Goal: Task Accomplishment & Management: Manage account settings

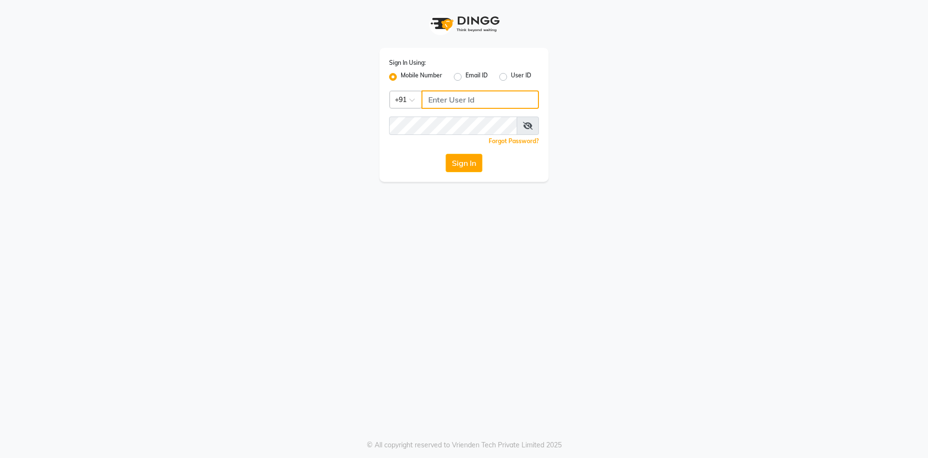
click at [451, 100] on input "Username" at bounding box center [479, 99] width 117 height 18
type input "7888029666"
click at [463, 170] on button "Sign In" at bounding box center [464, 163] width 37 height 18
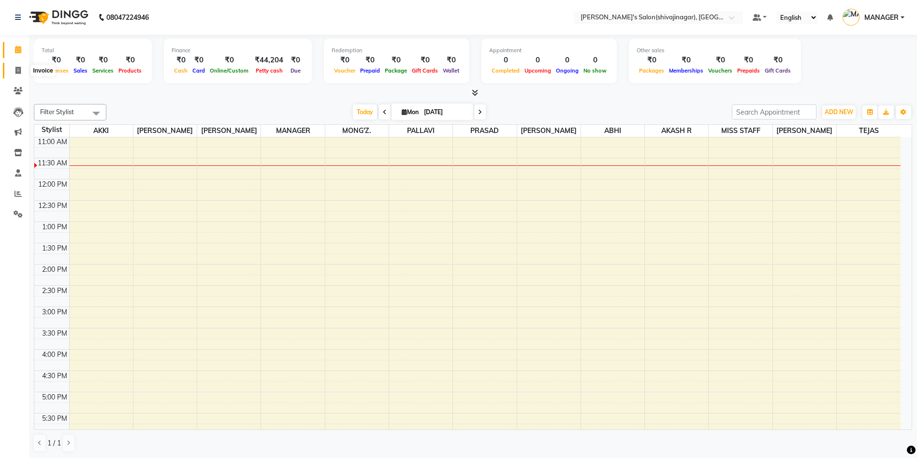
click at [20, 73] on icon at bounding box center [17, 70] width 5 height 7
select select "service"
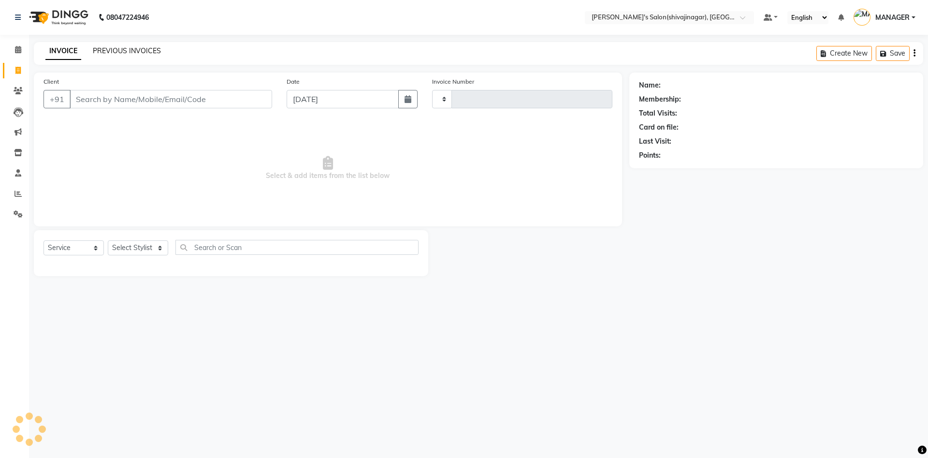
click at [105, 48] on link "PREVIOUS INVOICES" at bounding box center [127, 50] width 68 height 9
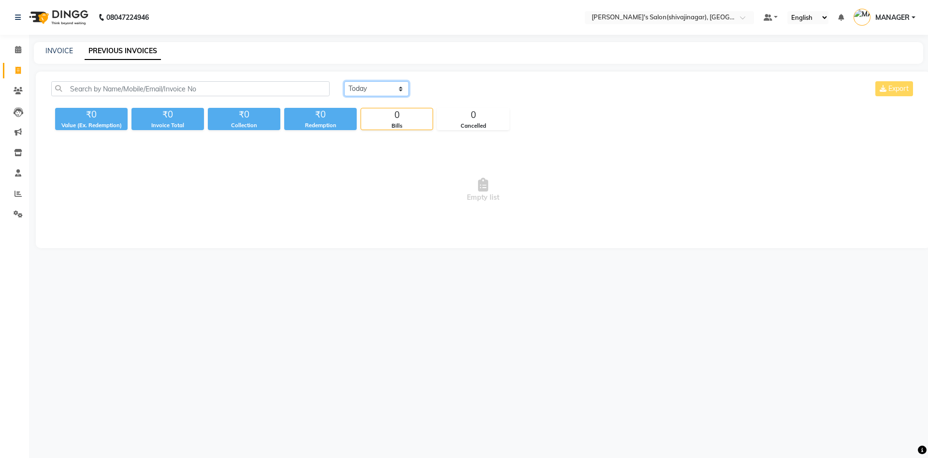
click at [371, 86] on select "Today Yesterday Custom Range" at bounding box center [376, 88] width 65 height 15
select select "range"
click at [344, 81] on select "Today Yesterday Custom Range" at bounding box center [376, 88] width 65 height 15
click at [459, 94] on input "[DATE]" at bounding box center [455, 89] width 68 height 14
select select "9"
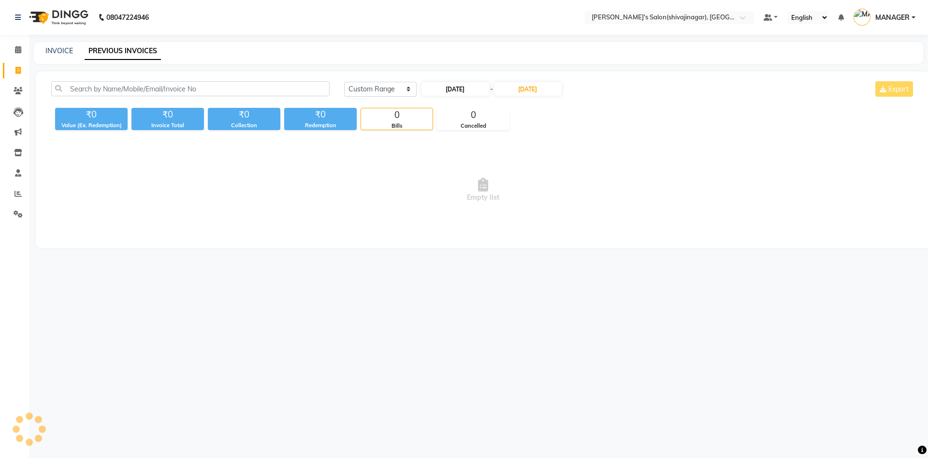
select select "2025"
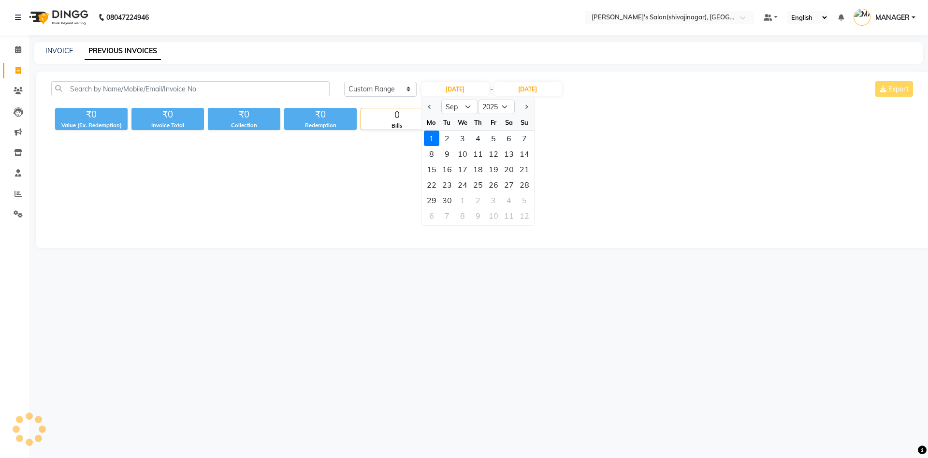
click at [427, 98] on div "Jan Feb Mar Apr May Jun Jul Aug Sep Oct Nov Dec 2015 2016 2017 2018 2019 2020 2…" at bounding box center [478, 105] width 112 height 17
click at [428, 104] on button "Previous month" at bounding box center [430, 106] width 8 height 15
select select "8"
click at [446, 200] on div "26" at bounding box center [446, 199] width 15 height 15
type input "26-08-2025"
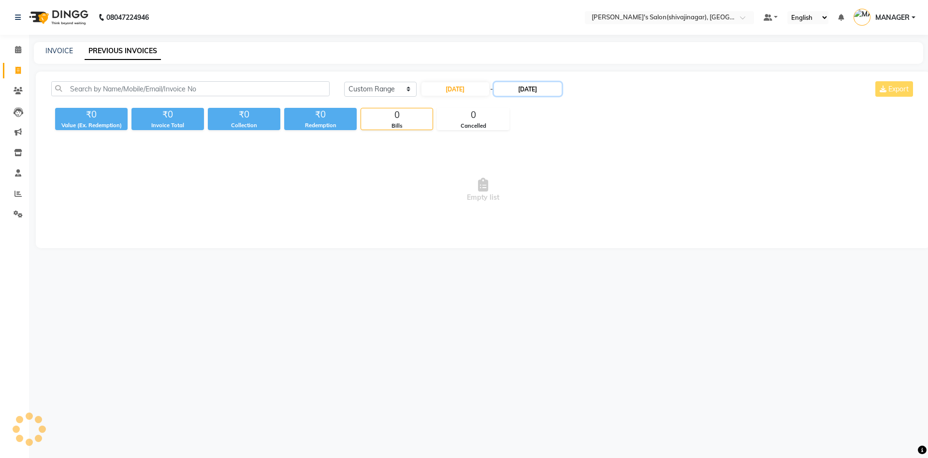
click at [521, 91] on input "[DATE]" at bounding box center [528, 89] width 68 height 14
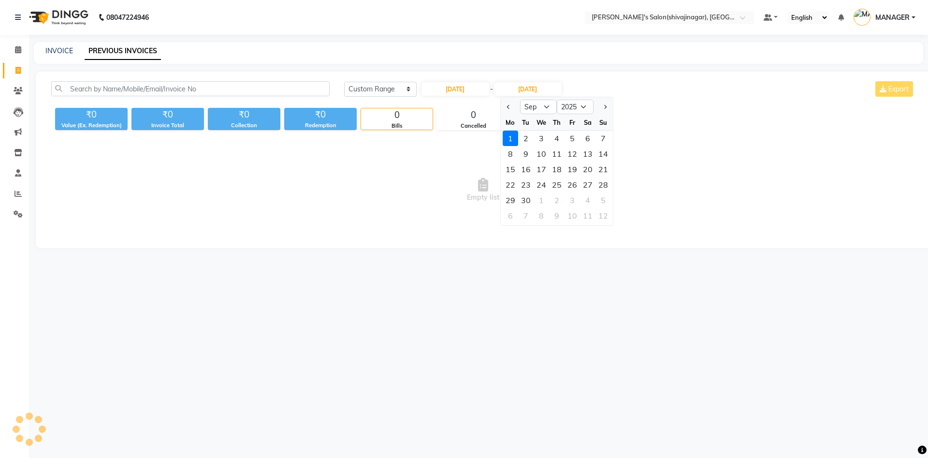
click at [515, 102] on div at bounding box center [510, 106] width 19 height 15
click at [509, 105] on span "Previous month" at bounding box center [509, 107] width 4 height 4
select select "8"
click at [524, 198] on div "26" at bounding box center [525, 199] width 15 height 15
type input "26-08-2025"
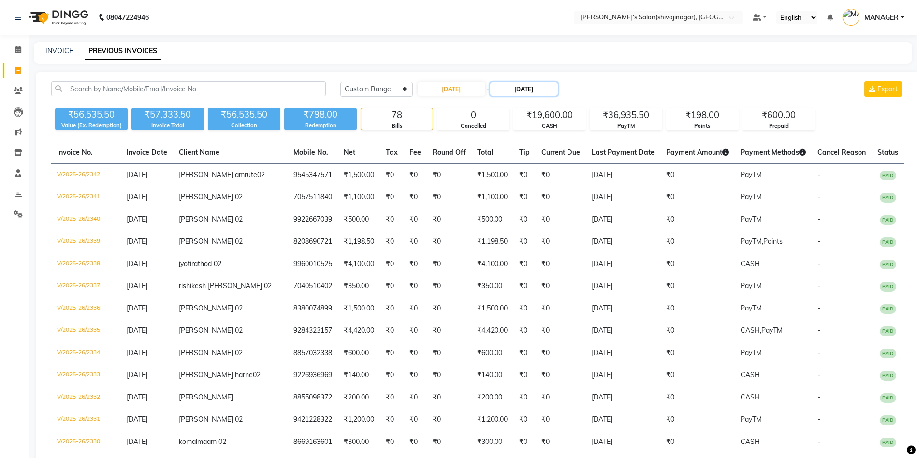
click at [528, 92] on input "26-08-2025" at bounding box center [524, 89] width 68 height 14
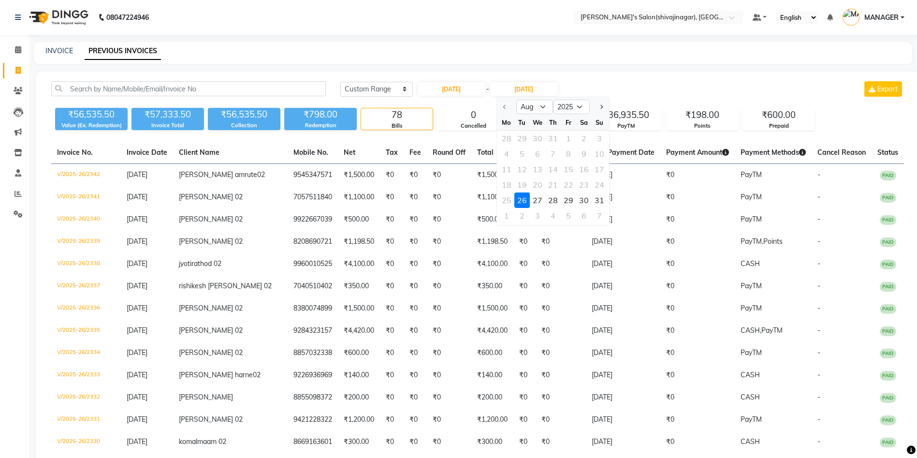
click at [522, 200] on div "26" at bounding box center [521, 199] width 15 height 15
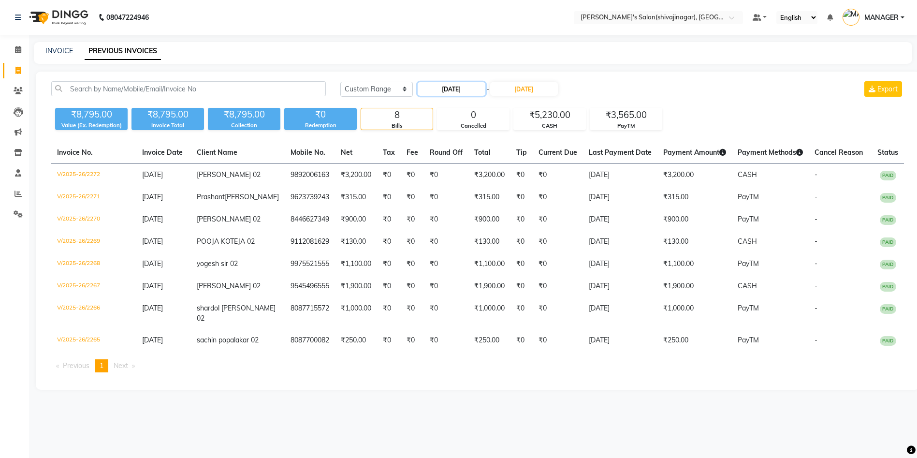
click at [458, 93] on input "26-08-2025" at bounding box center [452, 89] width 68 height 14
select select "8"
select select "2025"
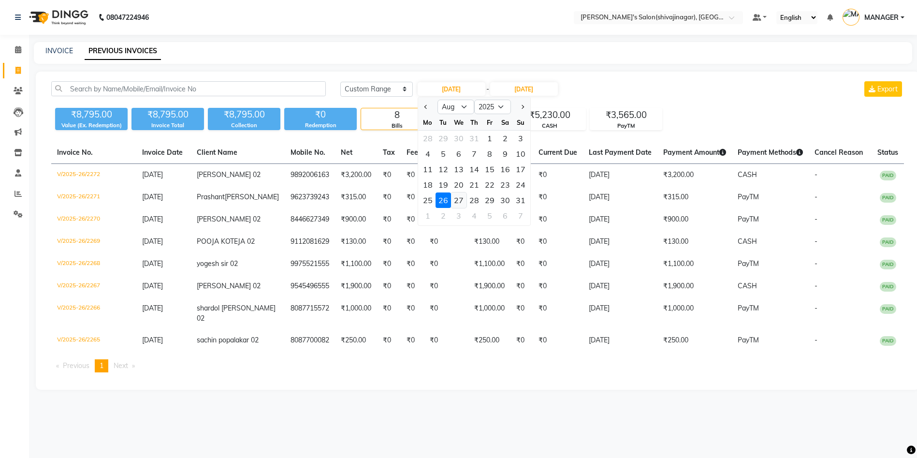
click at [455, 197] on div "27" at bounding box center [458, 199] width 15 height 15
type input "[DATE]"
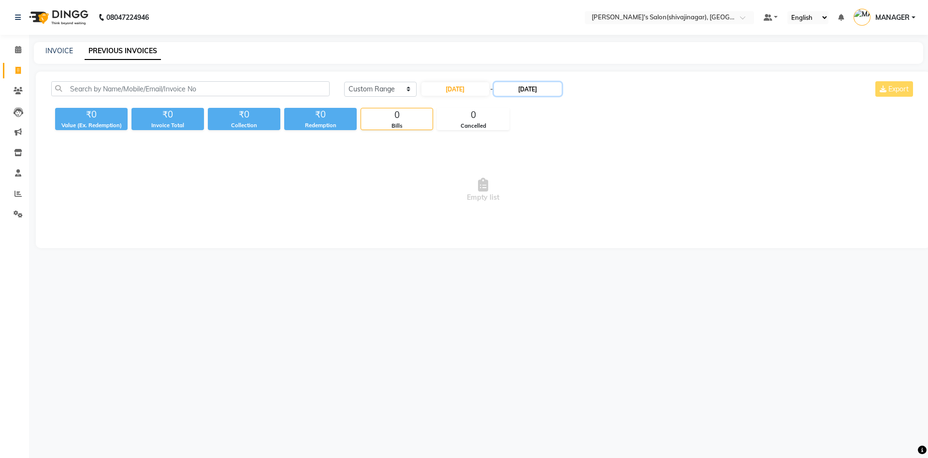
click at [541, 89] on input "26-08-2025" at bounding box center [528, 89] width 68 height 14
click at [541, 197] on div "27" at bounding box center [541, 199] width 15 height 15
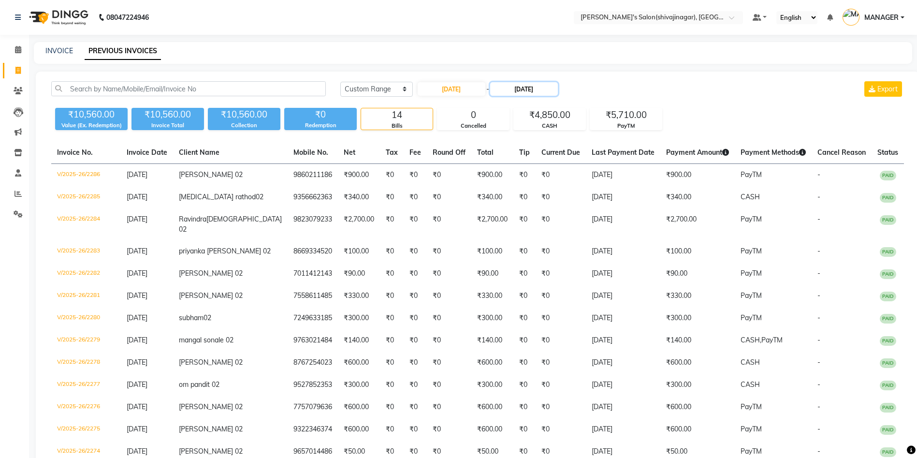
click at [529, 91] on input "[DATE]" at bounding box center [524, 89] width 68 height 14
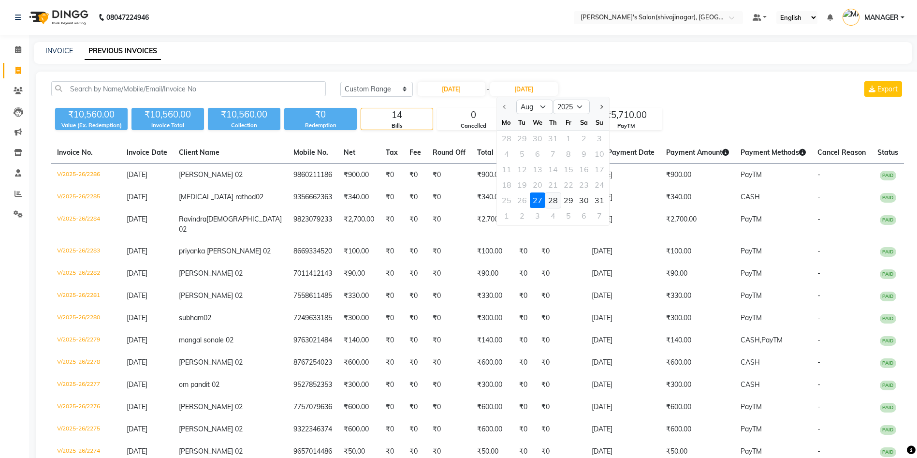
click at [549, 201] on div "28" at bounding box center [552, 199] width 15 height 15
type input "[DATE]"
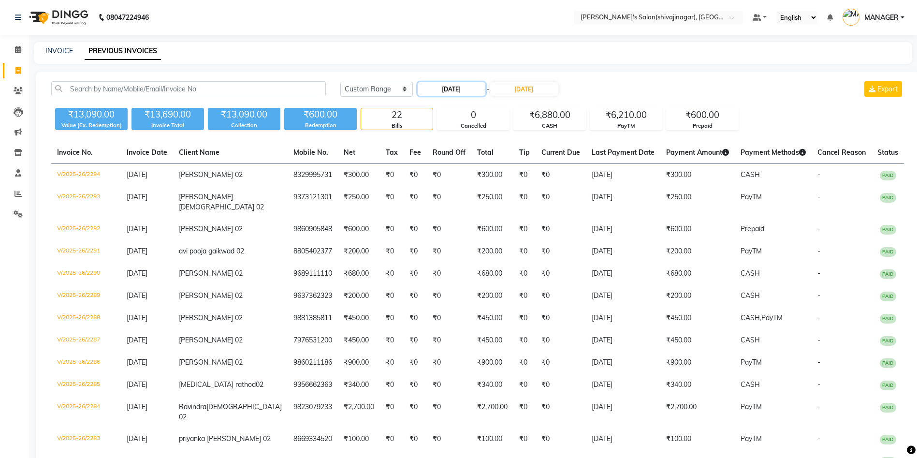
click at [453, 92] on input "[DATE]" at bounding box center [452, 89] width 68 height 14
select select "8"
select select "2025"
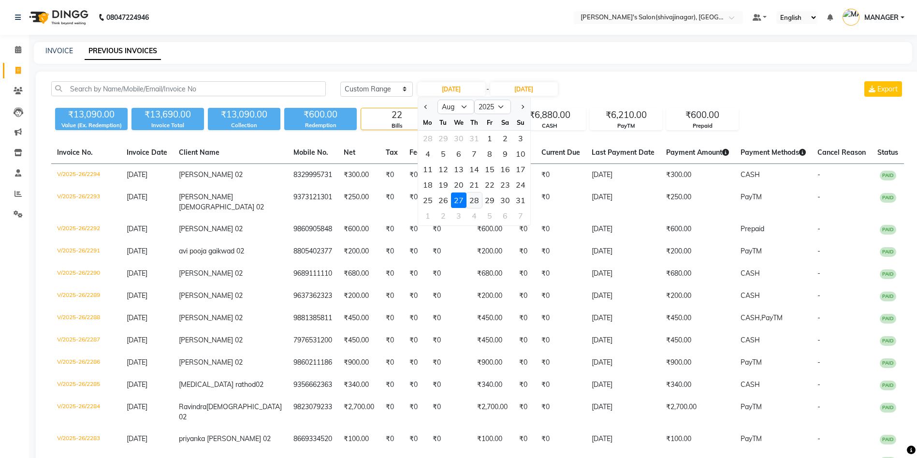
click at [472, 197] on div "28" at bounding box center [473, 199] width 15 height 15
type input "[DATE]"
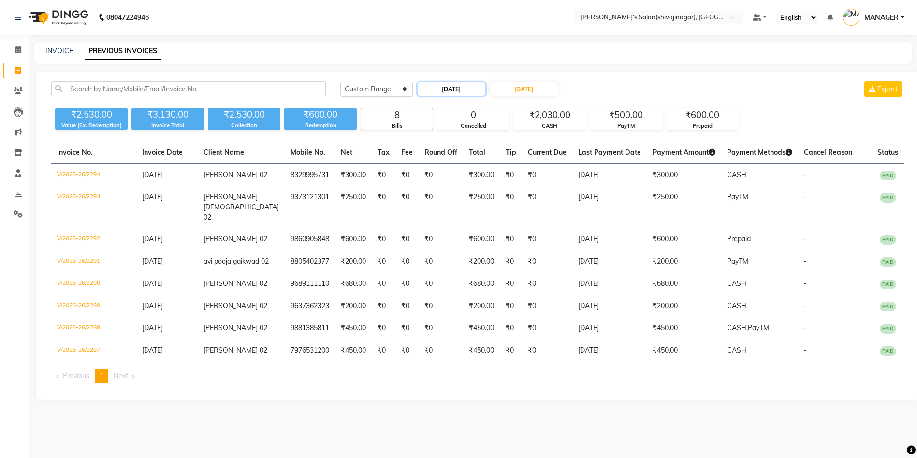
click at [459, 92] on input "[DATE]" at bounding box center [452, 89] width 68 height 14
select select "8"
select select "2025"
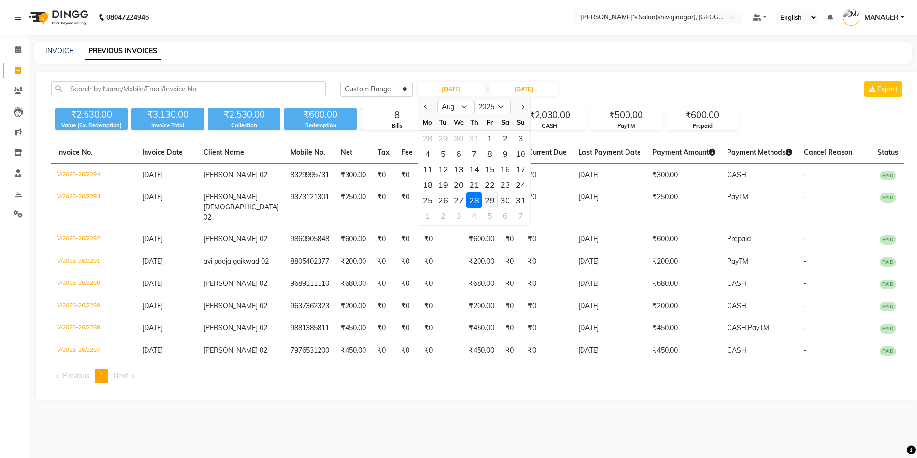
click at [494, 199] on div "29" at bounding box center [489, 199] width 15 height 15
type input "[DATE]"
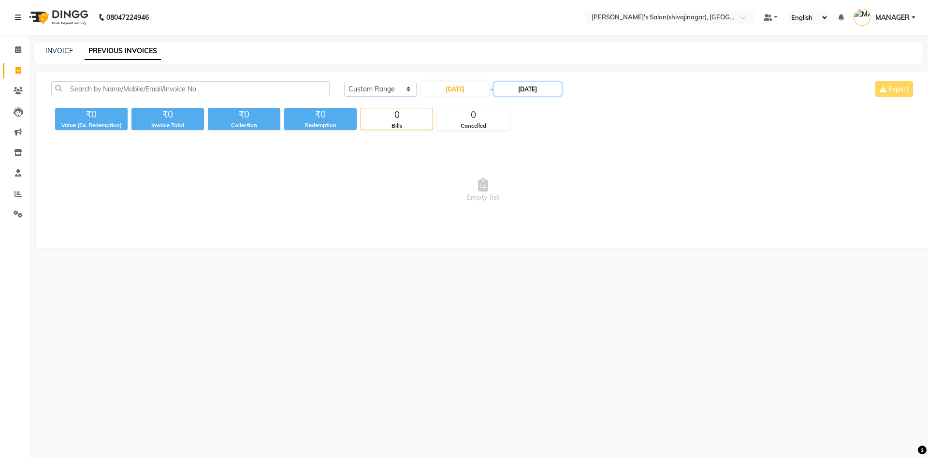
click at [525, 85] on input "[DATE]" at bounding box center [528, 89] width 68 height 14
click at [573, 197] on div "29" at bounding box center [572, 199] width 15 height 15
type input "[DATE]"
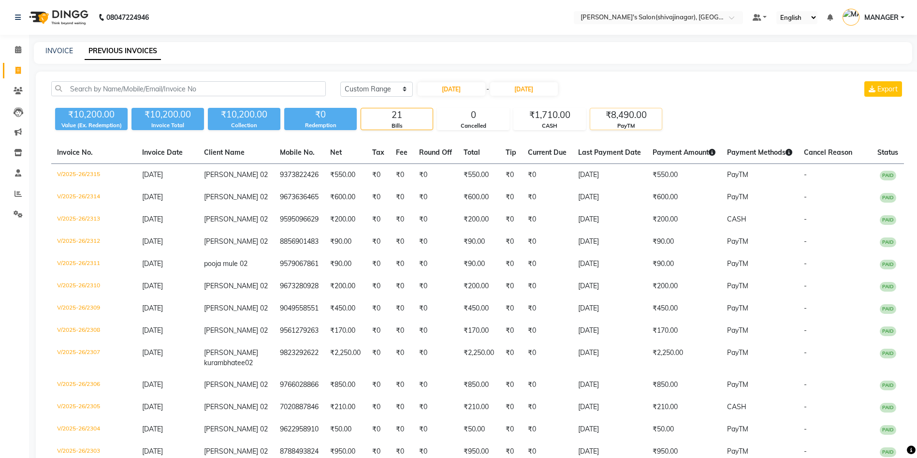
click at [621, 119] on div "₹8,490.00" at bounding box center [626, 115] width 72 height 14
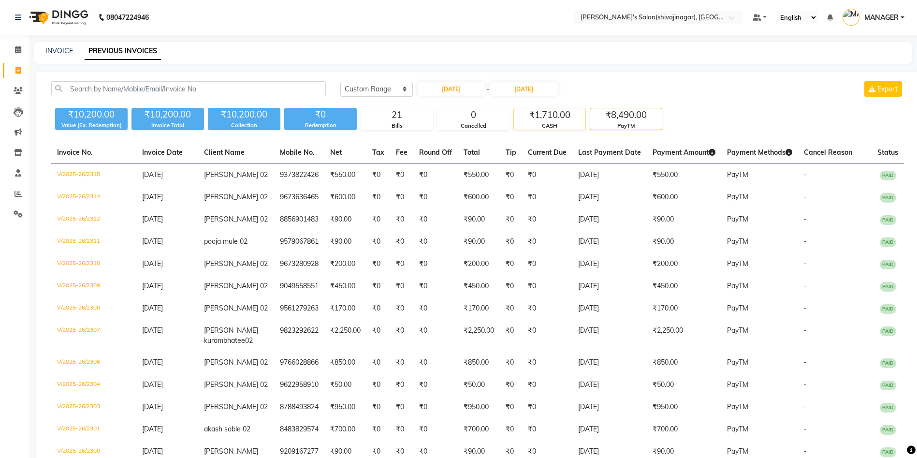
click at [549, 121] on div "₹1,710.00" at bounding box center [550, 115] width 72 height 14
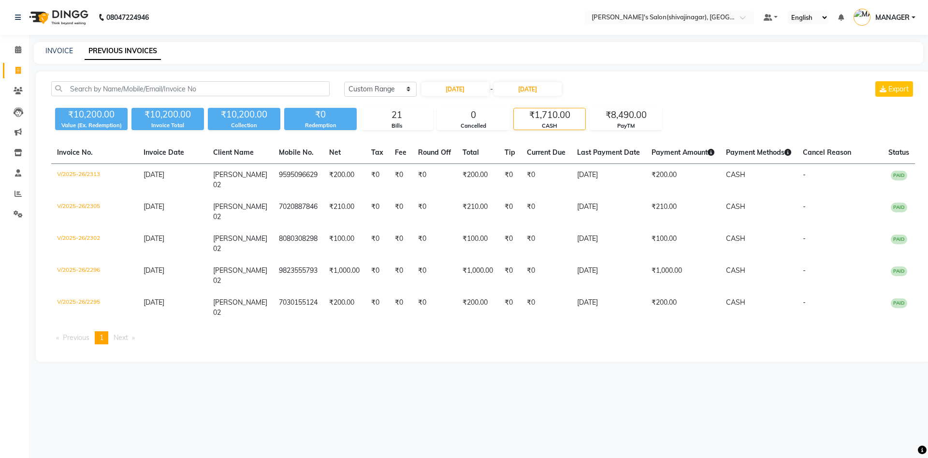
click at [643, 103] on div "Today Yesterday Custom Range 29-08-2025 - 29-08-2025 Export" at bounding box center [629, 92] width 585 height 23
click at [633, 116] on div "₹8,490.00" at bounding box center [626, 115] width 72 height 14
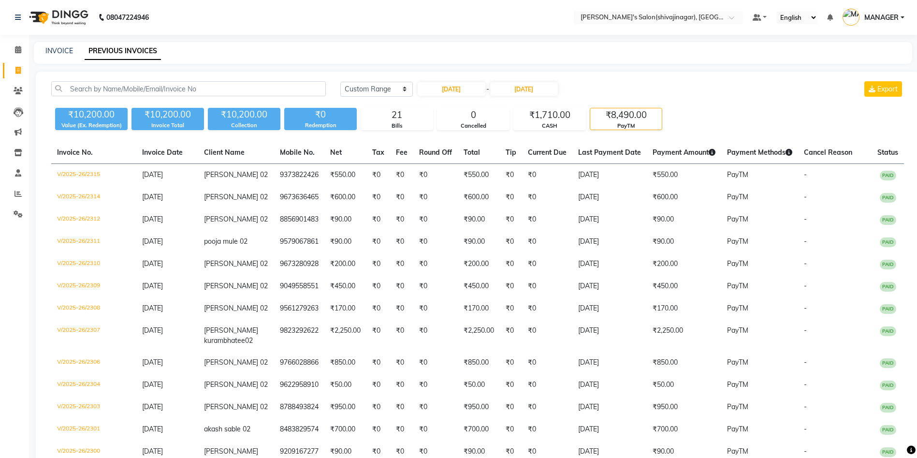
click at [617, 120] on div "₹8,490.00" at bounding box center [626, 115] width 72 height 14
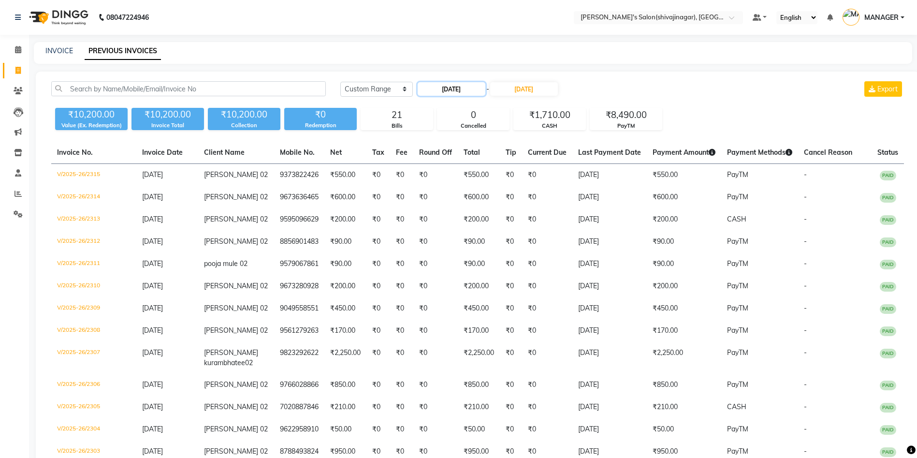
click at [451, 95] on input "[DATE]" at bounding box center [452, 89] width 68 height 14
select select "8"
select select "2025"
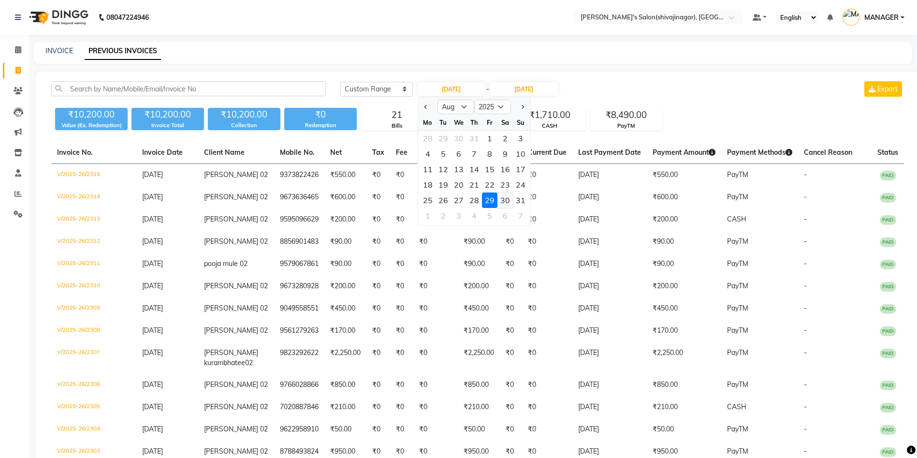
click at [505, 200] on div "30" at bounding box center [504, 199] width 15 height 15
type input "30-08-2025"
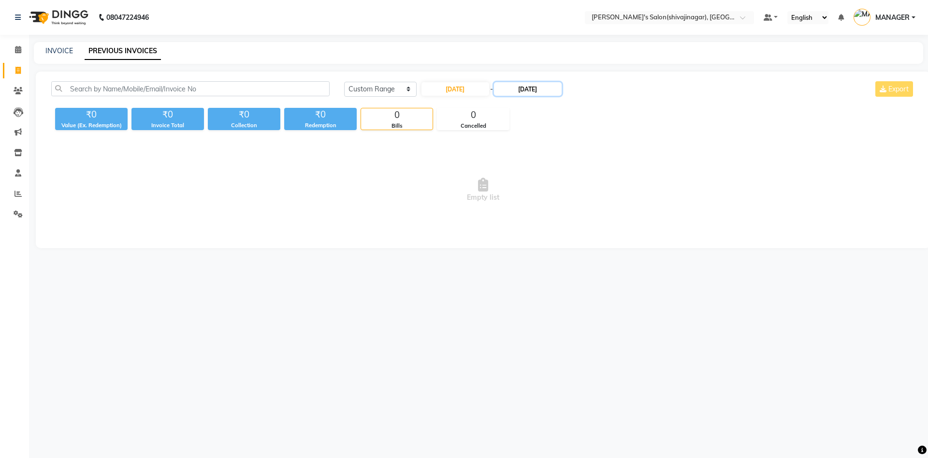
click at [532, 87] on input "[DATE]" at bounding box center [528, 89] width 68 height 14
click at [587, 201] on div "30" at bounding box center [587, 199] width 15 height 15
type input "30-08-2025"
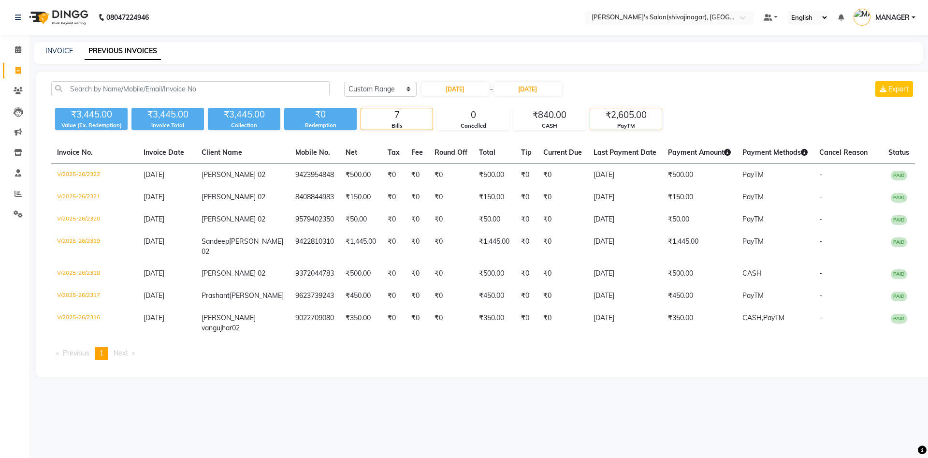
click at [613, 123] on div "PayTM" at bounding box center [626, 126] width 72 height 8
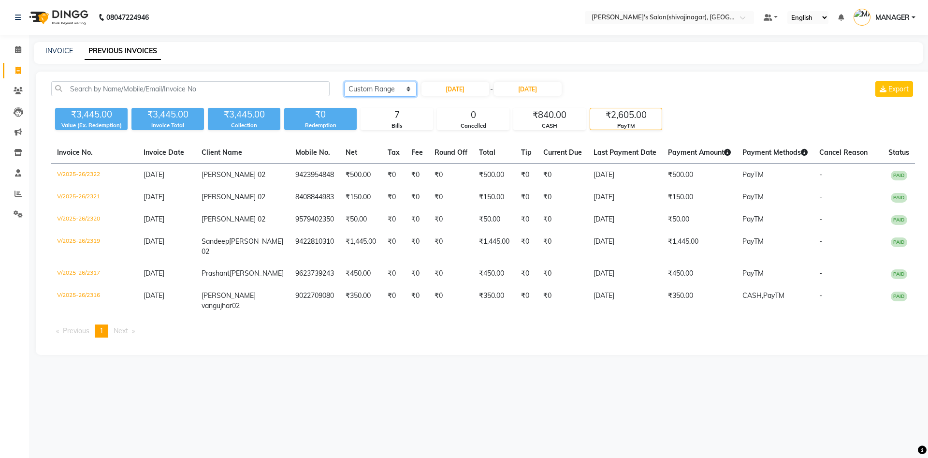
click at [395, 85] on select "Today Yesterday Custom Range" at bounding box center [380, 89] width 72 height 15
select select "yesterday"
click at [344, 82] on select "Today Yesterday Custom Range" at bounding box center [380, 89] width 72 height 15
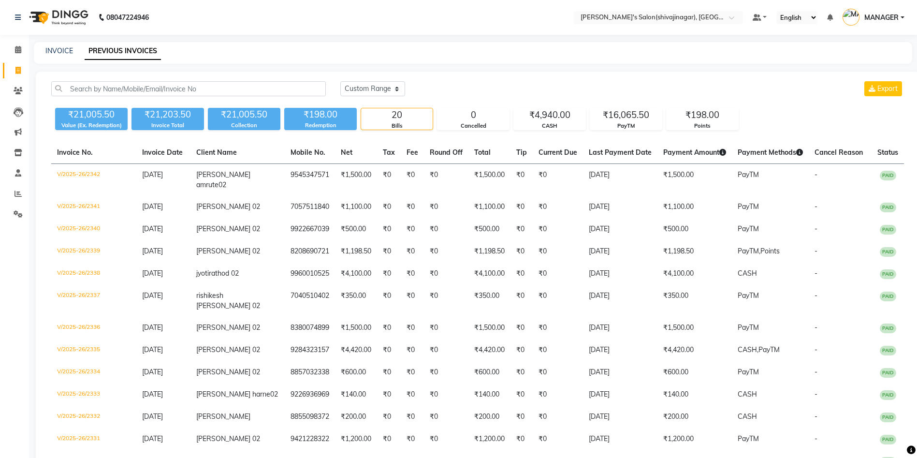
click at [507, 75] on div "Today Yesterday Custom Range Export ₹21,005.50 Value (Ex. Redemption) ₹21,203.5…" at bounding box center [478, 374] width 884 height 604
click at [22, 70] on span at bounding box center [18, 70] width 17 height 11
select select "service"
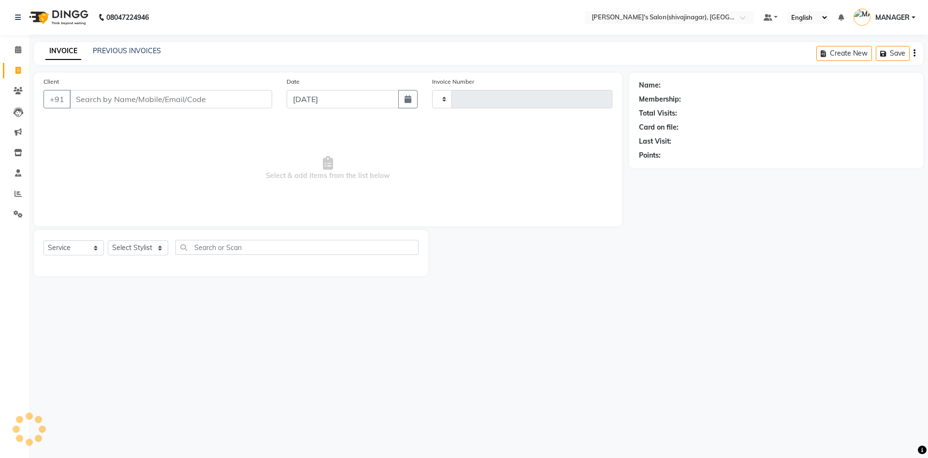
type input "2343"
select select "4174"
click at [83, 96] on input "Client" at bounding box center [171, 99] width 203 height 18
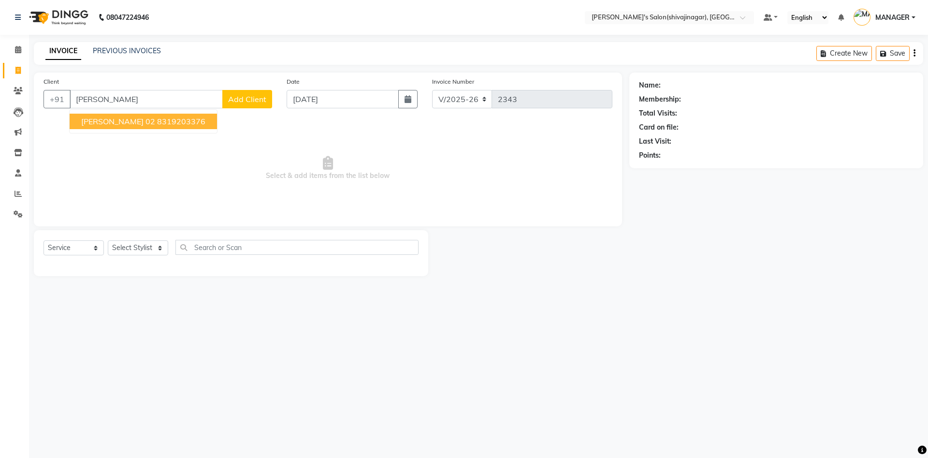
click at [126, 128] on button "Mansi ekbote 02 8319203376" at bounding box center [143, 121] width 147 height 15
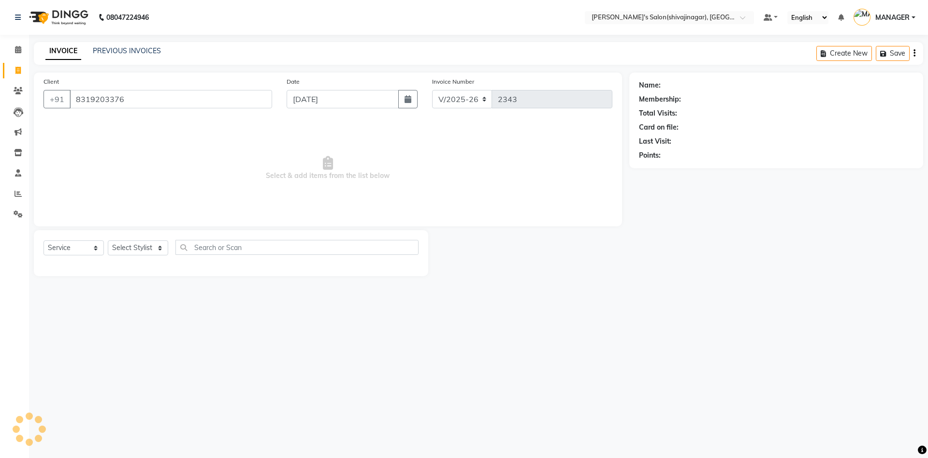
type input "8319203376"
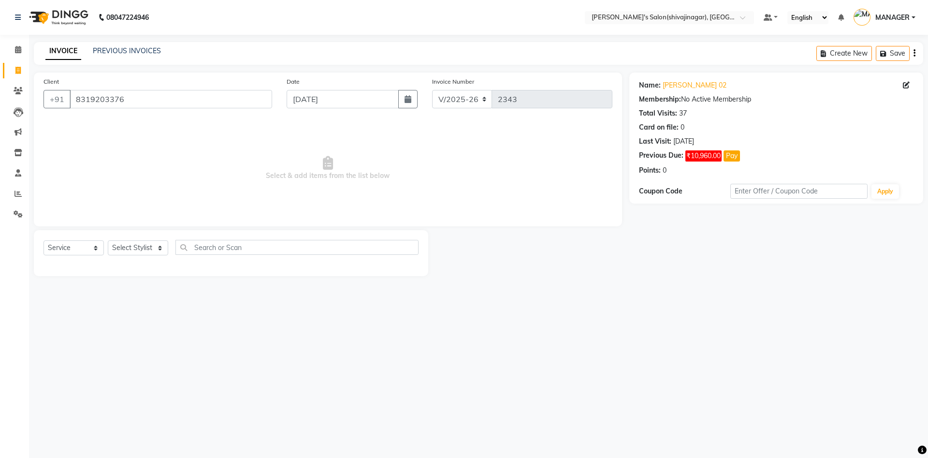
click at [398, 165] on span "Select & add items from the list below" at bounding box center [327, 168] width 569 height 97
click at [132, 245] on select "Select Stylist ABHI AKASH R AKKI HARRI KIRTI MANAGER MISS STAFF MONG'Z. NILOFER…" at bounding box center [138, 247] width 60 height 15
select select "30676"
click at [108, 240] on select "Select Stylist ABHI AKASH R AKKI HARRI KIRTI MANAGER MISS STAFF MONG'Z. NILOFER…" at bounding box center [138, 247] width 60 height 15
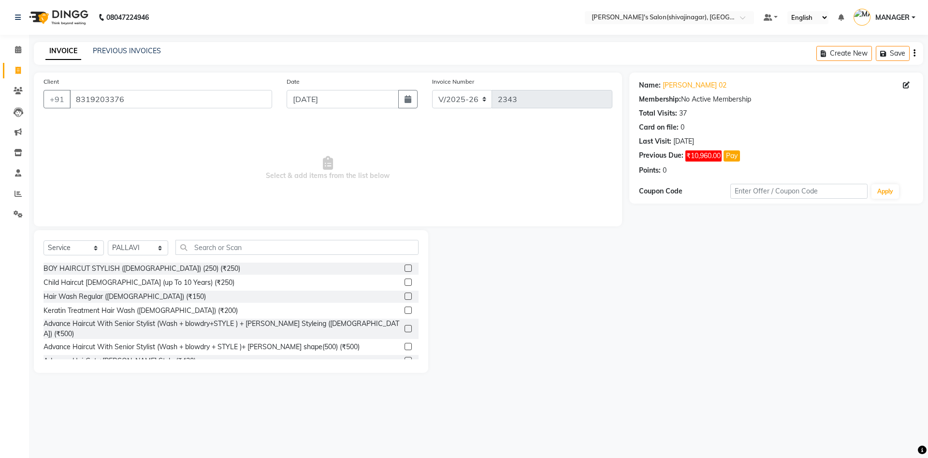
click at [148, 160] on span "Select & add items from the list below" at bounding box center [327, 168] width 569 height 97
click at [208, 246] on input "text" at bounding box center [296, 247] width 243 height 15
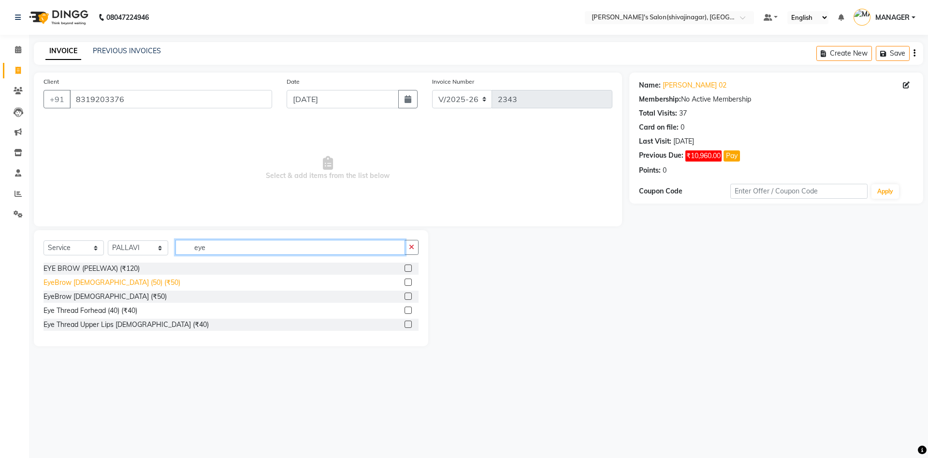
type input "eye"
click at [88, 283] on div "EyeBrow FEMALE (50) (₹50)" at bounding box center [111, 282] width 137 height 10
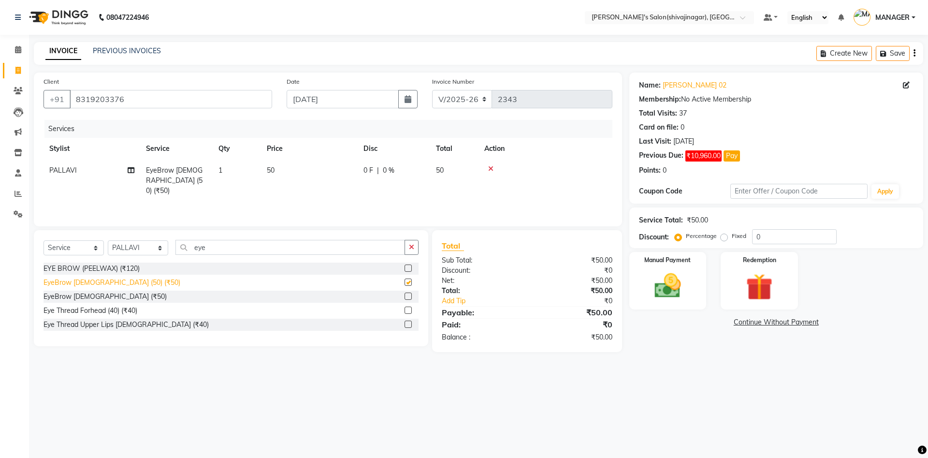
checkbox input "false"
click at [91, 311] on div "Eye Thread Forhead (40) (₹40)" at bounding box center [90, 310] width 94 height 10
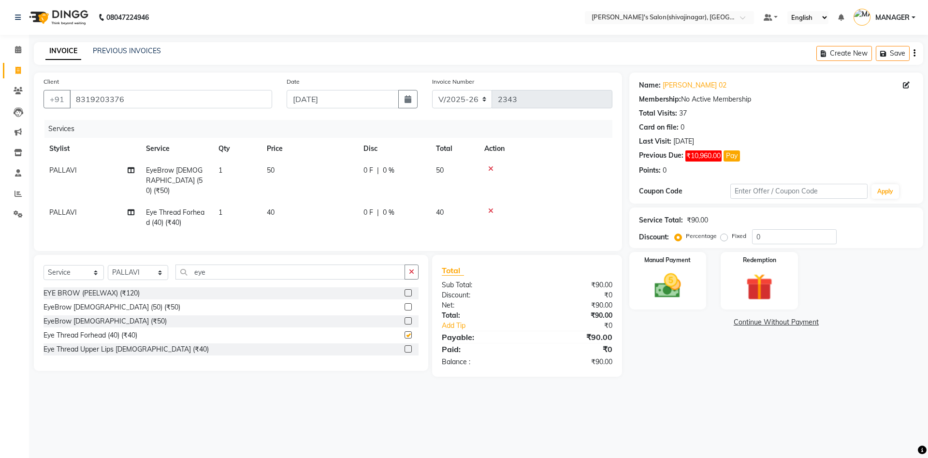
checkbox input "false"
click at [112, 347] on div "Eye Thread Upper Lips Female (₹40)" at bounding box center [125, 349] width 165 height 10
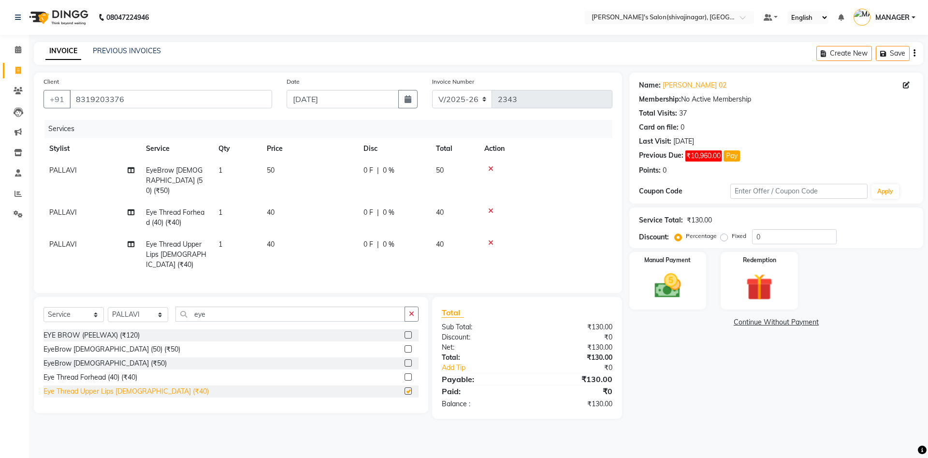
checkbox input "false"
click at [490, 239] on icon at bounding box center [490, 242] width 5 height 7
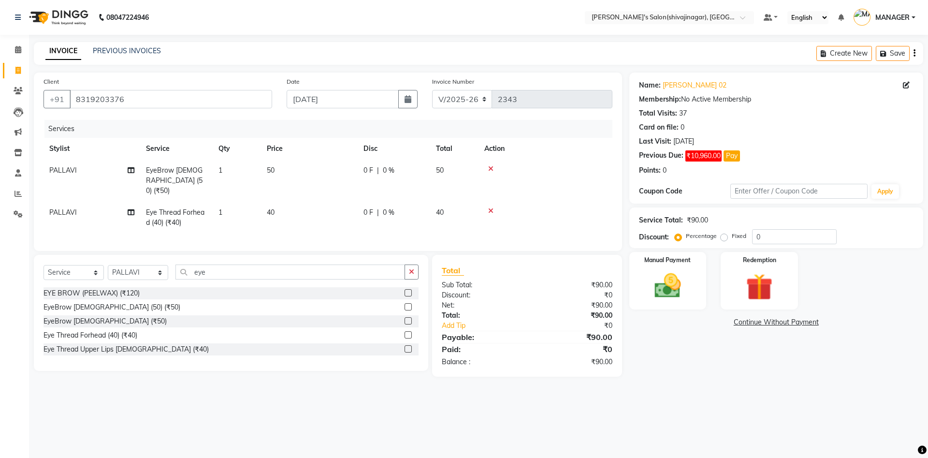
click at [487, 207] on div at bounding box center [545, 210] width 122 height 7
click at [493, 207] on icon at bounding box center [490, 210] width 5 height 7
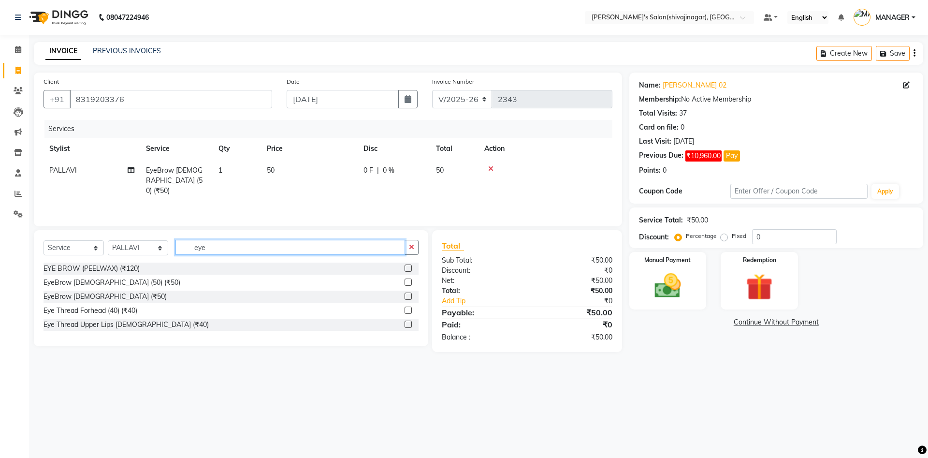
click at [214, 246] on input "eye" at bounding box center [290, 247] width 230 height 15
type input "e"
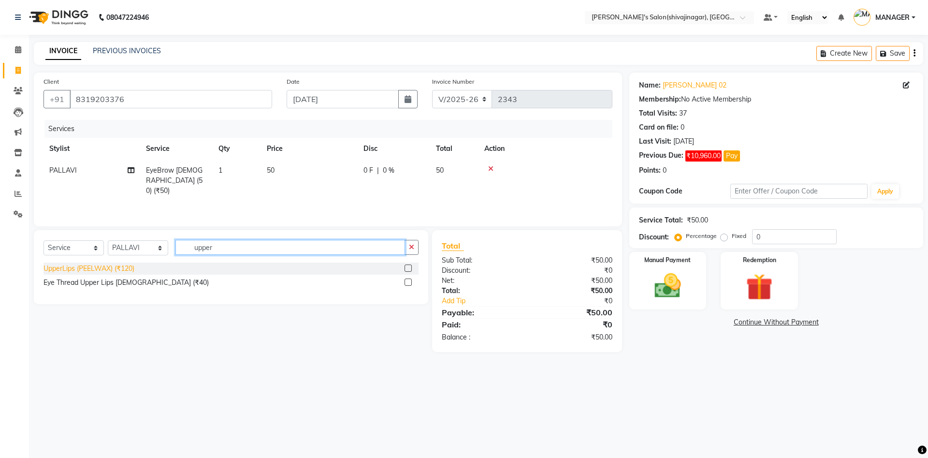
type input "upper"
click at [114, 264] on div "UpperLips (PEELWAX) (₹120)" at bounding box center [88, 268] width 91 height 10
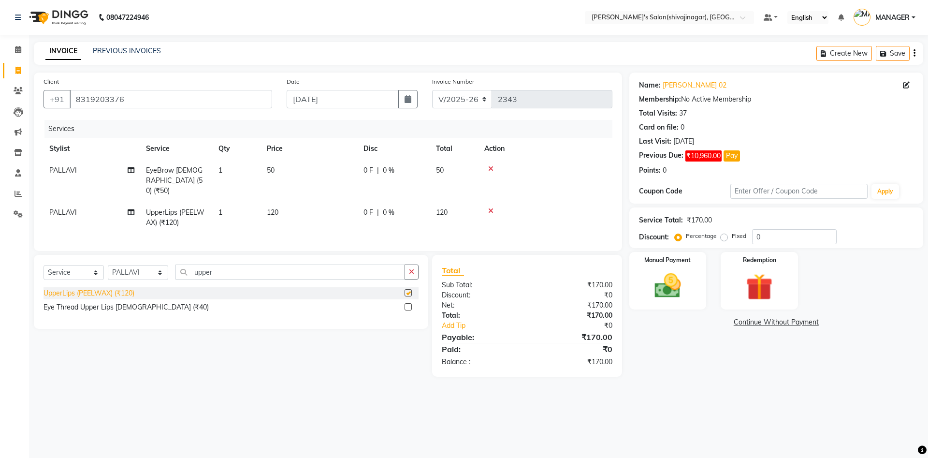
checkbox input "false"
drag, startPoint x: 668, startPoint y: 351, endPoint x: 663, endPoint y: 295, distance: 56.4
click at [663, 295] on div "Name: Mansi Ekbote 02 Membership: No Active Membership Total Visits: 37 Card on…" at bounding box center [779, 224] width 301 height 304
click at [663, 295] on img at bounding box center [667, 286] width 45 height 32
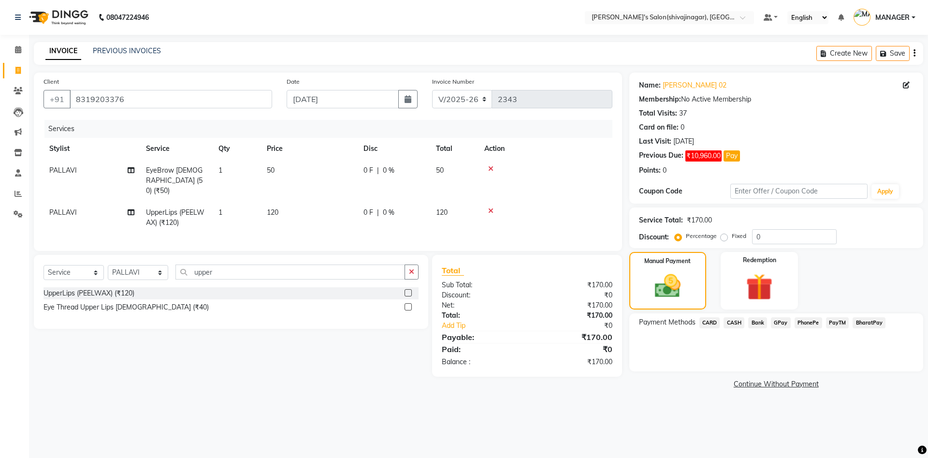
click at [842, 323] on span "PayTM" at bounding box center [837, 322] width 23 height 11
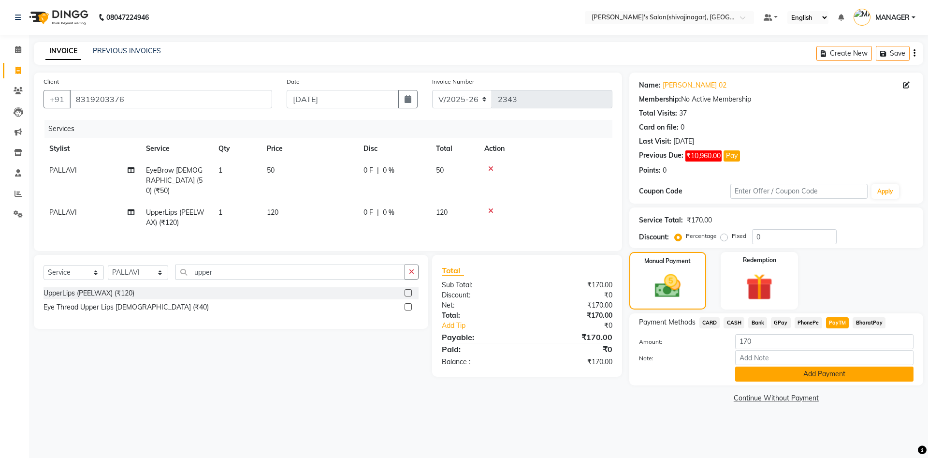
click at [810, 373] on button "Add Payment" at bounding box center [824, 373] width 178 height 15
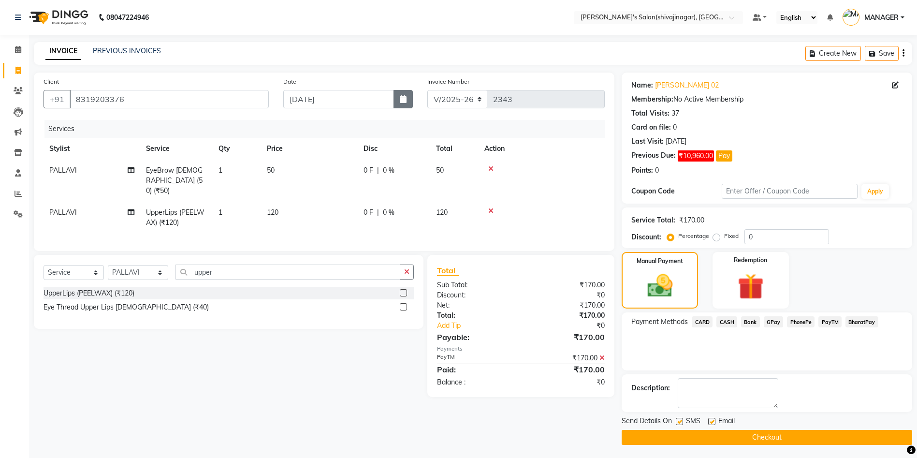
click at [397, 103] on button "button" at bounding box center [402, 99] width 19 height 18
select select "9"
select select "2025"
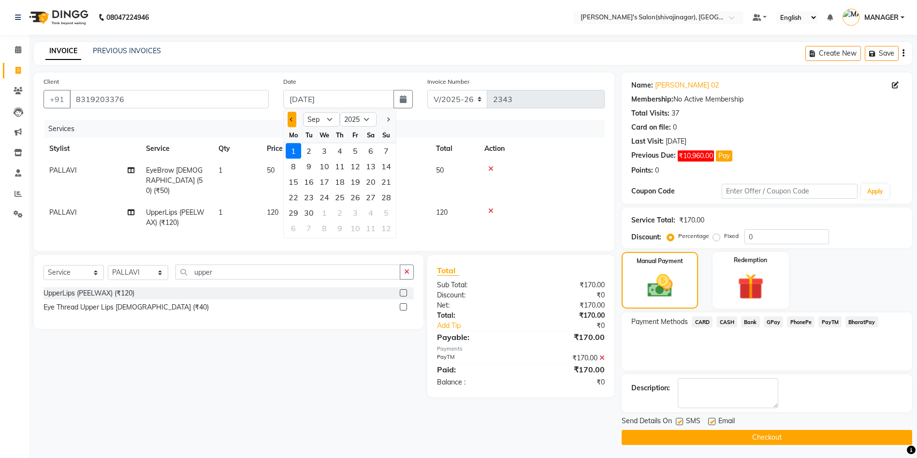
click at [288, 119] on button "Previous month" at bounding box center [292, 119] width 8 height 15
select select "8"
click at [365, 208] on div "30" at bounding box center [370, 212] width 15 height 15
type input "30-08-2025"
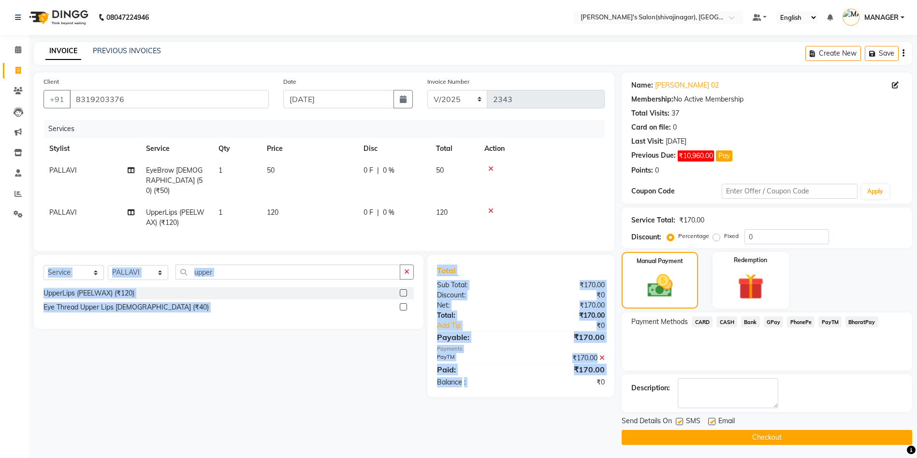
drag, startPoint x: 560, startPoint y: 203, endPoint x: 597, endPoint y: 388, distance: 188.9
click at [597, 388] on div "Client +91 8319203376 Date 30-08-2025 Invoice Number V/2025 V/2025-26 2343 Serv…" at bounding box center [324, 258] width 595 height 372
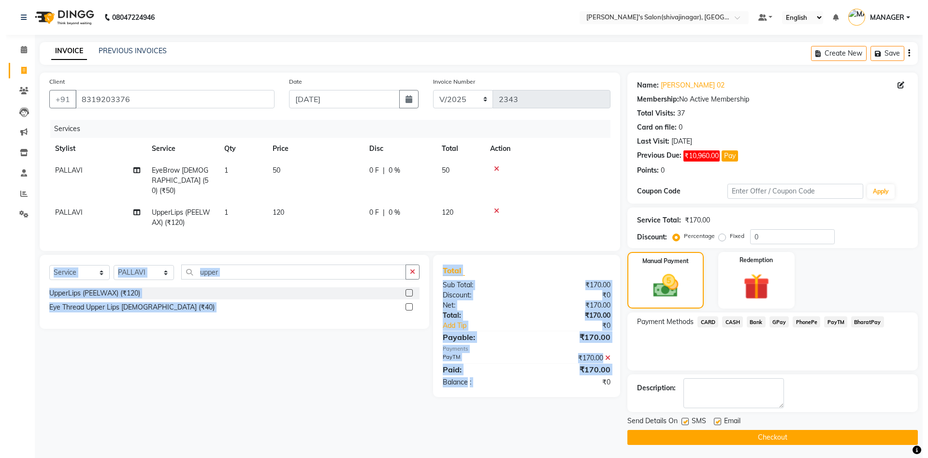
scroll to position [0, 3]
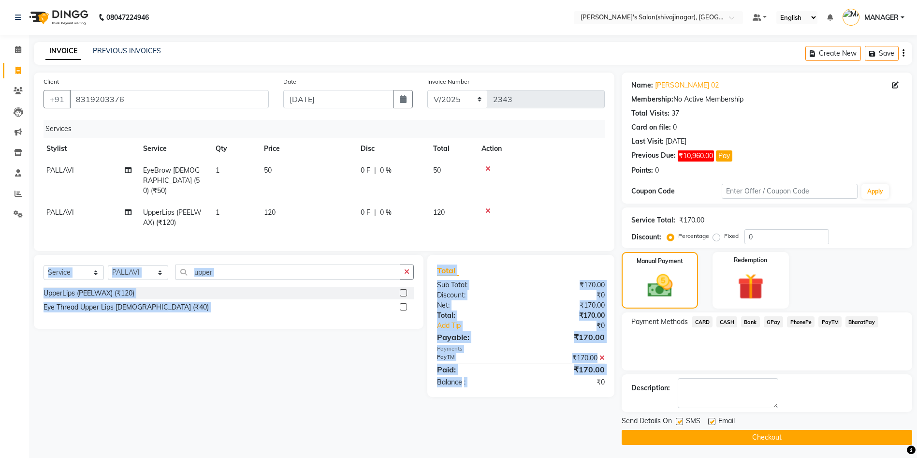
click at [605, 361] on icon at bounding box center [601, 357] width 5 height 7
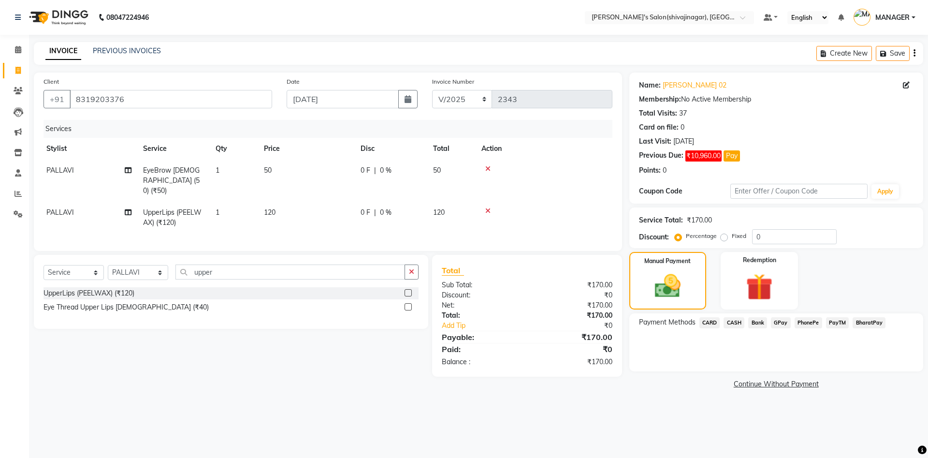
click at [689, 369] on div "Payment Methods CARD CASH Bank GPay PhonePe PayTM BharatPay" at bounding box center [776, 342] width 294 height 58
click at [833, 321] on span "PayTM" at bounding box center [837, 322] width 23 height 11
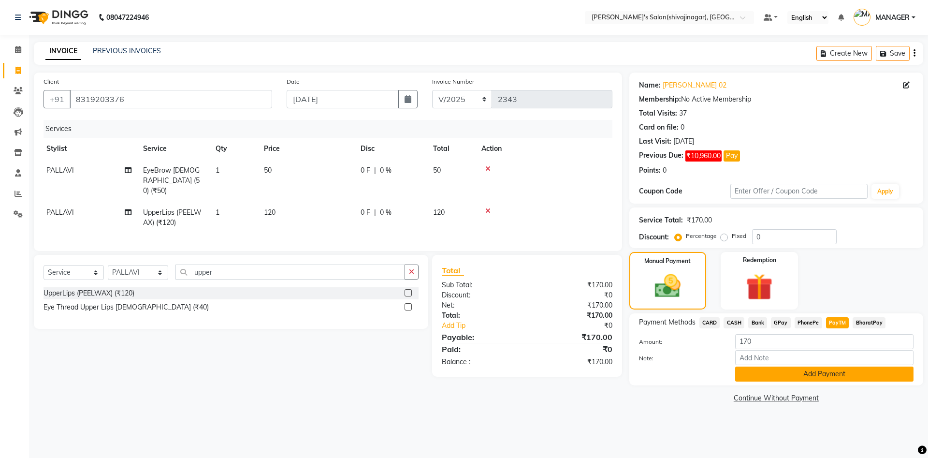
click at [817, 377] on button "Add Payment" at bounding box center [824, 373] width 178 height 15
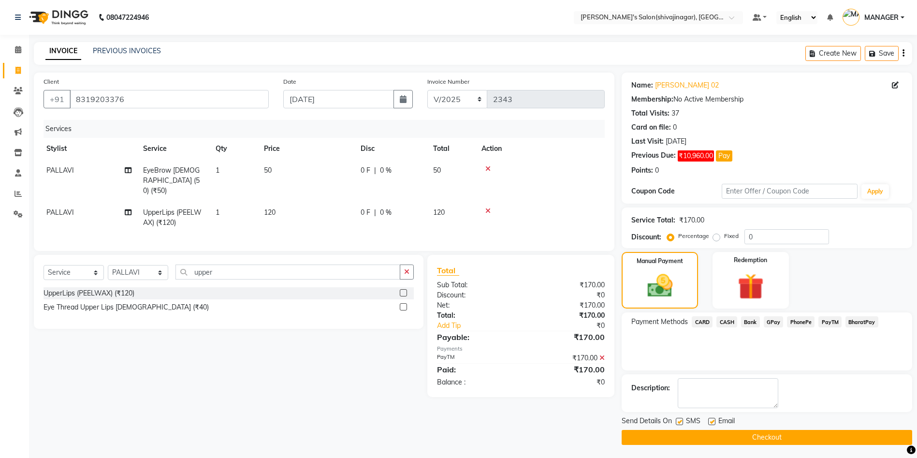
click at [772, 435] on button "Checkout" at bounding box center [767, 437] width 290 height 15
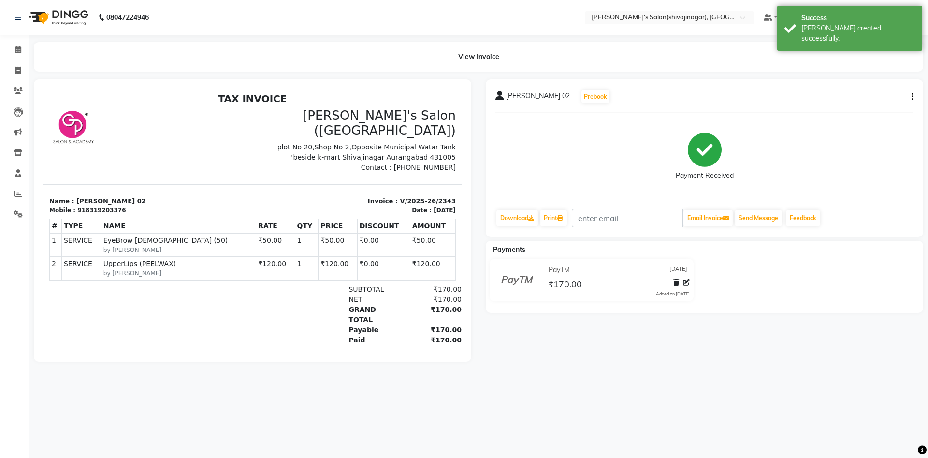
click at [625, 362] on div "Mansi ekbote 02 Prebook Payment Received Download Print Email Invoice Send Mess…" at bounding box center [704, 220] width 452 height 282
click at [591, 373] on main "View Invoice Mansi ekbote 02 Prebook Payment Received Download Print Email Invo…" at bounding box center [478, 209] width 899 height 334
click at [17, 76] on link "Invoice" at bounding box center [14, 71] width 23 height 16
select select "service"
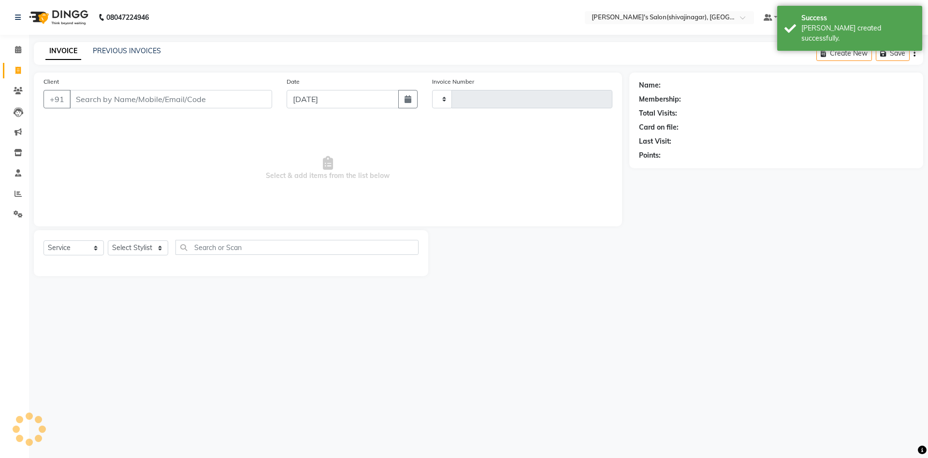
type input "2344"
select select "4174"
click at [95, 103] on input "Client" at bounding box center [171, 99] width 203 height 18
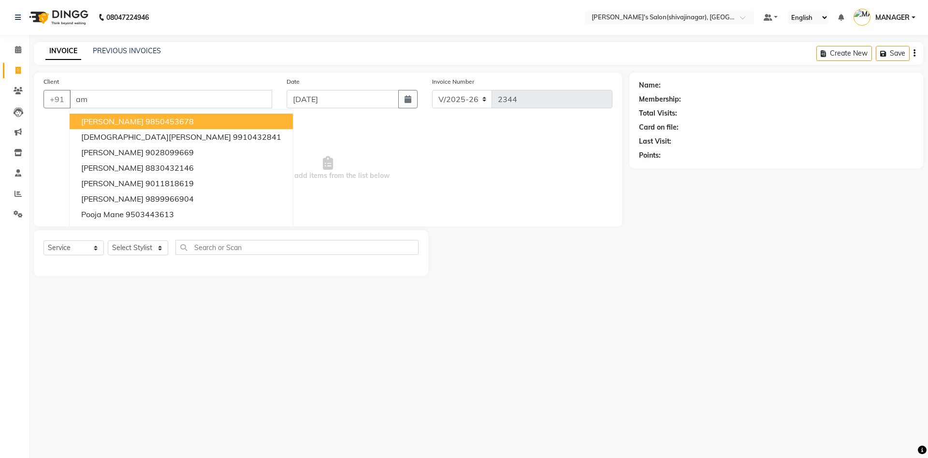
type input "a"
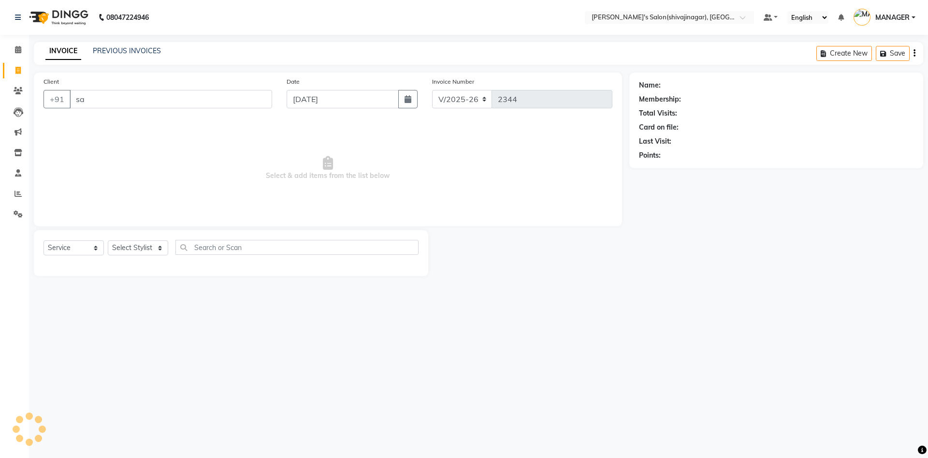
type input "s"
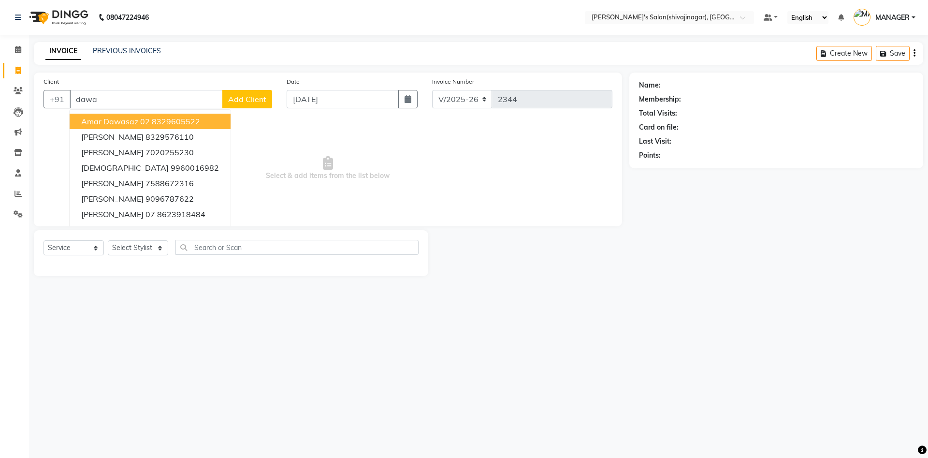
click at [149, 123] on button "Amar dawasaz 02 8329605522" at bounding box center [150, 121] width 161 height 15
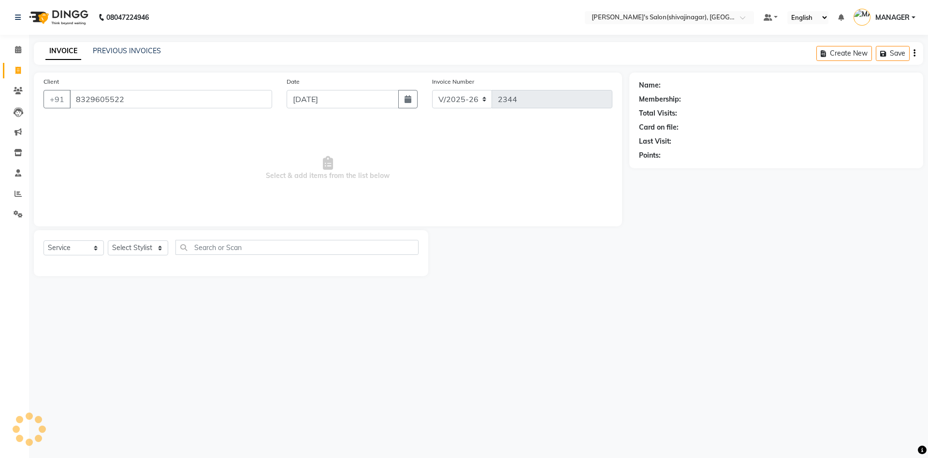
type input "8329605522"
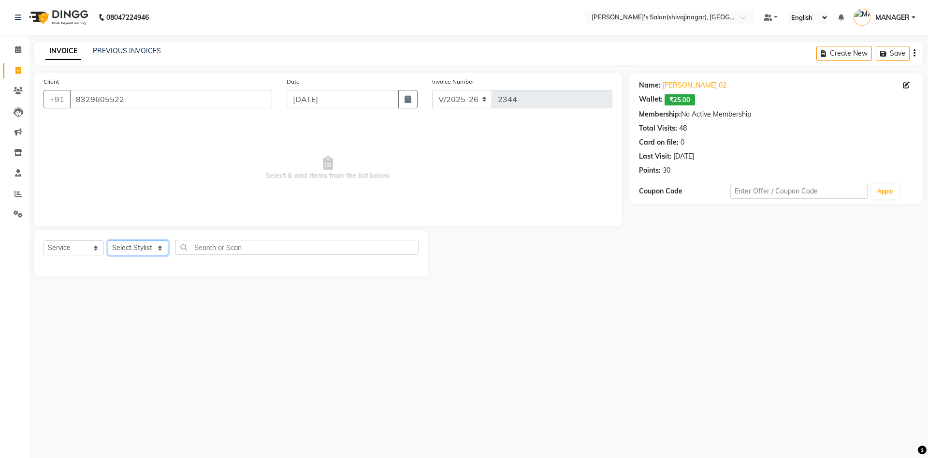
click at [145, 250] on select "Select Stylist ABHI AKASH R AKKI HARRI KIRTI MANAGER MISS STAFF MONG'Z. NILOFER…" at bounding box center [138, 247] width 60 height 15
select select "21636"
click at [108, 240] on select "Select Stylist ABHI AKASH R AKKI HARRI KIRTI MANAGER MISS STAFF MONG'Z. NILOFER…" at bounding box center [138, 247] width 60 height 15
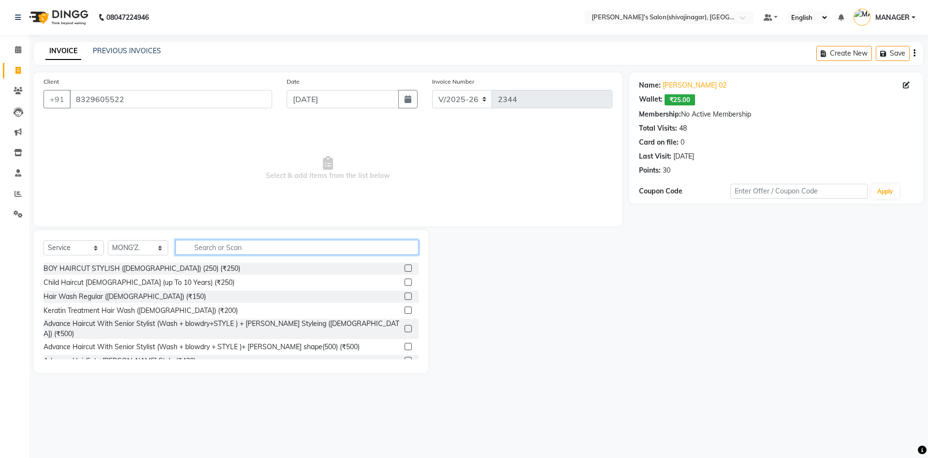
click at [205, 242] on input "text" at bounding box center [296, 247] width 243 height 15
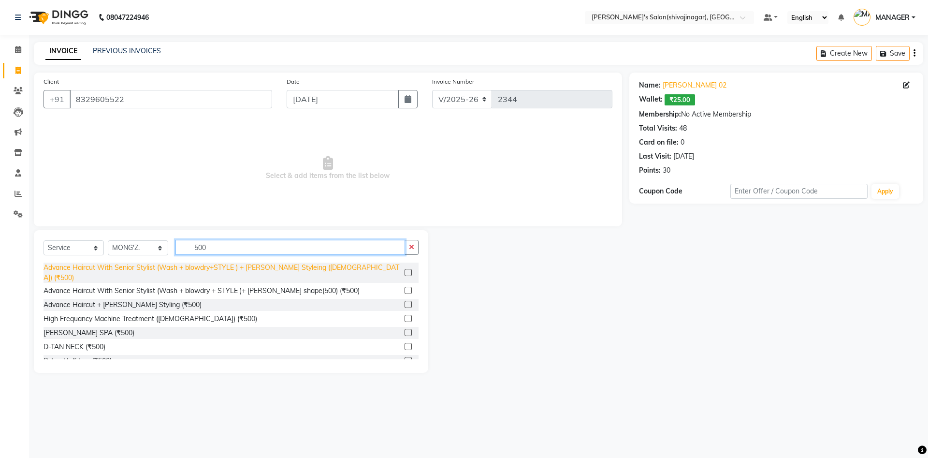
type input "500"
click at [206, 268] on div "Advance Haircut With Senior Stylist (Wash + blowdry+STYLE ) + Beard Styleing (M…" at bounding box center [221, 272] width 357 height 20
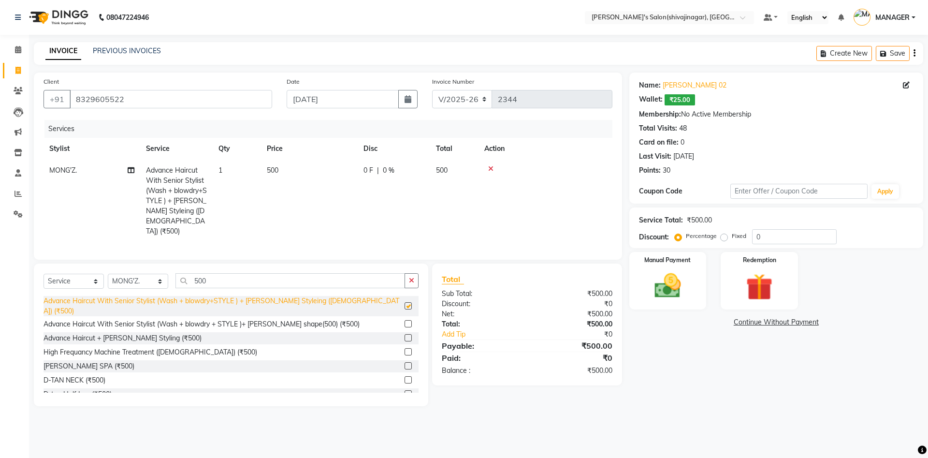
checkbox input "false"
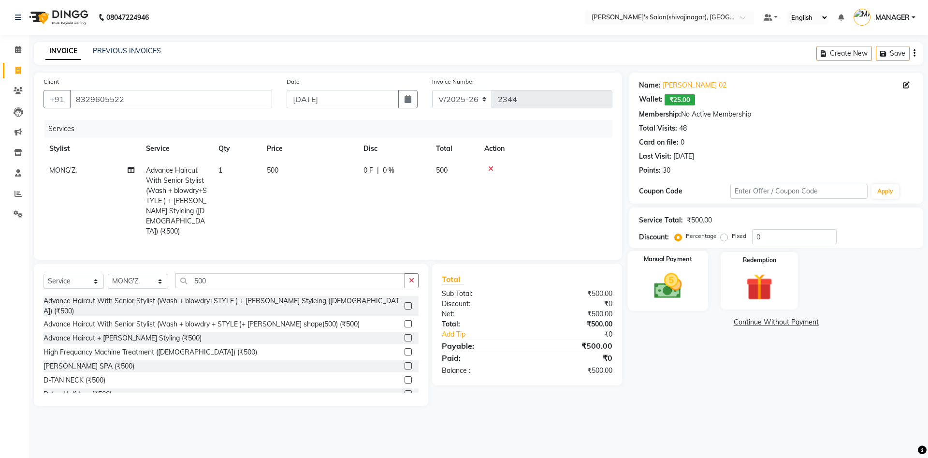
drag, startPoint x: 665, startPoint y: 359, endPoint x: 680, endPoint y: 286, distance: 74.4
click at [680, 286] on div "Name: Amar Dawasaz 02 Wallet: ₹25.00 Membership: No Active Membership Total Vis…" at bounding box center [779, 238] width 301 height 333
click at [680, 286] on img at bounding box center [667, 286] width 45 height 32
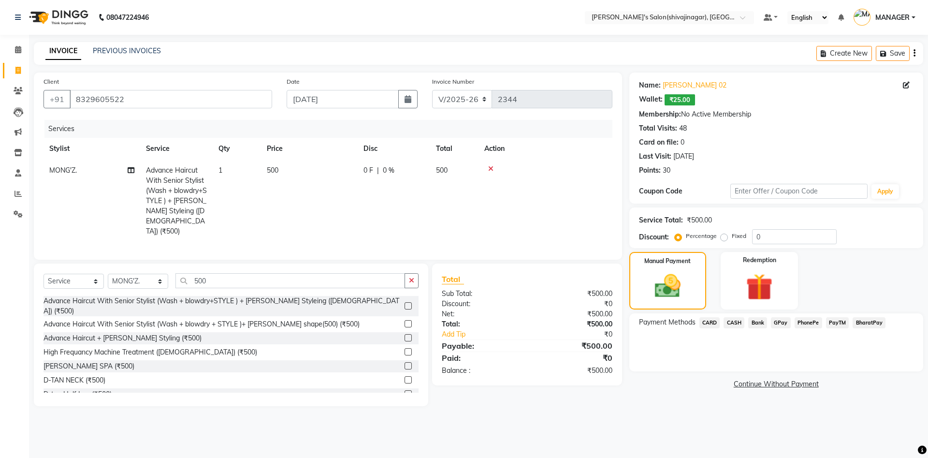
click at [832, 324] on span "PayTM" at bounding box center [837, 322] width 23 height 11
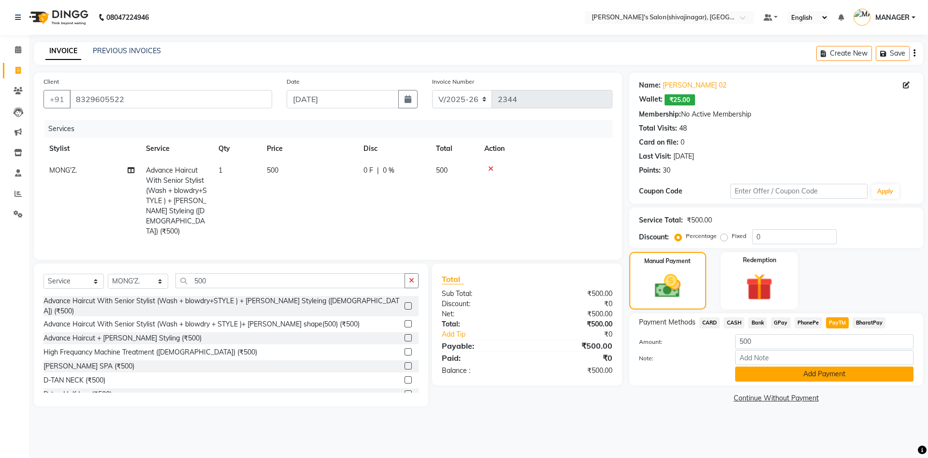
click at [828, 376] on button "Add Payment" at bounding box center [824, 373] width 178 height 15
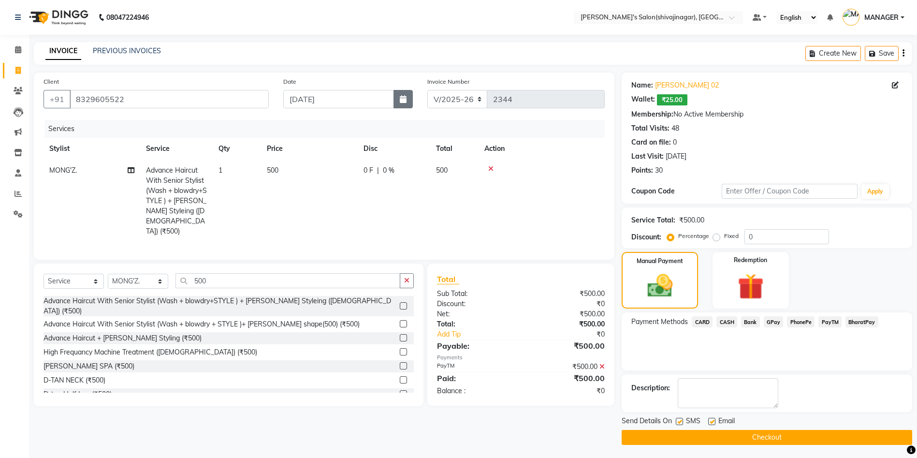
click at [401, 99] on icon "button" at bounding box center [403, 99] width 7 height 8
select select "9"
select select "2025"
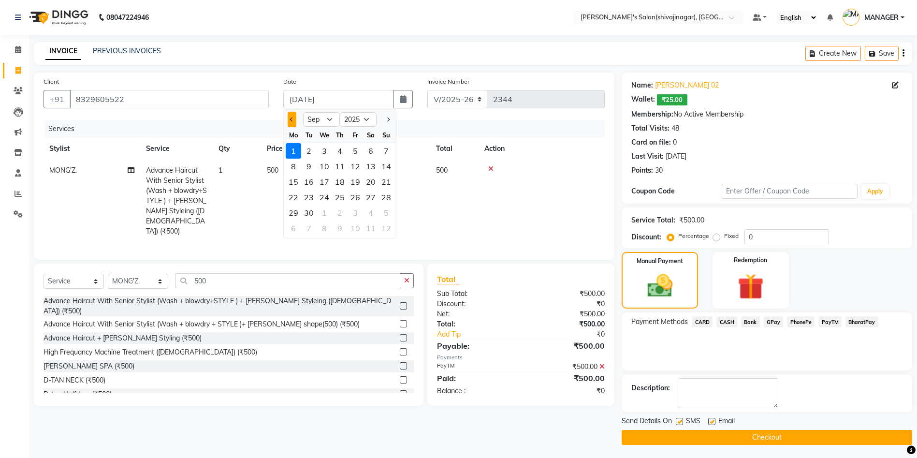
click at [293, 116] on button "Previous month" at bounding box center [292, 119] width 8 height 15
select select "8"
click at [353, 212] on div "29" at bounding box center [355, 212] width 15 height 15
type input "[DATE]"
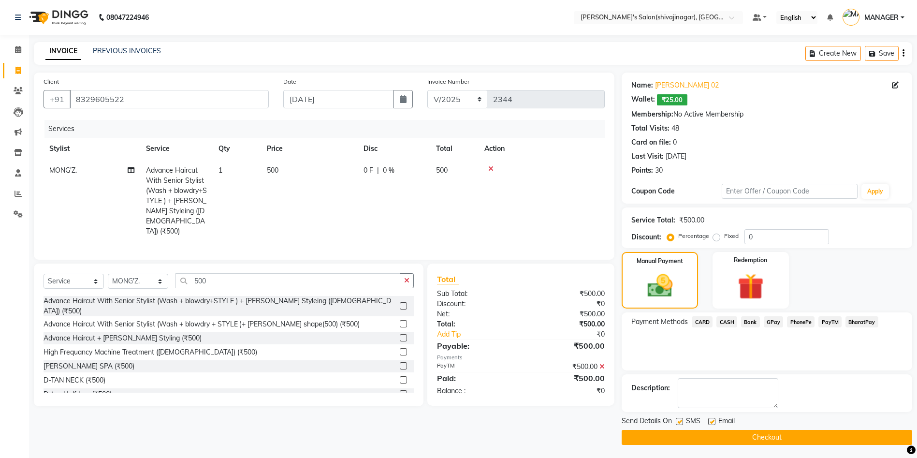
click at [602, 368] on icon at bounding box center [601, 366] width 5 height 7
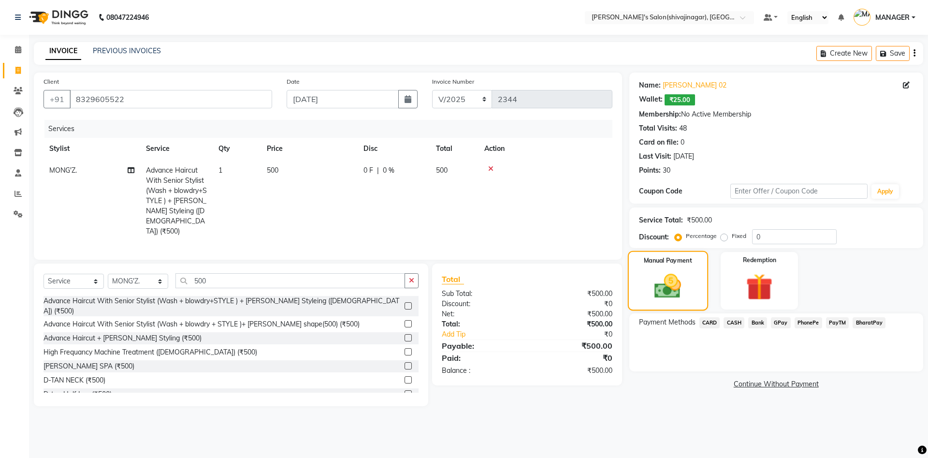
click at [665, 269] on div "Manual Payment" at bounding box center [667, 280] width 80 height 59
click at [833, 319] on span "PayTM" at bounding box center [837, 322] width 23 height 11
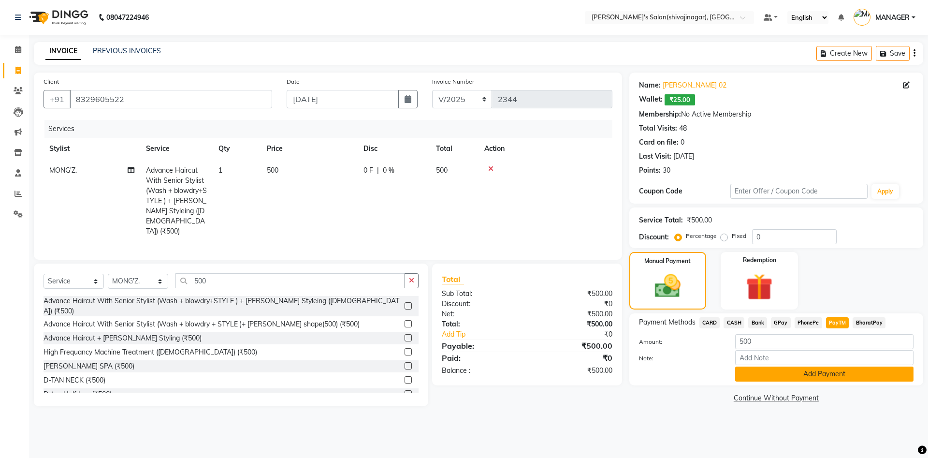
click at [825, 376] on button "Add Payment" at bounding box center [824, 373] width 178 height 15
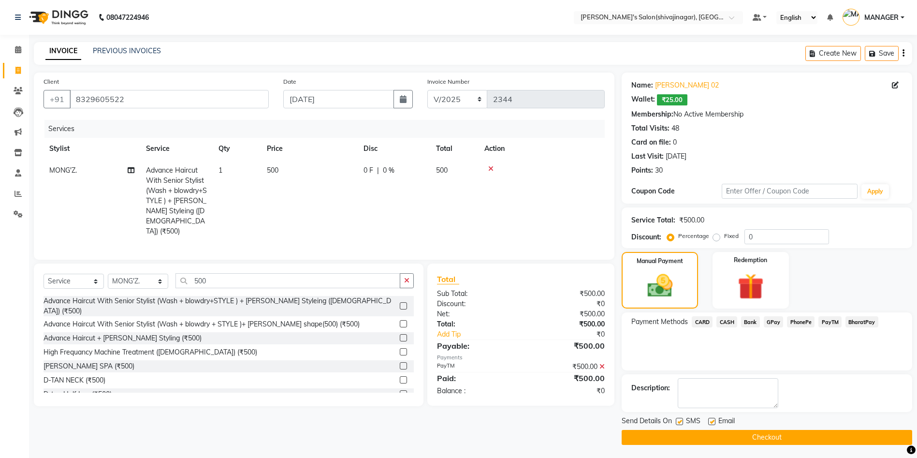
click at [706, 441] on button "Checkout" at bounding box center [767, 437] width 290 height 15
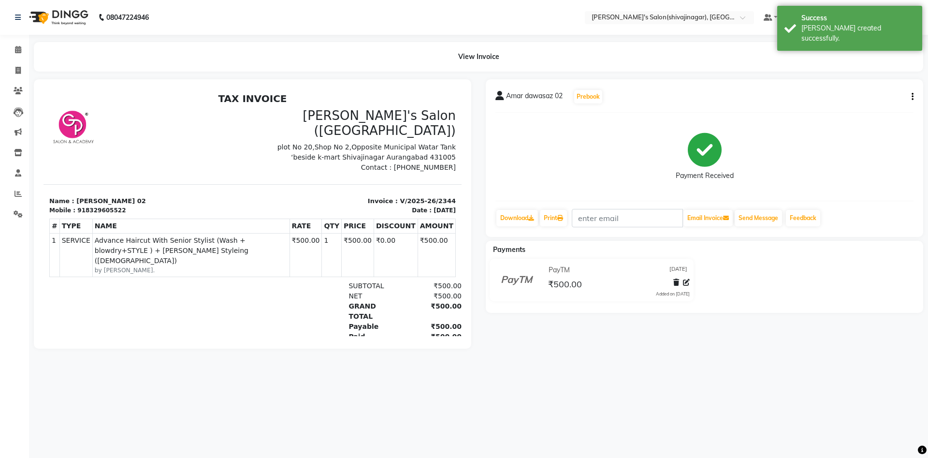
click at [639, 409] on div "08047224946 Select Location × Girja's Salon(shivajinagar), Shivaji Nagar Defaul…" at bounding box center [464, 229] width 928 height 458
click at [12, 69] on span at bounding box center [18, 70] width 17 height 11
select select "service"
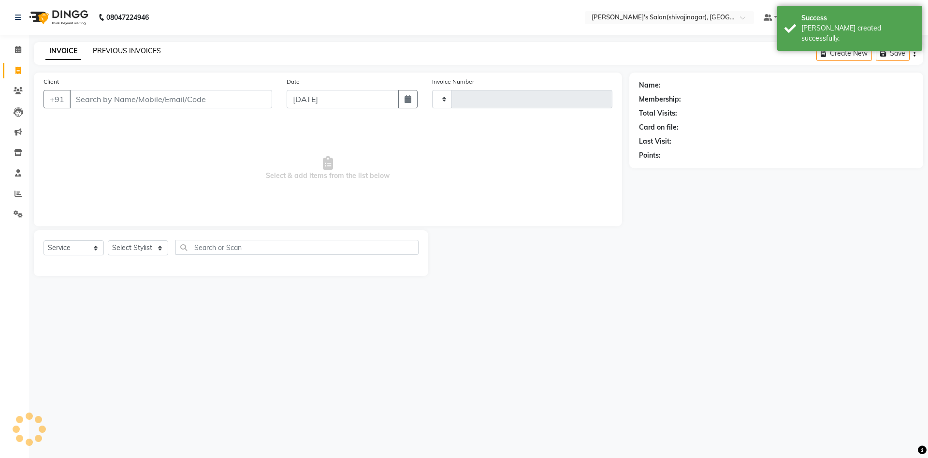
type input "2345"
select select "4174"
click at [114, 52] on link "PREVIOUS INVOICES" at bounding box center [127, 50] width 68 height 9
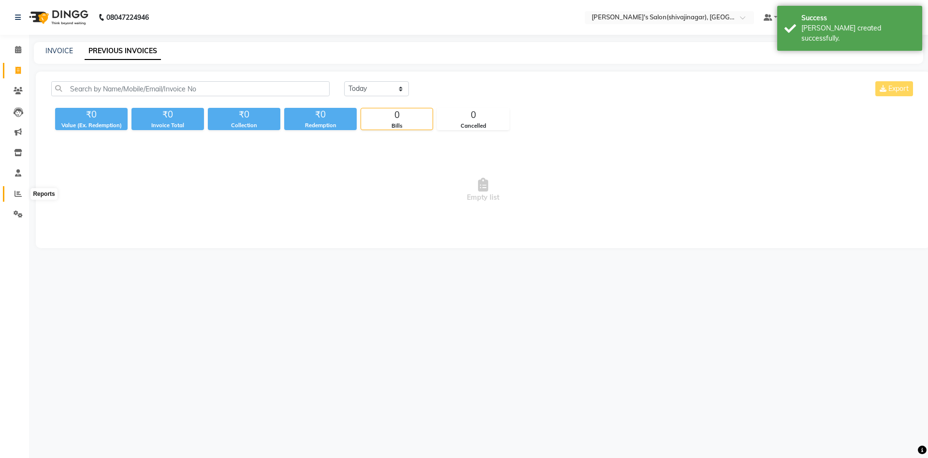
click at [15, 188] on span at bounding box center [18, 193] width 17 height 11
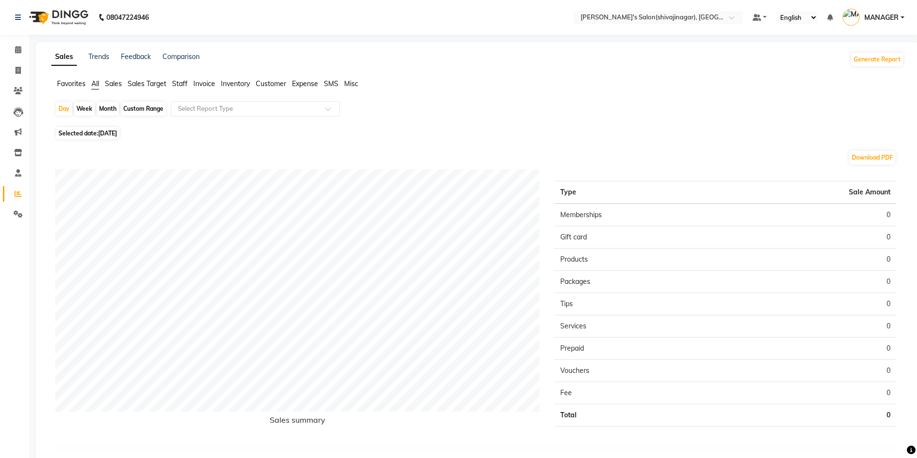
click at [304, 83] on span "Expense" at bounding box center [305, 83] width 26 height 9
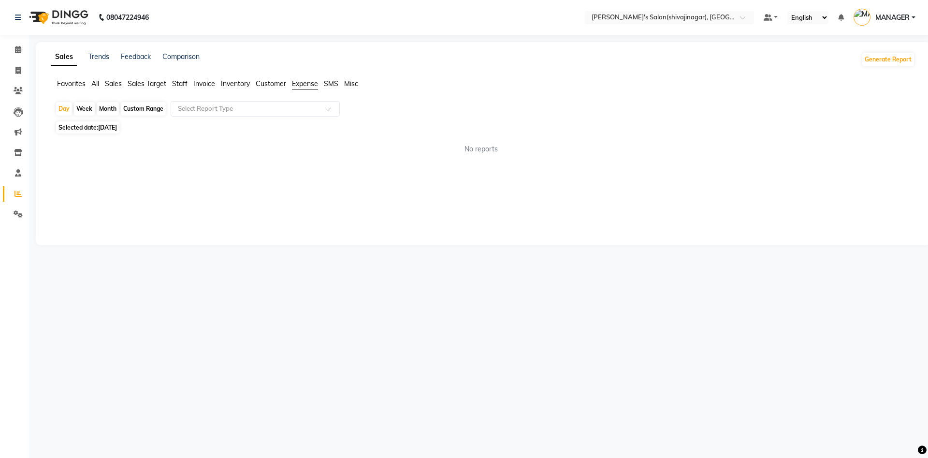
click at [110, 106] on div "Month" at bounding box center [108, 109] width 22 height 14
select select "9"
select select "2025"
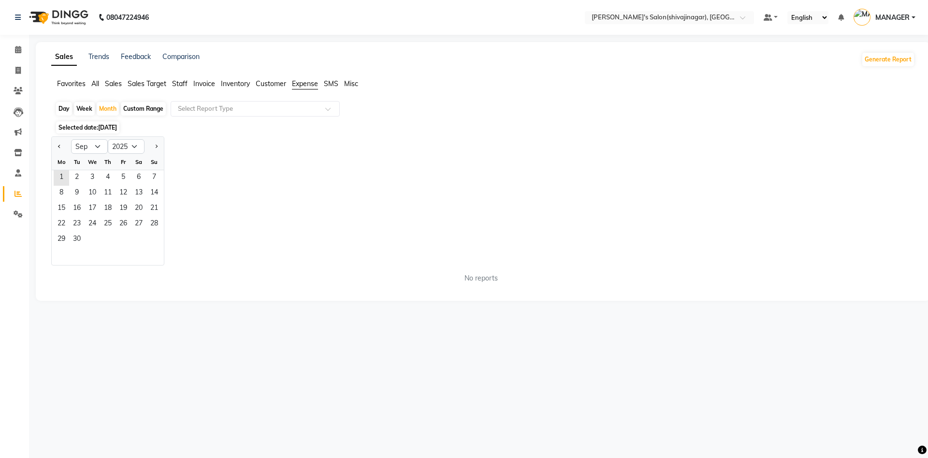
click at [147, 108] on div "Custom Range" at bounding box center [143, 109] width 45 height 14
select select "9"
select select "2025"
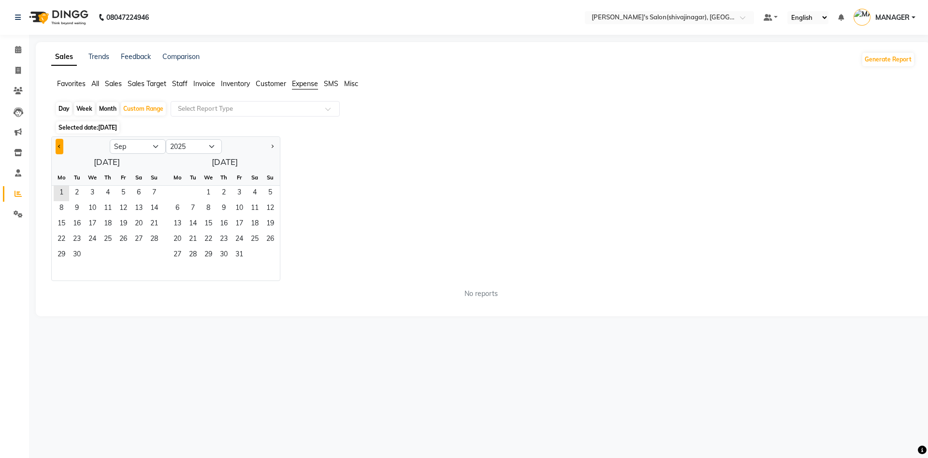
click at [58, 142] on button "Previous month" at bounding box center [60, 146] width 8 height 15
select select "8"
click at [172, 194] on span "1" at bounding box center [177, 193] width 15 height 15
click at [195, 250] on span "30" at bounding box center [192, 254] width 15 height 15
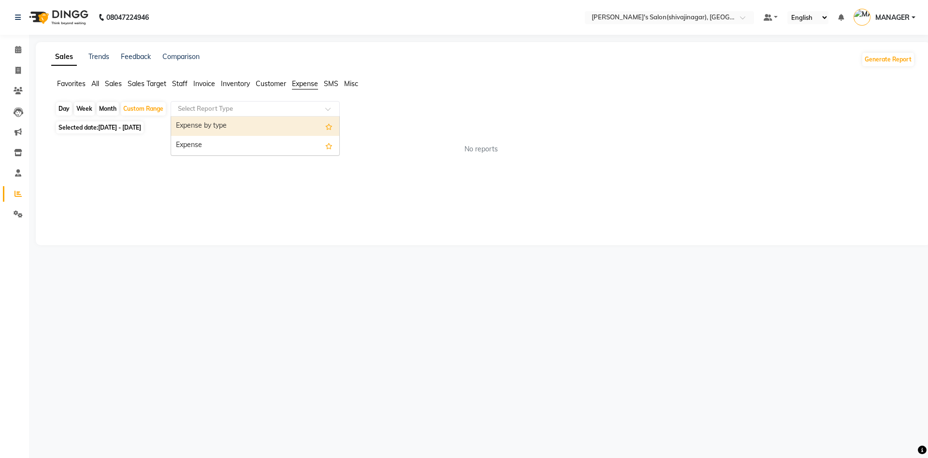
click at [226, 108] on input "text" at bounding box center [245, 109] width 139 height 10
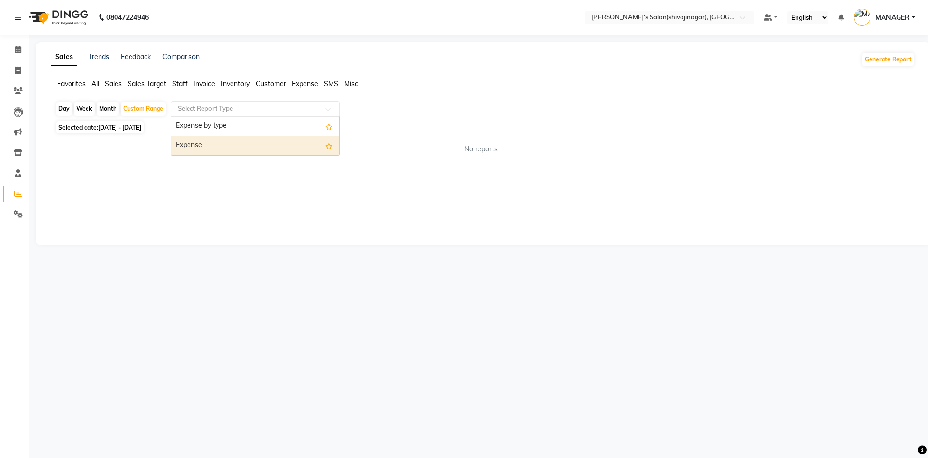
click at [216, 148] on div "Expense" at bounding box center [255, 145] width 168 height 19
click at [153, 111] on div "Custom Range" at bounding box center [143, 109] width 45 height 14
select select "9"
select select "2025"
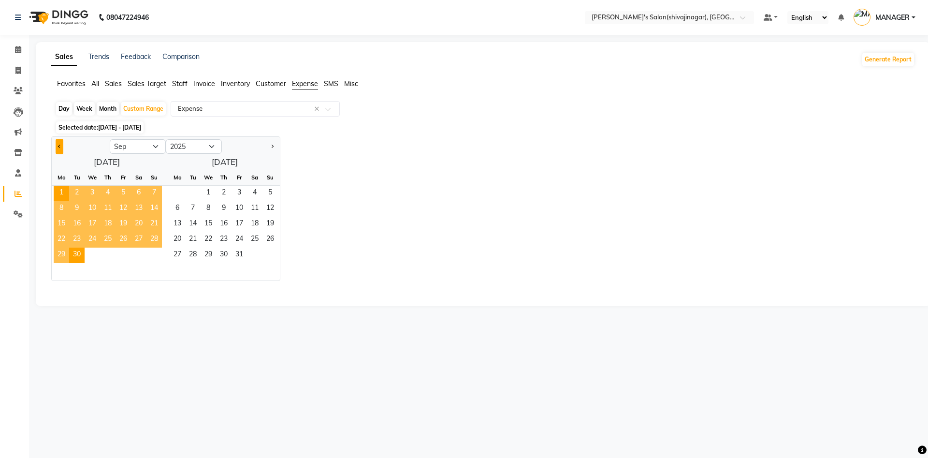
click at [62, 146] on button "Previous month" at bounding box center [60, 146] width 8 height 15
select select "8"
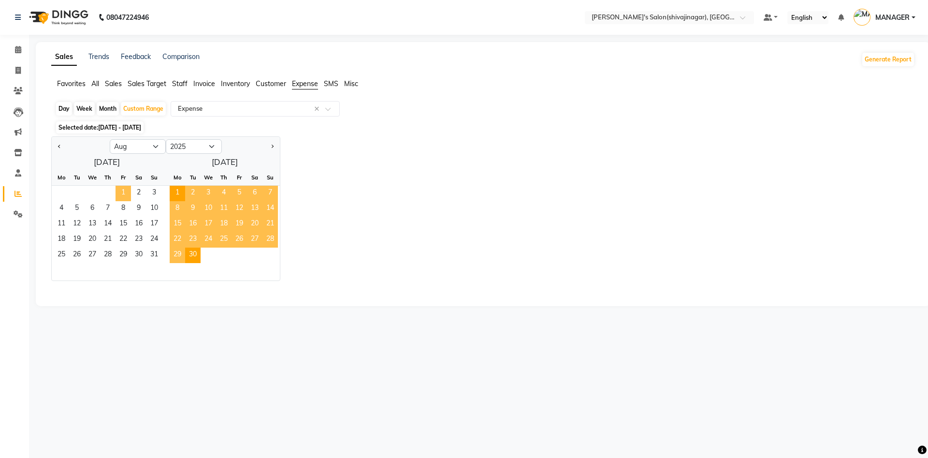
click at [123, 189] on span "1" at bounding box center [123, 193] width 15 height 15
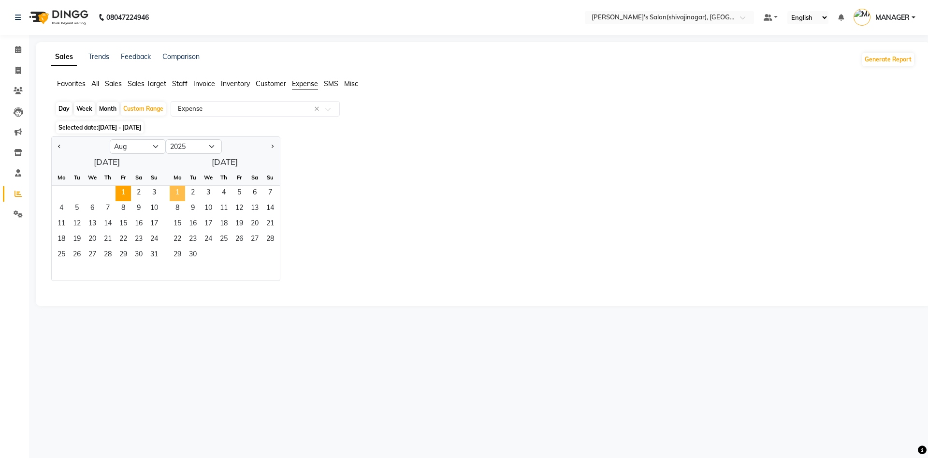
click at [183, 186] on span "1" at bounding box center [177, 193] width 15 height 15
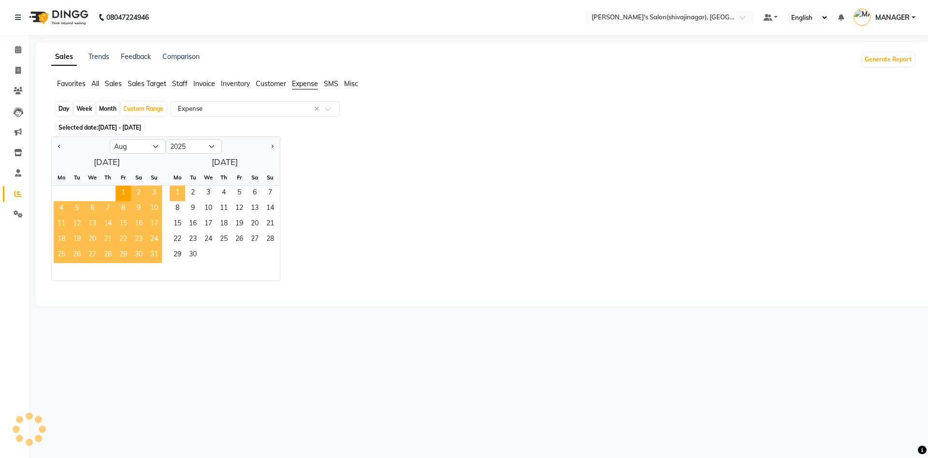
select select "full_report"
select select "csv"
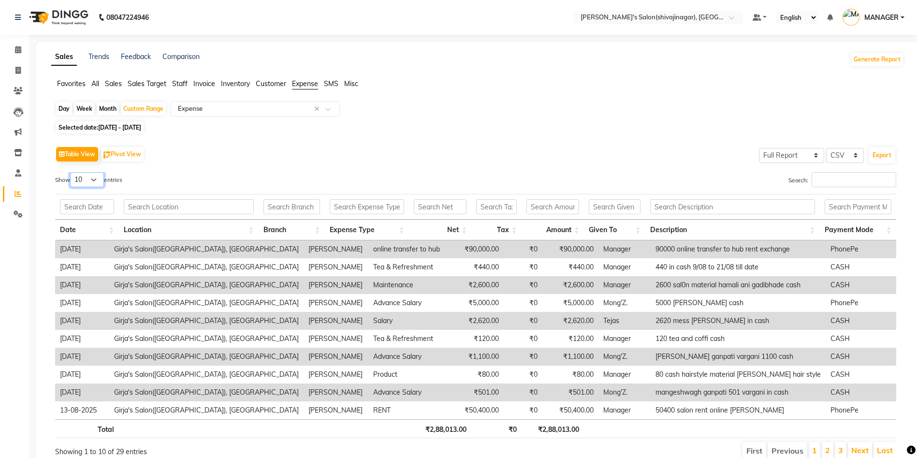
click at [85, 181] on select "10 25 50 100" at bounding box center [87, 179] width 34 height 15
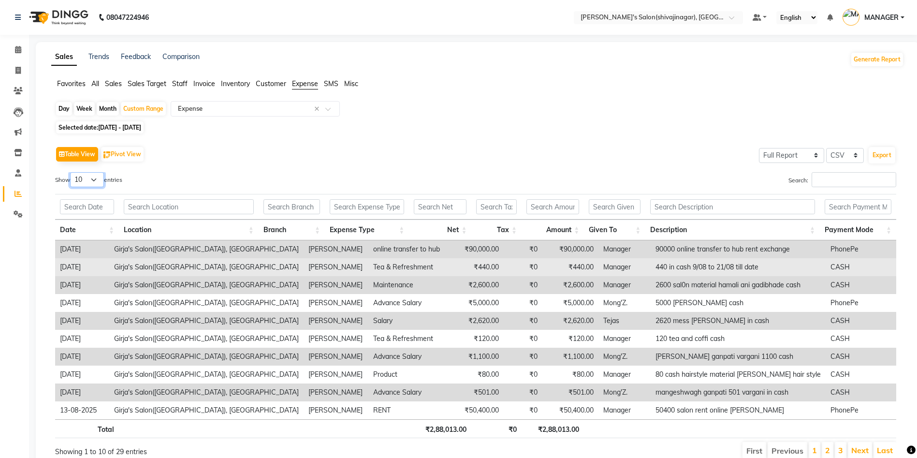
select select "100"
click at [72, 172] on select "10 25 50 100" at bounding box center [87, 179] width 34 height 15
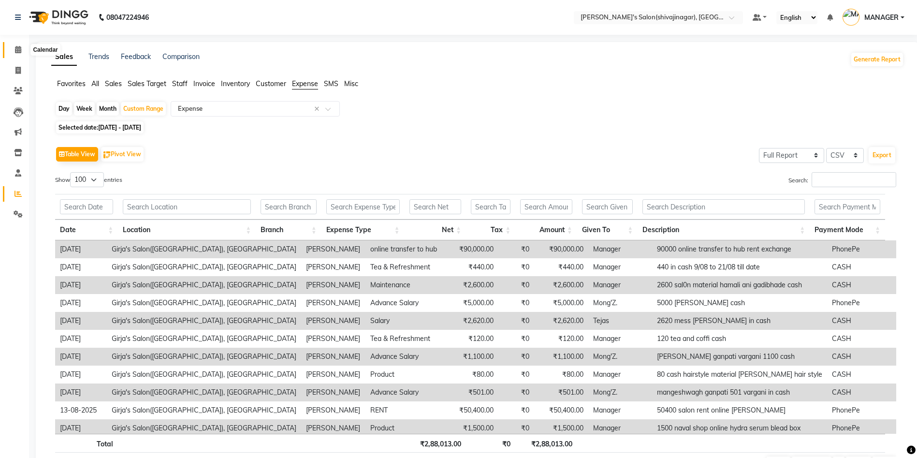
click at [16, 52] on icon at bounding box center [18, 49] width 6 height 7
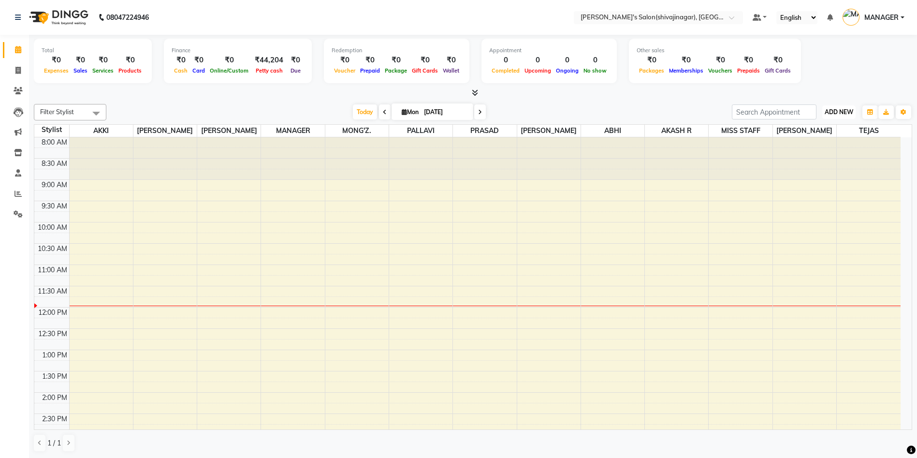
click at [835, 110] on span "ADD NEW" at bounding box center [839, 111] width 29 height 7
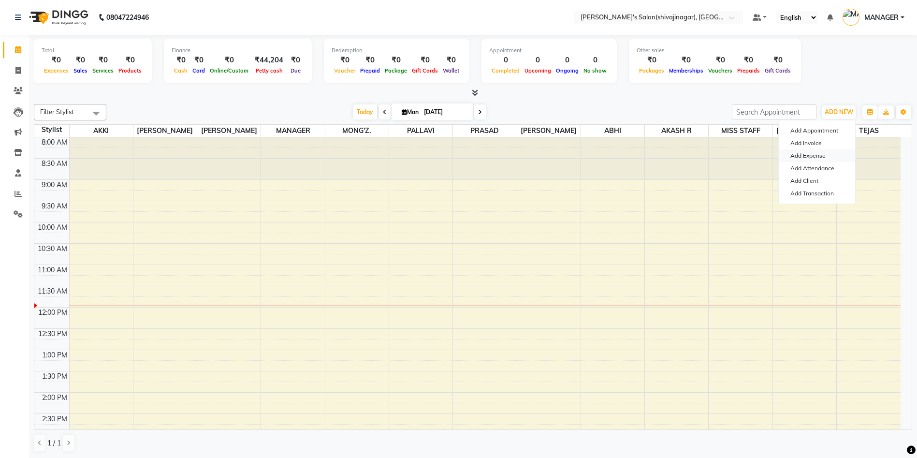
click at [806, 154] on link "Add Expense" at bounding box center [817, 155] width 76 height 13
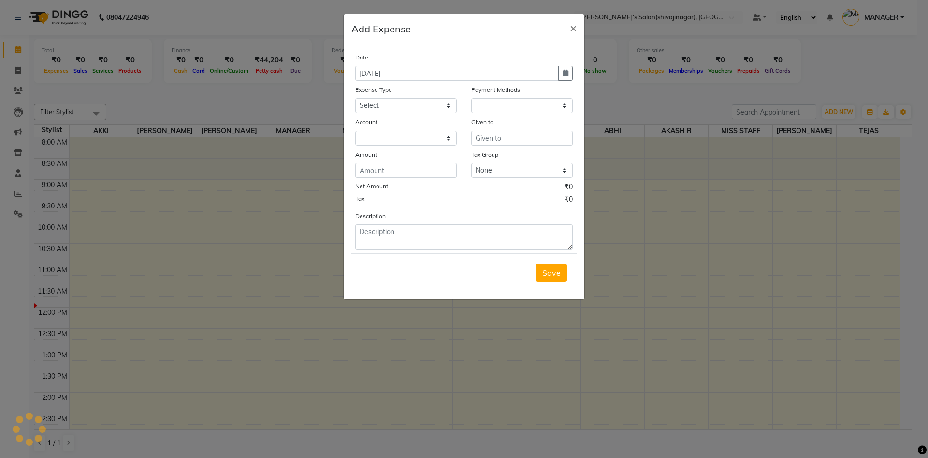
select select "1"
select select "2983"
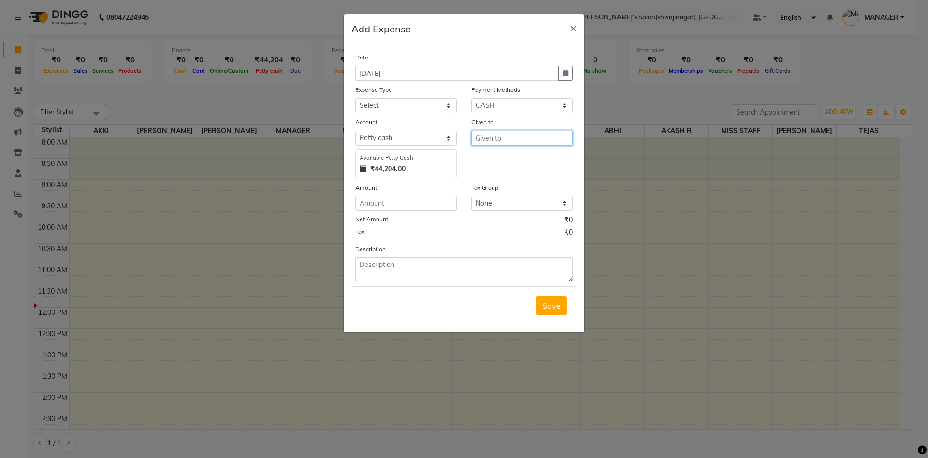
click at [487, 138] on input "text" at bounding box center [521, 137] width 101 height 15
click at [497, 158] on ngb-highlight "M ANAGER" at bounding box center [503, 159] width 40 height 10
type input "MANAGER"
click at [377, 198] on input "number" at bounding box center [405, 203] width 101 height 15
type input "220"
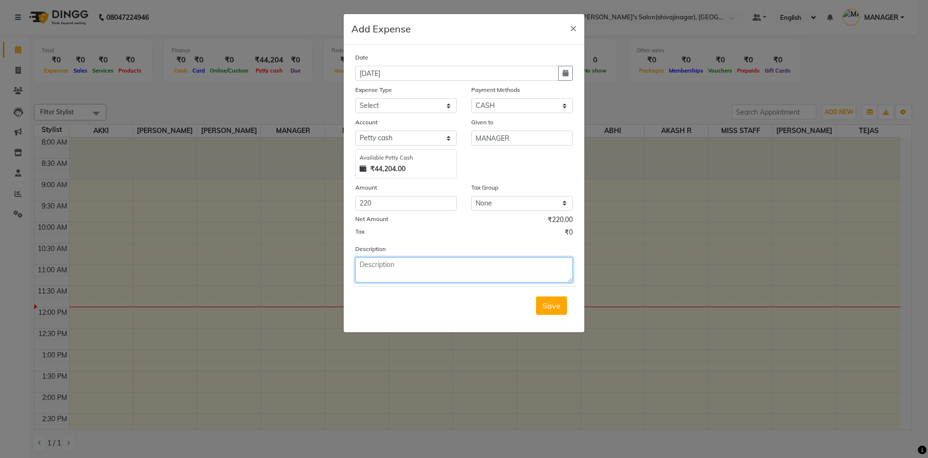
click at [395, 264] on textarea at bounding box center [463, 269] width 217 height 25
type textarea "220 salon shop loch kulup in cash"
click at [475, 229] on div "Tax ₹0" at bounding box center [463, 233] width 217 height 13
click at [402, 99] on select "Select Advance Salary BANK TRANFAR Cash transfer to hub Client Snacks DISTRIBUT…" at bounding box center [405, 105] width 101 height 15
select select "11124"
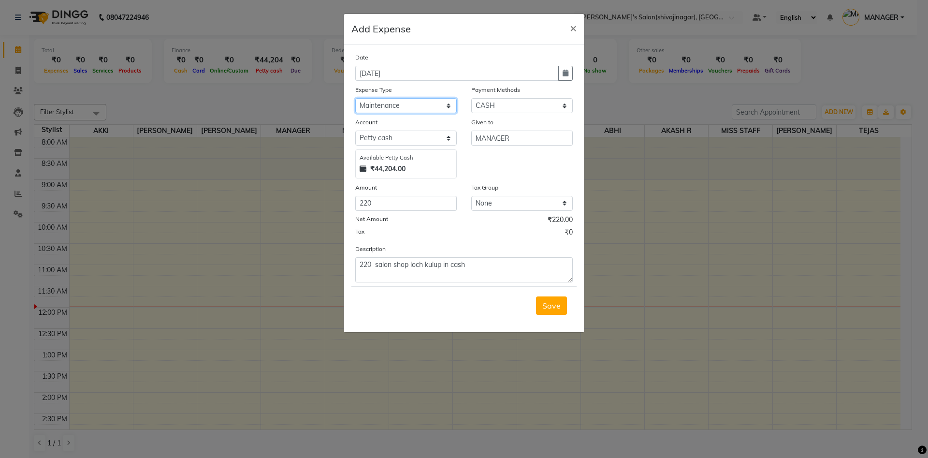
click at [355, 98] on select "Select Advance Salary BANK TRANFAR Cash transfer to hub Client Snacks DISTRIBUT…" at bounding box center [405, 105] width 101 height 15
click at [562, 77] on button "button" at bounding box center [565, 73] width 14 height 15
select select "9"
select select "2025"
click at [362, 87] on button "Previous month" at bounding box center [364, 91] width 8 height 15
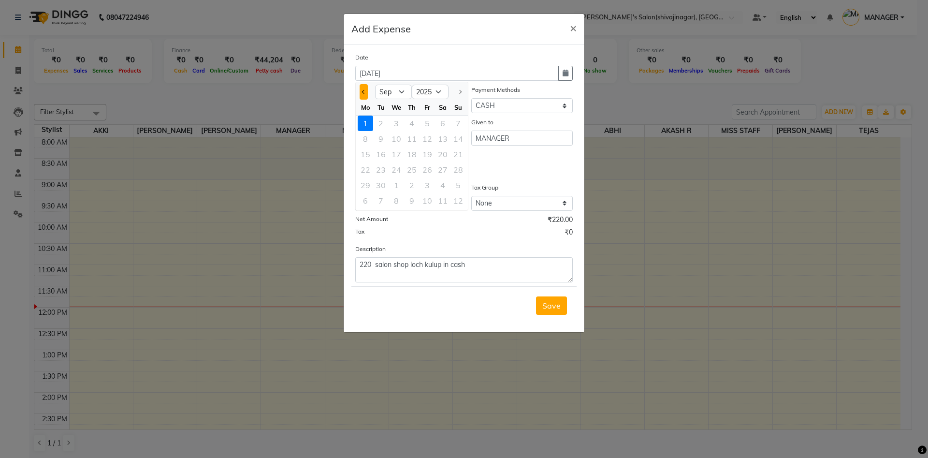
select select "8"
click at [422, 165] on div "22" at bounding box center [427, 169] width 15 height 15
type input "22-08-2025"
click at [486, 179] on div "Date 22-08-2025 Expense Type Select Advance Salary BANK TRANFAR Cash transfer t…" at bounding box center [463, 167] width 217 height 230
click at [553, 308] on span "Save" at bounding box center [551, 306] width 18 height 10
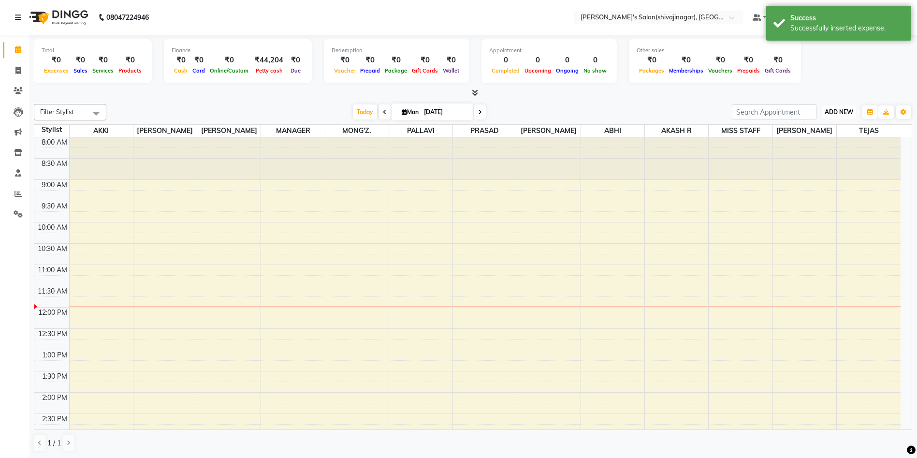
click at [841, 115] on span "ADD NEW" at bounding box center [839, 111] width 29 height 7
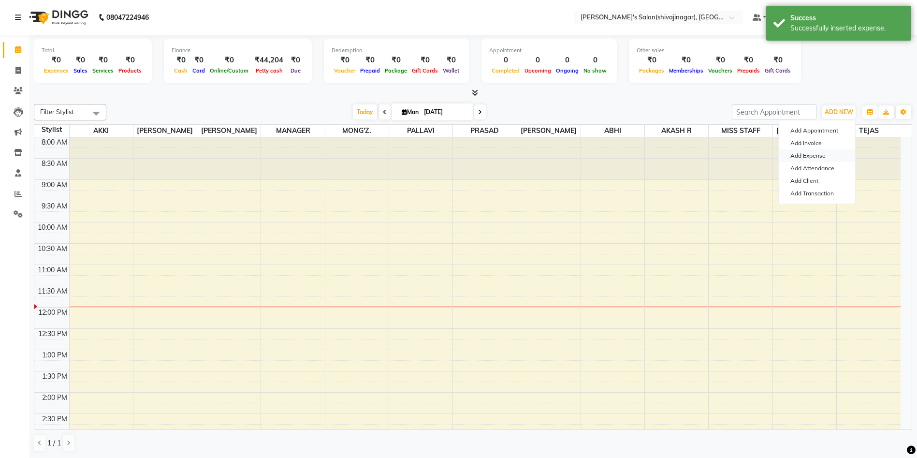
click at [813, 155] on link "Add Expense" at bounding box center [817, 155] width 76 height 13
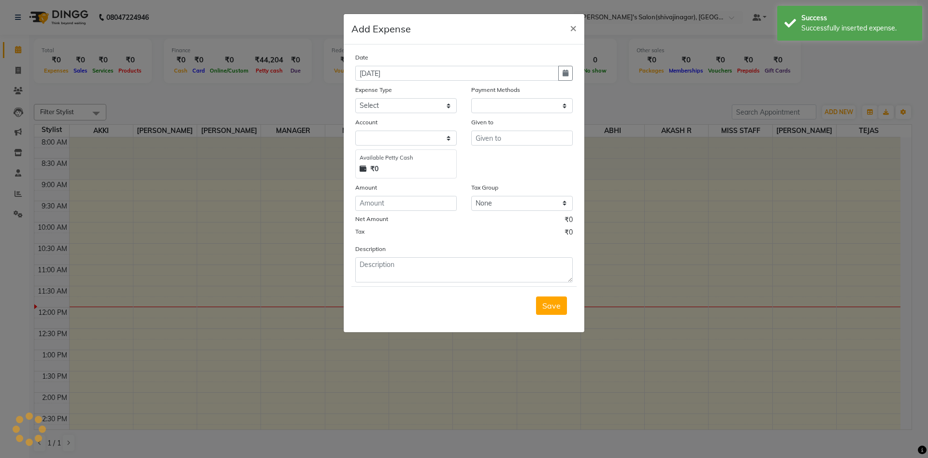
select select "1"
select select "2983"
click at [480, 136] on input "text" at bounding box center [521, 137] width 101 height 15
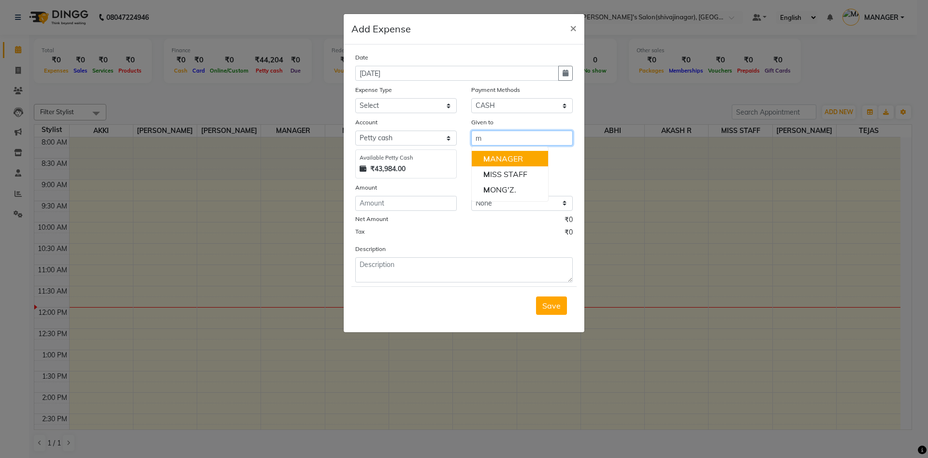
click at [504, 162] on ngb-highlight "M ANAGER" at bounding box center [503, 159] width 40 height 10
type input "MANAGER"
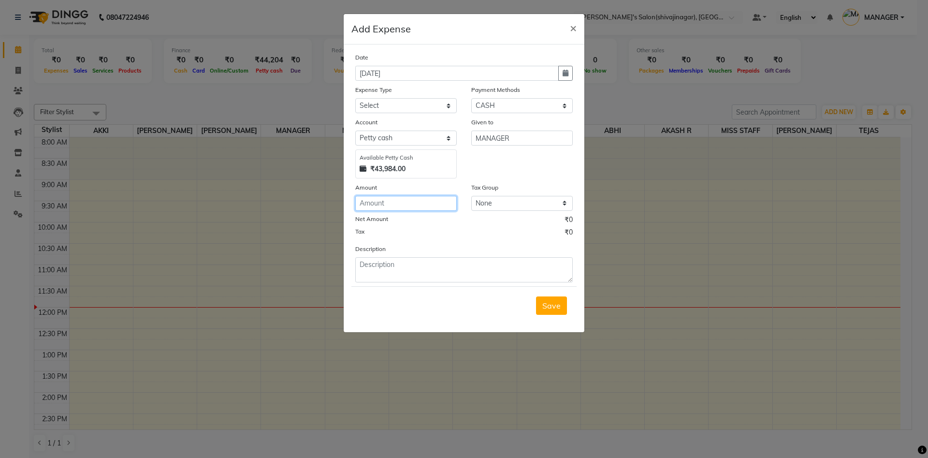
click at [386, 203] on input "number" at bounding box center [405, 203] width 101 height 15
type input "160"
click at [371, 273] on textarea at bounding box center [463, 269] width 217 height 25
type textarea "160 light for first floor in cash"
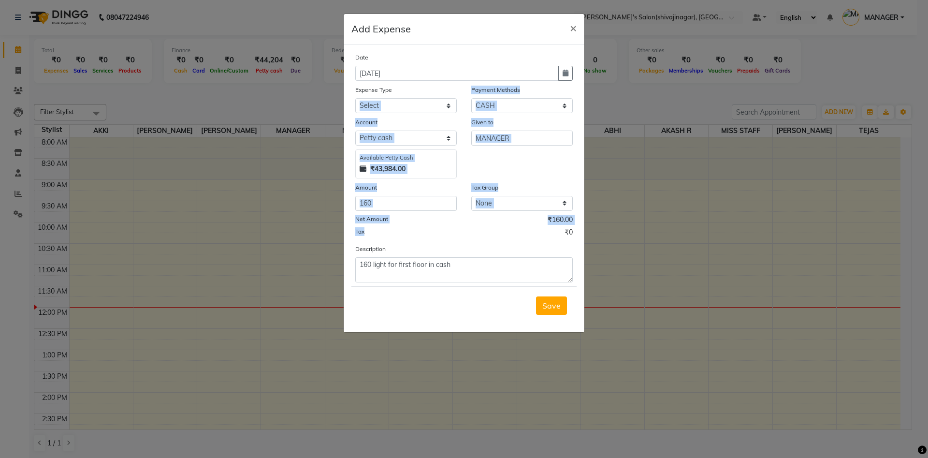
drag, startPoint x: 448, startPoint y: 234, endPoint x: 384, endPoint y: 102, distance: 147.0
click at [384, 102] on div "Date 01-09-2025 Expense Type Select Advance Salary BANK TRANFAR Cash transfer t…" at bounding box center [463, 167] width 217 height 230
click at [384, 102] on select "Select Advance Salary BANK TRANFAR Cash transfer to hub Client Snacks DISTRIBUT…" at bounding box center [405, 105] width 101 height 15
select select "11124"
click at [355, 98] on select "Select Advance Salary BANK TRANFAR Cash transfer to hub Client Snacks DISTRIBUT…" at bounding box center [405, 105] width 101 height 15
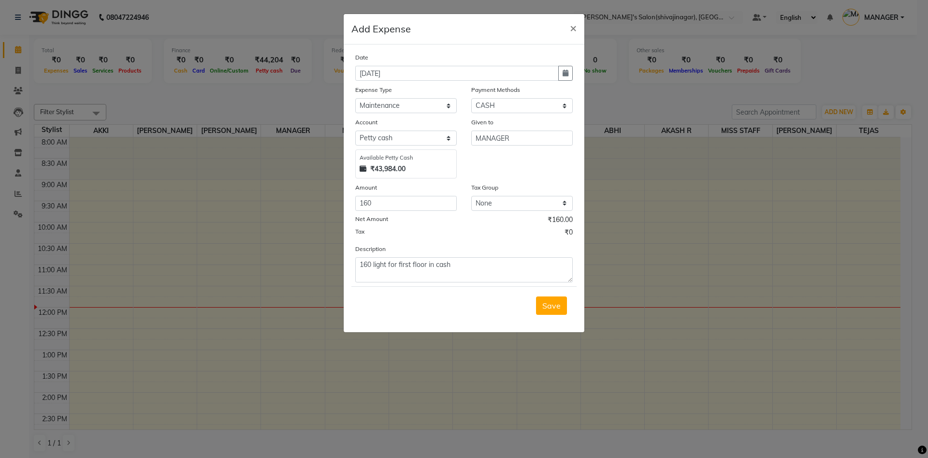
click at [476, 232] on div "Tax ₹0" at bounding box center [463, 233] width 217 height 13
click at [565, 73] on icon "button" at bounding box center [566, 73] width 6 height 7
select select "9"
select select "2025"
click at [365, 92] on span "Previous month" at bounding box center [364, 92] width 4 height 4
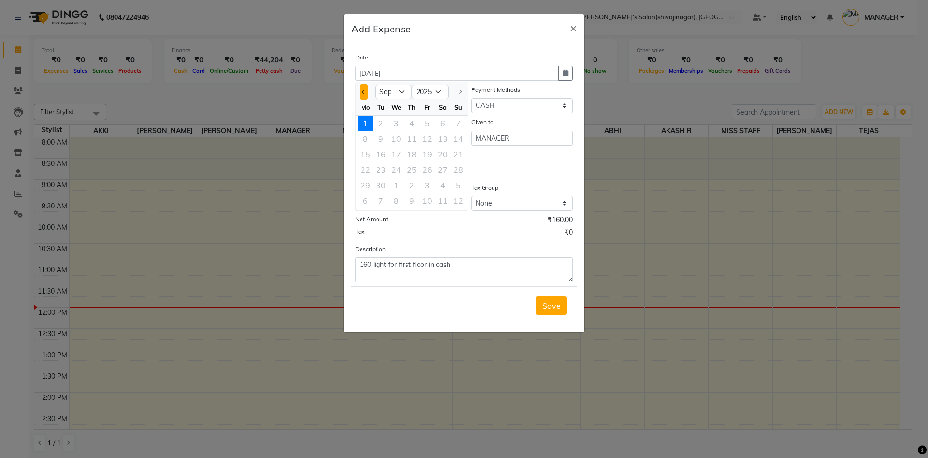
select select "8"
click at [442, 171] on div "23" at bounding box center [442, 169] width 15 height 15
type input "23-08-2025"
click at [474, 233] on div "Tax ₹0" at bounding box center [463, 233] width 217 height 13
click at [554, 302] on span "Save" at bounding box center [551, 306] width 18 height 10
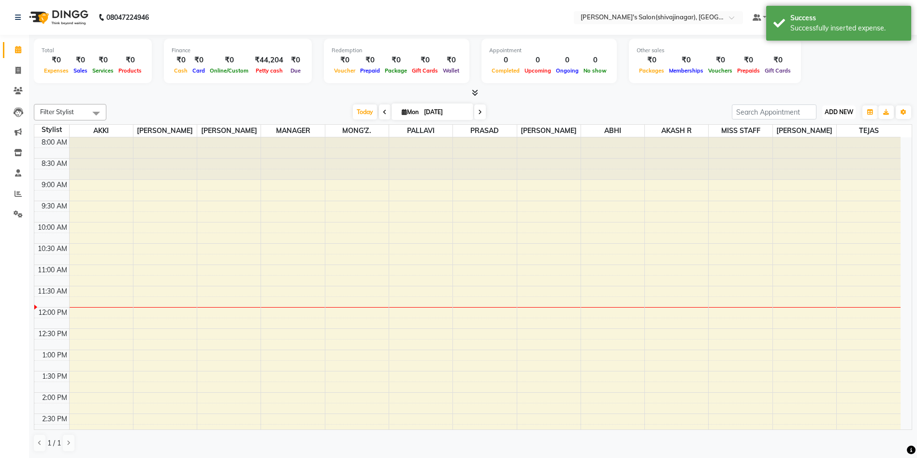
click at [846, 114] on span "ADD NEW" at bounding box center [839, 111] width 29 height 7
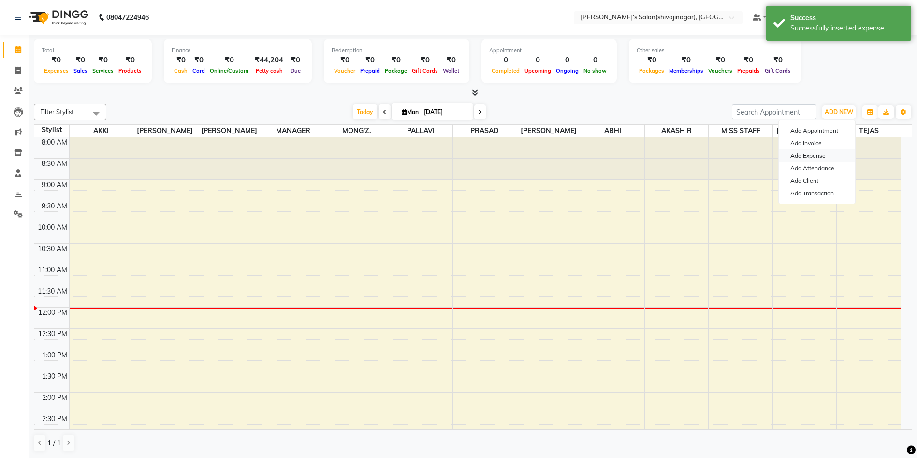
click at [812, 150] on link "Add Expense" at bounding box center [817, 155] width 76 height 13
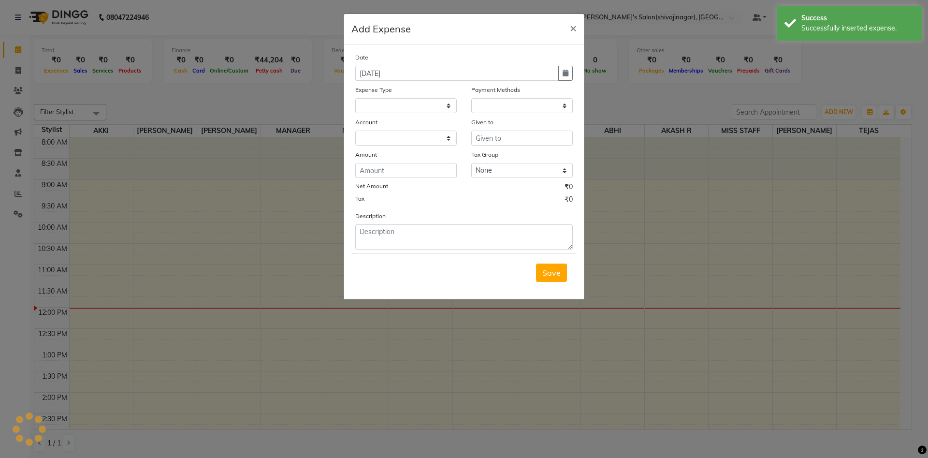
select select
select select "1"
select select "2983"
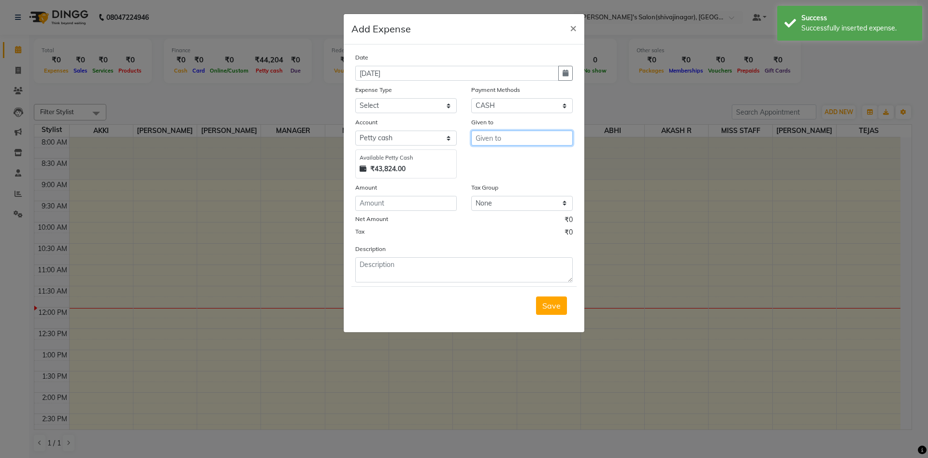
click at [496, 133] on input "text" at bounding box center [521, 137] width 101 height 15
click at [510, 157] on ngb-highlight "M ANAGER" at bounding box center [503, 159] width 40 height 10
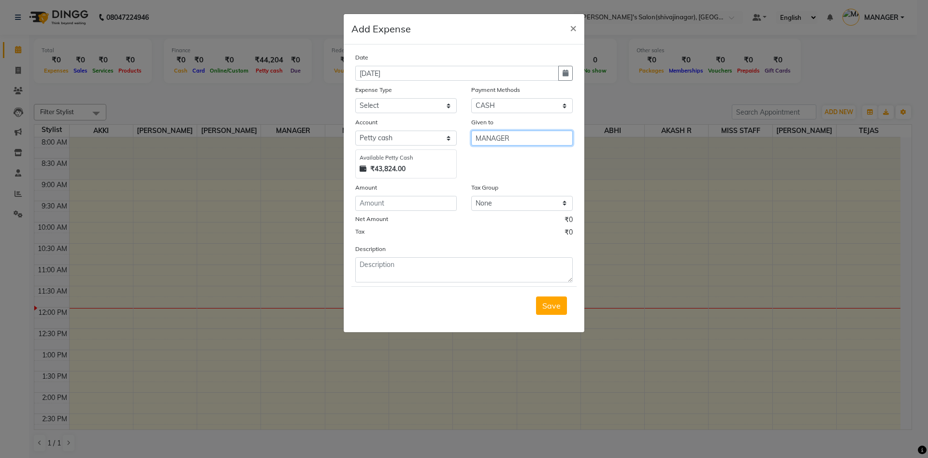
type input "MANAGER"
click at [383, 103] on select "Select Advance Salary BANK TRANFAR Cash transfer to hub Client Snacks DISTRIBUT…" at bounding box center [405, 105] width 101 height 15
select select "11124"
click at [355, 98] on select "Select Advance Salary BANK TRANFAR Cash transfer to hub Client Snacks DISTRIBUT…" at bounding box center [405, 105] width 101 height 15
click at [369, 263] on textarea at bounding box center [463, 269] width 217 height 25
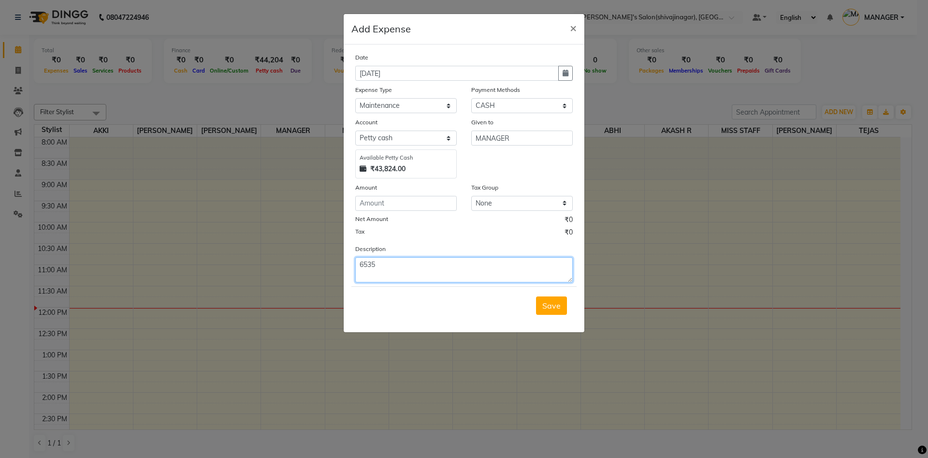
type textarea "6535"
click at [405, 205] on input "number" at bounding box center [405, 203] width 101 height 15
type input "6535"
click at [390, 266] on textarea "6535" at bounding box center [463, 269] width 217 height 25
type textarea "6535 ganesh plumber online"
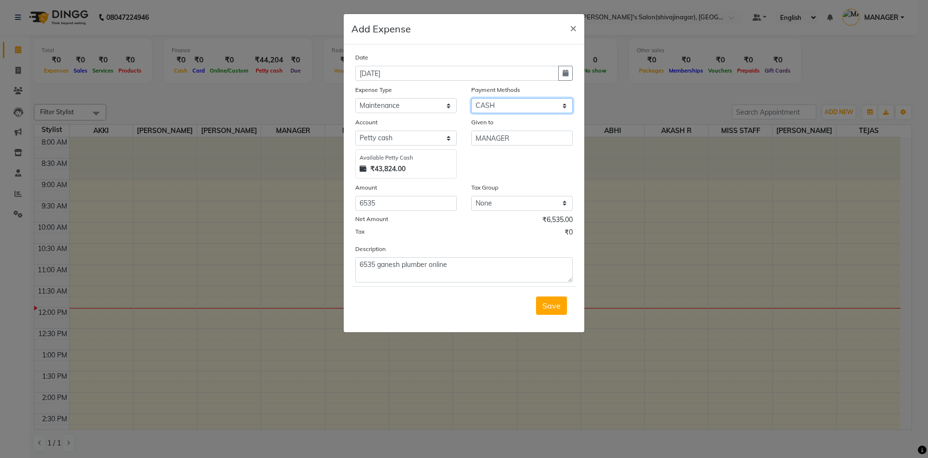
click at [490, 113] on select "Select CARD Voucher Package CASH Points Bank Wallet Prepaid GPay PhonePe PayTM …" at bounding box center [521, 105] width 101 height 15
select select "7"
click at [471, 98] on select "Select CARD Voucher Package CASH Points Bank Wallet Prepaid GPay PhonePe PayTM …" at bounding box center [521, 105] width 101 height 15
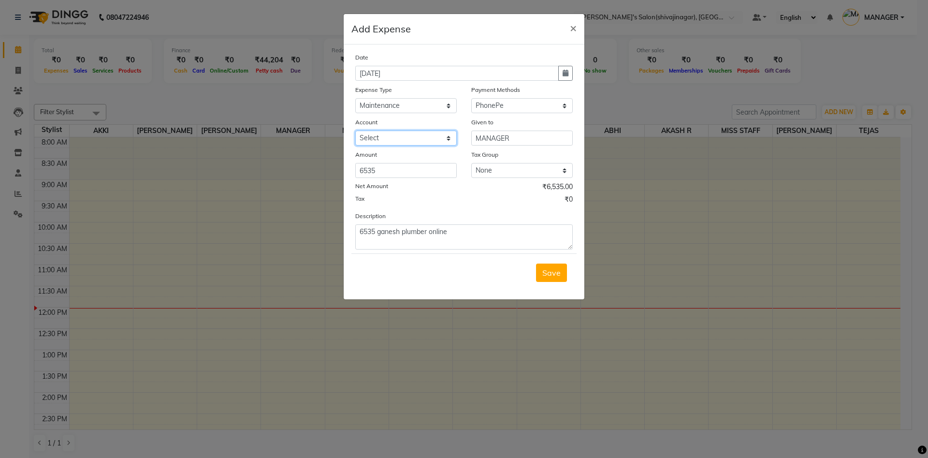
click at [386, 135] on select "Select mangesh" at bounding box center [405, 137] width 101 height 15
select select "5375"
click at [355, 130] on select "Select mangesh" at bounding box center [405, 137] width 101 height 15
click at [563, 76] on icon "button" at bounding box center [566, 73] width 6 height 7
select select "9"
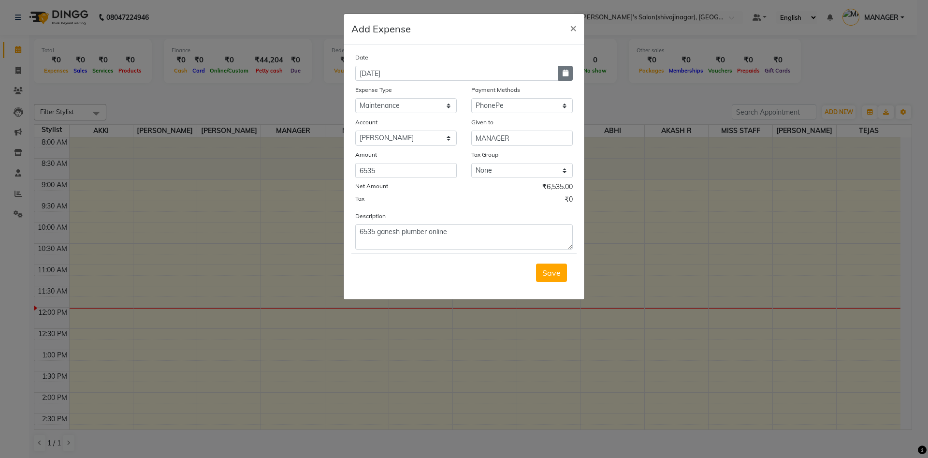
select select "2025"
click at [362, 92] on button "Previous month" at bounding box center [364, 91] width 8 height 15
select select "8"
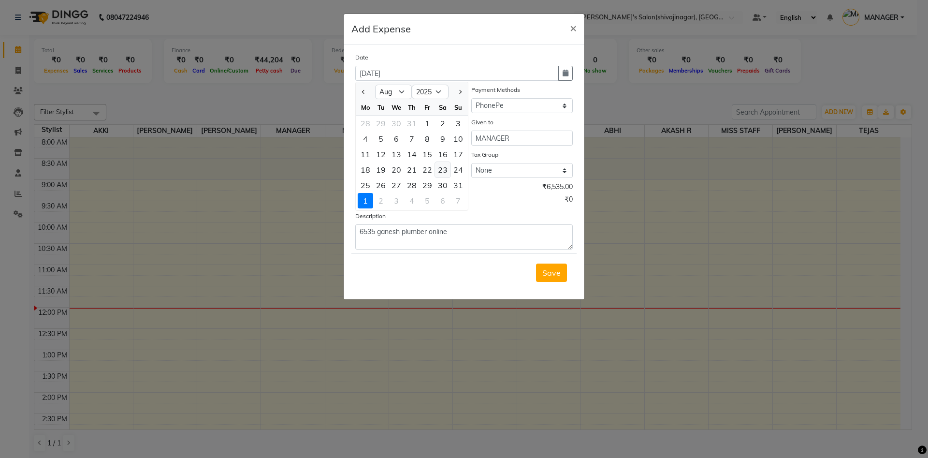
click at [441, 167] on div "23" at bounding box center [442, 169] width 15 height 15
type input "23-08-2025"
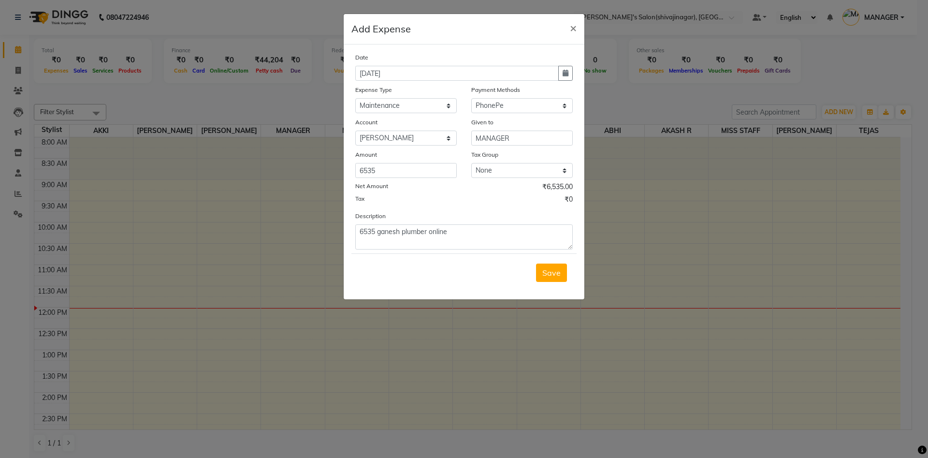
click at [503, 192] on div "Net Amount ₹6,535.00" at bounding box center [463, 188] width 217 height 13
click at [464, 233] on textarea "6535 ganesh plumber online" at bounding box center [463, 236] width 217 height 25
click at [464, 232] on textarea "6535 ganesh plumber online" at bounding box center [463, 236] width 217 height 25
click at [550, 274] on span "Save" at bounding box center [551, 273] width 18 height 10
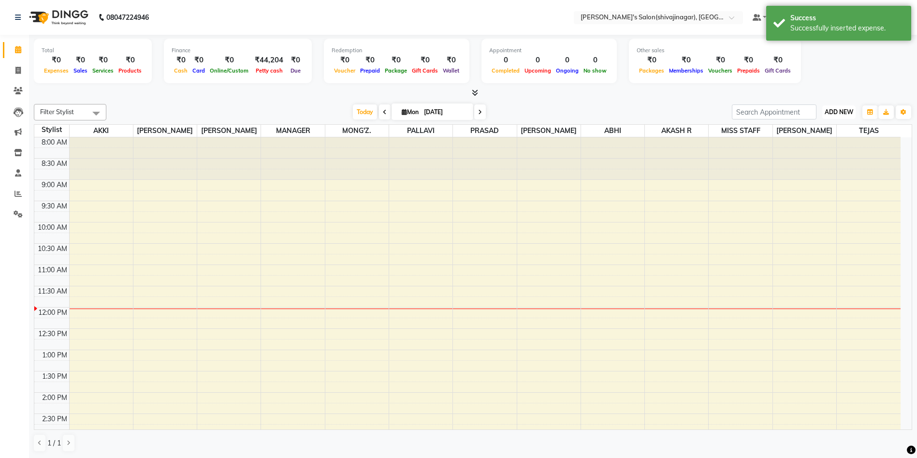
click at [835, 111] on span "ADD NEW" at bounding box center [839, 111] width 29 height 7
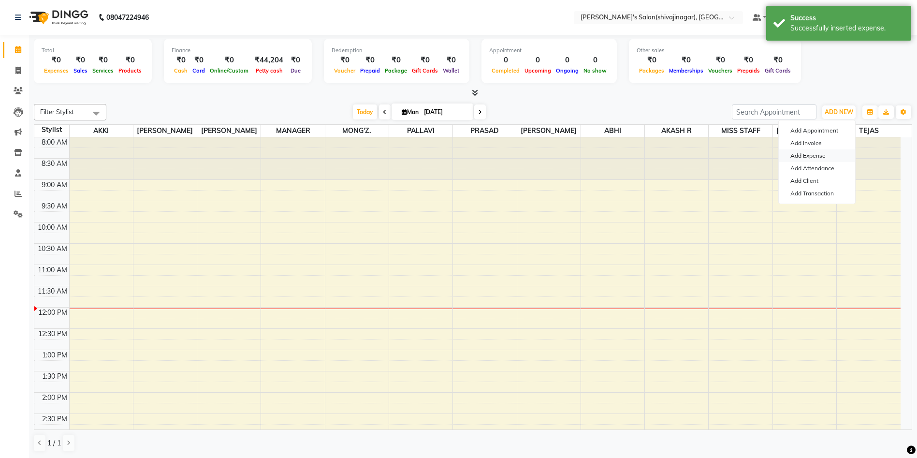
click at [807, 150] on link "Add Expense" at bounding box center [817, 155] width 76 height 13
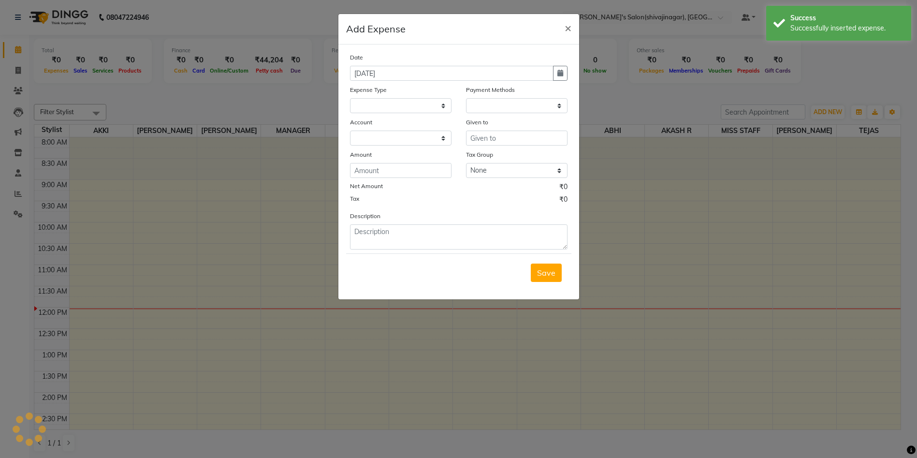
select select
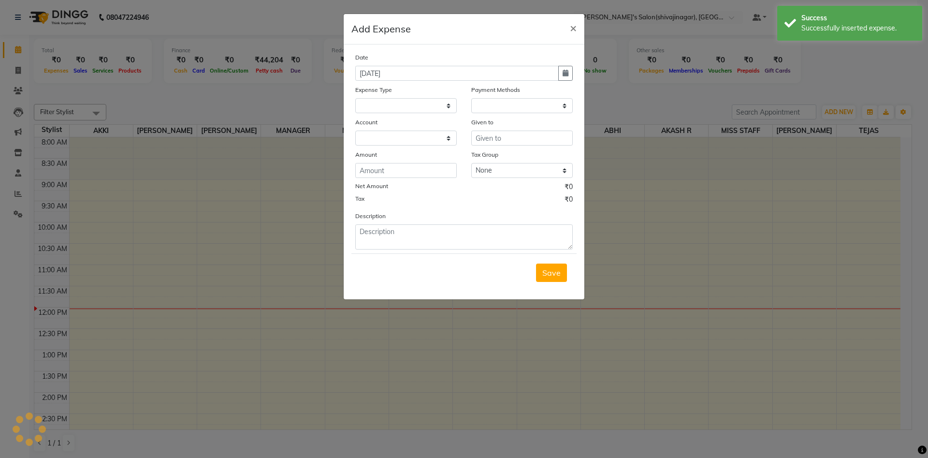
select select "1"
select select "2983"
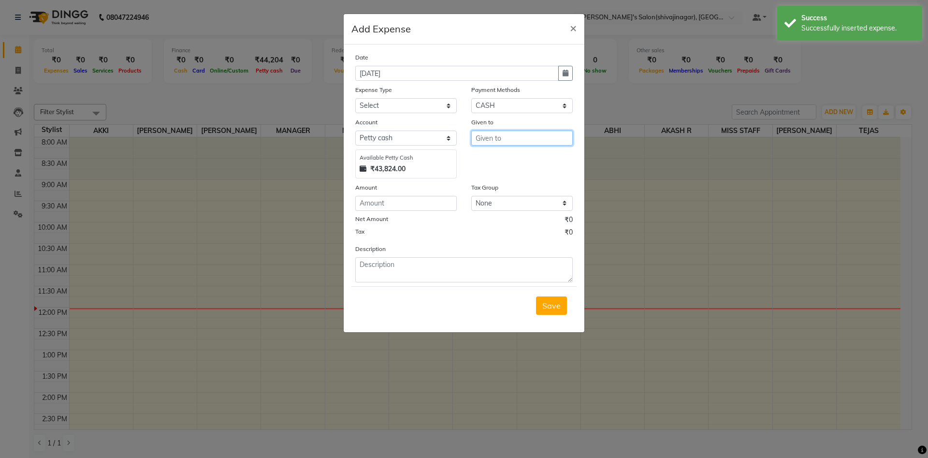
click at [495, 136] on input "text" at bounding box center [521, 137] width 101 height 15
click at [500, 153] on button "M ANAGER" at bounding box center [510, 158] width 76 height 15
type input "MANAGER"
click at [491, 106] on select "Select CARD Voucher Package CASH Points Bank Wallet Prepaid GPay PhonePe PayTM …" at bounding box center [521, 105] width 101 height 15
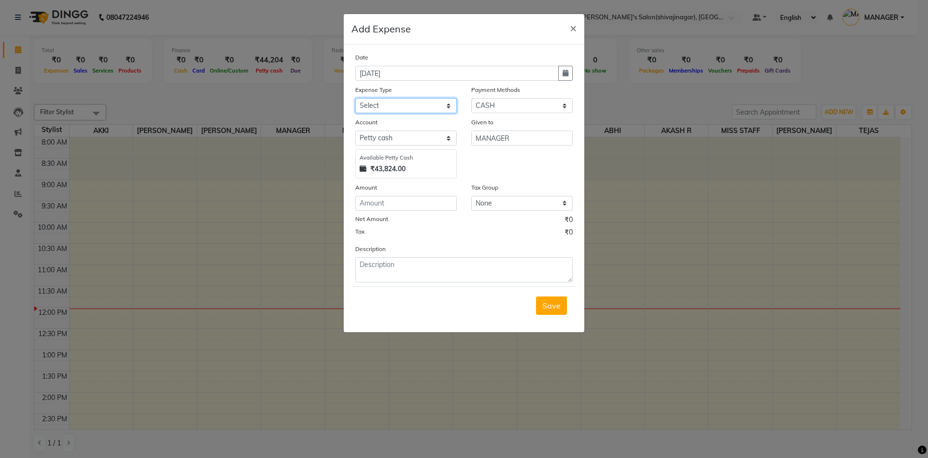
click at [395, 105] on select "Select Advance Salary BANK TRANFAR Cash transfer to hub Client Snacks DISTRIBUT…" at bounding box center [405, 105] width 101 height 15
select select "11124"
click at [355, 98] on select "Select Advance Salary BANK TRANFAR Cash transfer to hub Client Snacks DISTRIBUT…" at bounding box center [405, 105] width 101 height 15
click at [375, 207] on input "number" at bounding box center [405, 203] width 101 height 15
type input "250"
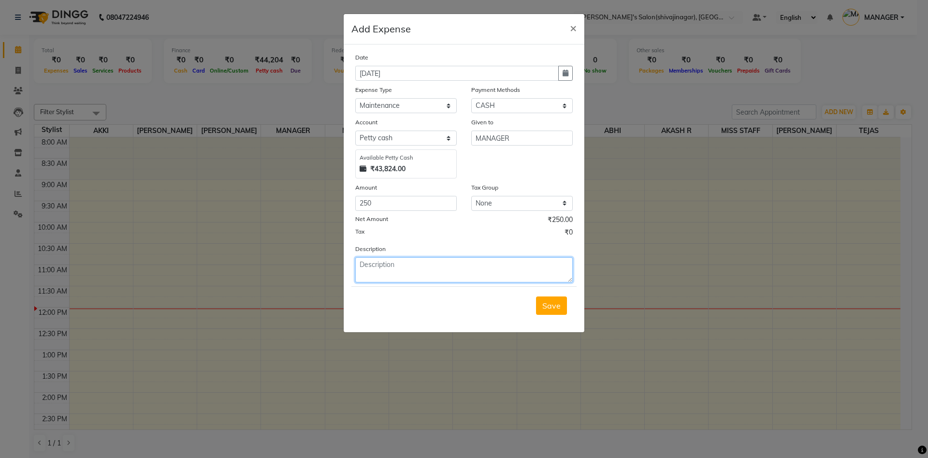
click at [376, 265] on textarea at bounding box center [463, 269] width 217 height 25
click at [445, 226] on div "Net Amount ₹250.00" at bounding box center [463, 221] width 217 height 13
click at [453, 255] on div "Description 250 rikshawala bhade" at bounding box center [464, 263] width 232 height 39
click at [447, 262] on textarea "250 rikshawala bhade" at bounding box center [463, 269] width 217 height 25
type textarea "250 rikshawala bhade in cash"
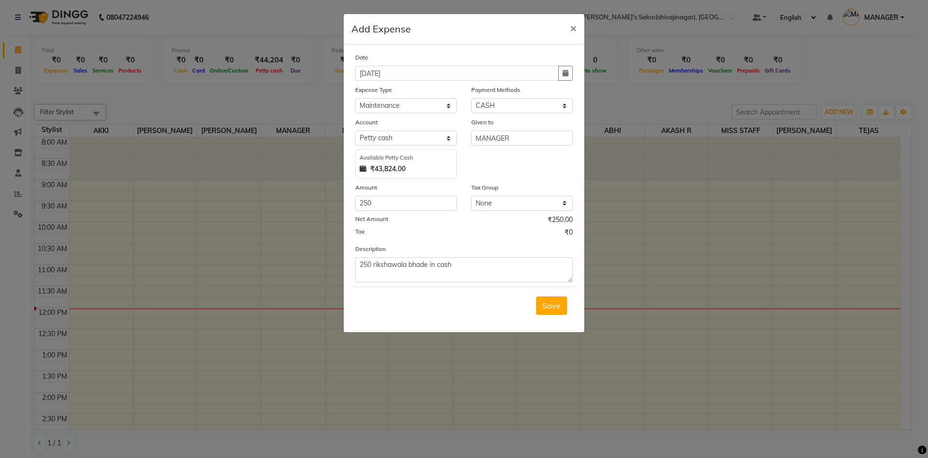
click at [435, 232] on div "Tax ₹0" at bounding box center [463, 233] width 217 height 13
click at [566, 76] on icon "button" at bounding box center [566, 73] width 6 height 7
select select "9"
select select "2025"
click at [362, 92] on span "Previous month" at bounding box center [364, 92] width 4 height 4
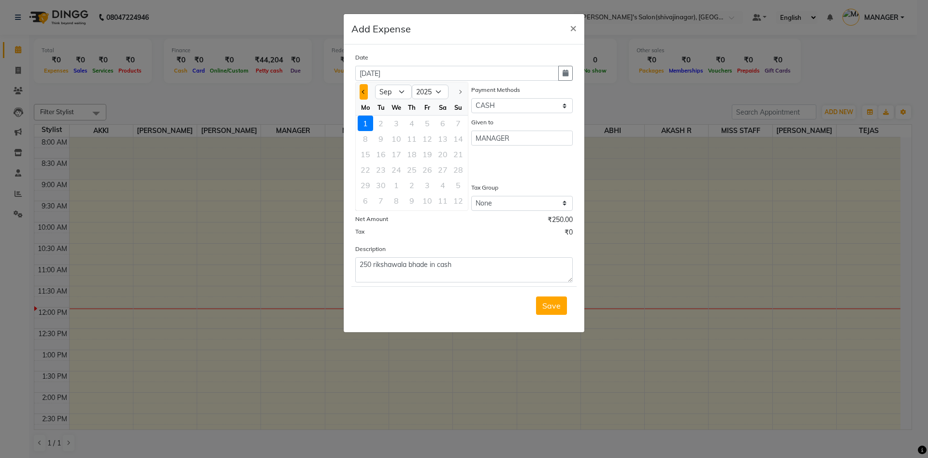
select select "8"
click at [444, 174] on div "23" at bounding box center [442, 169] width 15 height 15
type input "23-08-2025"
click at [492, 221] on div "Net Amount ₹250.00" at bounding box center [463, 221] width 217 height 13
click at [556, 303] on span "Save" at bounding box center [551, 306] width 18 height 10
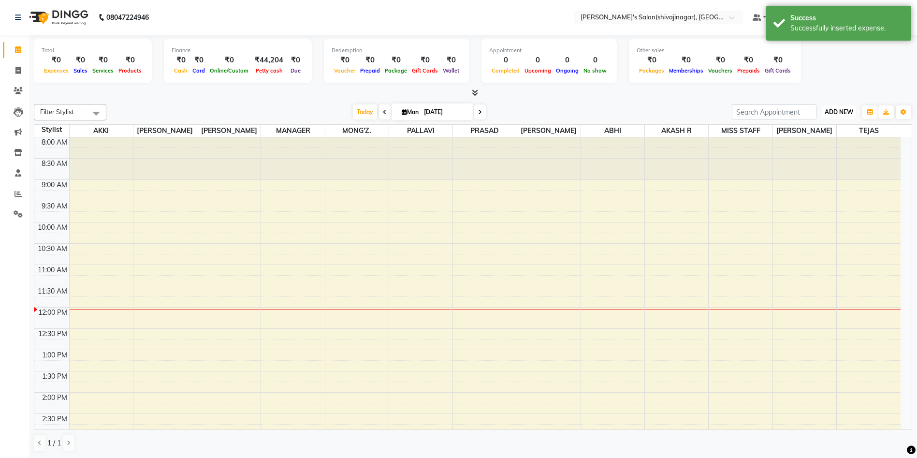
click at [837, 116] on button "ADD NEW Toggle Dropdown" at bounding box center [838, 112] width 33 height 14
click at [835, 115] on span "ADD NEW" at bounding box center [839, 111] width 29 height 7
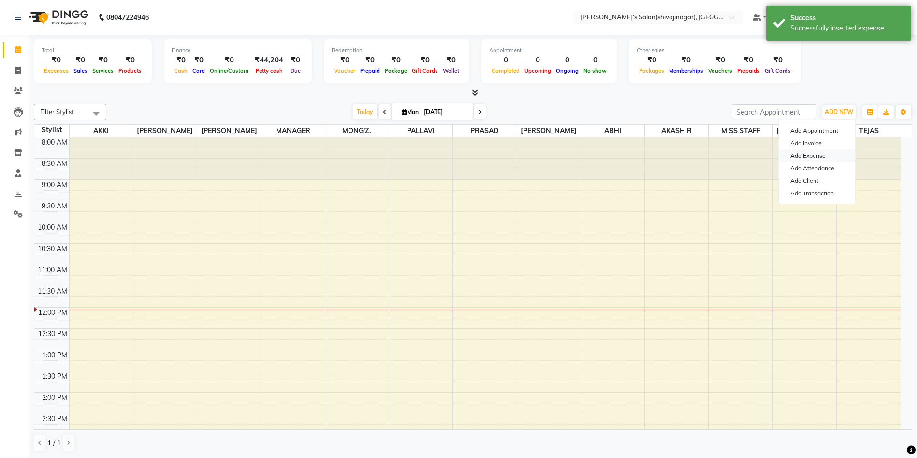
click at [807, 153] on link "Add Expense" at bounding box center [817, 155] width 76 height 13
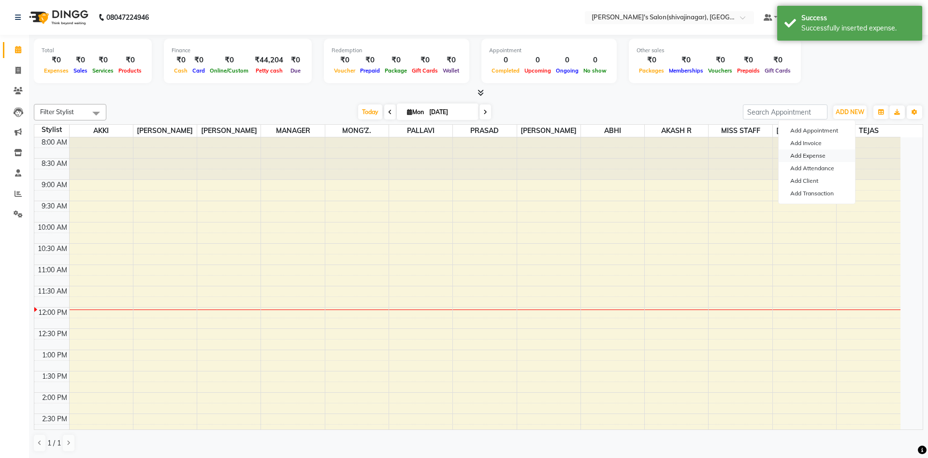
select select "1"
select select "2983"
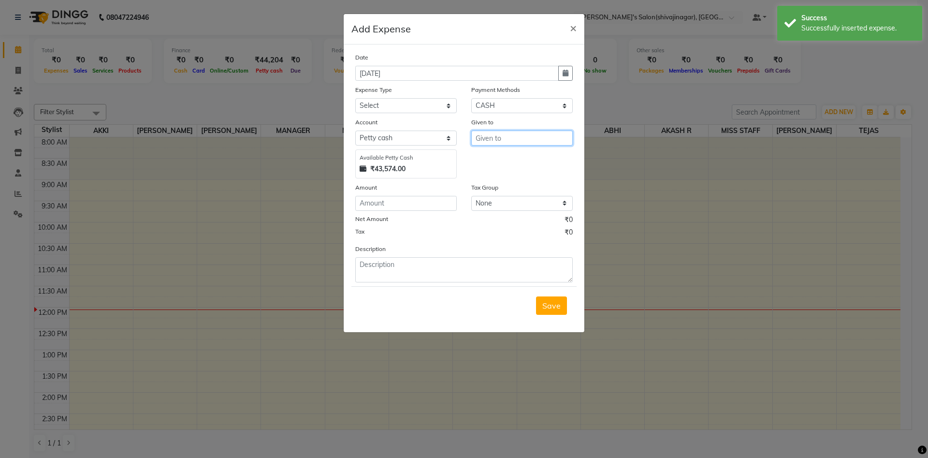
click at [478, 141] on input "text" at bounding box center [521, 137] width 101 height 15
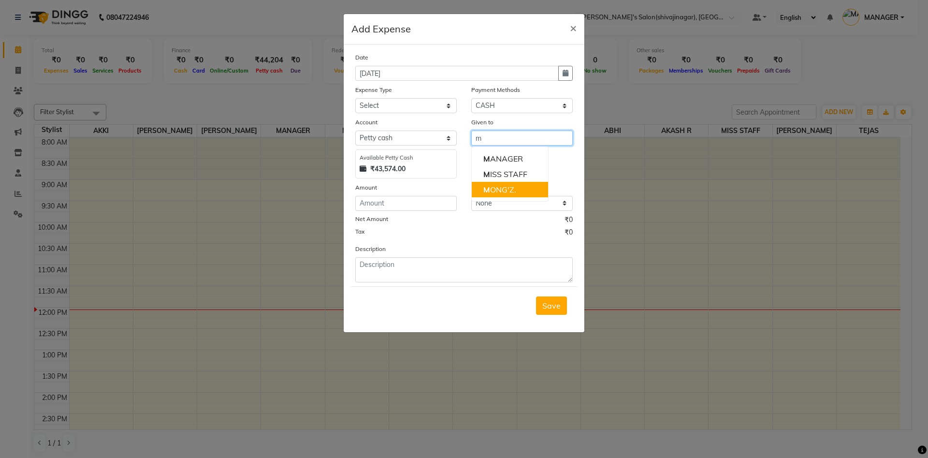
click at [505, 186] on ngb-highlight "M ONG'Z." at bounding box center [499, 190] width 33 height 10
type input "MONG'Z."
click at [381, 94] on div "Expense Type" at bounding box center [405, 92] width 101 height 14
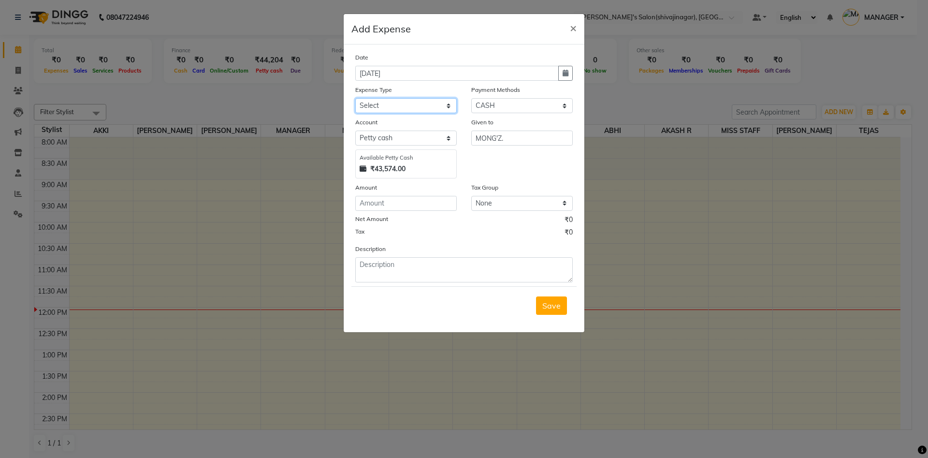
click at [375, 107] on select "Select Advance Salary BANK TRANFAR Cash transfer to hub Client Snacks DISTRIBUT…" at bounding box center [405, 105] width 101 height 15
select select "11136"
click at [355, 98] on select "Select Advance Salary BANK TRANFAR Cash transfer to hub Client Snacks DISTRIBUT…" at bounding box center [405, 105] width 101 height 15
click at [492, 100] on select "Select CARD Voucher Package CASH Points Bank Wallet Prepaid GPay PhonePe PayTM …" at bounding box center [521, 105] width 101 height 15
select select "7"
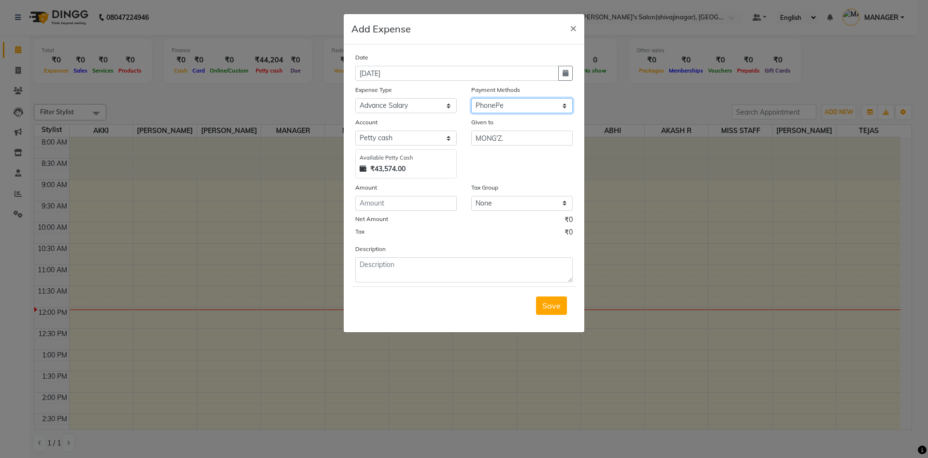
click at [471, 98] on select "Select CARD Voucher Package CASH Points Bank Wallet Prepaid GPay PhonePe PayTM …" at bounding box center [521, 105] width 101 height 15
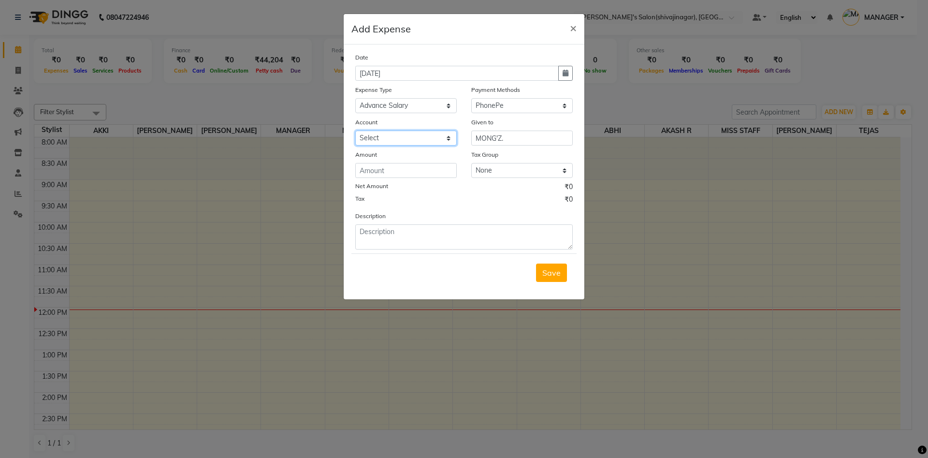
click at [400, 141] on select "Select mangesh" at bounding box center [405, 137] width 101 height 15
select select "5375"
click at [355, 130] on select "Select mangesh" at bounding box center [405, 137] width 101 height 15
click at [367, 166] on input "number" at bounding box center [405, 170] width 101 height 15
type input "5000"
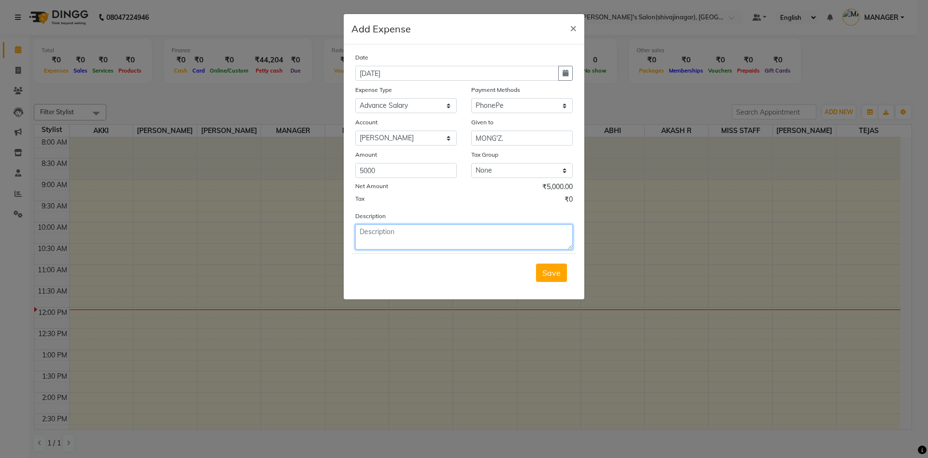
click at [385, 232] on textarea at bounding box center [463, 236] width 217 height 25
type textarea "m"
type textarea "5000 mngesh wagh online"
click at [501, 214] on div "Description 5000 mngesh wagh online" at bounding box center [464, 230] width 232 height 39
click at [564, 78] on button "button" at bounding box center [565, 73] width 14 height 15
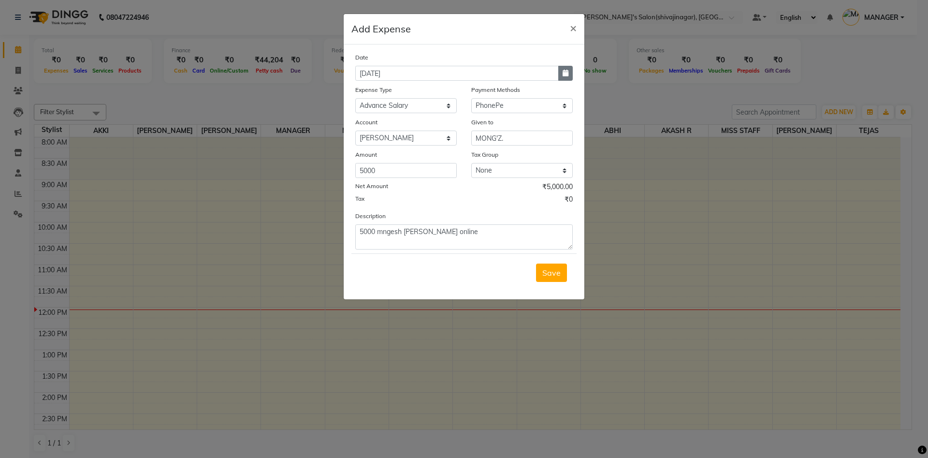
select select "9"
select select "2025"
click at [363, 92] on span "Previous month" at bounding box center [364, 92] width 4 height 4
select select "8"
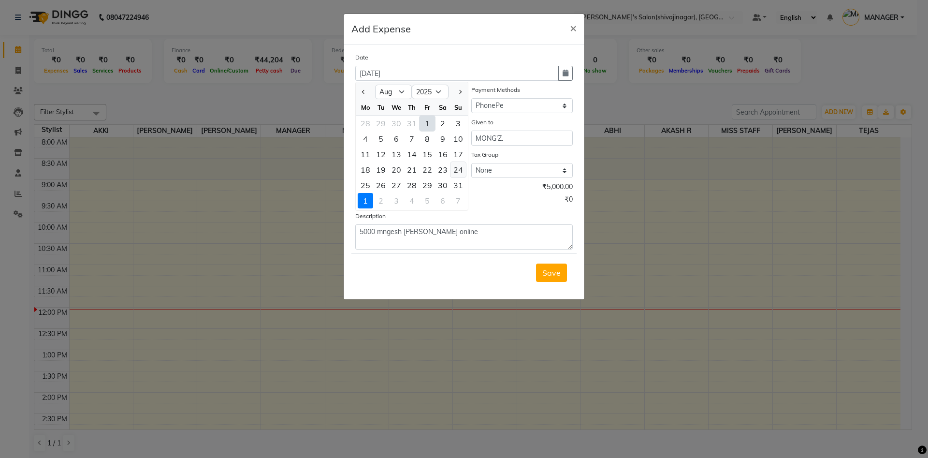
click at [460, 172] on div "24" at bounding box center [457, 169] width 15 height 15
type input "24-08-2025"
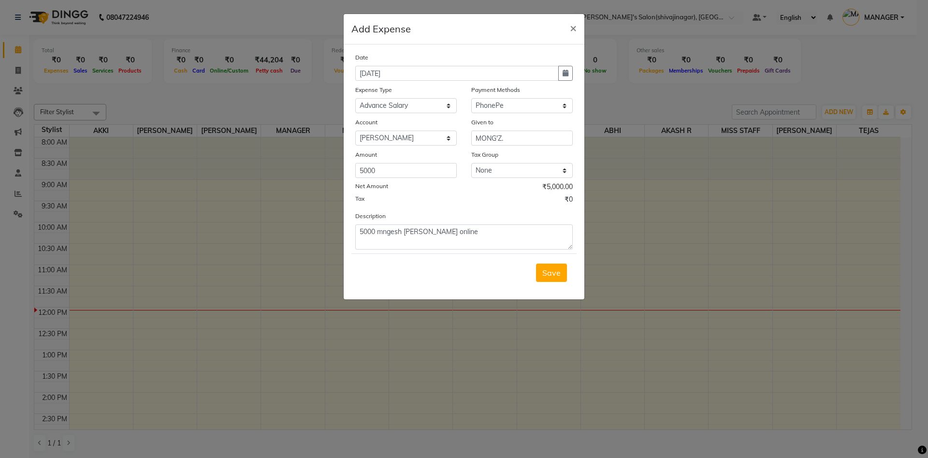
click at [508, 204] on div "Tax ₹0" at bounding box center [463, 200] width 217 height 13
click at [552, 273] on span "Save" at bounding box center [551, 273] width 18 height 10
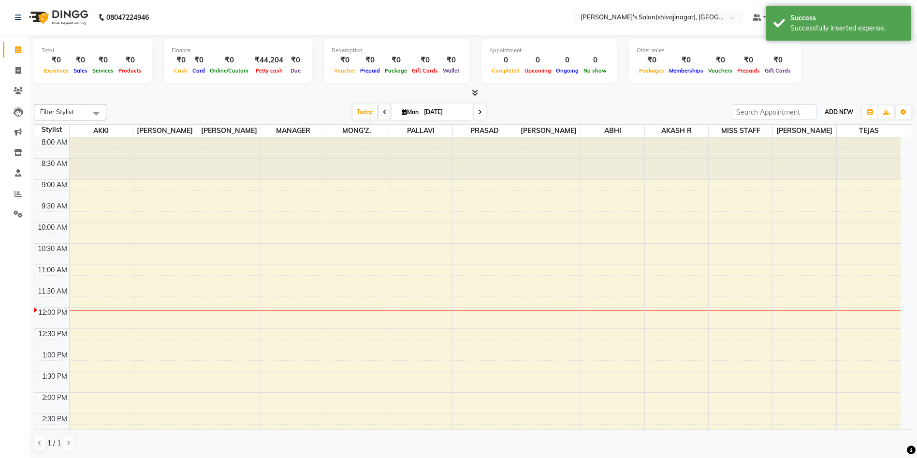
click at [844, 108] on span "ADD NEW" at bounding box center [839, 111] width 29 height 7
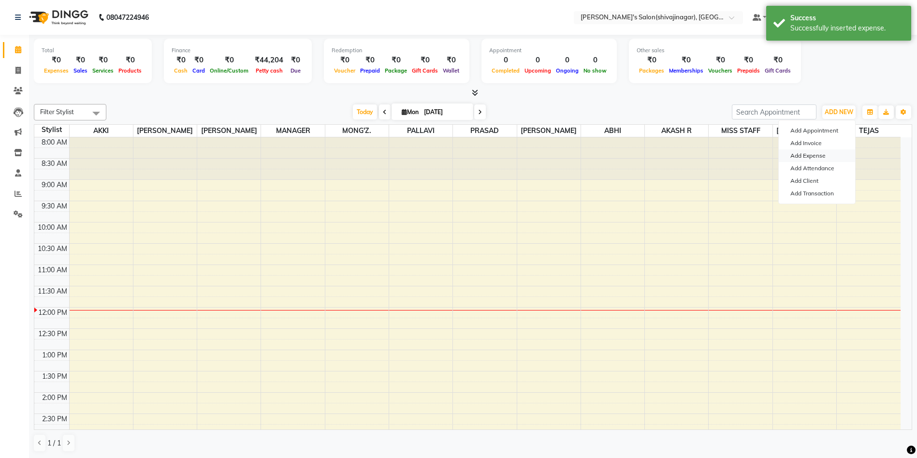
click at [797, 157] on link "Add Expense" at bounding box center [817, 155] width 76 height 13
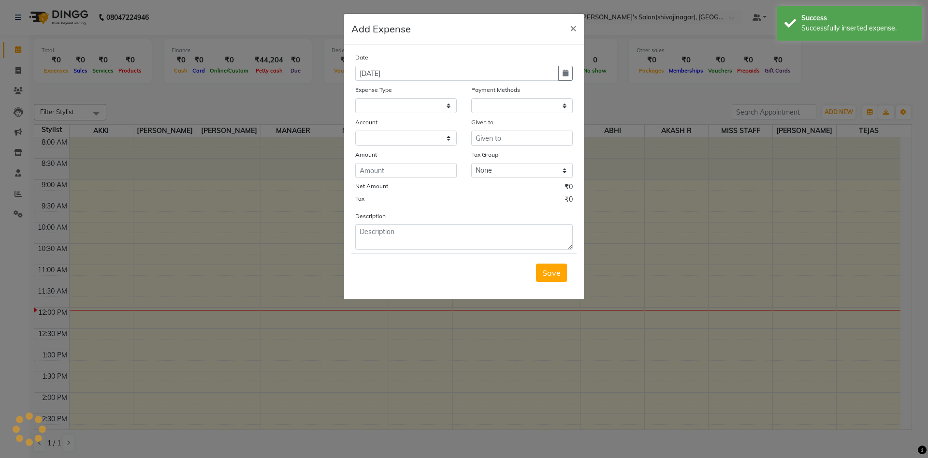
select select "1"
select select "2983"
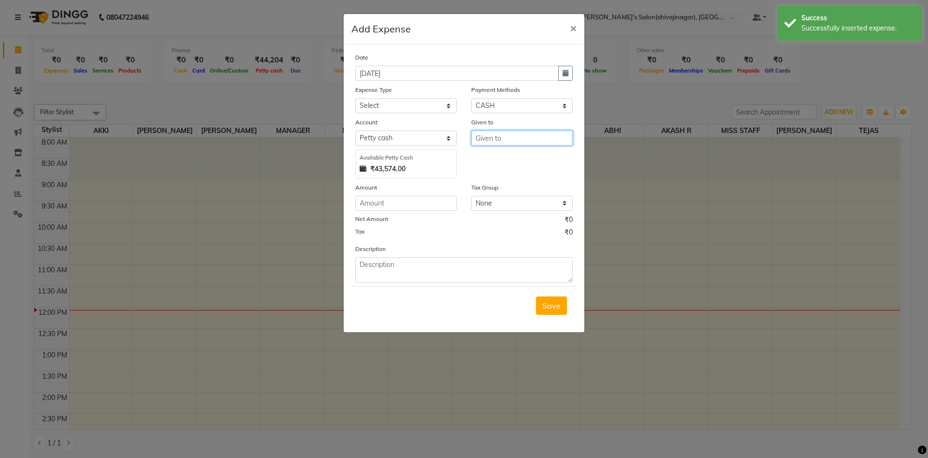
click at [500, 144] on input "text" at bounding box center [521, 137] width 101 height 15
click at [503, 159] on ngb-highlight "M ANAGER" at bounding box center [503, 159] width 40 height 10
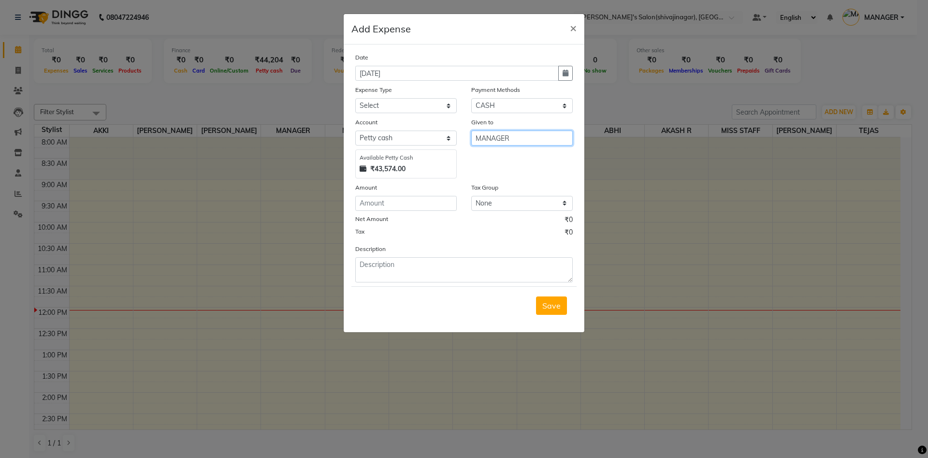
type input "MANAGER"
click at [502, 110] on select "Select CARD Voucher Package CASH Points Bank Wallet Prepaid GPay PhonePe PayTM …" at bounding box center [521, 105] width 101 height 15
select select "7"
click at [471, 98] on select "Select CARD Voucher Package CASH Points Bank Wallet Prepaid GPay PhonePe PayTM …" at bounding box center [521, 105] width 101 height 15
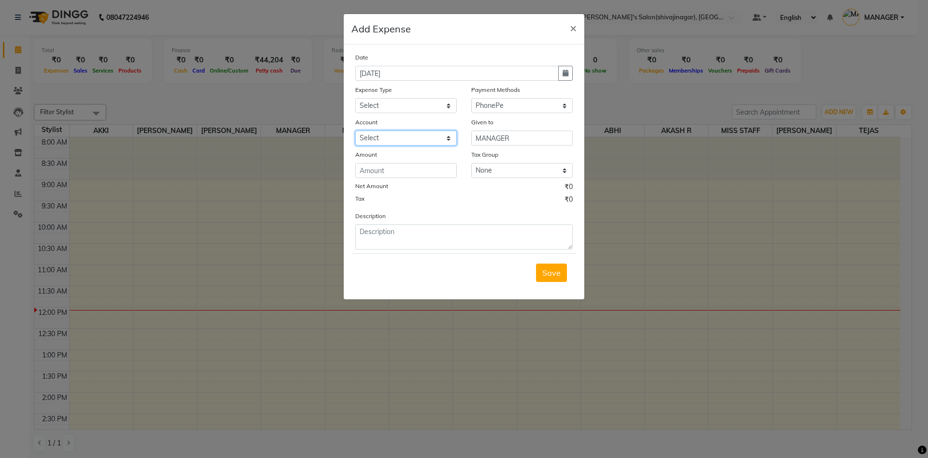
click at [378, 134] on select "Select mangesh" at bounding box center [405, 137] width 101 height 15
select select "5375"
click at [355, 130] on select "Select mangesh" at bounding box center [405, 137] width 101 height 15
click at [387, 94] on label "Expense Type" at bounding box center [373, 90] width 37 height 9
click at [384, 102] on select "Select Advance Salary BANK TRANFAR Cash transfer to hub Client Snacks DISTRIBUT…" at bounding box center [405, 105] width 101 height 15
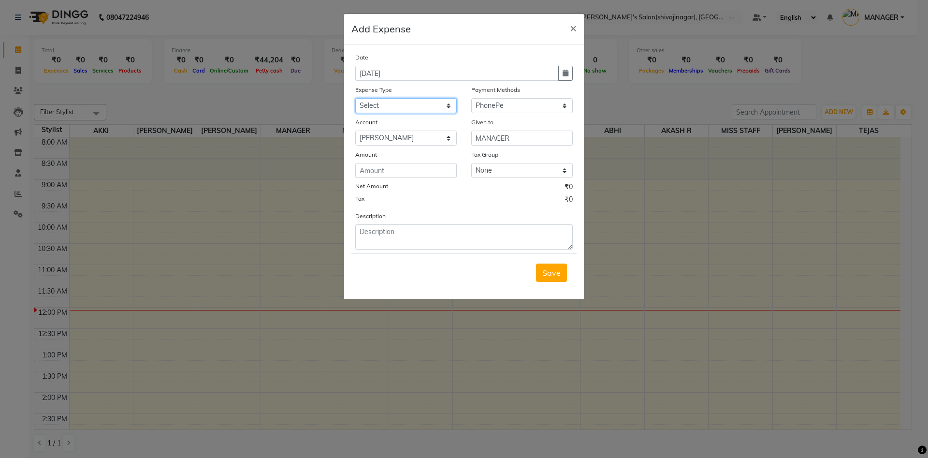
select select "11133"
click at [355, 98] on select "Select Advance Salary BANK TRANFAR Cash transfer to hub Client Snacks DISTRIBUT…" at bounding box center [405, 105] width 101 height 15
click at [373, 164] on input "number" at bounding box center [405, 170] width 101 height 15
type input "60000"
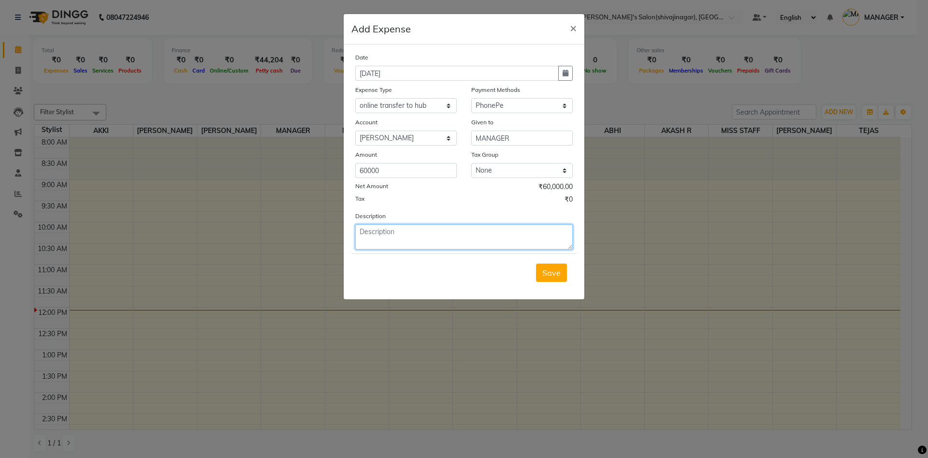
click at [375, 236] on textarea at bounding box center [463, 236] width 217 height 25
click at [375, 236] on textarea "60000" at bounding box center [463, 236] width 217 height 25
click at [391, 232] on textarea "60000" at bounding box center [463, 236] width 217 height 25
type textarea "60000 transfer to hub bajucha dairy wala online"
click at [562, 69] on button "button" at bounding box center [565, 73] width 14 height 15
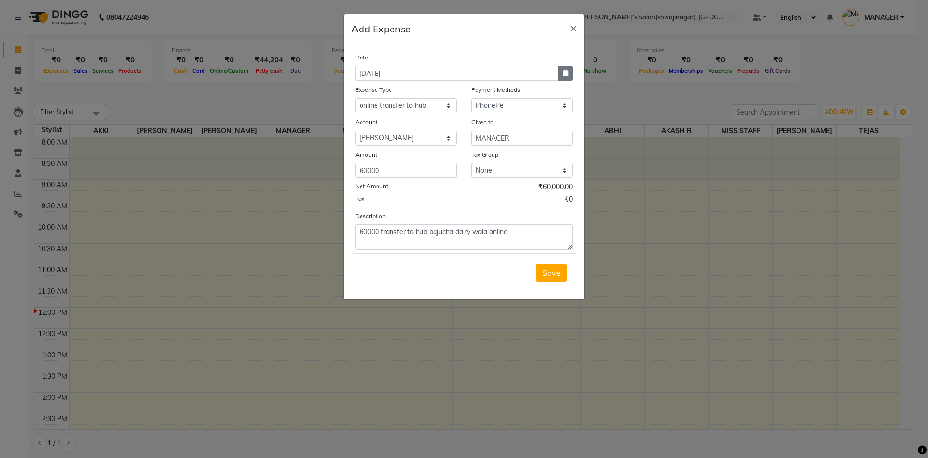
select select "9"
select select "2025"
click at [366, 91] on span "Previous month" at bounding box center [364, 92] width 4 height 4
select select "8"
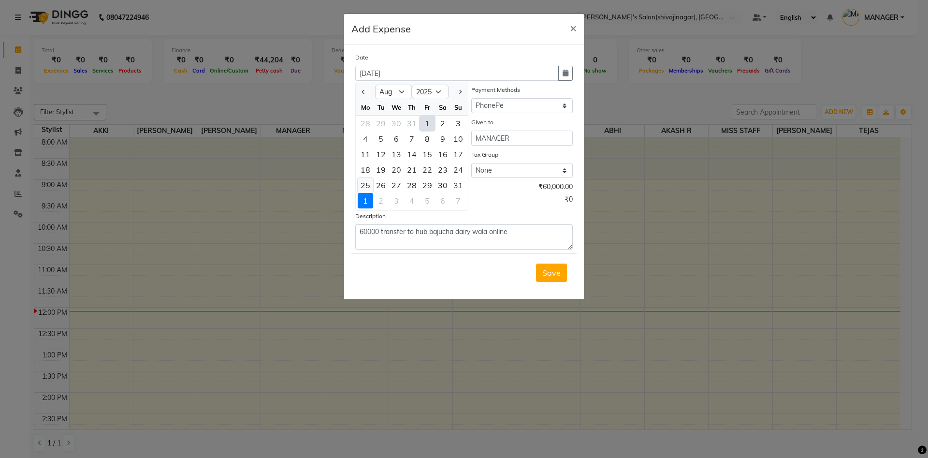
click at [361, 188] on div "25" at bounding box center [365, 184] width 15 height 15
type input "25-08-2025"
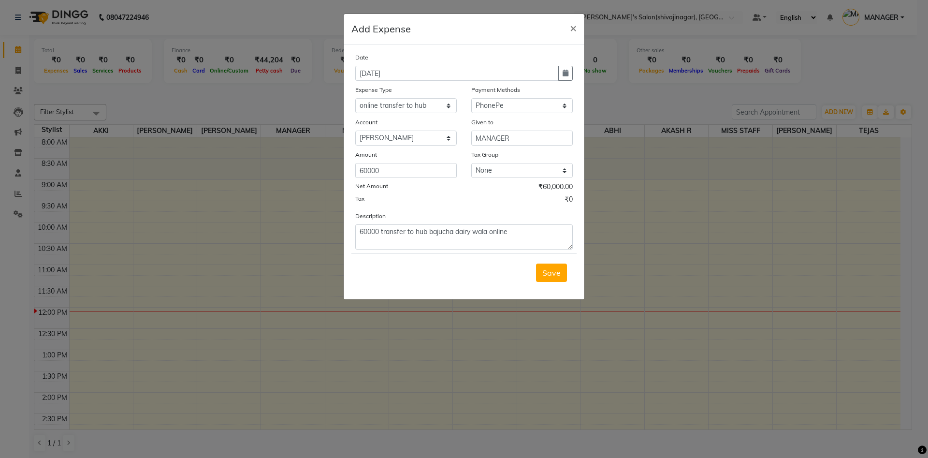
click at [452, 186] on div "Net Amount ₹60,000.00" at bounding box center [463, 188] width 217 height 13
click at [542, 268] on button "Save" at bounding box center [551, 272] width 31 height 18
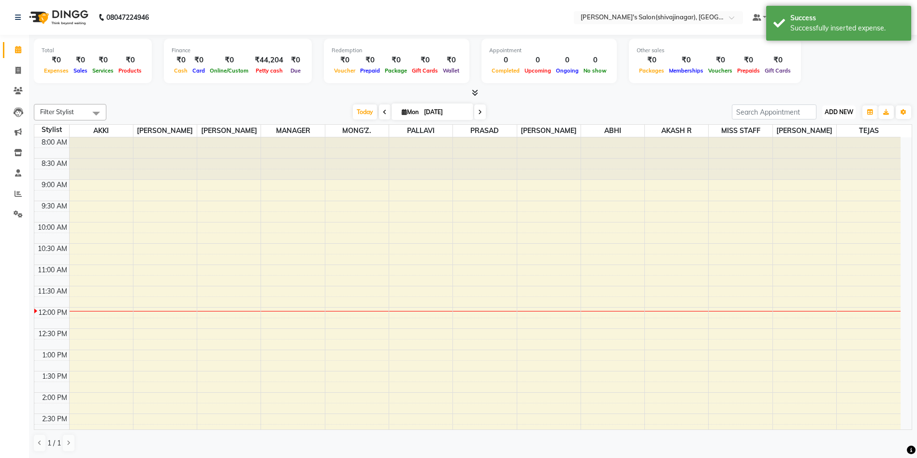
click at [840, 111] on span "ADD NEW" at bounding box center [839, 111] width 29 height 7
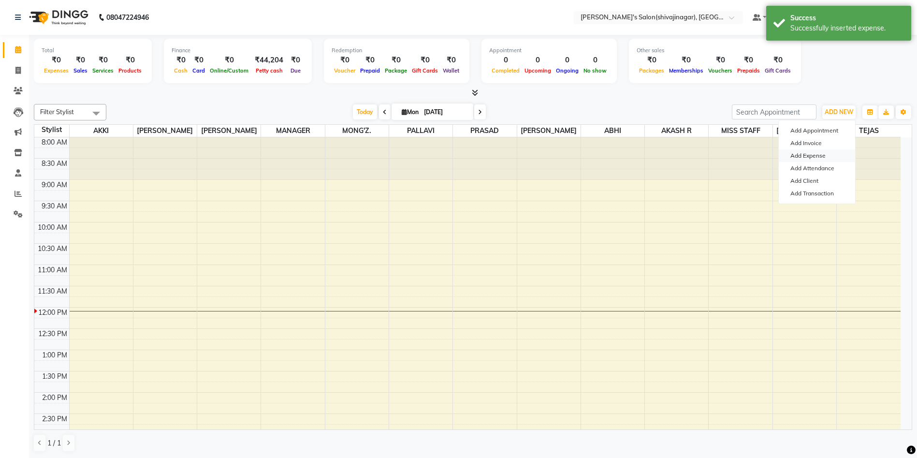
click at [811, 154] on link "Add Expense" at bounding box center [817, 155] width 76 height 13
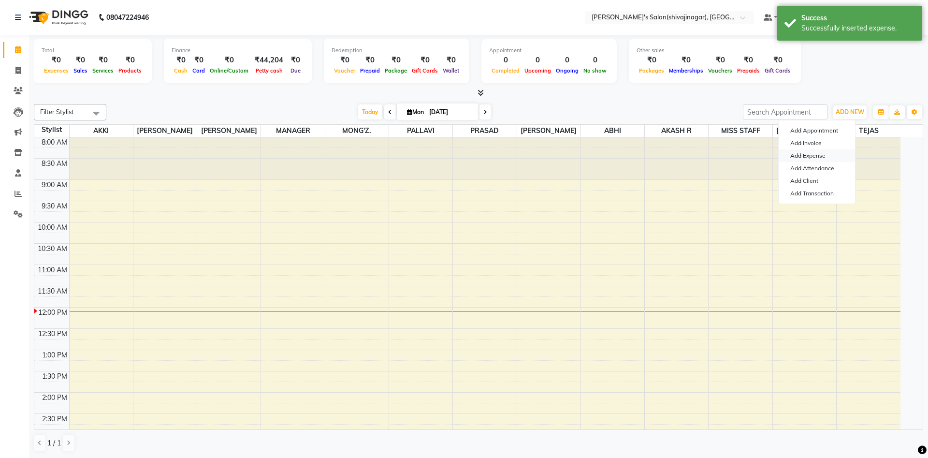
select select "1"
select select "2983"
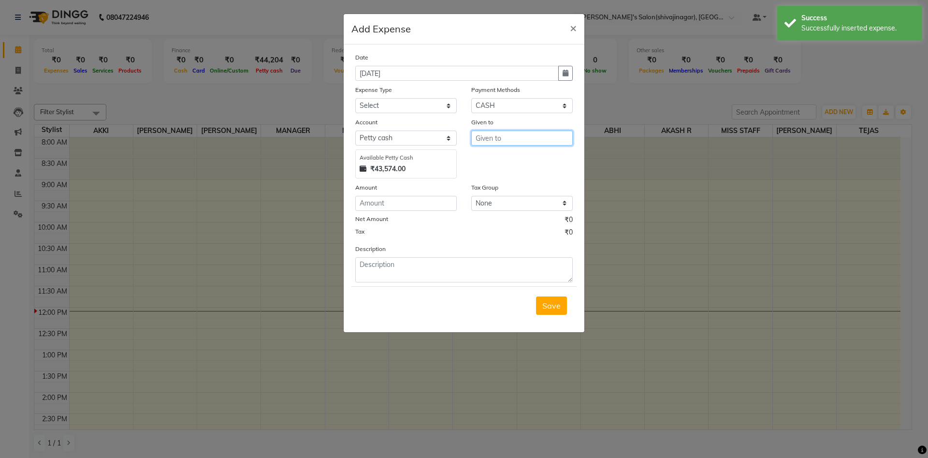
click at [496, 138] on input "text" at bounding box center [521, 137] width 101 height 15
type input "2"
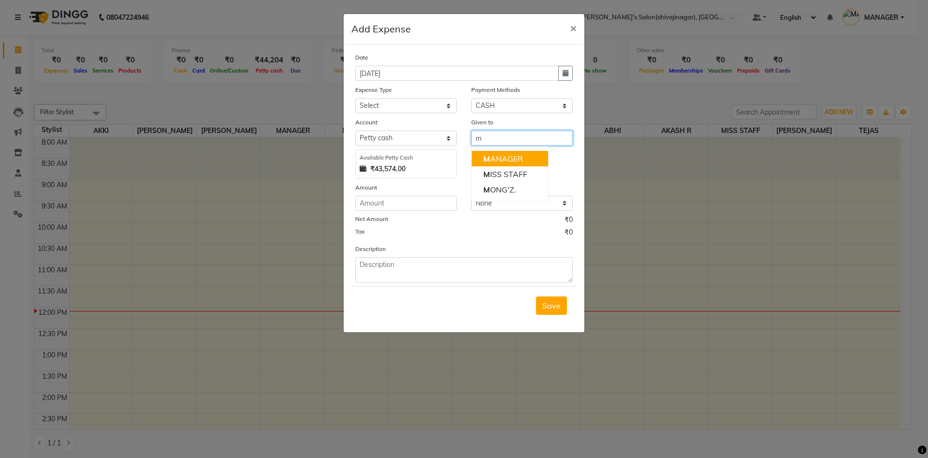
click at [502, 162] on ngb-highlight "M ANAGER" at bounding box center [503, 159] width 40 height 10
type input "MANAGER"
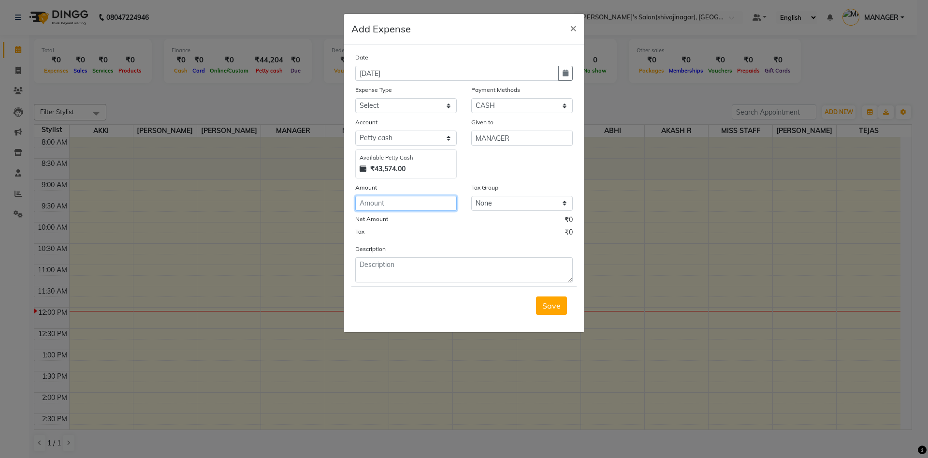
click at [390, 200] on input "number" at bounding box center [405, 203] width 101 height 15
type input "200"
click at [379, 258] on textarea at bounding box center [463, 269] width 217 height 25
type textarea "200 che light for first floor in cash"
click at [491, 104] on select "Select CARD Voucher Package CASH Points Bank Wallet Prepaid GPay PhonePe PayTM …" at bounding box center [521, 105] width 101 height 15
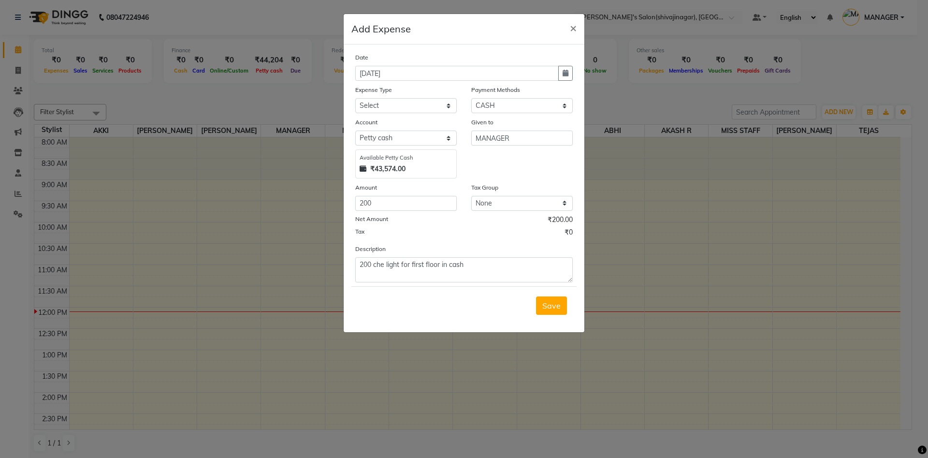
click at [452, 117] on div "Account" at bounding box center [405, 124] width 101 height 14
click at [406, 108] on select "Select Advance Salary BANK TRANFAR Cash transfer to hub Client Snacks DISTRIBUT…" at bounding box center [405, 105] width 101 height 15
select select "11124"
click at [355, 98] on select "Select Advance Salary BANK TRANFAR Cash transfer to hub Client Snacks DISTRIBUT…" at bounding box center [405, 105] width 101 height 15
click at [525, 167] on div "Given to MANAGER" at bounding box center [522, 147] width 116 height 61
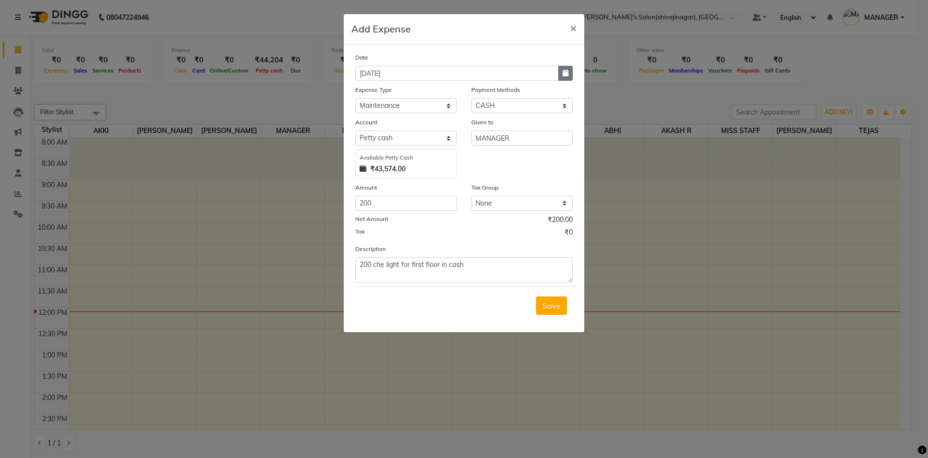
drag, startPoint x: 570, startPoint y: 72, endPoint x: 561, endPoint y: 70, distance: 8.9
click at [561, 70] on button "button" at bounding box center [565, 73] width 14 height 15
select select "9"
select select "2025"
click at [561, 70] on button "button" at bounding box center [565, 73] width 14 height 15
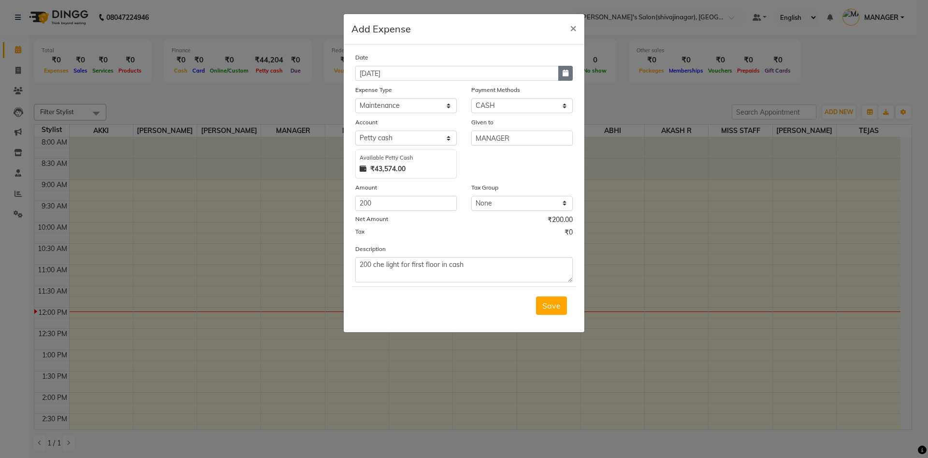
click at [561, 70] on button "button" at bounding box center [565, 73] width 14 height 15
select select "9"
select select "2025"
click at [367, 94] on button "Previous month" at bounding box center [364, 91] width 8 height 15
select select "8"
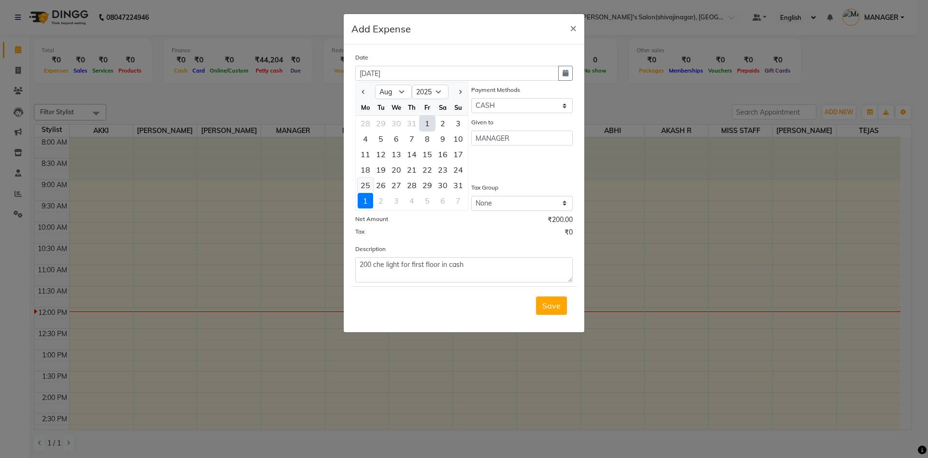
click at [365, 184] on div "25" at bounding box center [365, 184] width 15 height 15
type input "25-08-2025"
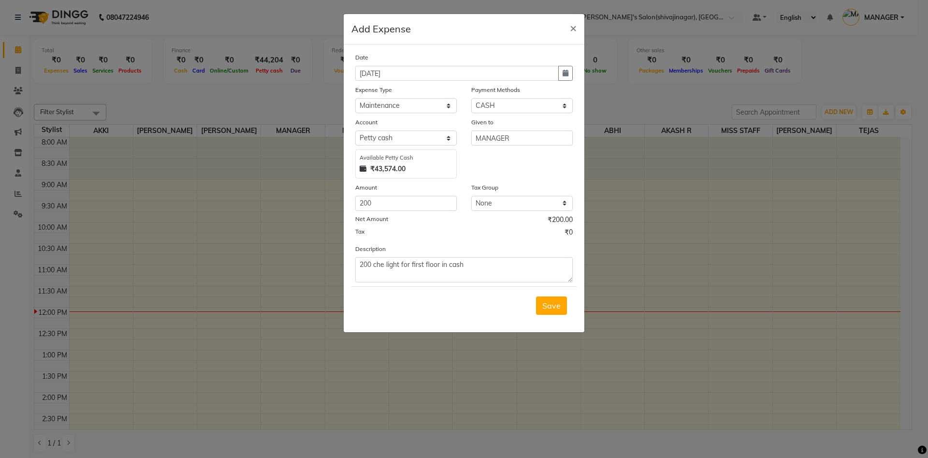
click at [533, 161] on div "Given to MANAGER" at bounding box center [522, 147] width 116 height 61
click at [556, 308] on span "Save" at bounding box center [551, 306] width 18 height 10
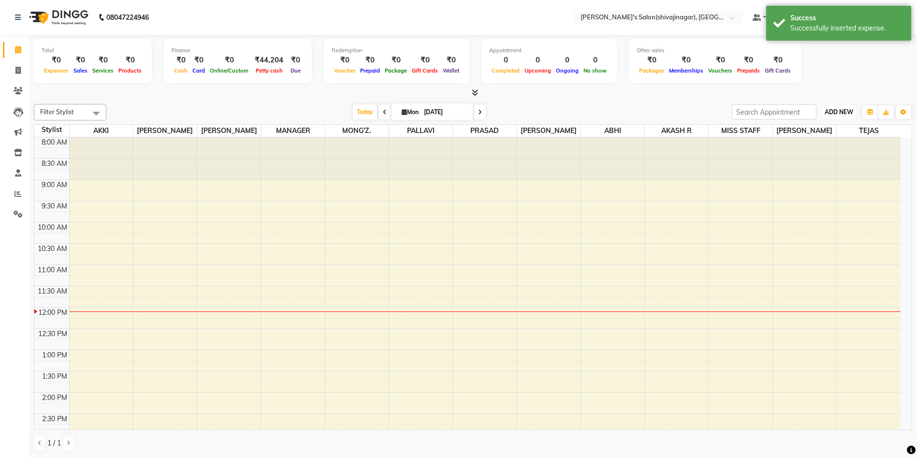
click at [842, 111] on span "ADD NEW" at bounding box center [839, 111] width 29 height 7
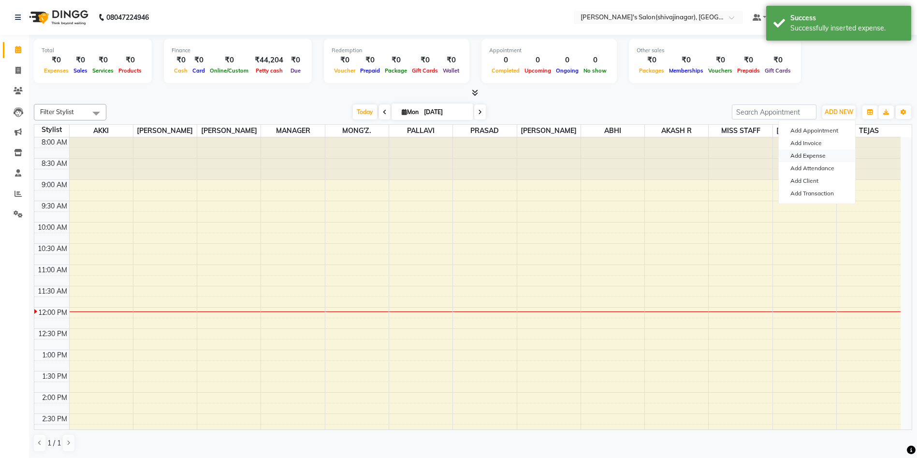
click at [806, 157] on link "Add Expense" at bounding box center [817, 155] width 76 height 13
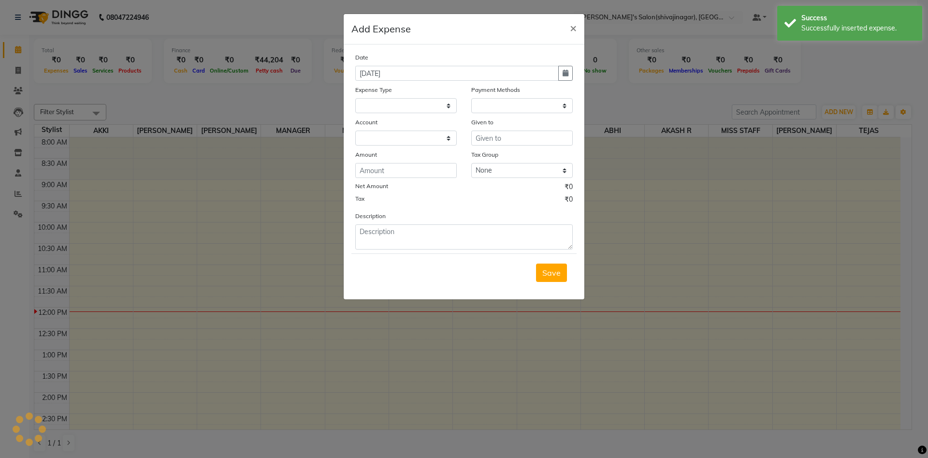
select select
select select "1"
select select "2983"
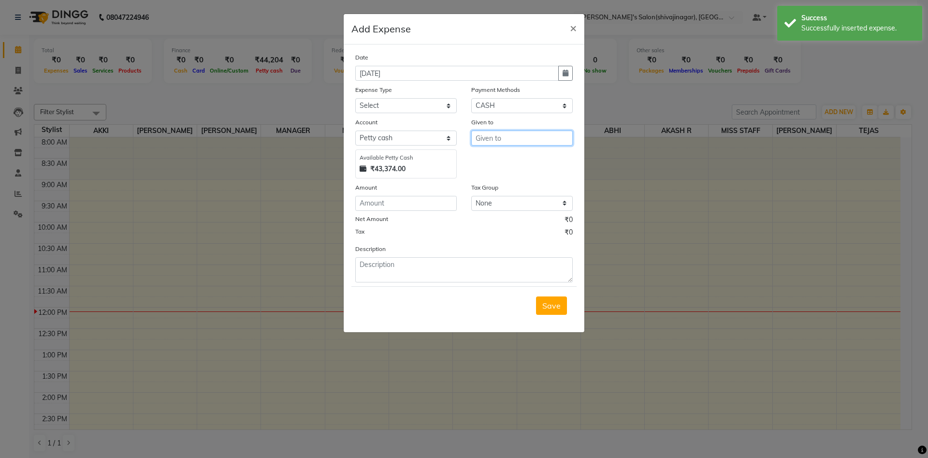
click at [484, 137] on input "text" at bounding box center [521, 137] width 101 height 15
click at [495, 158] on ngb-highlight "M ANAGER" at bounding box center [503, 159] width 40 height 10
type input "MANAGER"
click at [399, 106] on select "Select Advance Salary BANK TRANFAR Cash transfer to hub Client Snacks DISTRIBUT…" at bounding box center [405, 105] width 101 height 15
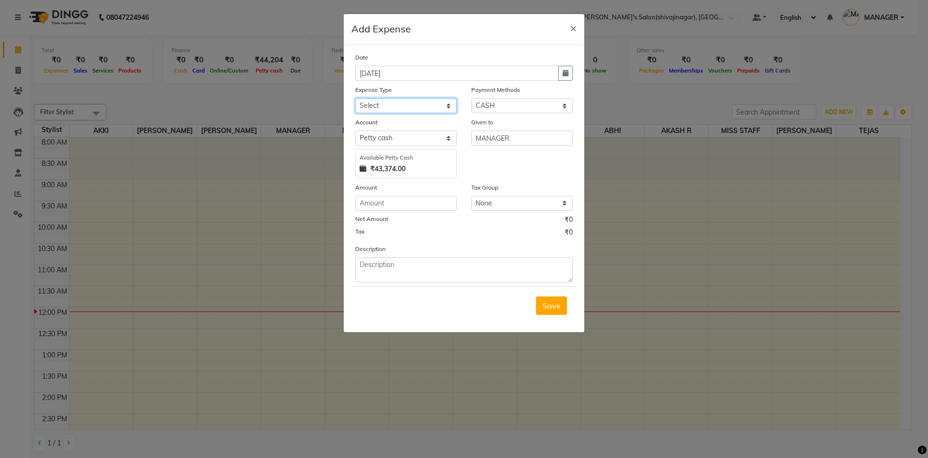
select select "11124"
click at [355, 98] on select "Select Advance Salary BANK TRANFAR Cash transfer to hub Client Snacks DISTRIBUT…" at bounding box center [405, 105] width 101 height 15
click at [375, 208] on input "number" at bounding box center [405, 203] width 101 height 15
type input "1980"
click at [397, 265] on textarea at bounding box center [463, 269] width 217 height 25
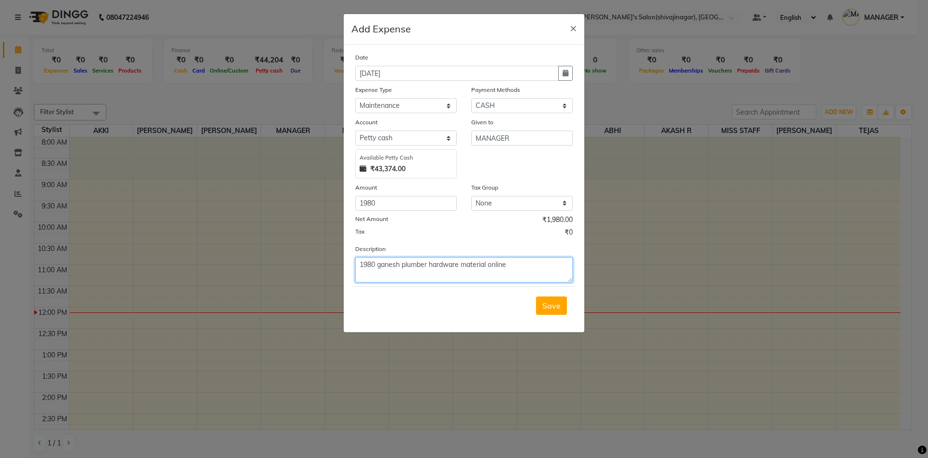
type textarea "1980 ganesh plumber hardware material online"
click at [481, 217] on div "Net Amount ₹1,980.00" at bounding box center [463, 221] width 217 height 13
click at [502, 105] on select "Select CARD Voucher Package CASH Points Bank Wallet Prepaid GPay PhonePe PayTM …" at bounding box center [521, 105] width 101 height 15
select select "7"
click at [471, 98] on select "Select CARD Voucher Package CASH Points Bank Wallet Prepaid GPay PhonePe PayTM …" at bounding box center [521, 105] width 101 height 15
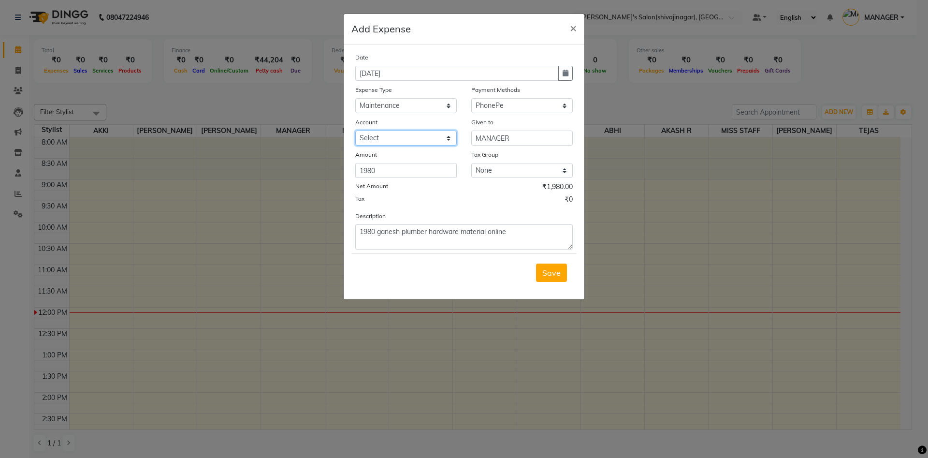
click at [376, 134] on select "Select mangesh" at bounding box center [405, 137] width 101 height 15
select select "5375"
click at [355, 130] on select "Select mangesh" at bounding box center [405, 137] width 101 height 15
click at [565, 71] on icon "button" at bounding box center [566, 73] width 6 height 7
select select "9"
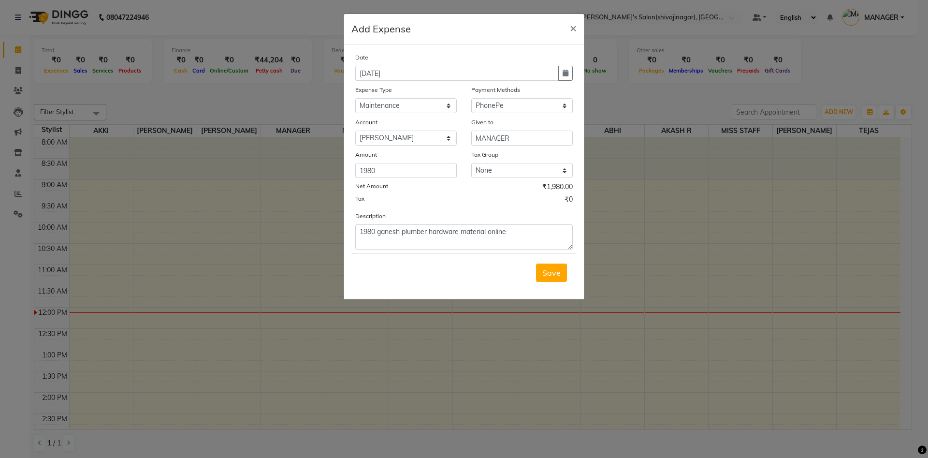
select select "2025"
click at [363, 90] on span "Previous month" at bounding box center [364, 92] width 4 height 4
select select "8"
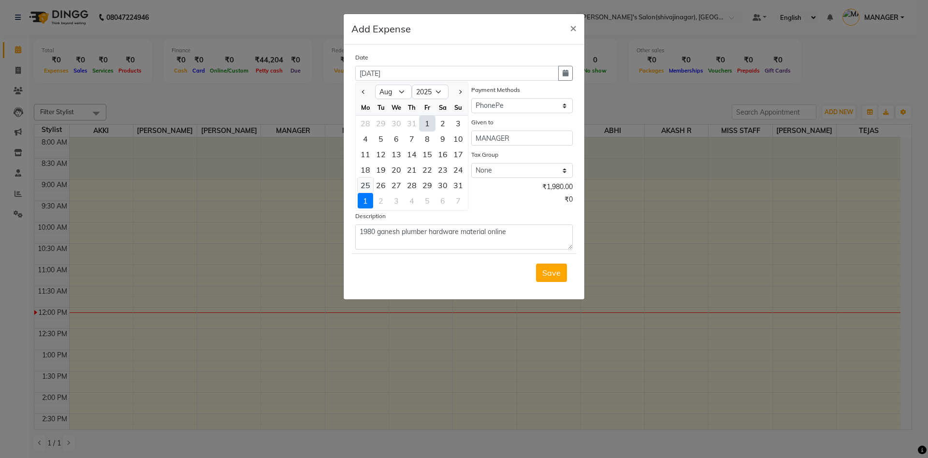
click at [364, 181] on div "25" at bounding box center [365, 184] width 15 height 15
type input "25-08-2025"
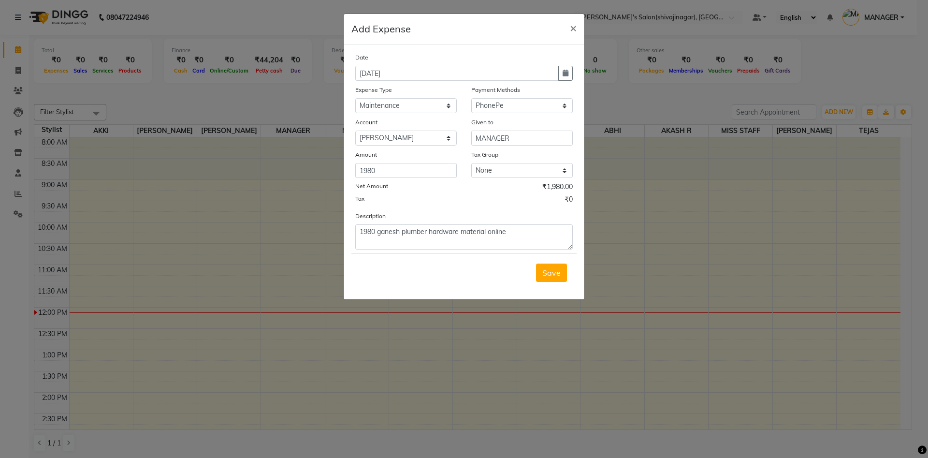
click at [463, 183] on div "Net Amount ₹1,980.00" at bounding box center [463, 188] width 217 height 13
click at [561, 274] on button "Save" at bounding box center [551, 272] width 31 height 18
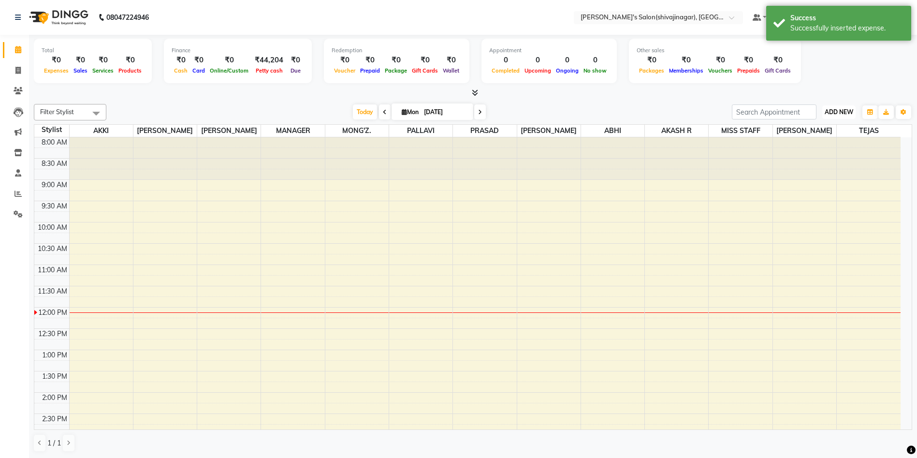
click at [829, 118] on button "ADD NEW Toggle Dropdown" at bounding box center [838, 112] width 33 height 14
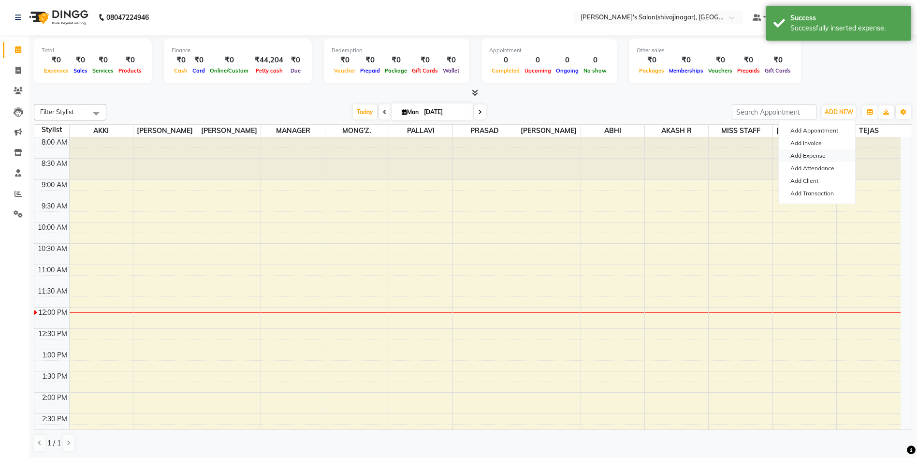
click at [814, 156] on link "Add Expense" at bounding box center [817, 155] width 76 height 13
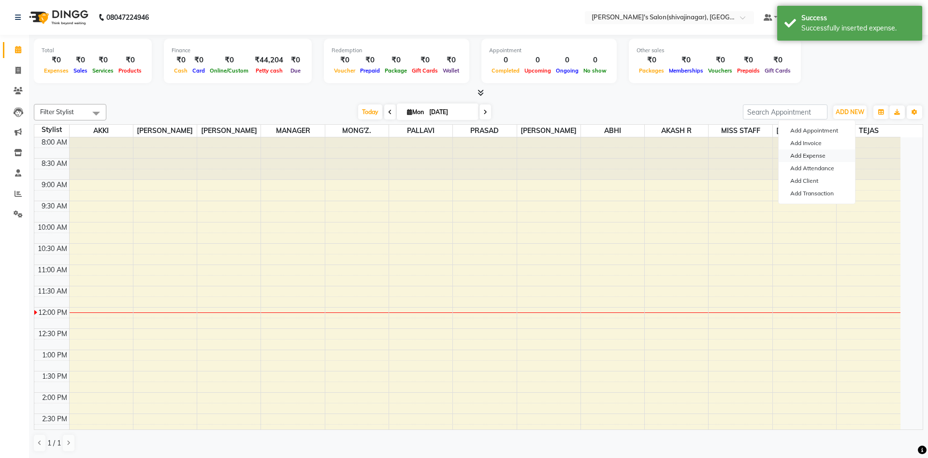
select select "1"
select select "2983"
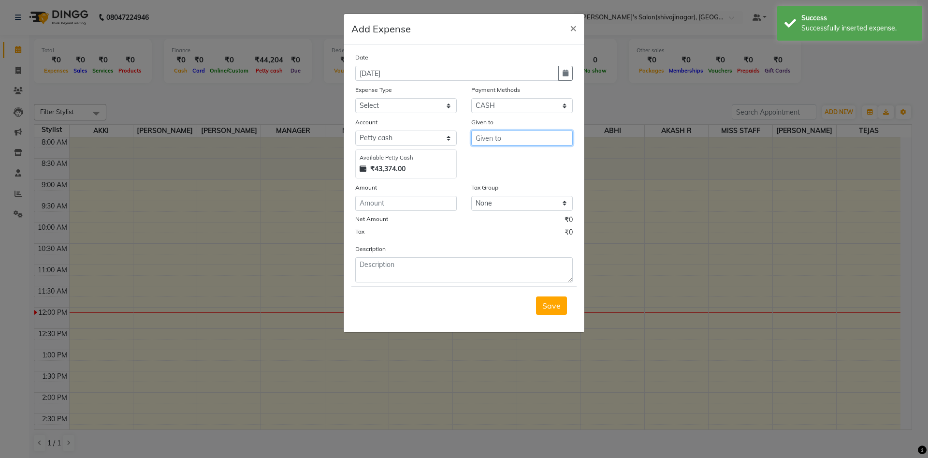
click at [483, 139] on input "text" at bounding box center [521, 137] width 101 height 15
click at [509, 159] on ngb-highlight "M ANAGER" at bounding box center [503, 159] width 40 height 10
type input "MANAGER"
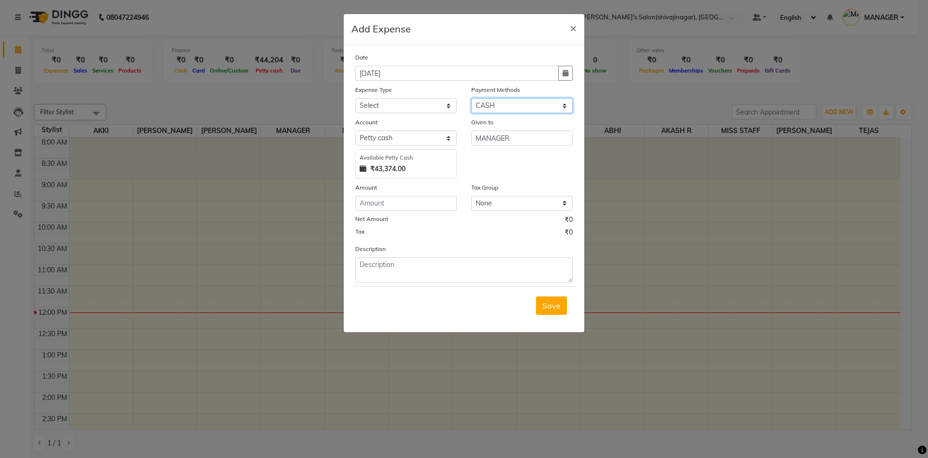
click at [488, 106] on select "Select CARD Voucher Package CASH Points Bank Wallet Prepaid GPay PhonePe PayTM …" at bounding box center [521, 105] width 101 height 15
click at [471, 98] on select "Select CARD Voucher Package CASH Points Bank Wallet Prepaid GPay PhonePe PayTM …" at bounding box center [521, 105] width 101 height 15
click at [403, 205] on input "number" at bounding box center [405, 203] width 101 height 15
type input "3020"
click at [399, 275] on textarea at bounding box center [463, 269] width 217 height 25
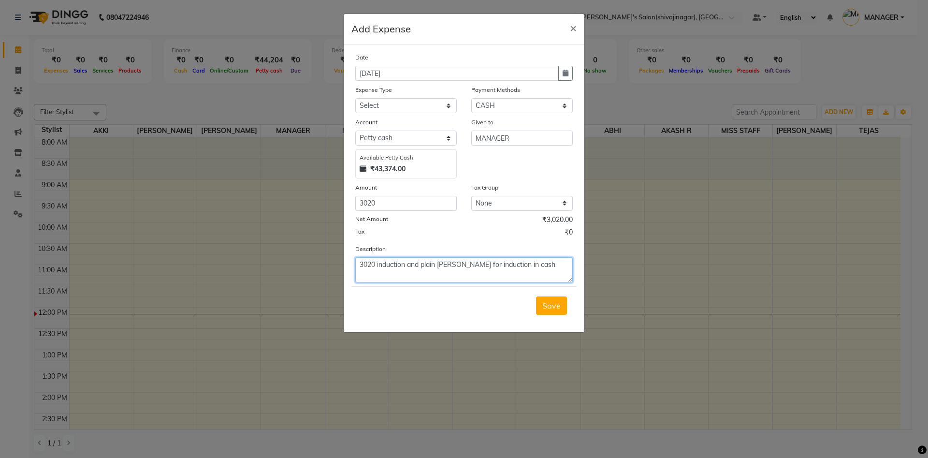
type textarea "3020 induction and plain bhande for induction in cash"
click at [378, 105] on select "Select Advance Salary BANK TRANFAR Cash transfer to hub Client Snacks DISTRIBUT…" at bounding box center [405, 105] width 101 height 15
select select "11137"
click at [355, 98] on select "Select Advance Salary BANK TRANFAR Cash transfer to hub Client Snacks DISTRIBUT…" at bounding box center [405, 105] width 101 height 15
click at [433, 237] on div "Tax ₹0" at bounding box center [463, 233] width 217 height 13
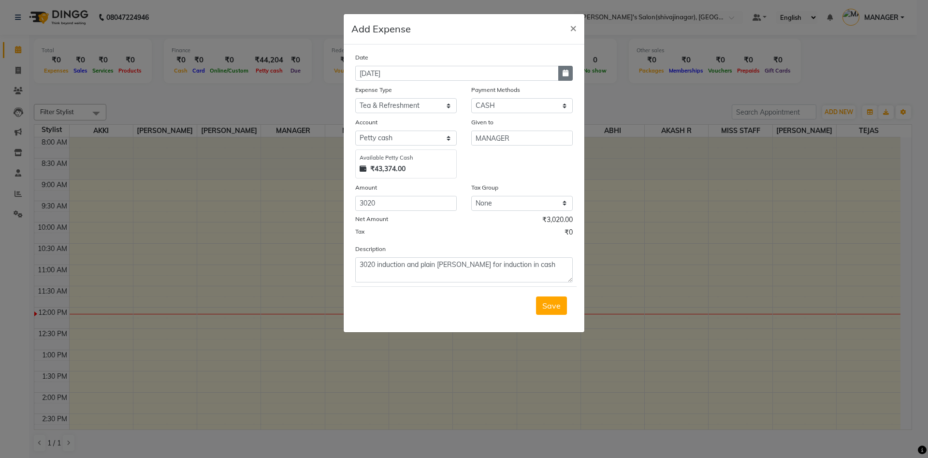
click at [568, 73] on button "button" at bounding box center [565, 73] width 14 height 15
select select "9"
select select "2025"
click at [363, 92] on span "Previous month" at bounding box center [364, 92] width 4 height 4
select select "8"
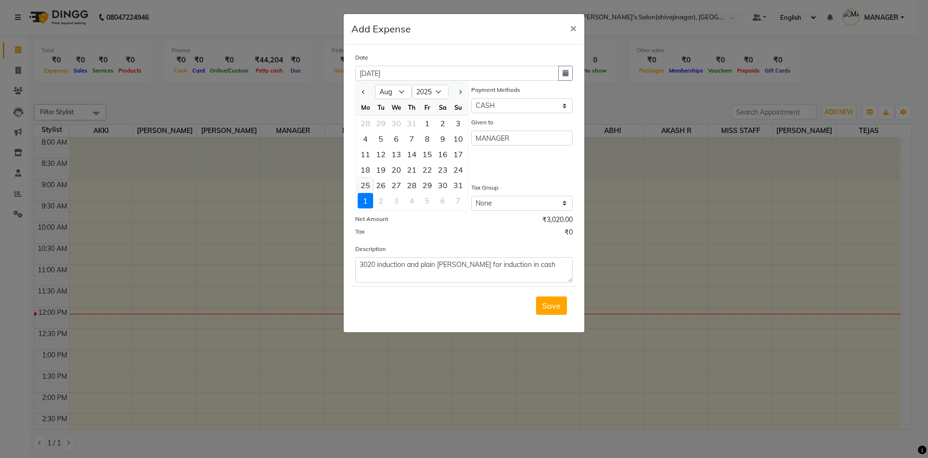
click at [370, 182] on div "25" at bounding box center [365, 184] width 15 height 15
type input "25-08-2025"
click at [476, 232] on div "Tax ₹0" at bounding box center [463, 233] width 217 height 13
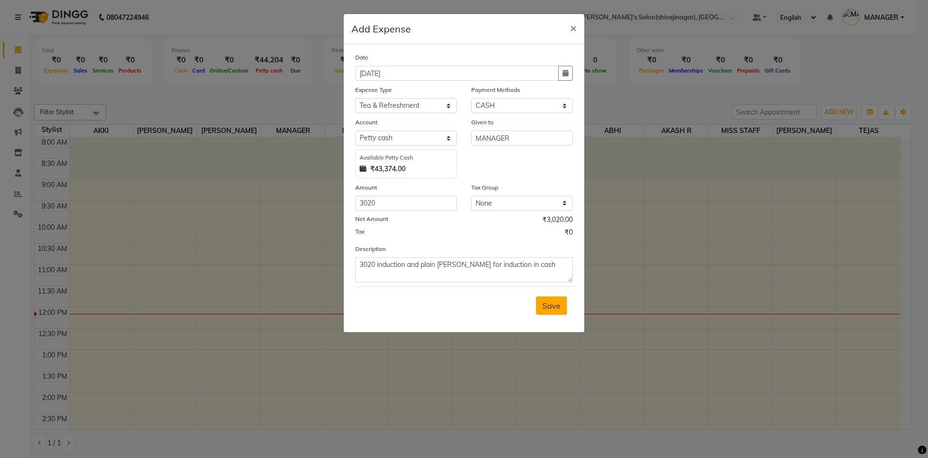
click at [554, 303] on span "Save" at bounding box center [551, 306] width 18 height 10
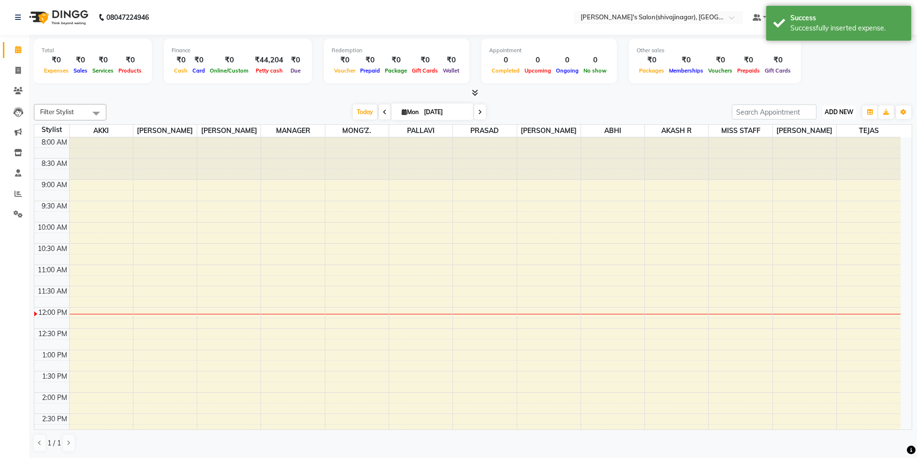
click at [843, 111] on span "ADD NEW" at bounding box center [839, 111] width 29 height 7
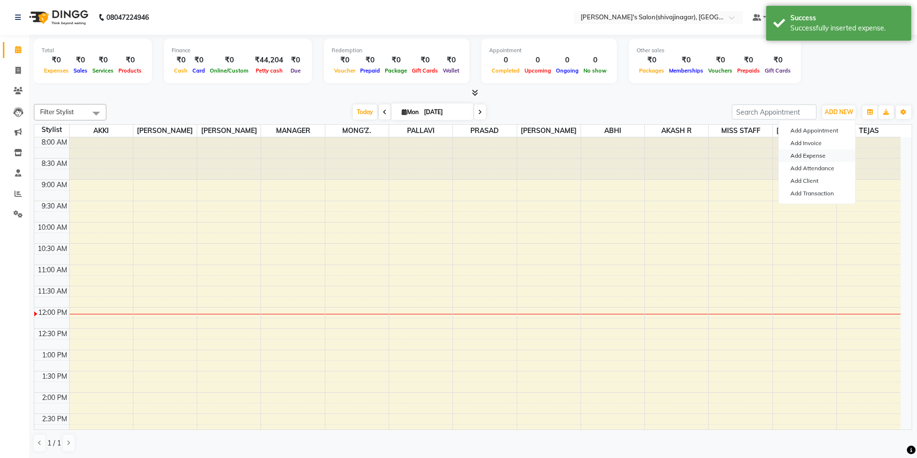
click at [821, 151] on link "Add Expense" at bounding box center [817, 155] width 76 height 13
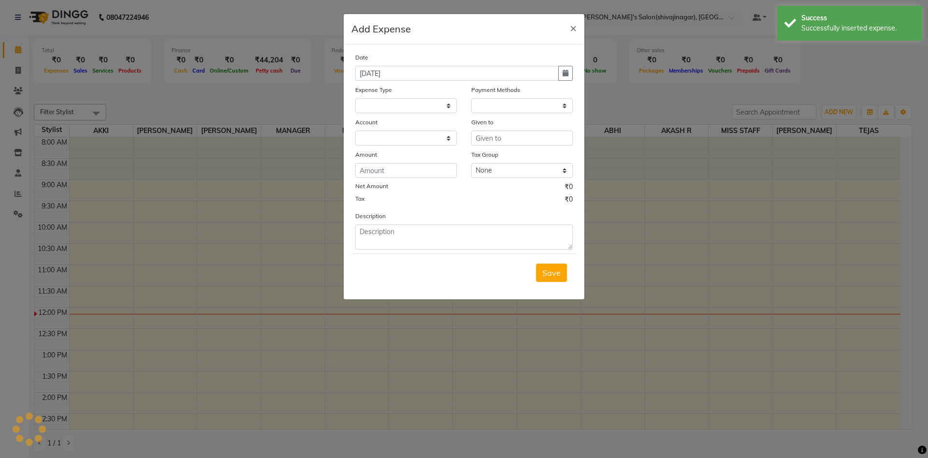
select select
select select "1"
select select "2983"
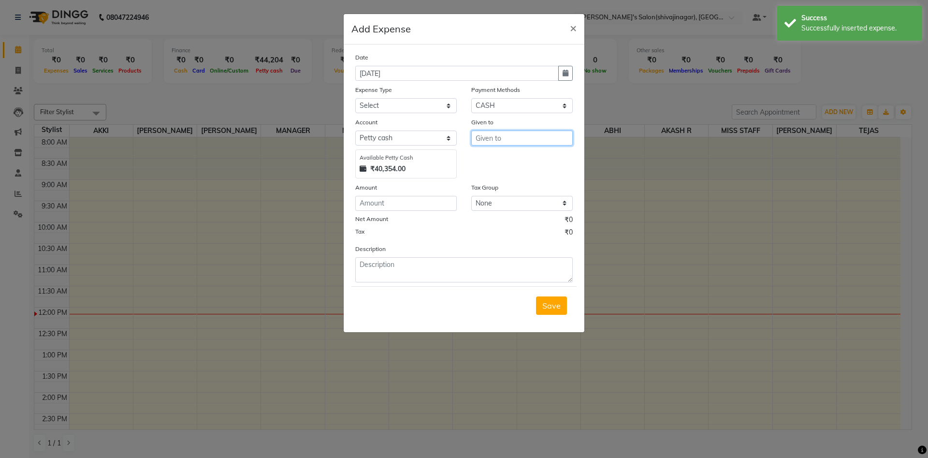
click at [483, 138] on input "text" at bounding box center [521, 137] width 101 height 15
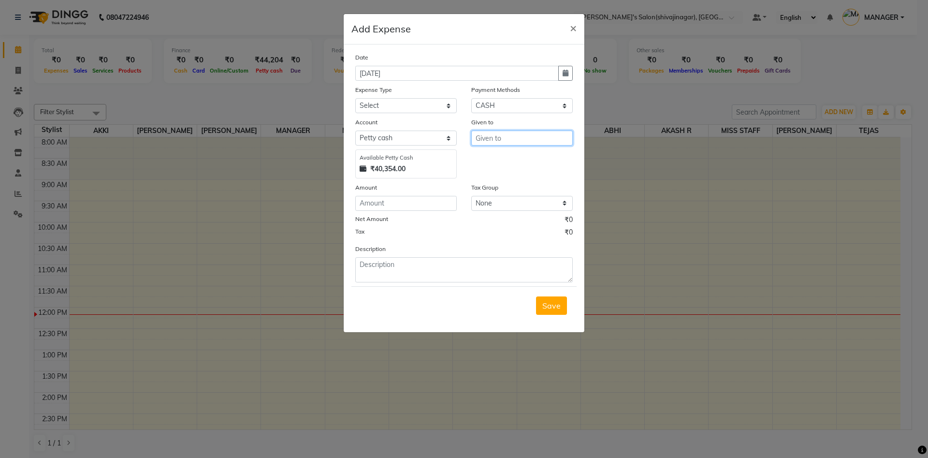
click at [477, 140] on input "text" at bounding box center [521, 137] width 101 height 15
click at [503, 157] on ngb-highlight "M ANAGER" at bounding box center [503, 159] width 40 height 10
type input "MANAGER"
click at [383, 210] on input "number" at bounding box center [405, 203] width 101 height 15
type input "1600"
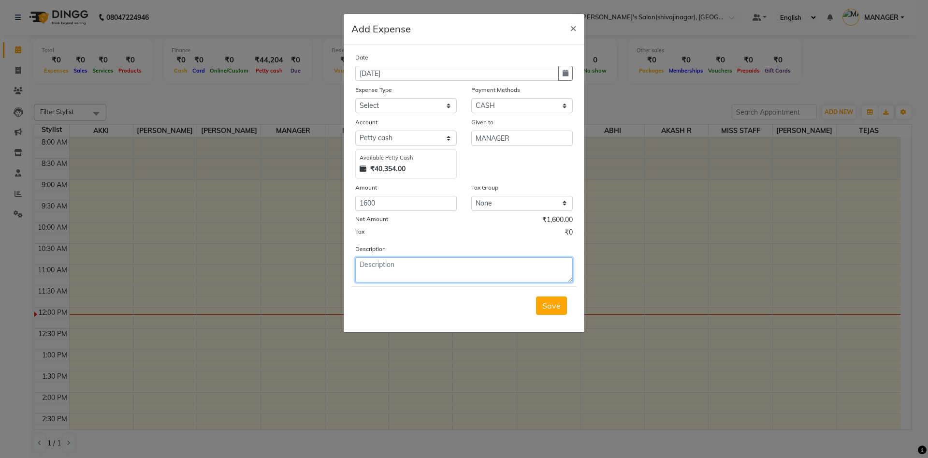
click at [384, 264] on textarea at bounding box center [463, 269] width 217 height 25
type textarea "1600 LB TRAIDERS TRIMURTI CHOUK IN CASH"
click at [390, 114] on div "Date 01-09-2025 Expense Type Select Advance Salary BANK TRANFAR Cash transfer t…" at bounding box center [463, 167] width 217 height 230
click at [388, 109] on select "Select Advance Salary BANK TRANFAR Cash transfer to hub Client Snacks DISTRIBUT…" at bounding box center [405, 105] width 101 height 15
select select "11124"
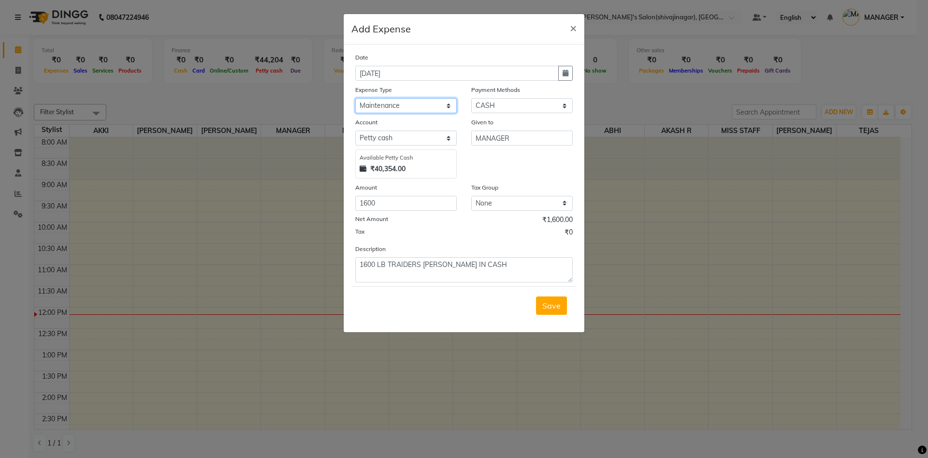
click at [355, 98] on select "Select Advance Salary BANK TRANFAR Cash transfer to hub Client Snacks DISTRIBUT…" at bounding box center [405, 105] width 101 height 15
click at [486, 228] on div "Tax ₹0" at bounding box center [463, 233] width 217 height 13
click at [569, 76] on button "button" at bounding box center [565, 73] width 14 height 15
select select "9"
select select "2025"
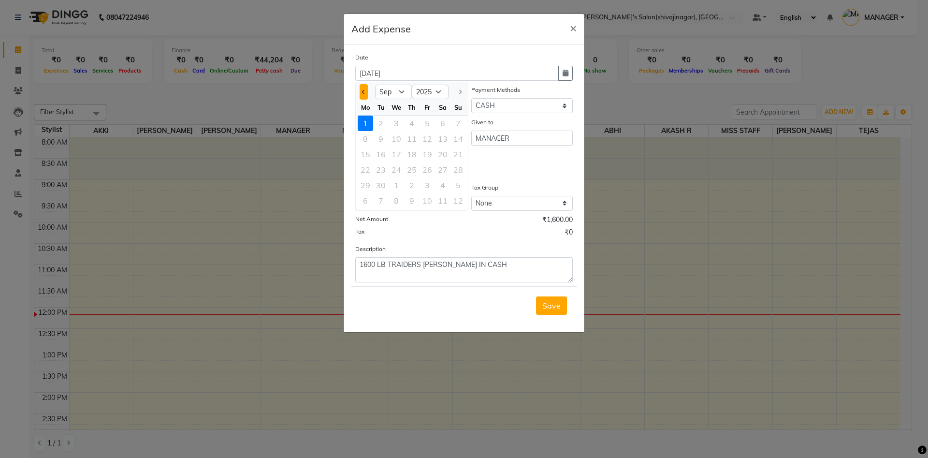
click at [362, 84] on button "Previous month" at bounding box center [364, 91] width 8 height 15
select select "8"
click at [380, 179] on div "26" at bounding box center [380, 184] width 15 height 15
type input "26-08-2025"
click at [487, 165] on div "Given to MANAGER" at bounding box center [522, 147] width 116 height 61
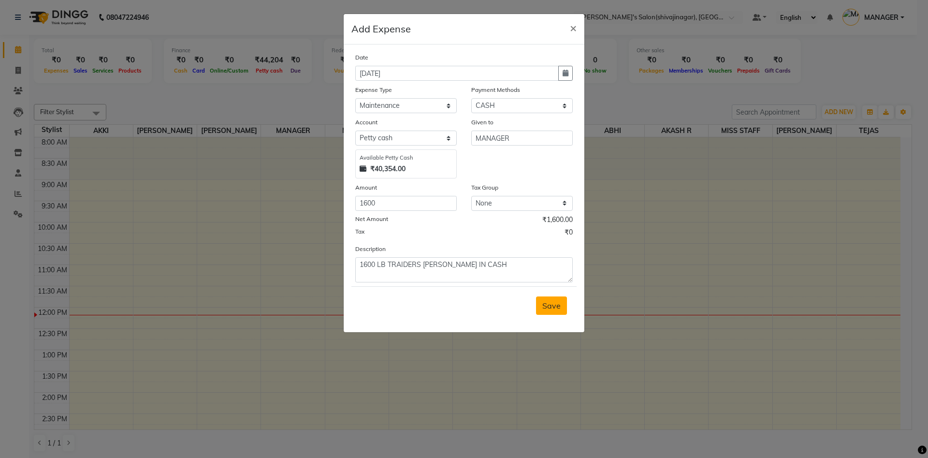
click at [558, 310] on button "Save" at bounding box center [551, 305] width 31 height 18
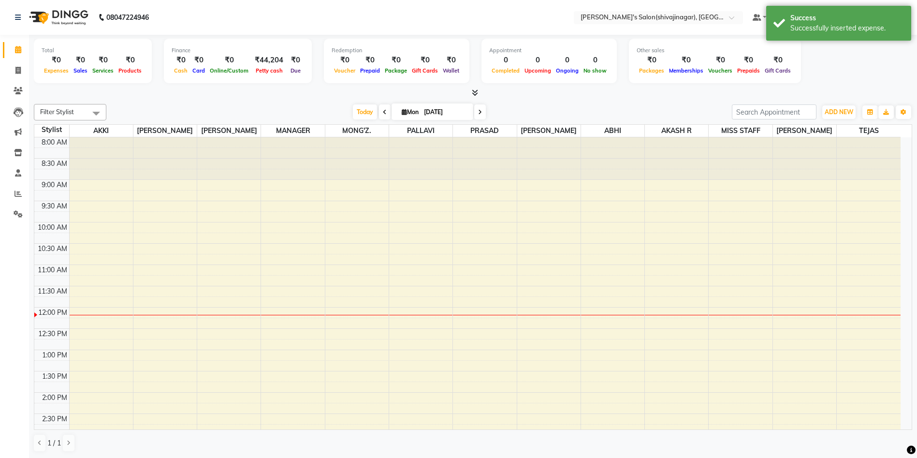
click at [834, 104] on div "ADD NEW Toggle Dropdown Add Appointment Add Invoice Add Expense Add Attendance …" at bounding box center [838, 111] width 35 height 15
click at [832, 108] on span "ADD NEW" at bounding box center [839, 111] width 29 height 7
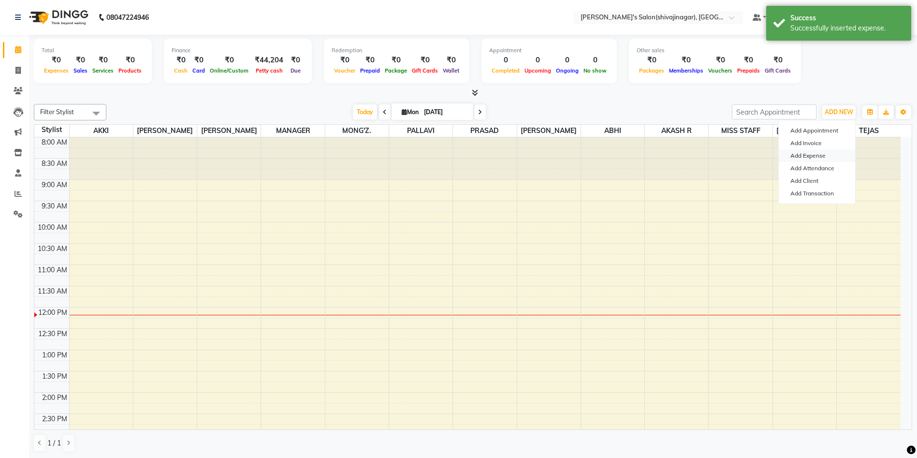
click at [826, 159] on link "Add Expense" at bounding box center [817, 155] width 76 height 13
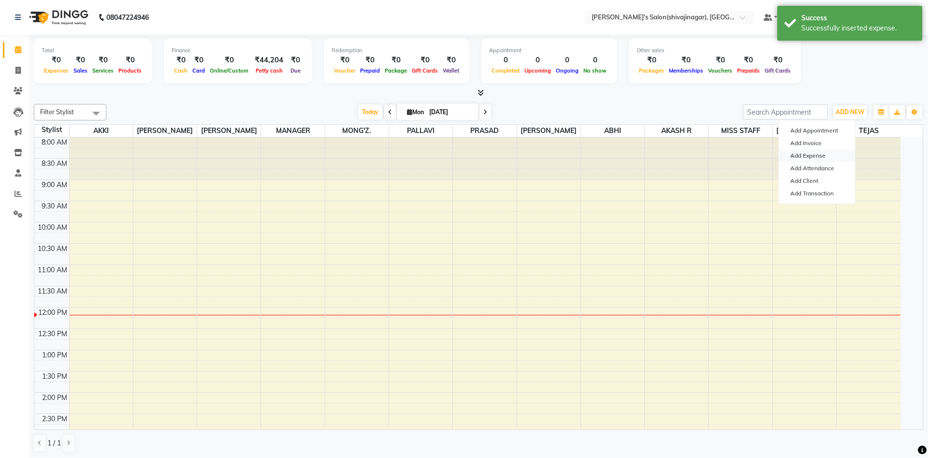
select select "1"
select select "2983"
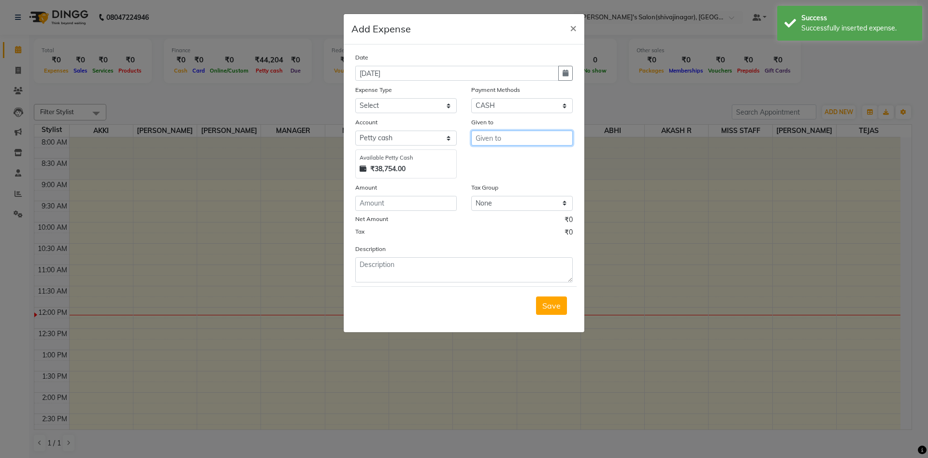
click at [490, 145] on input "text" at bounding box center [521, 137] width 101 height 15
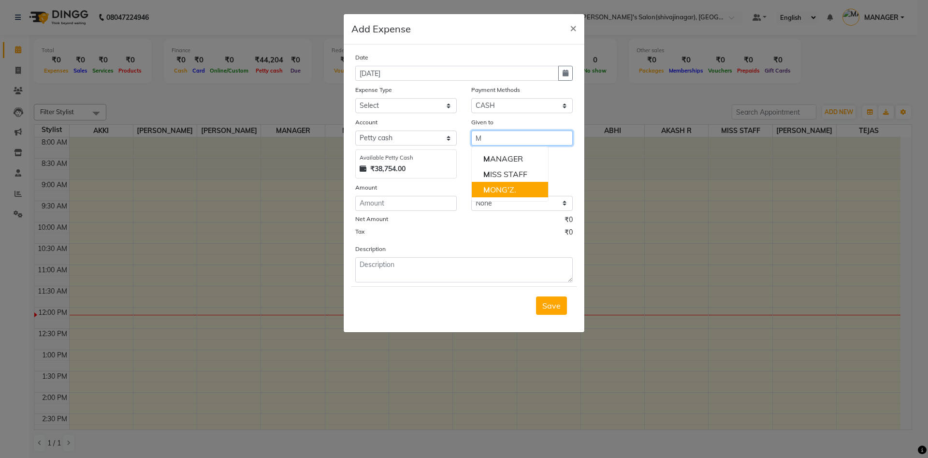
click at [507, 194] on ngb-highlight "M ONG'Z." at bounding box center [499, 190] width 33 height 10
type input "MONG'Z."
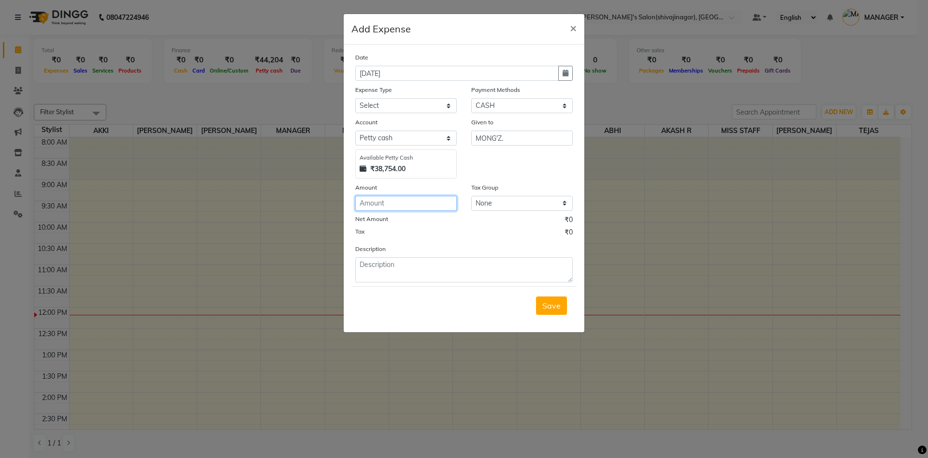
click at [379, 203] on input "number" at bounding box center [405, 203] width 101 height 15
type input "15000"
click at [390, 269] on textarea at bounding box center [463, 269] width 217 height 25
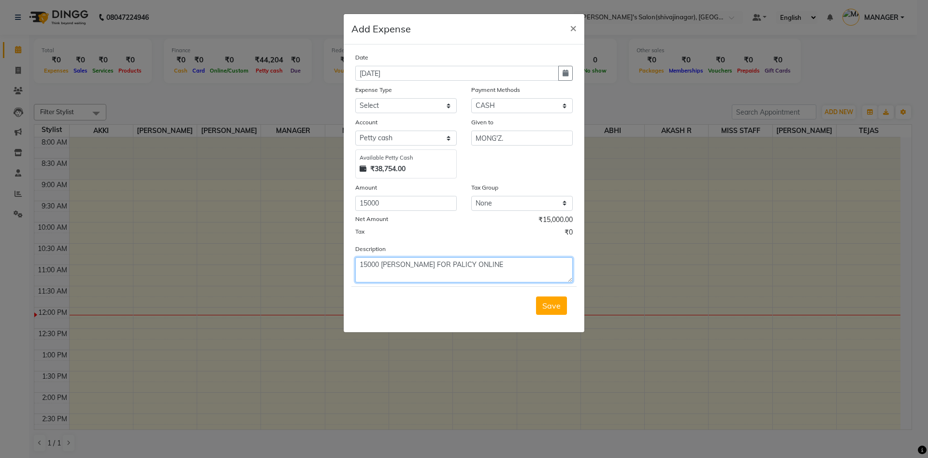
type textarea "15000 MANGESH WAGH FOR PALICY ONLINE"
click at [385, 102] on select "Select Advance Salary BANK TRANFAR Cash transfer to hub Client Snacks DISTRIBUT…" at bounding box center [405, 105] width 101 height 15
select select "11136"
click at [355, 98] on select "Select Advance Salary BANK TRANFAR Cash transfer to hub Client Snacks DISTRIBUT…" at bounding box center [405, 105] width 101 height 15
click at [532, 98] on select "Select CARD Voucher Package CASH Points Bank Wallet Prepaid GPay PhonePe PayTM …" at bounding box center [521, 105] width 101 height 15
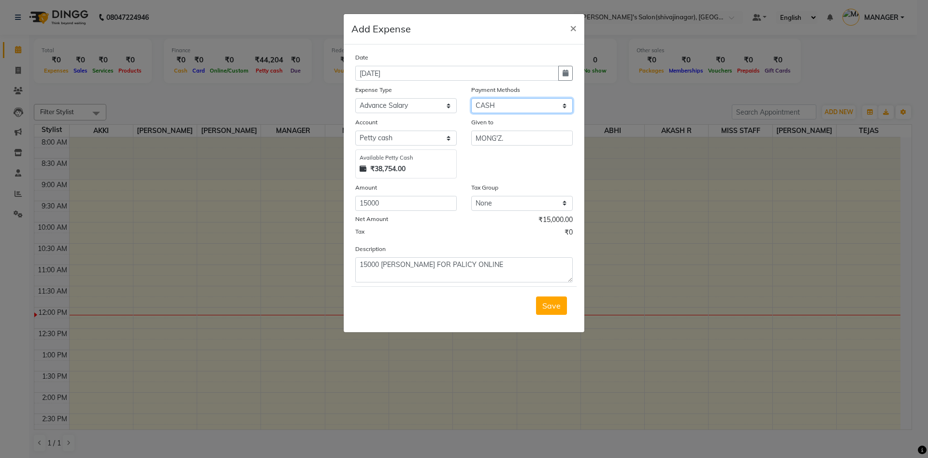
select select "7"
click at [471, 98] on select "Select CARD Voucher Package CASH Points Bank Wallet Prepaid GPay PhonePe PayTM …" at bounding box center [521, 105] width 101 height 15
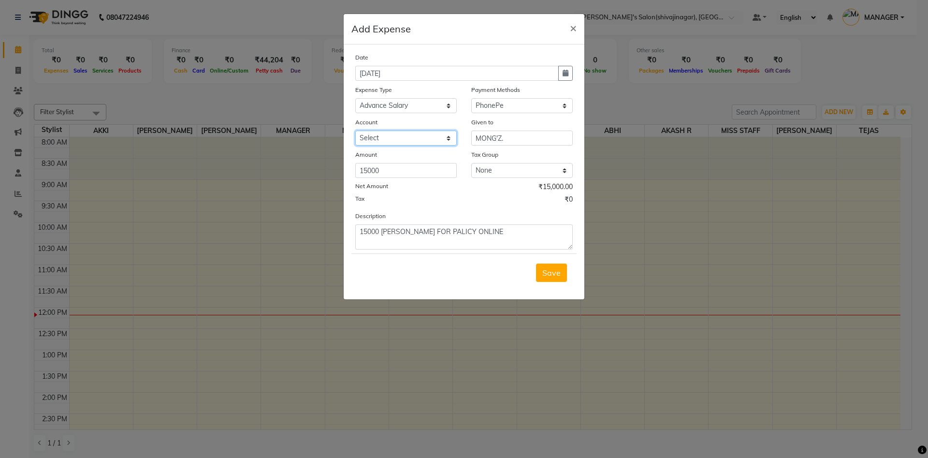
click at [379, 137] on select "Select mangesh" at bounding box center [405, 137] width 101 height 15
select select "5375"
click at [355, 130] on select "Select mangesh" at bounding box center [405, 137] width 101 height 15
drag, startPoint x: 559, startPoint y: 69, endPoint x: 558, endPoint y: 73, distance: 4.9
click at [558, 73] on button "button" at bounding box center [565, 73] width 14 height 15
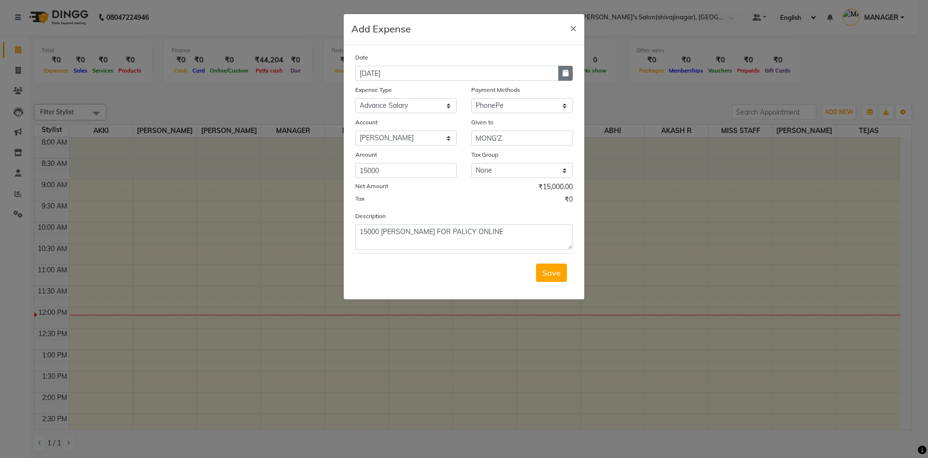
select select "9"
select select "2025"
click at [558, 73] on button "button" at bounding box center [565, 73] width 14 height 15
click at [571, 72] on button "button" at bounding box center [565, 73] width 14 height 15
select select "9"
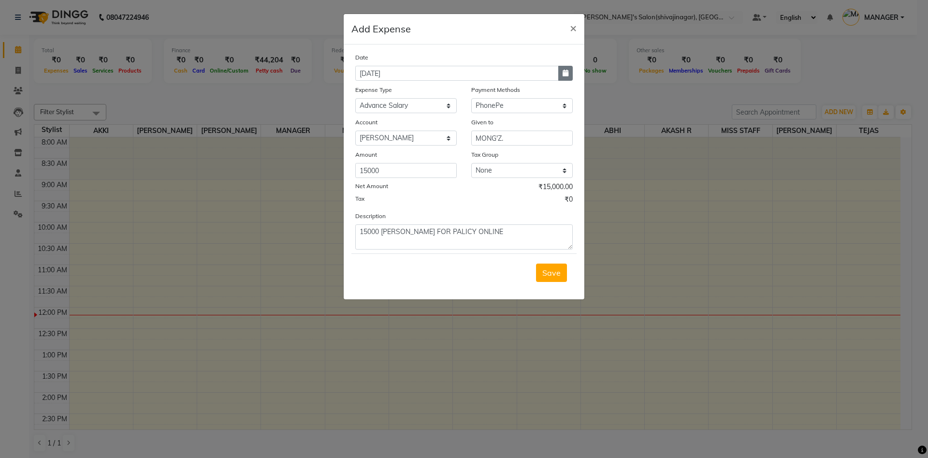
select select "2025"
click at [365, 90] on button "Previous month" at bounding box center [364, 91] width 8 height 15
select select "8"
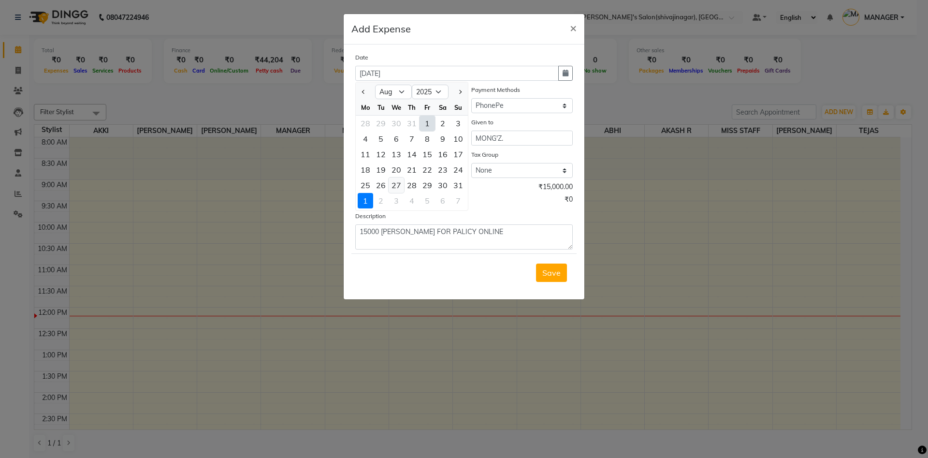
click at [398, 185] on div "27" at bounding box center [396, 184] width 15 height 15
type input "[DATE]"
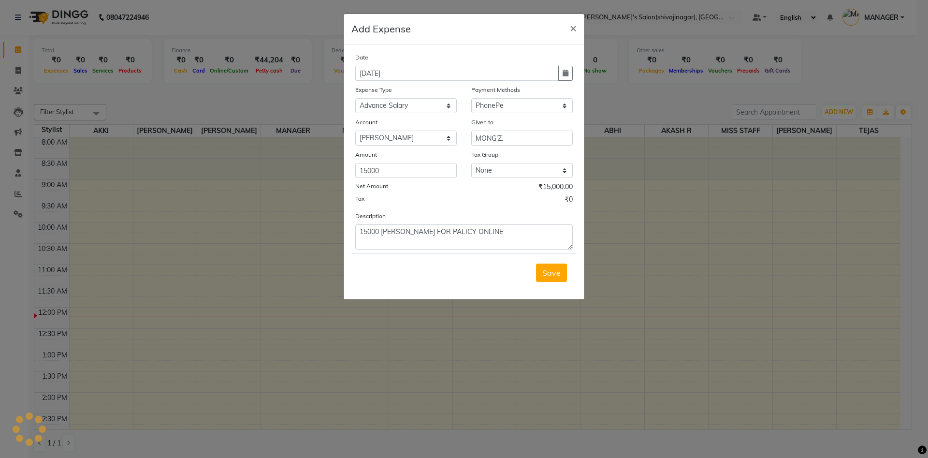
click at [539, 219] on div "Description 15000 MANGESH WAGH FOR PALICY ONLINE" at bounding box center [464, 230] width 232 height 39
click at [561, 274] on button "Save" at bounding box center [551, 272] width 31 height 18
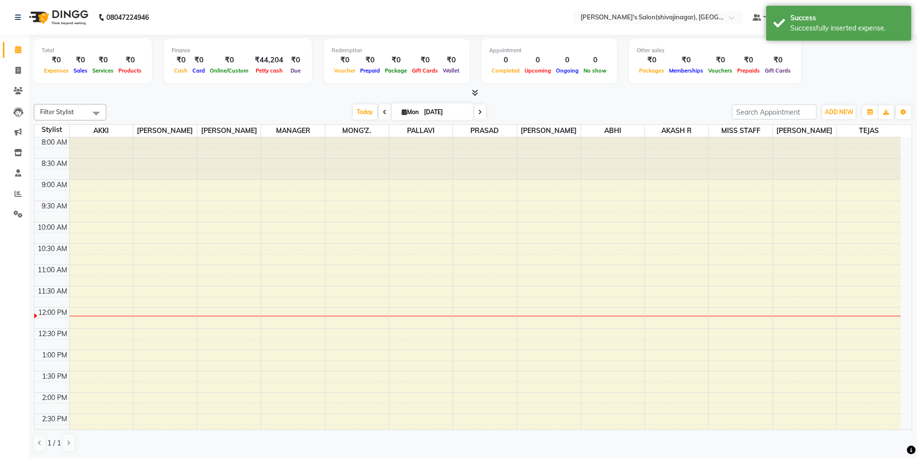
click at [848, 104] on div "ADD NEW Toggle Dropdown Add Appointment Add Invoice Add Expense Add Attendance …" at bounding box center [838, 111] width 35 height 15
click at [834, 111] on span "ADD NEW" at bounding box center [839, 111] width 29 height 7
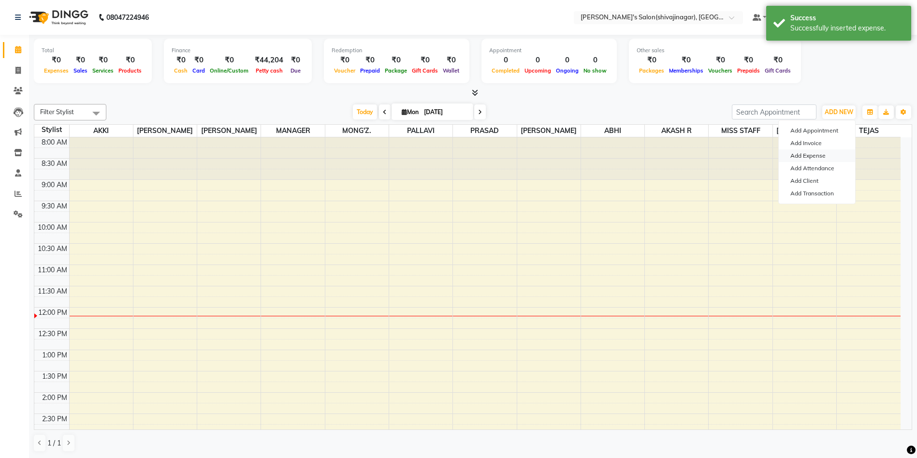
click at [810, 153] on link "Add Expense" at bounding box center [817, 155] width 76 height 13
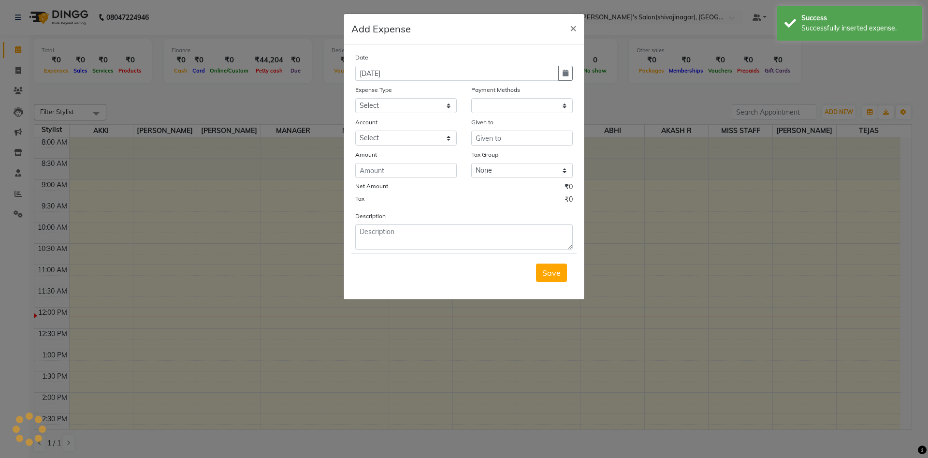
select select "1"
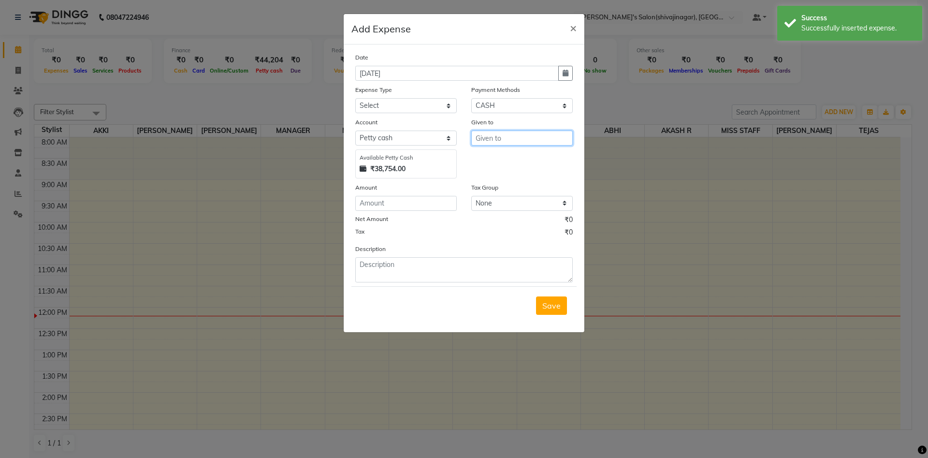
click at [506, 140] on input "text" at bounding box center [521, 137] width 101 height 15
click at [501, 189] on ngb-highlight "M ONG'Z." at bounding box center [499, 190] width 33 height 10
click at [382, 200] on input "number" at bounding box center [405, 203] width 101 height 15
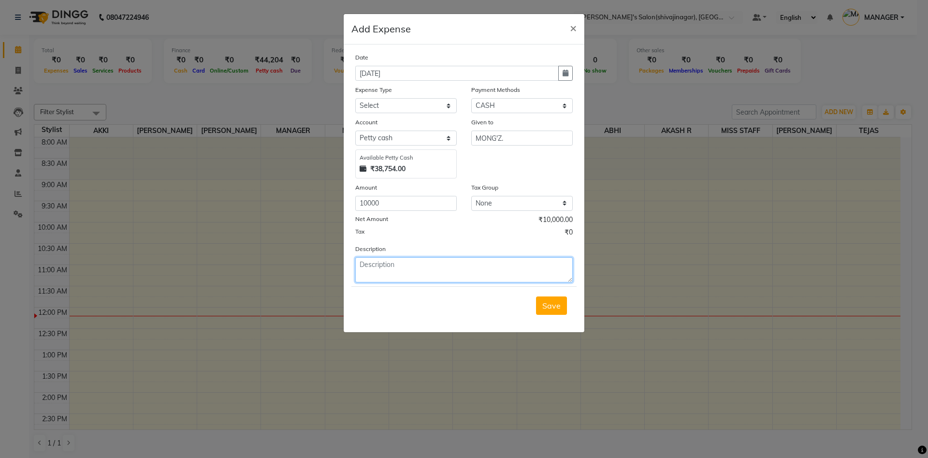
click at [376, 260] on textarea at bounding box center [463, 269] width 217 height 25
click at [396, 264] on textarea "10000" at bounding box center [463, 269] width 217 height 25
click at [390, 104] on select "Select Advance Salary BANK TRANFAR Cash transfer to hub Client Snacks DISTRIBUT…" at bounding box center [405, 105] width 101 height 15
click at [355, 98] on select "Select Advance Salary BANK TRANFAR Cash transfer to hub Client Snacks DISTRIBUT…" at bounding box center [405, 105] width 101 height 15
click at [563, 75] on icon "button" at bounding box center [566, 73] width 6 height 7
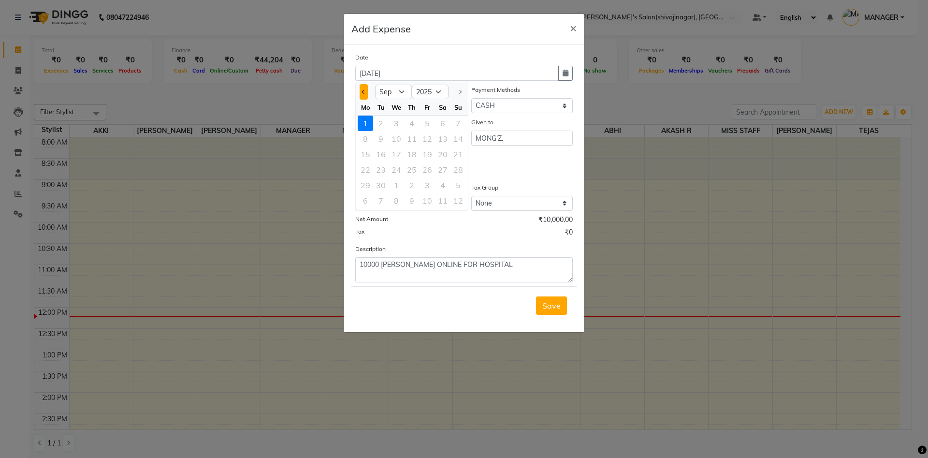
click at [367, 93] on button "Previous month" at bounding box center [364, 91] width 8 height 15
click at [395, 185] on div "27" at bounding box center [396, 184] width 15 height 15
click at [485, 158] on div "Given to MONG'Z." at bounding box center [522, 147] width 116 height 61
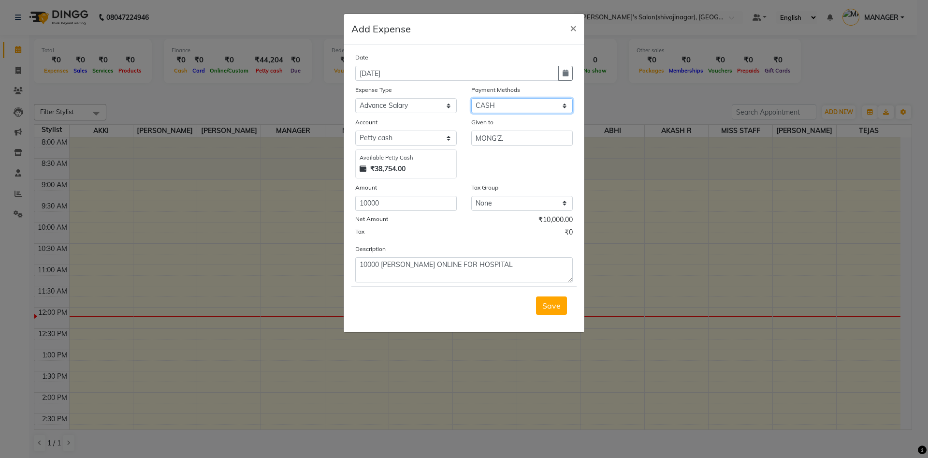
click at [479, 105] on select "Select CARD Voucher Package CASH Points Bank Wallet Prepaid GPay PhonePe PayTM …" at bounding box center [521, 105] width 101 height 15
click at [471, 98] on select "Select CARD Voucher Package CASH Points Bank Wallet Prepaid GPay PhonePe PayTM …" at bounding box center [521, 105] width 101 height 15
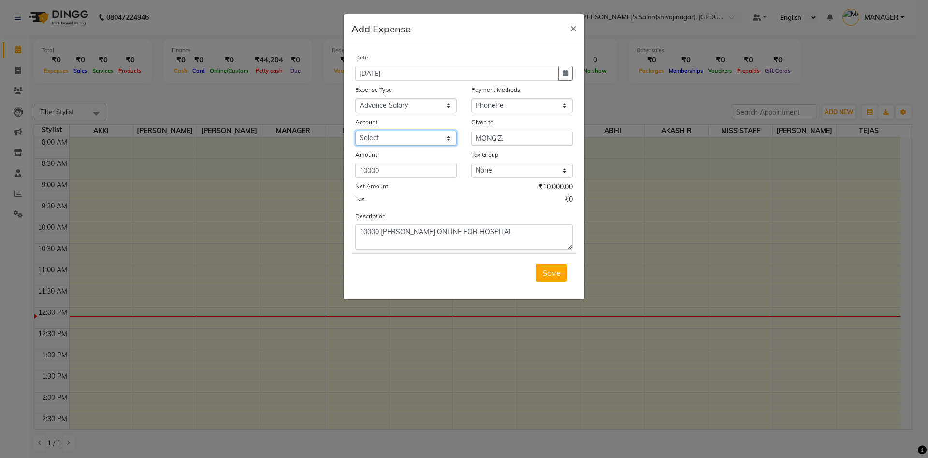
click at [390, 140] on select "Select mangesh" at bounding box center [405, 137] width 101 height 15
click at [355, 130] on select "Select mangesh" at bounding box center [405, 137] width 101 height 15
click at [466, 197] on div "Tax ₹0" at bounding box center [463, 200] width 217 height 13
click at [551, 272] on span "Save" at bounding box center [551, 273] width 18 height 10
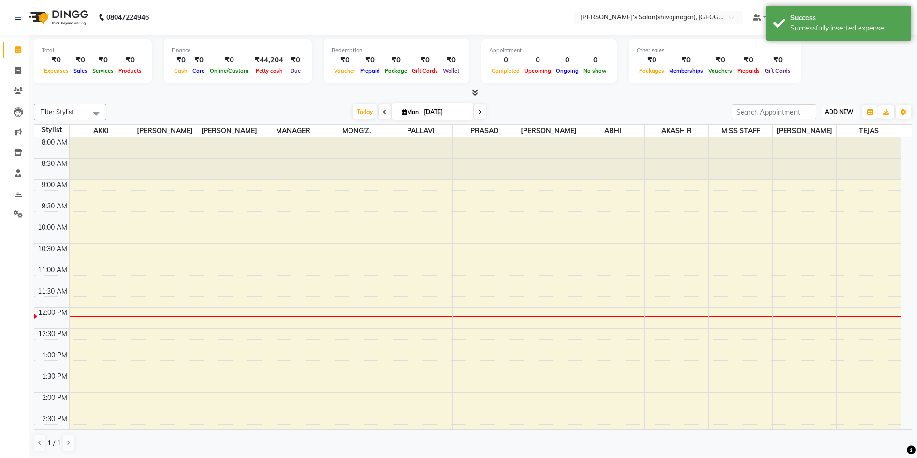
click at [834, 110] on span "ADD NEW" at bounding box center [839, 111] width 29 height 7
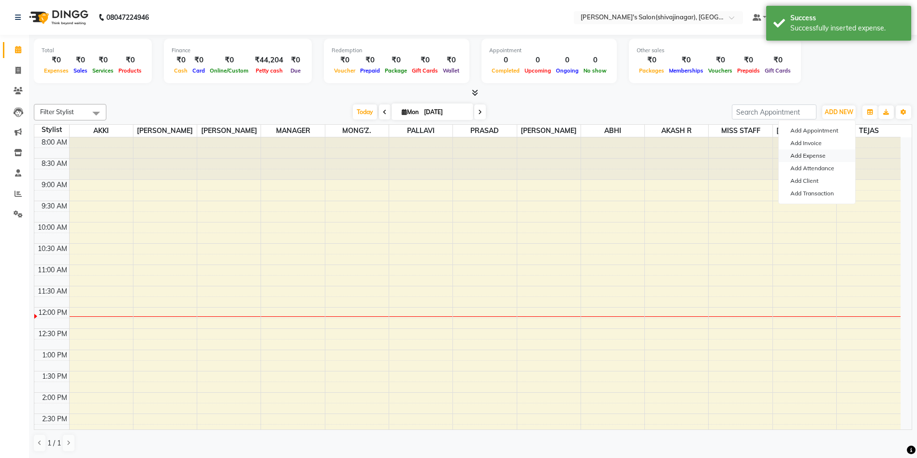
click at [795, 151] on link "Add Expense" at bounding box center [817, 155] width 76 height 13
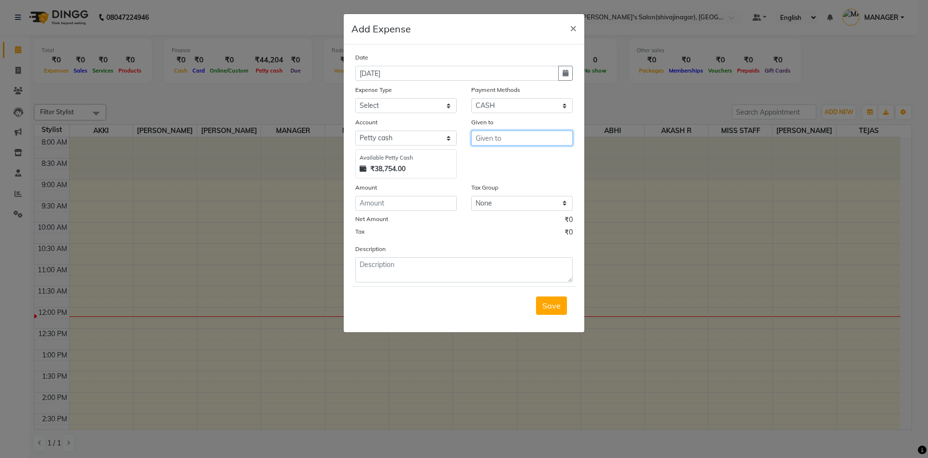
click at [494, 140] on input "text" at bounding box center [521, 137] width 101 height 15
click at [499, 157] on ngb-highlight "M ANAGER" at bounding box center [503, 159] width 40 height 10
click at [403, 202] on input "number" at bounding box center [405, 203] width 101 height 15
click at [377, 271] on textarea at bounding box center [463, 269] width 217 height 25
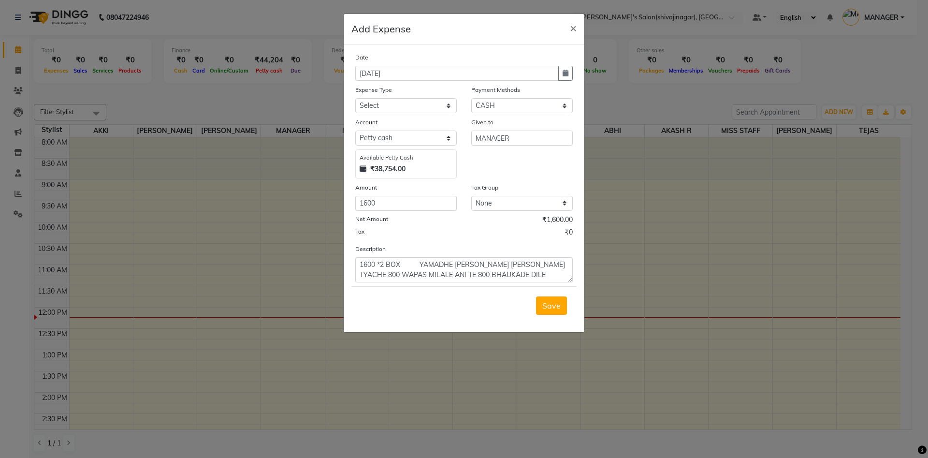
click at [521, 182] on div "Tax Group" at bounding box center [521, 189] width 101 height 14
click at [507, 106] on select "Select CARD Voucher Package CASH Points Bank Wallet Prepaid GPay PhonePe PayTM …" at bounding box center [521, 105] width 101 height 15
click at [471, 98] on select "Select CARD Voucher Package CASH Points Bank Wallet Prepaid GPay PhonePe PayTM …" at bounding box center [521, 105] width 101 height 15
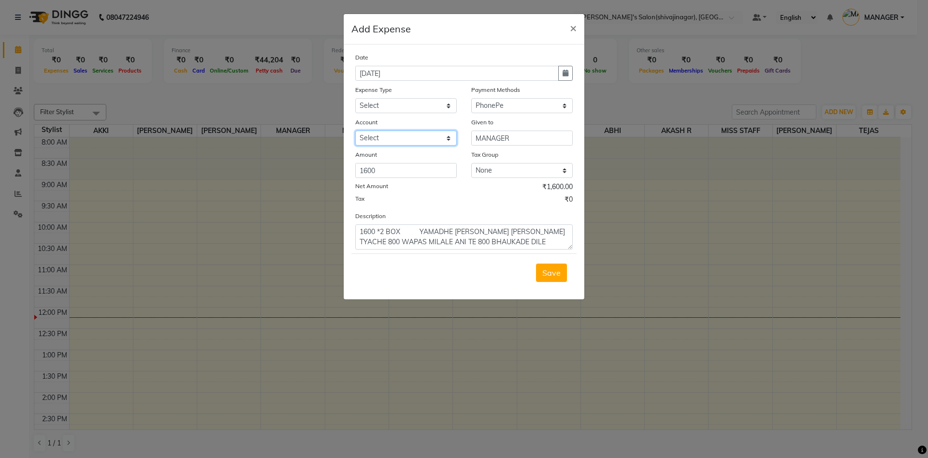
drag, startPoint x: 382, startPoint y: 137, endPoint x: 374, endPoint y: 169, distance: 32.5
click at [374, 169] on div "Date 01-09-2025 Expense Type Select Advance Salary BANK TRANFAR Cash transfer t…" at bounding box center [463, 150] width 217 height 197
click at [355, 130] on select "Select mangesh" at bounding box center [405, 137] width 101 height 15
click at [397, 97] on div "Expense Type" at bounding box center [405, 92] width 101 height 14
drag, startPoint x: 395, startPoint y: 104, endPoint x: 369, endPoint y: 290, distance: 187.8
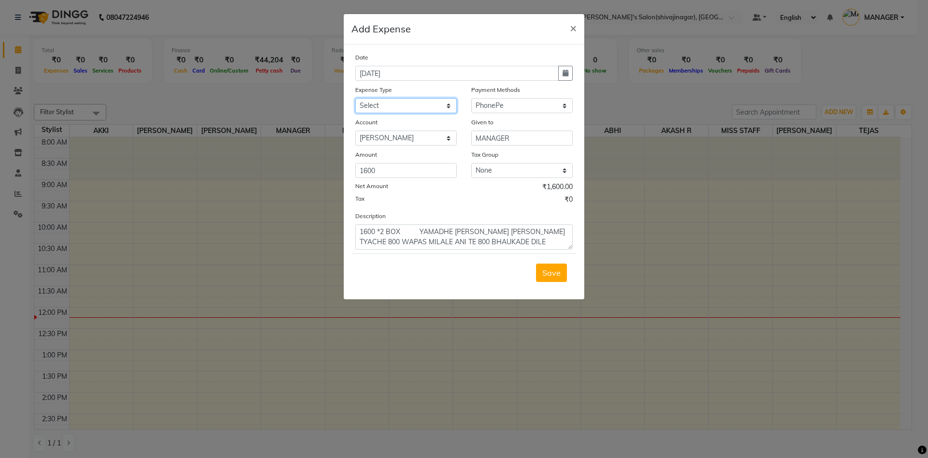
click at [369, 290] on form "Date 01-09-2025 Expense Type Select Advance Salary BANK TRANFAR Cash transfer t…" at bounding box center [463, 171] width 225 height 239
click at [355, 98] on select "Select Advance Salary BANK TRANFAR Cash transfer to hub Client Snacks DISTRIBUT…" at bounding box center [405, 105] width 101 height 15
click at [439, 200] on div "Tax ₹0" at bounding box center [463, 200] width 217 height 13
click at [566, 75] on icon "button" at bounding box center [566, 73] width 6 height 7
click at [364, 86] on button "Previous month" at bounding box center [364, 91] width 8 height 15
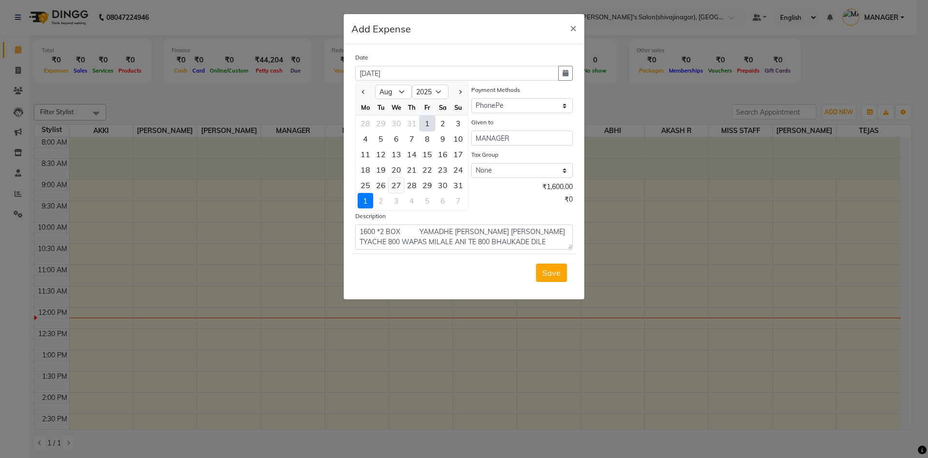
click at [400, 185] on div "27" at bounding box center [396, 184] width 15 height 15
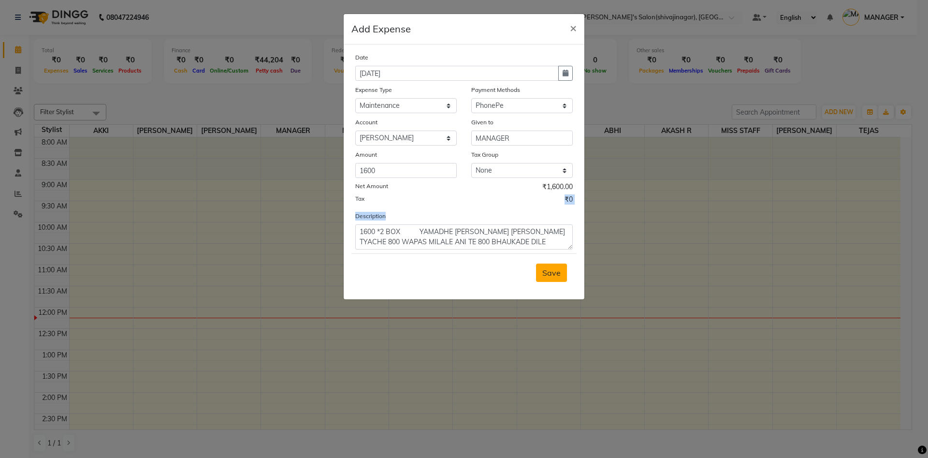
drag, startPoint x: 506, startPoint y: 201, endPoint x: 550, endPoint y: 271, distance: 82.7
click at [550, 271] on form "Date 27-08-2025 Expense Type Select Advance Salary BANK TRANFAR Cash transfer t…" at bounding box center [463, 171] width 225 height 239
click at [477, 227] on textarea "1600 *2 BOX YAMADHE EK BOS PARAT KELA TYACHE 800 WAPAS MILALE ANI TE 800 BHAUKA…" at bounding box center [463, 236] width 217 height 25
click at [550, 271] on span "Save" at bounding box center [551, 273] width 18 height 10
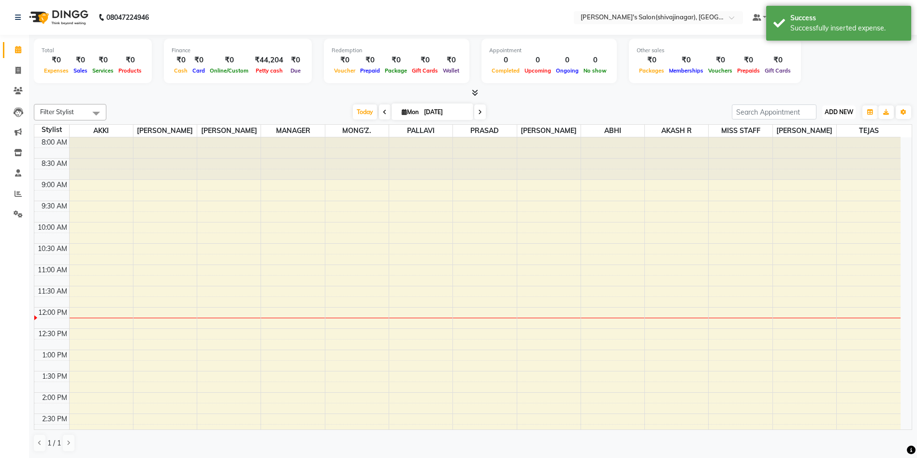
click at [836, 115] on span "ADD NEW" at bounding box center [839, 111] width 29 height 7
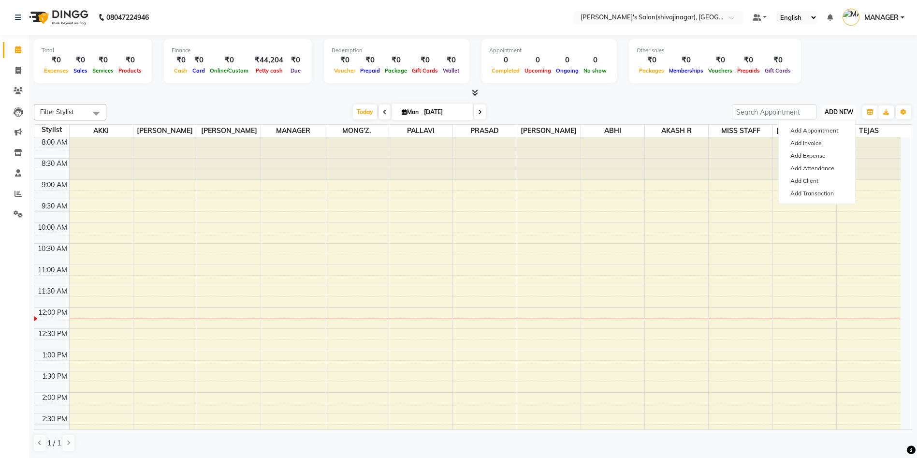
click at [843, 111] on span "ADD NEW" at bounding box center [839, 111] width 29 height 7
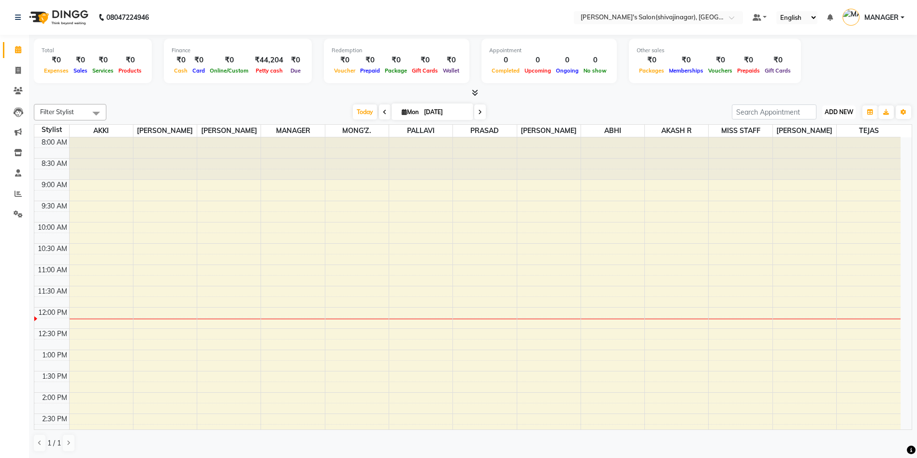
click at [843, 111] on span "ADD NEW" at bounding box center [839, 111] width 29 height 7
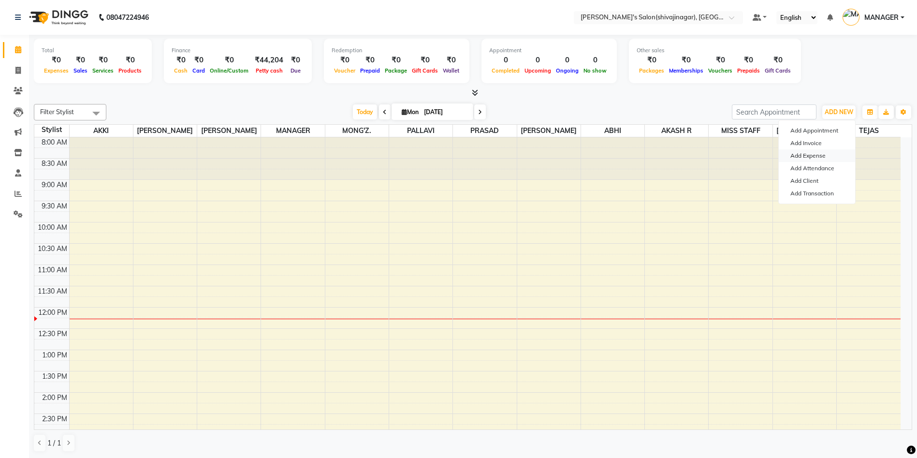
click at [811, 160] on link "Add Expense" at bounding box center [817, 155] width 76 height 13
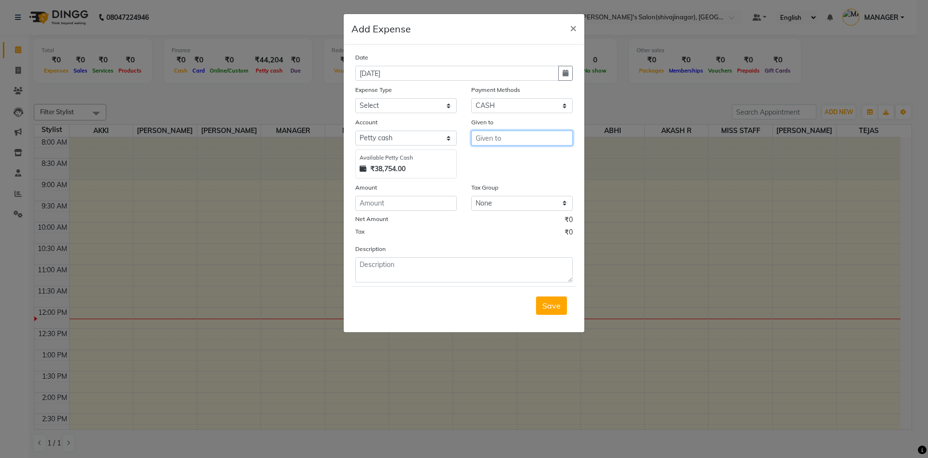
click at [494, 136] on input "text" at bounding box center [521, 137] width 101 height 15
click at [503, 159] on ngb-highlight "M ANAGER" at bounding box center [503, 159] width 40 height 10
click at [515, 110] on select "Select CARD Voucher Package CASH Points Bank Wallet Prepaid GPay PhonePe PayTM …" at bounding box center [521, 105] width 101 height 15
click at [471, 98] on select "Select CARD Voucher Package CASH Points Bank Wallet Prepaid GPay PhonePe PayTM …" at bounding box center [521, 105] width 101 height 15
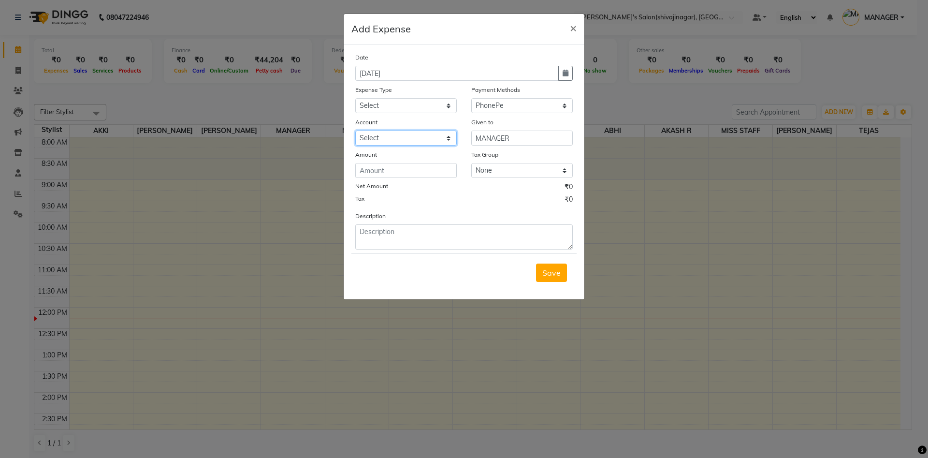
drag, startPoint x: 399, startPoint y: 142, endPoint x: 376, endPoint y: 173, distance: 38.8
click at [376, 173] on div "Date 01-09-2025 Expense Type Select Advance Salary BANK TRANFAR Cash transfer t…" at bounding box center [463, 150] width 217 height 197
click at [355, 130] on select "Select mangesh" at bounding box center [405, 137] width 101 height 15
click at [384, 100] on select "Select Advance Salary BANK TRANFAR Cash transfer to hub Client Snacks DISTRIBUT…" at bounding box center [405, 105] width 101 height 15
click at [355, 98] on select "Select Advance Salary BANK TRANFAR Cash transfer to hub Client Snacks DISTRIBUT…" at bounding box center [405, 105] width 101 height 15
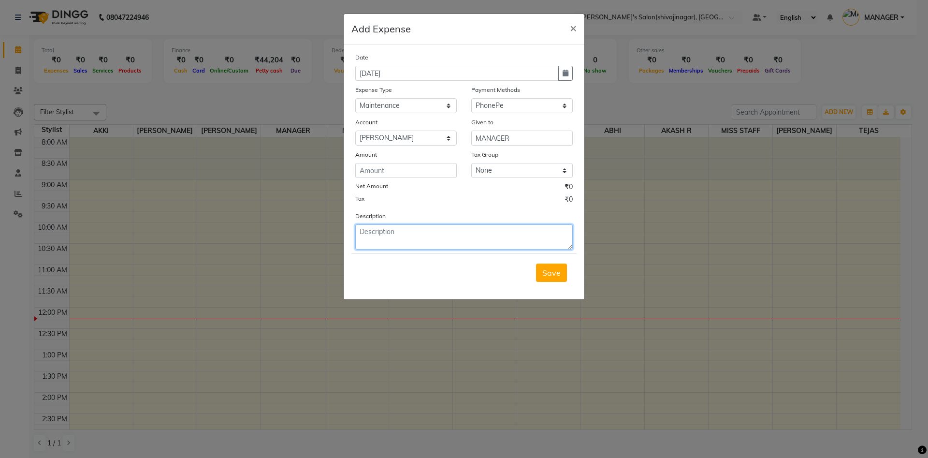
click at [365, 237] on textarea at bounding box center [463, 236] width 217 height 25
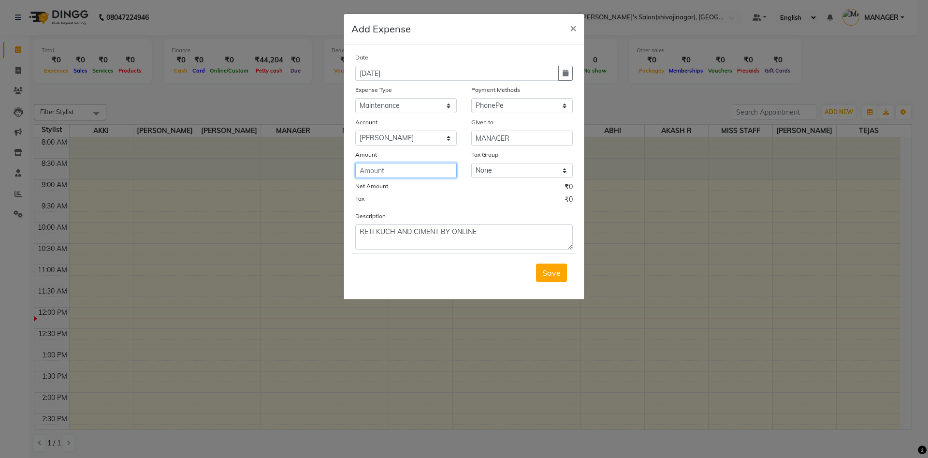
click at [383, 170] on input "number" at bounding box center [405, 170] width 101 height 15
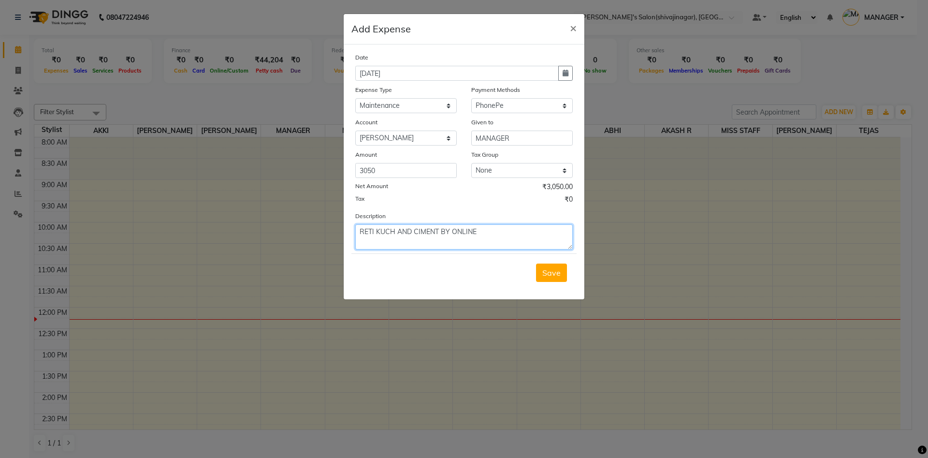
click at [357, 229] on textarea "RETI KUCH AND CIMENT BY ONLINE" at bounding box center [463, 236] width 217 height 25
click at [480, 195] on div "Tax ₹0" at bounding box center [463, 200] width 217 height 13
click at [564, 74] on icon "button" at bounding box center [566, 73] width 6 height 7
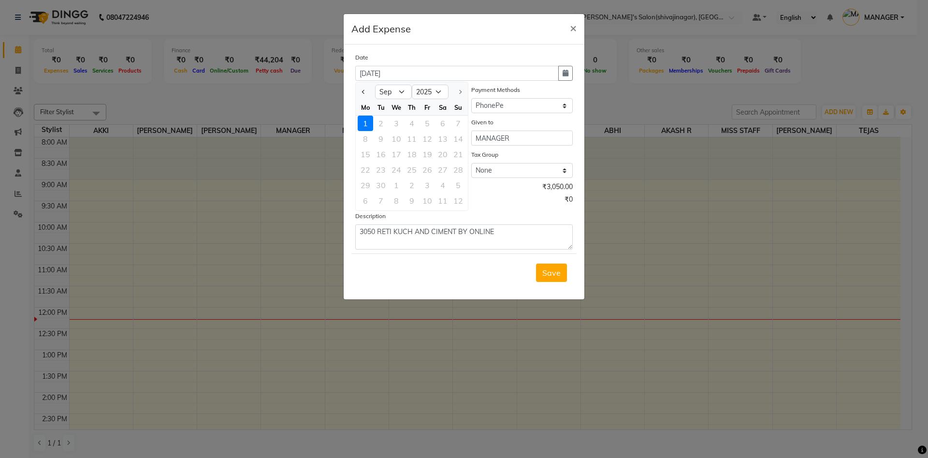
click at [369, 90] on div at bounding box center [365, 91] width 19 height 15
click at [362, 90] on button "Previous month" at bounding box center [364, 91] width 8 height 15
click at [422, 185] on div "29" at bounding box center [427, 184] width 15 height 15
click at [461, 198] on div "Tax ₹0" at bounding box center [463, 200] width 217 height 13
click at [552, 270] on span "Save" at bounding box center [551, 273] width 18 height 10
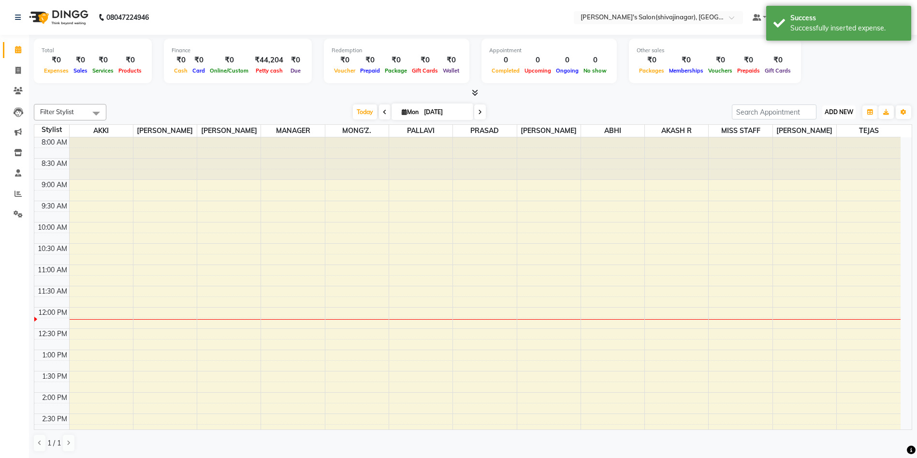
click at [827, 114] on span "ADD NEW" at bounding box center [839, 111] width 29 height 7
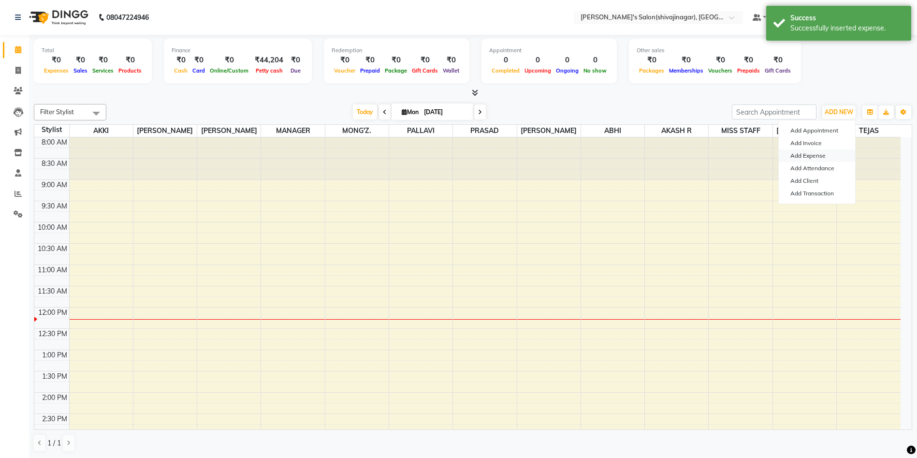
click at [806, 153] on link "Add Expense" at bounding box center [817, 155] width 76 height 13
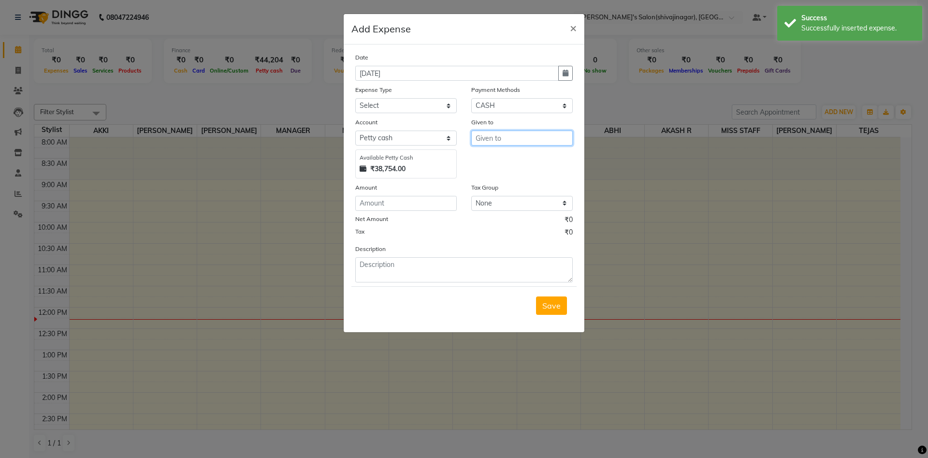
click at [501, 140] on input "text" at bounding box center [521, 137] width 101 height 15
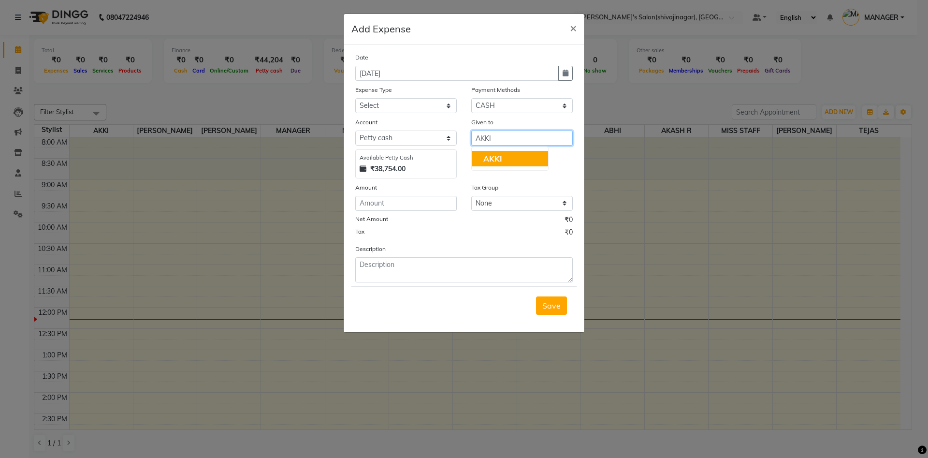
click at [504, 158] on button "AKKI" at bounding box center [510, 158] width 76 height 15
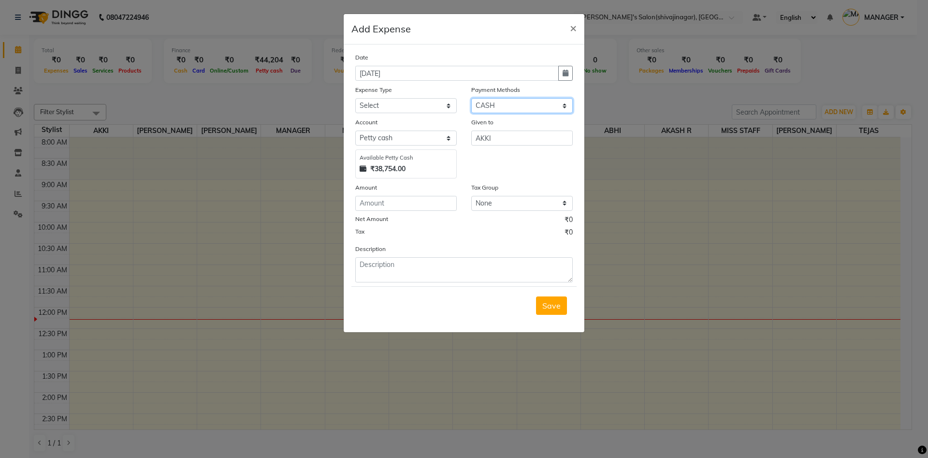
click at [496, 101] on select "Select CARD Voucher Package CASH Points Bank Wallet Prepaid GPay PhonePe PayTM …" at bounding box center [521, 105] width 101 height 15
click at [471, 98] on select "Select CARD Voucher Package CASH Points Bank Wallet Prepaid GPay PhonePe PayTM …" at bounding box center [521, 105] width 101 height 15
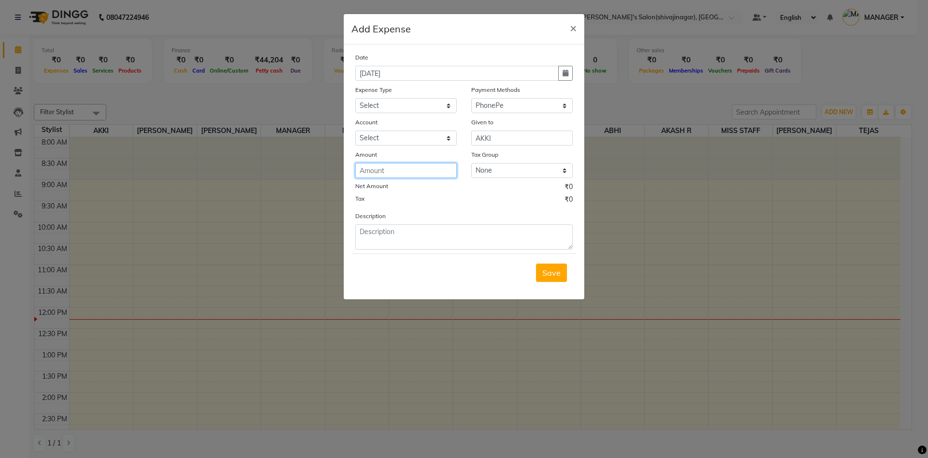
click at [396, 174] on input "number" at bounding box center [405, 170] width 101 height 15
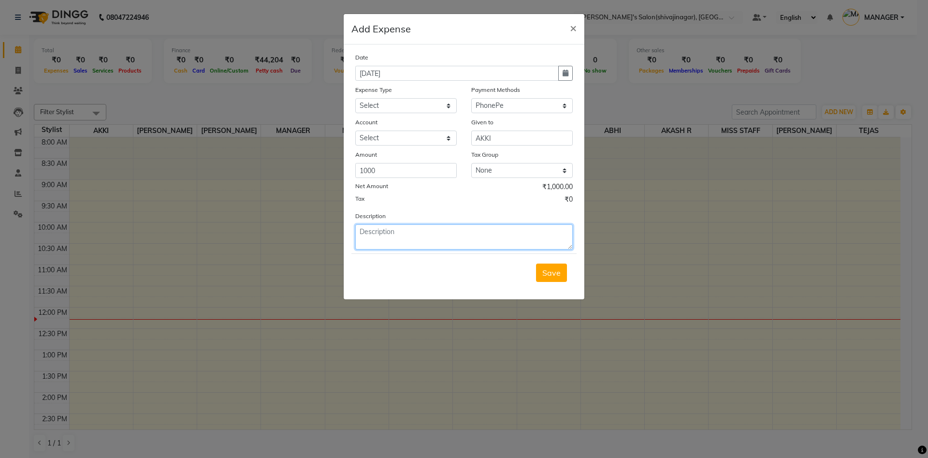
click at [363, 248] on textarea at bounding box center [463, 236] width 217 height 25
click at [376, 231] on textarea "1000 OLICY SATHI ONLINE" at bounding box center [463, 236] width 217 height 25
click at [426, 200] on div "Tax ₹0" at bounding box center [463, 200] width 217 height 13
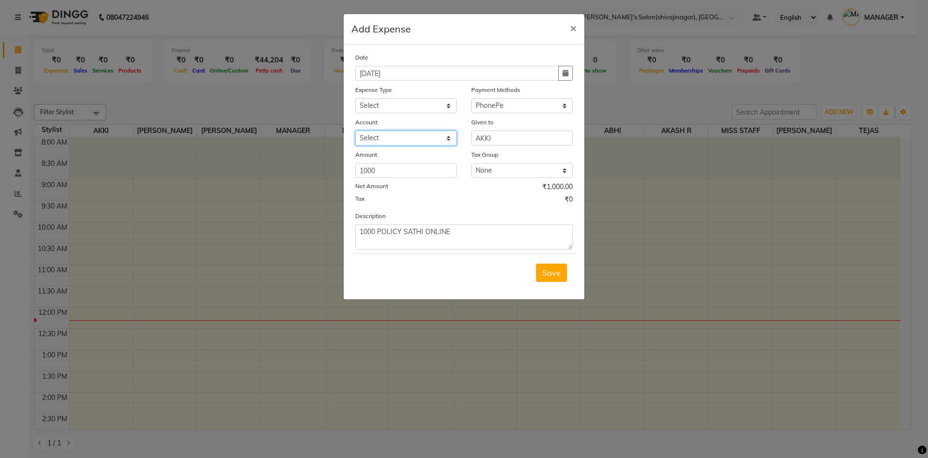
click at [393, 130] on select "Select mangesh" at bounding box center [405, 137] width 101 height 15
click at [355, 130] on select "Select mangesh" at bounding box center [405, 137] width 101 height 15
click at [398, 106] on select "Select Advance Salary BANK TRANFAR Cash transfer to hub Client Snacks DISTRIBUT…" at bounding box center [405, 105] width 101 height 15
click at [355, 98] on select "Select Advance Salary BANK TRANFAR Cash transfer to hub Client Snacks DISTRIBUT…" at bounding box center [405, 105] width 101 height 15
click at [560, 75] on button "button" at bounding box center [565, 73] width 14 height 15
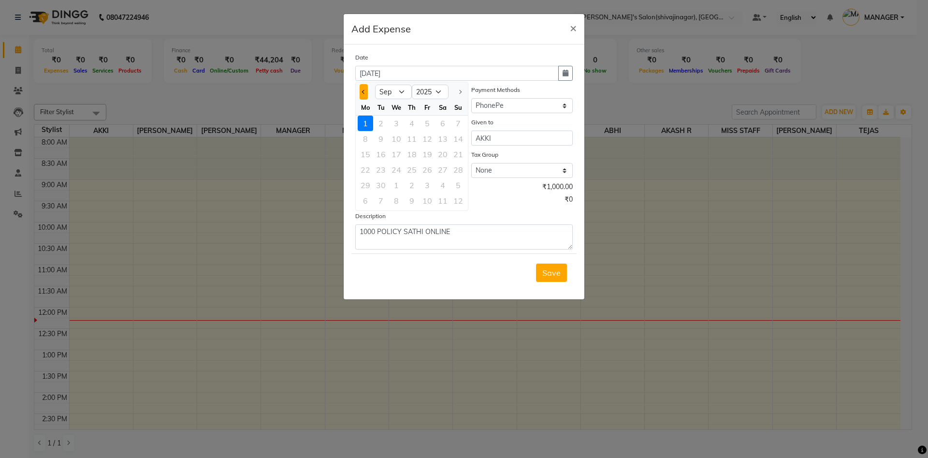
click at [364, 93] on span "Previous month" at bounding box center [364, 92] width 4 height 4
click at [428, 188] on div "29" at bounding box center [427, 184] width 15 height 15
click at [482, 206] on div "Tax ₹0" at bounding box center [463, 200] width 217 height 13
click at [548, 277] on span "Save" at bounding box center [551, 273] width 18 height 10
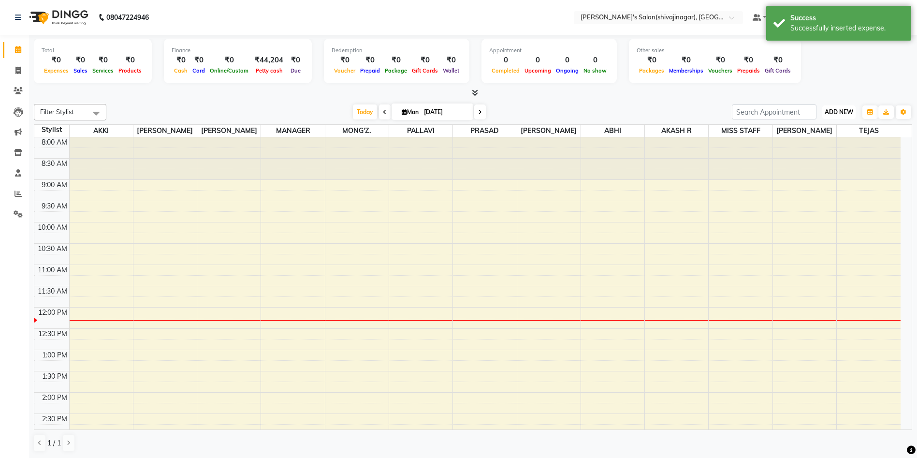
click at [837, 115] on span "ADD NEW" at bounding box center [839, 111] width 29 height 7
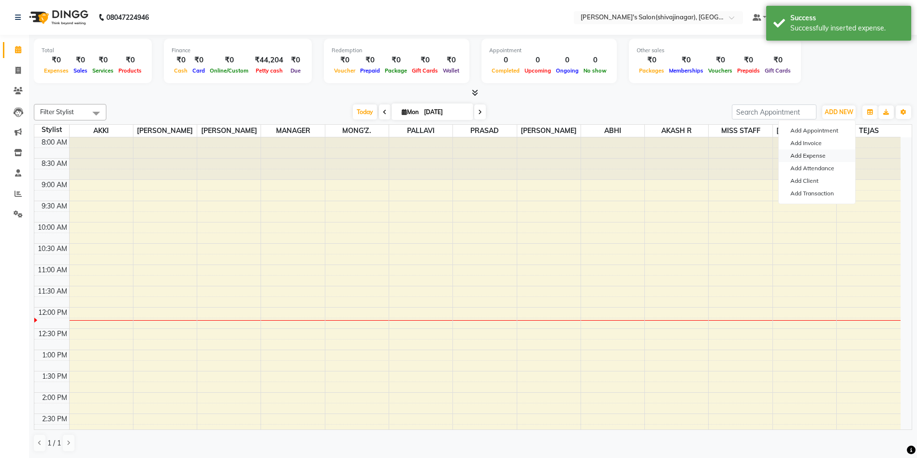
click at [806, 152] on link "Add Expense" at bounding box center [817, 155] width 76 height 13
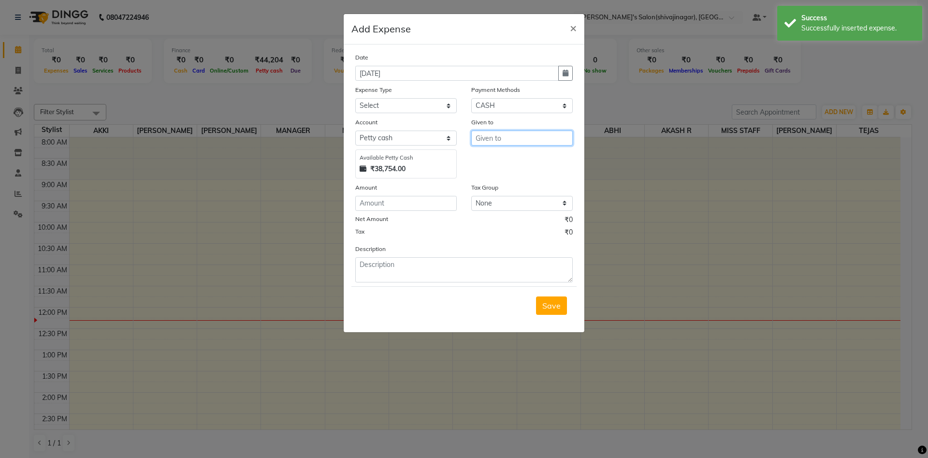
click at [497, 141] on input "text" at bounding box center [521, 137] width 101 height 15
click at [501, 157] on span "PRASAD" at bounding box center [499, 159] width 33 height 10
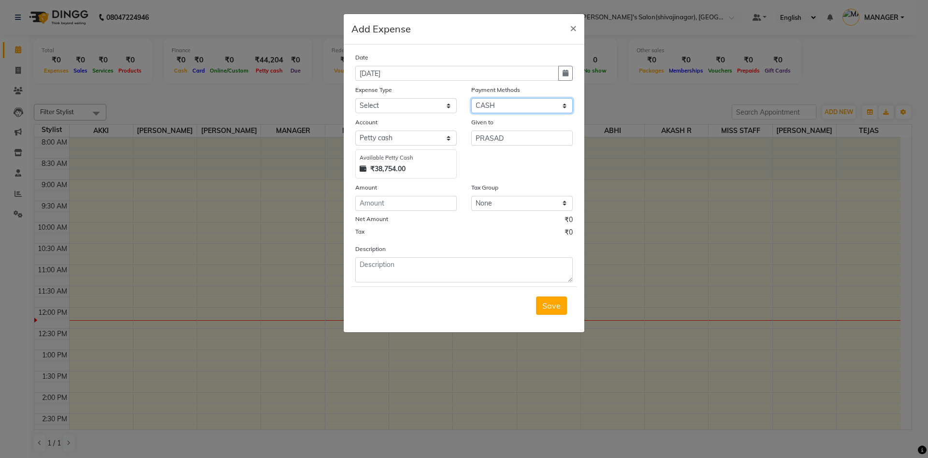
drag, startPoint x: 511, startPoint y: 101, endPoint x: 486, endPoint y: 294, distance: 194.5
click at [486, 294] on form "Date 01-09-2025 Expense Type Select Advance Salary BANK TRANFAR Cash transfer t…" at bounding box center [463, 188] width 225 height 272
click at [471, 98] on select "Select CARD Voucher Package CASH Points Bank Wallet Prepaid GPay PhonePe PayTM …" at bounding box center [521, 105] width 101 height 15
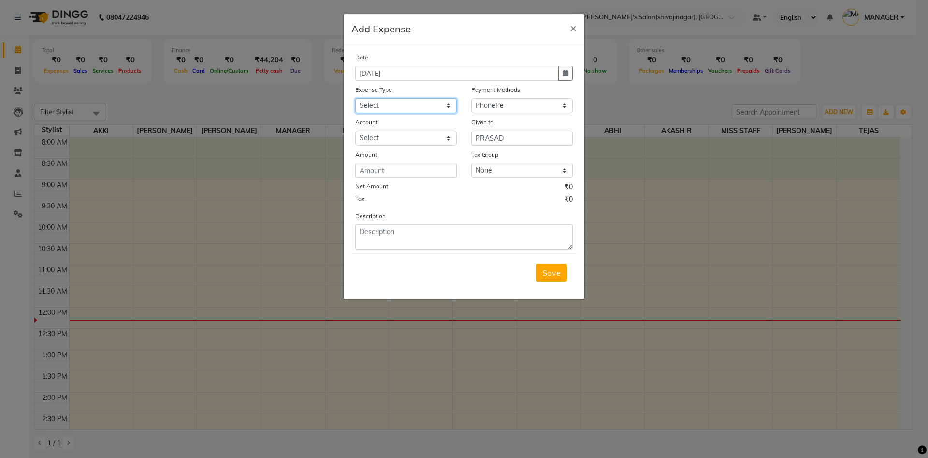
click at [389, 101] on select "Select Advance Salary BANK TRANFAR Cash transfer to hub Client Snacks DISTRIBUT…" at bounding box center [405, 105] width 101 height 15
click at [355, 98] on select "Select Advance Salary BANK TRANFAR Cash transfer to hub Client Snacks DISTRIBUT…" at bounding box center [405, 105] width 101 height 15
click at [395, 134] on select "Select mangesh" at bounding box center [405, 137] width 101 height 15
click at [355, 130] on select "Select mangesh" at bounding box center [405, 137] width 101 height 15
click at [381, 175] on input "number" at bounding box center [405, 170] width 101 height 15
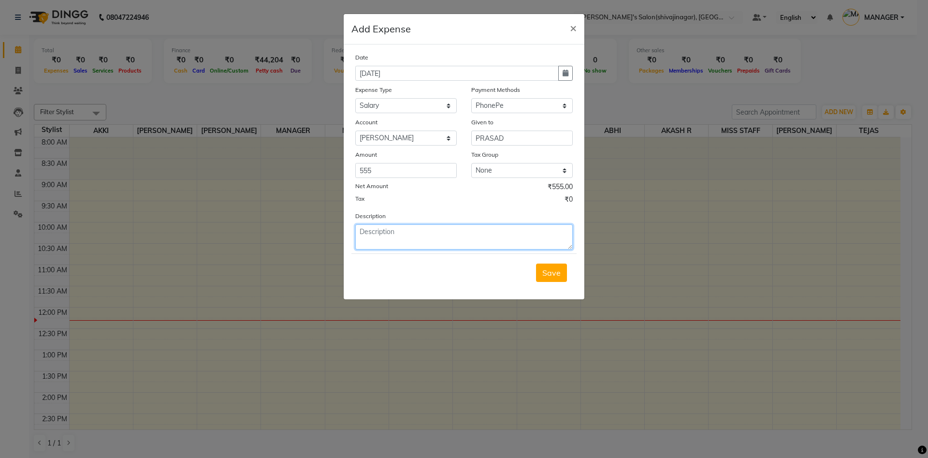
click at [401, 243] on textarea at bounding box center [463, 236] width 217 height 25
click at [465, 211] on div "Description 555 ONLINE FOR POLICY IPPB" at bounding box center [464, 230] width 232 height 39
click at [565, 76] on icon "button" at bounding box center [566, 73] width 6 height 7
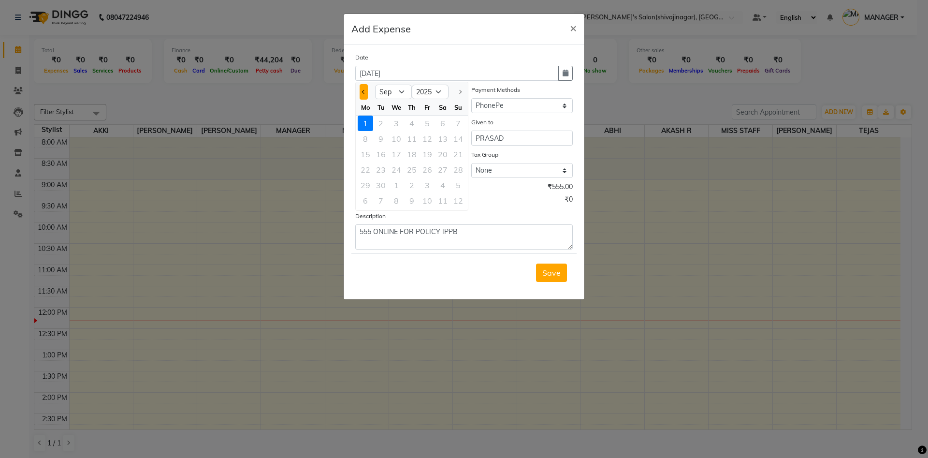
click at [363, 87] on button "Previous month" at bounding box center [364, 91] width 8 height 15
click at [429, 184] on div "29" at bounding box center [427, 184] width 15 height 15
click at [496, 218] on div "Description 555 ONLINE FOR POLICY IPPB" at bounding box center [464, 230] width 232 height 39
click at [554, 276] on span "Save" at bounding box center [551, 273] width 18 height 10
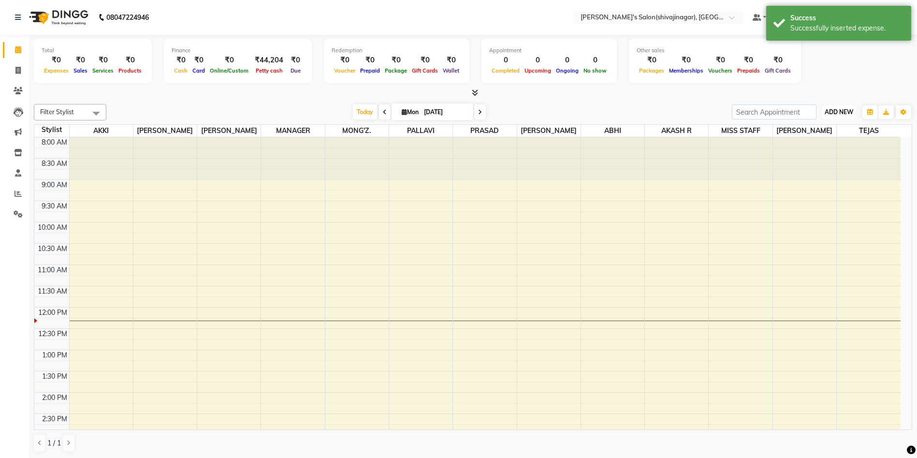
click at [835, 111] on span "ADD NEW" at bounding box center [839, 111] width 29 height 7
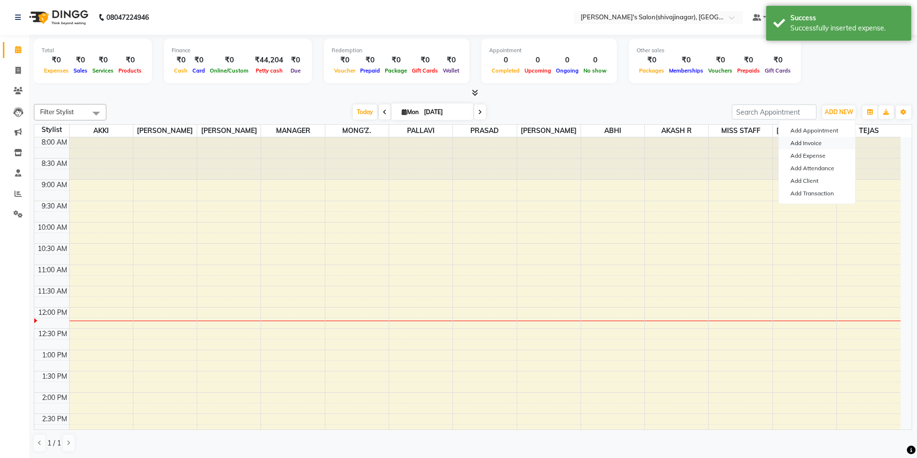
click at [812, 148] on link "Add Invoice" at bounding box center [817, 143] width 76 height 13
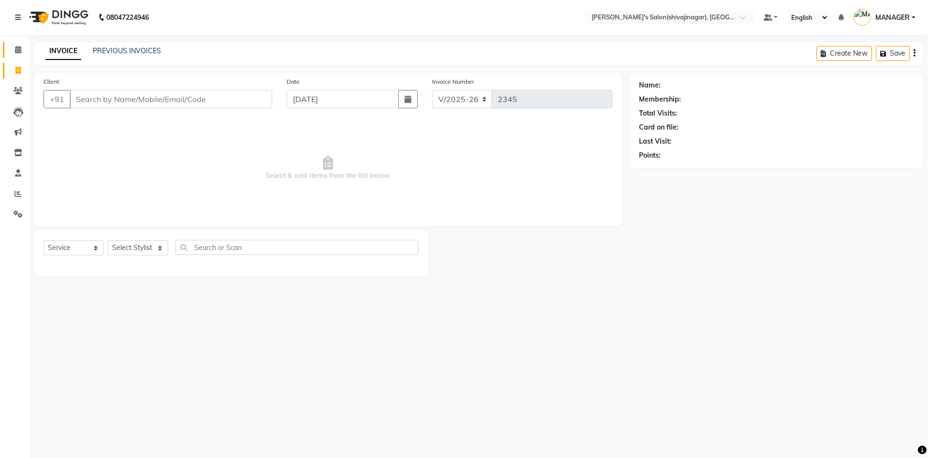
click at [29, 52] on main "INVOICE PREVIOUS INVOICES Create New Save Client +91 Date 01-09-2025 Invoice Nu…" at bounding box center [478, 166] width 899 height 248
click at [13, 51] on span at bounding box center [18, 49] width 17 height 11
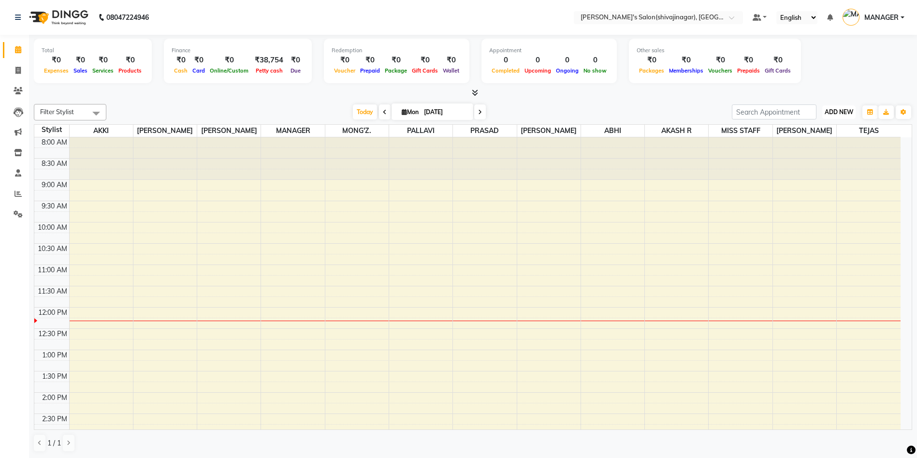
click at [838, 112] on span "ADD NEW" at bounding box center [839, 111] width 29 height 7
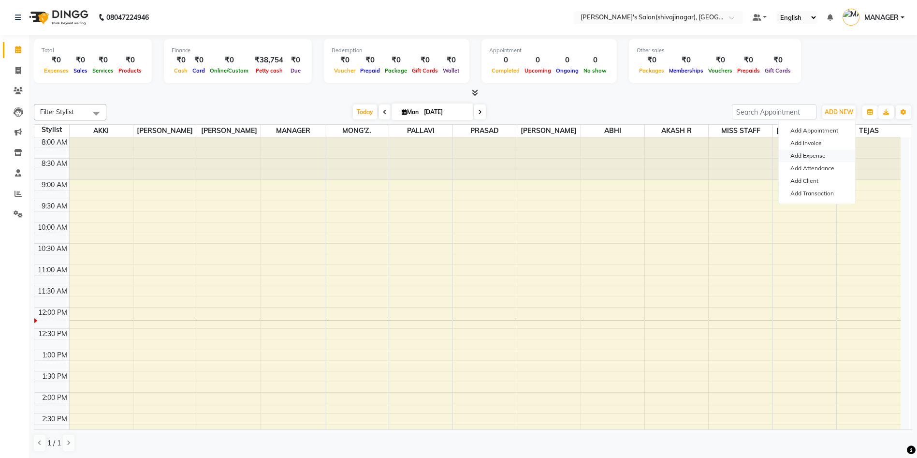
click at [814, 153] on link "Add Expense" at bounding box center [817, 155] width 76 height 13
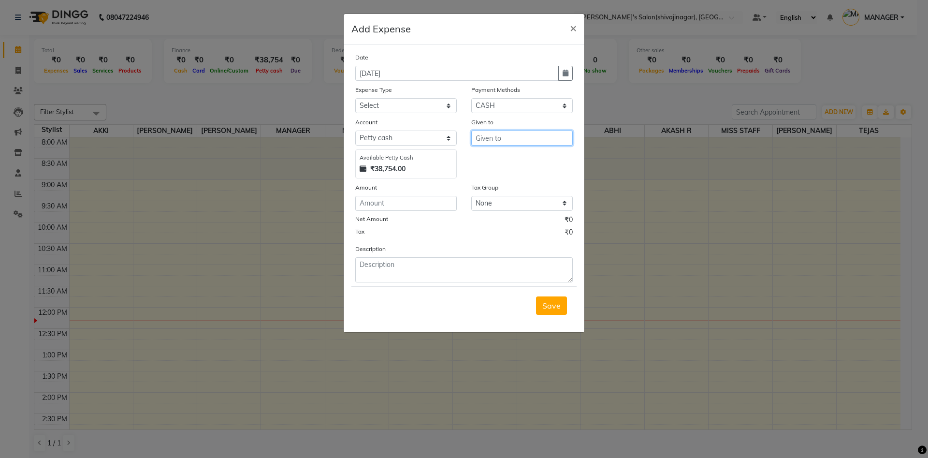
click at [504, 140] on input "text" at bounding box center [521, 137] width 101 height 15
click at [481, 159] on button "PALL AVI" at bounding box center [510, 158] width 76 height 15
drag, startPoint x: 505, startPoint y: 102, endPoint x: 480, endPoint y: 287, distance: 186.3
click at [480, 287] on form "Date 01-09-2025 Expense Type Select Advance Salary BANK TRANFAR Cash transfer t…" at bounding box center [463, 188] width 225 height 272
click at [471, 98] on select "Select CARD Voucher Package CASH Points Bank Wallet Prepaid GPay PhonePe PayTM …" at bounding box center [521, 105] width 101 height 15
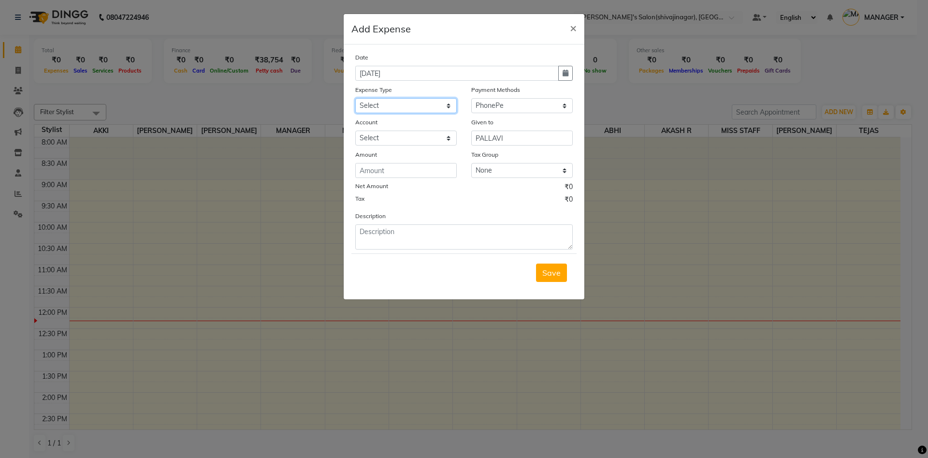
click at [383, 109] on select "Select Advance Salary BANK TRANFAR Cash transfer to hub Client Snacks DISTRIBUT…" at bounding box center [405, 105] width 101 height 15
click at [355, 98] on select "Select Advance Salary BANK TRANFAR Cash transfer to hub Client Snacks DISTRIBUT…" at bounding box center [405, 105] width 101 height 15
click at [369, 166] on input "number" at bounding box center [405, 170] width 101 height 15
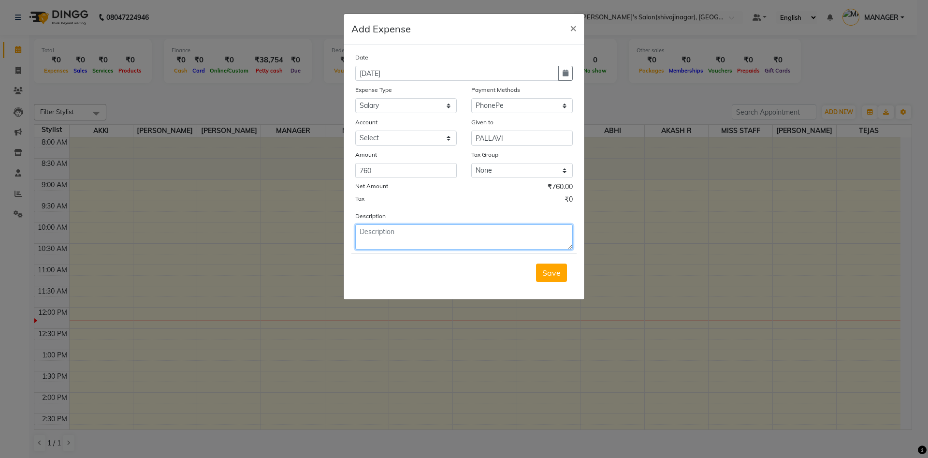
click at [373, 236] on textarea at bounding box center [463, 236] width 217 height 25
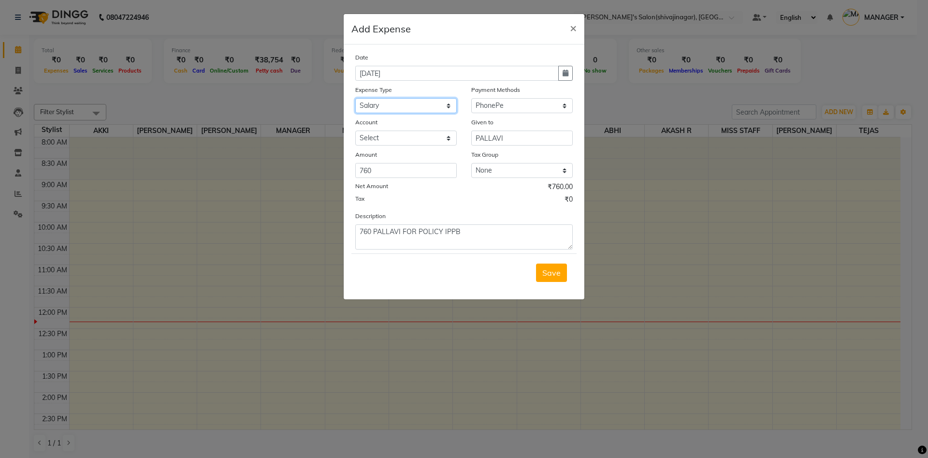
click at [389, 104] on select "Select Advance Salary BANK TRANFAR Cash transfer to hub Client Snacks DISTRIBUT…" at bounding box center [405, 105] width 101 height 15
click at [365, 144] on select "Select mangesh" at bounding box center [405, 137] width 101 height 15
click at [355, 130] on select "Select mangesh" at bounding box center [405, 137] width 101 height 15
click at [565, 70] on icon "button" at bounding box center [566, 73] width 6 height 7
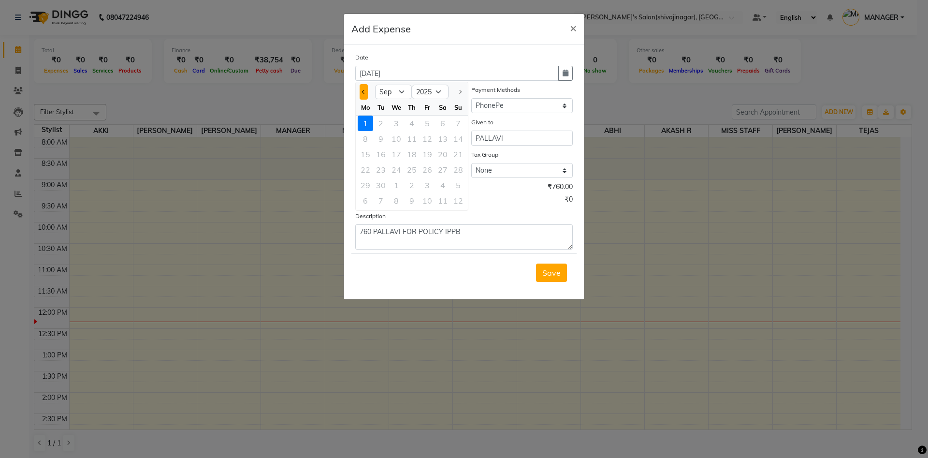
click at [363, 89] on button "Previous month" at bounding box center [364, 91] width 8 height 15
click at [428, 180] on div "29" at bounding box center [427, 184] width 15 height 15
click at [472, 198] on div "Tax ₹0" at bounding box center [463, 200] width 217 height 13
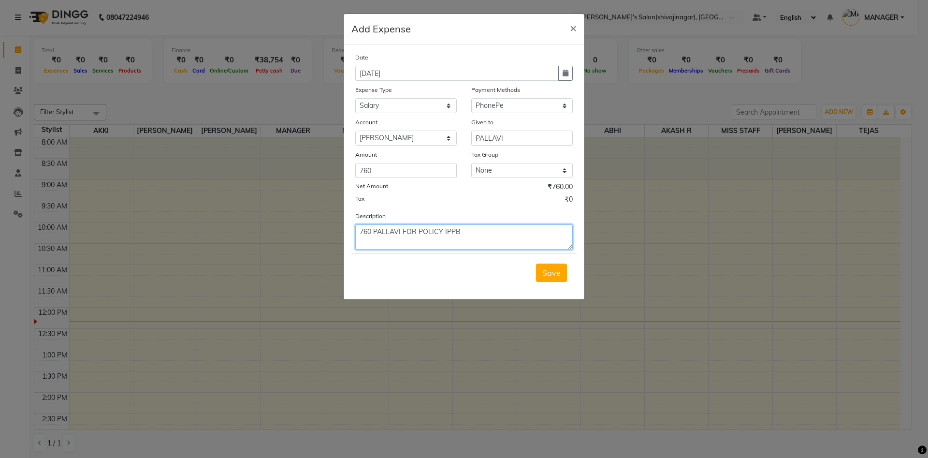
click at [480, 232] on textarea "760 PALLAVI FOR POLICY IPPB" at bounding box center [463, 236] width 217 height 25
click at [546, 273] on span "Save" at bounding box center [551, 273] width 18 height 10
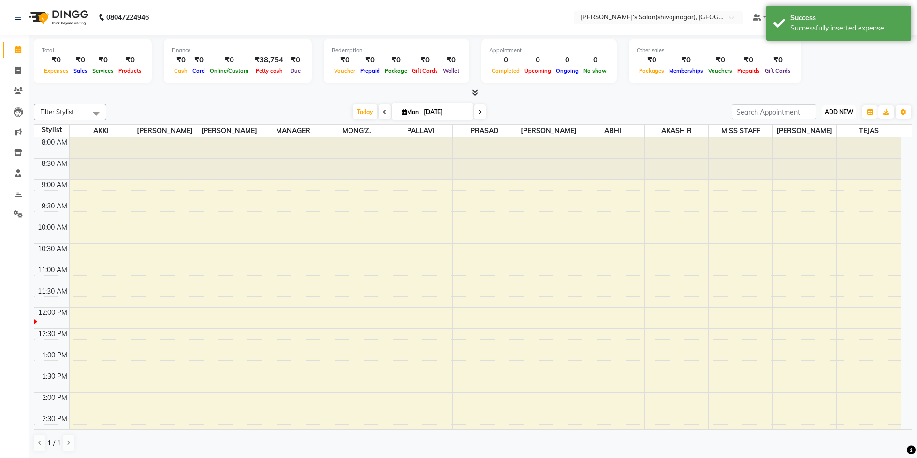
click at [829, 108] on span "ADD NEW" at bounding box center [839, 111] width 29 height 7
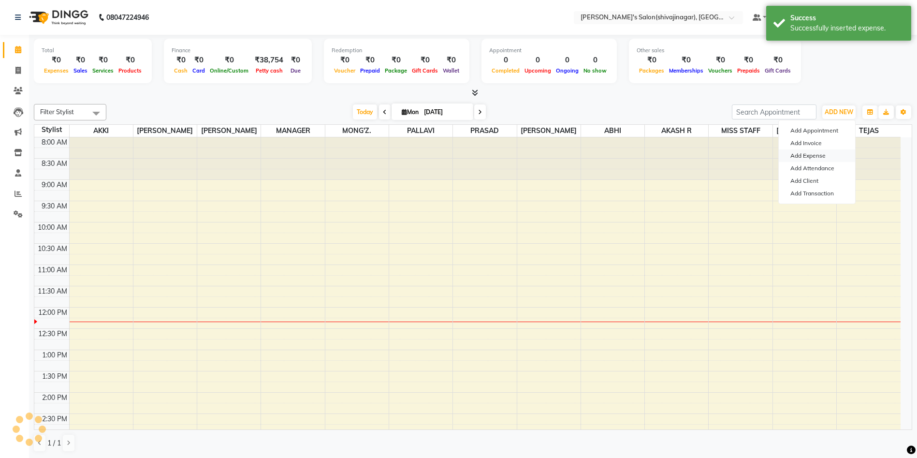
click at [816, 154] on link "Add Expense" at bounding box center [817, 155] width 76 height 13
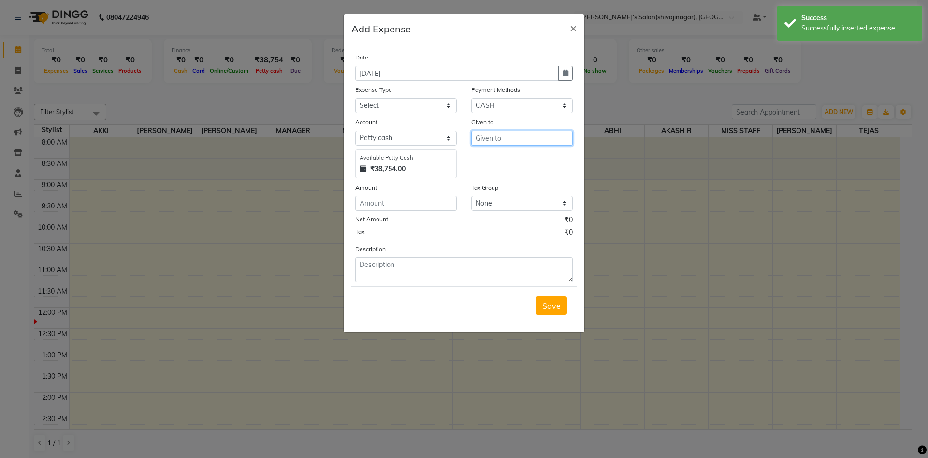
click at [490, 139] on input "text" at bounding box center [521, 137] width 101 height 15
click at [501, 154] on ngb-highlight "M ANAGER" at bounding box center [503, 159] width 40 height 10
click at [563, 75] on icon "button" at bounding box center [566, 73] width 6 height 7
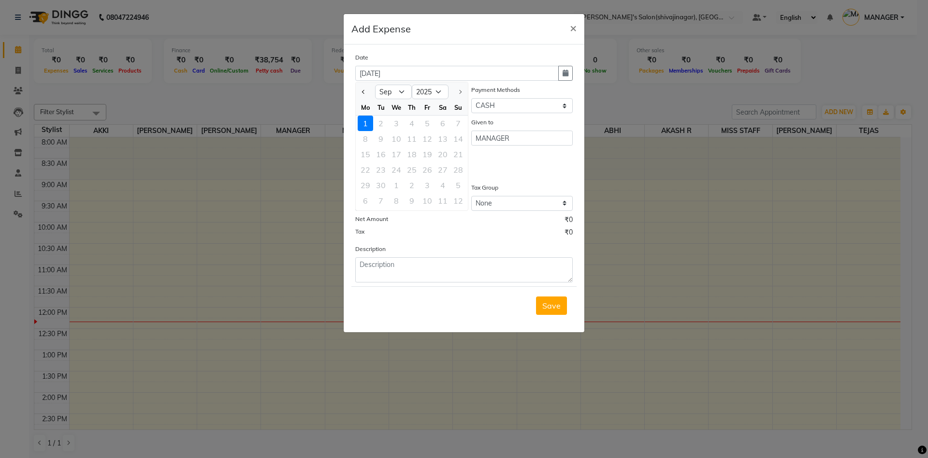
click at [357, 87] on div at bounding box center [365, 91] width 19 height 15
click at [360, 89] on button "Previous month" at bounding box center [364, 91] width 8 height 15
click at [415, 183] on div "28" at bounding box center [411, 184] width 15 height 15
click at [375, 203] on input "number" at bounding box center [405, 203] width 101 height 15
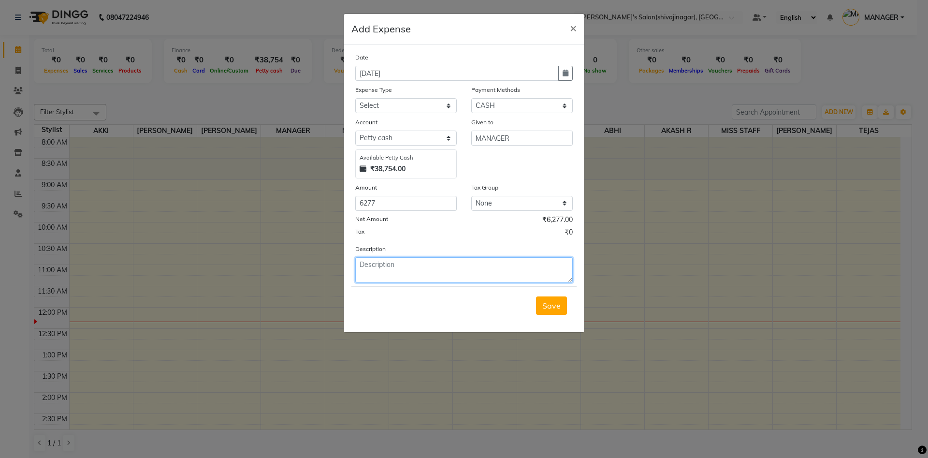
click at [395, 267] on textarea at bounding box center [463, 269] width 217 height 25
click at [507, 153] on div "Given to MANAGER" at bounding box center [522, 147] width 116 height 61
click at [499, 100] on select "Select CARD Voucher Package CASH Points Bank Wallet Prepaid GPay PhonePe PayTM …" at bounding box center [521, 105] width 101 height 15
click at [471, 98] on select "Select CARD Voucher Package CASH Points Bank Wallet Prepaid GPay PhonePe PayTM …" at bounding box center [521, 105] width 101 height 15
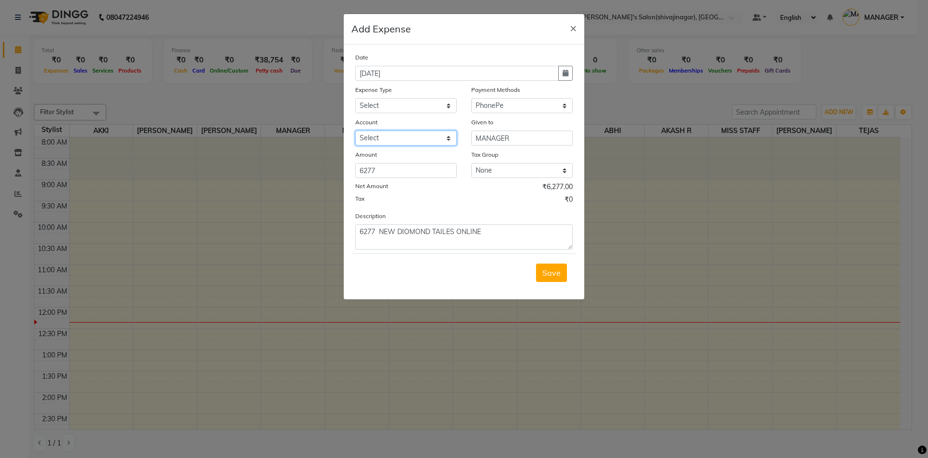
click at [391, 141] on select "Select mangesh" at bounding box center [405, 137] width 101 height 15
click at [355, 130] on select "Select mangesh" at bounding box center [405, 137] width 101 height 15
click at [561, 73] on button "button" at bounding box center [565, 73] width 14 height 15
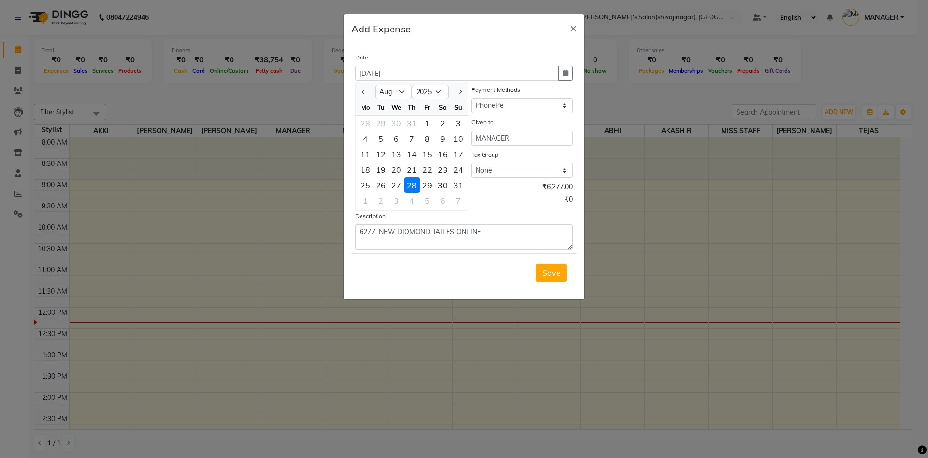
click at [411, 184] on div "28" at bounding box center [411, 184] width 15 height 15
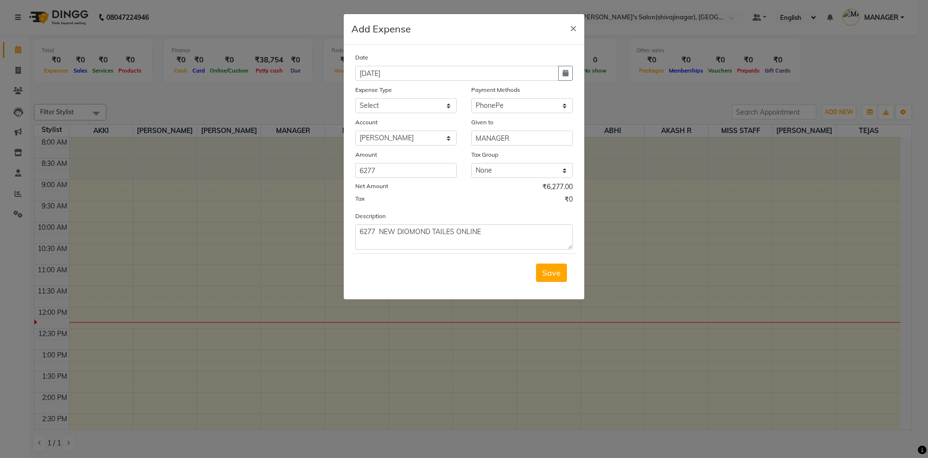
click at [481, 213] on div "Description 6277 NEW DIOMOND TAILES ONLINE" at bounding box center [464, 230] width 232 height 39
click at [377, 107] on select "Select Advance Salary BANK TRANFAR Cash transfer to hub Client Snacks DISTRIBUT…" at bounding box center [405, 105] width 101 height 15
click at [355, 98] on select "Select Advance Salary BANK TRANFAR Cash transfer to hub Client Snacks DISTRIBUT…" at bounding box center [405, 105] width 101 height 15
click at [486, 193] on div "Net Amount ₹6,277.00" at bounding box center [463, 188] width 217 height 13
click at [493, 229] on textarea "6277 NEW DIOMOND TAILES ONLINE" at bounding box center [463, 236] width 217 height 25
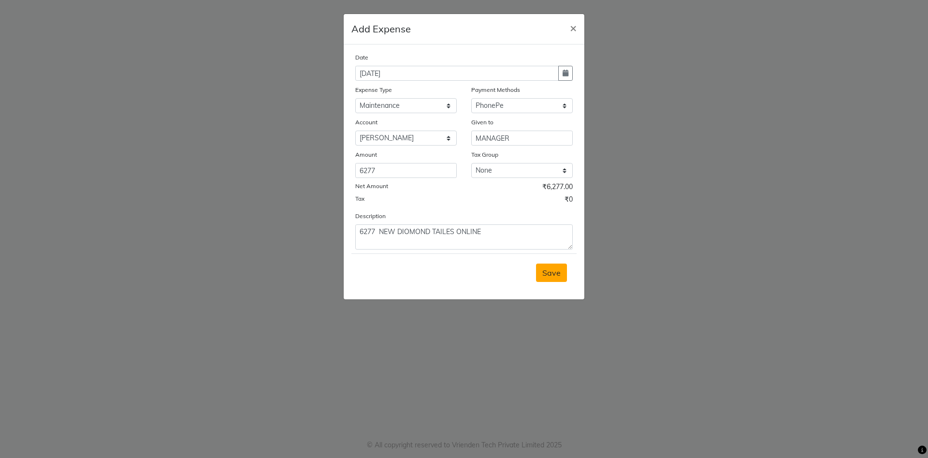
click at [551, 276] on span "Save" at bounding box center [551, 273] width 18 height 10
click at [561, 273] on button "Save" at bounding box center [551, 272] width 31 height 18
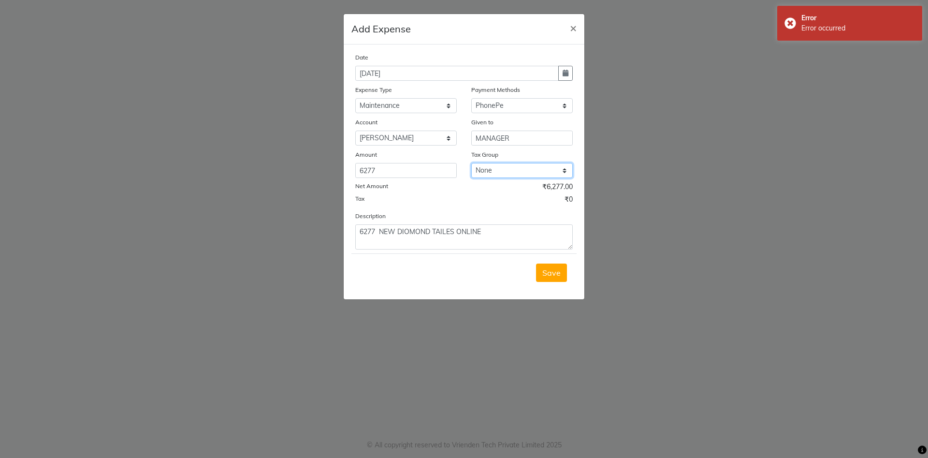
click at [494, 168] on select "None GST" at bounding box center [521, 170] width 101 height 15
click at [490, 175] on select "None GST" at bounding box center [521, 170] width 101 height 15
click at [377, 230] on textarea "6277 NEW DIOMOND TAILES ONLINE" at bounding box center [463, 236] width 217 height 25
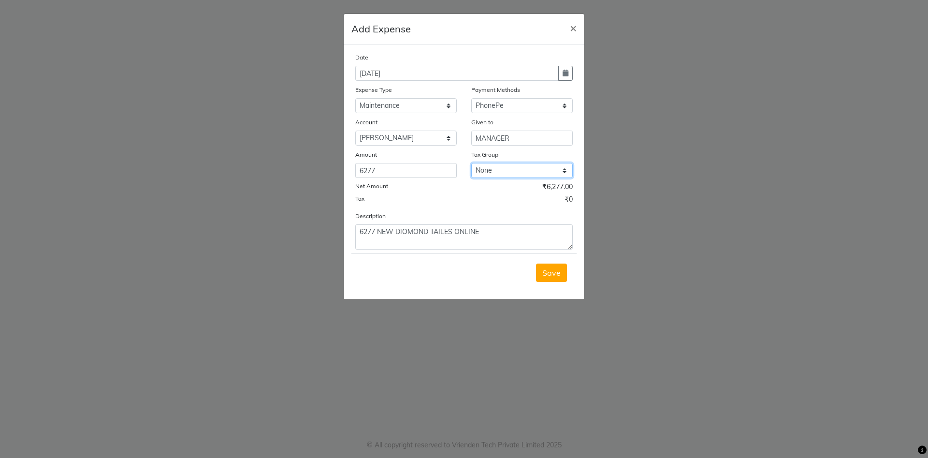
click at [502, 177] on select "None GST" at bounding box center [521, 170] width 101 height 15
click at [561, 76] on button "button" at bounding box center [565, 73] width 14 height 15
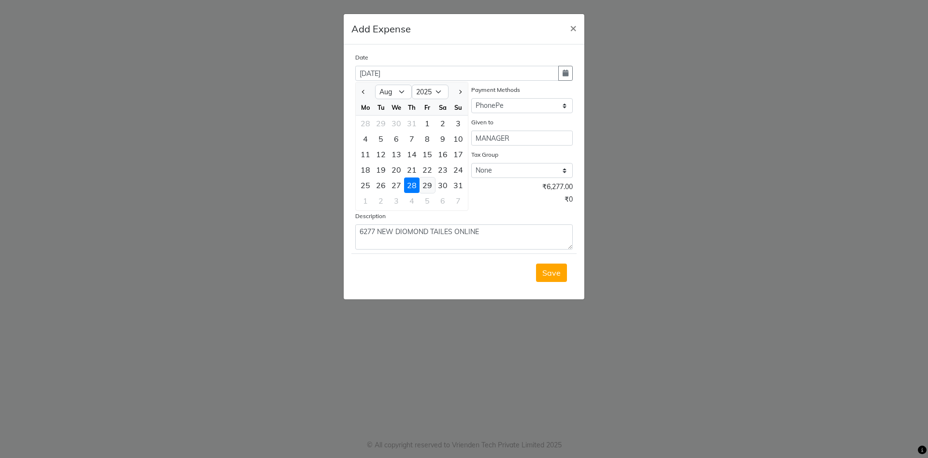
click at [430, 182] on div "29" at bounding box center [427, 184] width 15 height 15
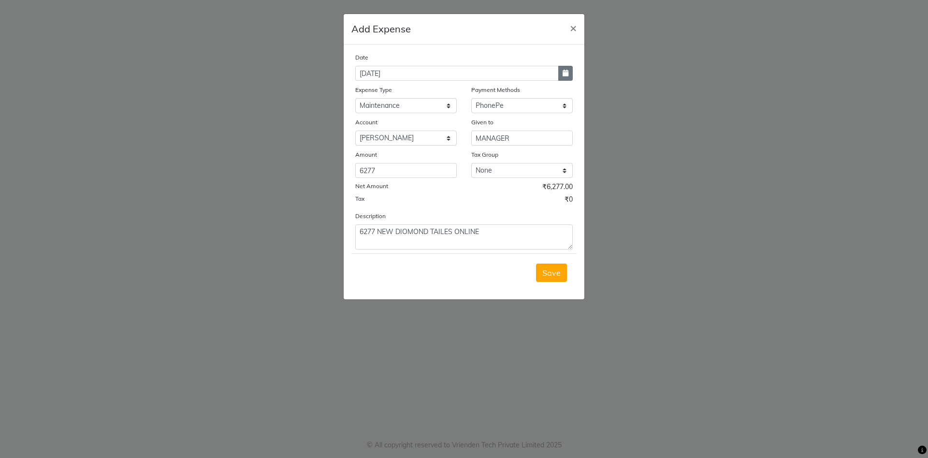
click at [563, 77] on button "button" at bounding box center [565, 73] width 14 height 15
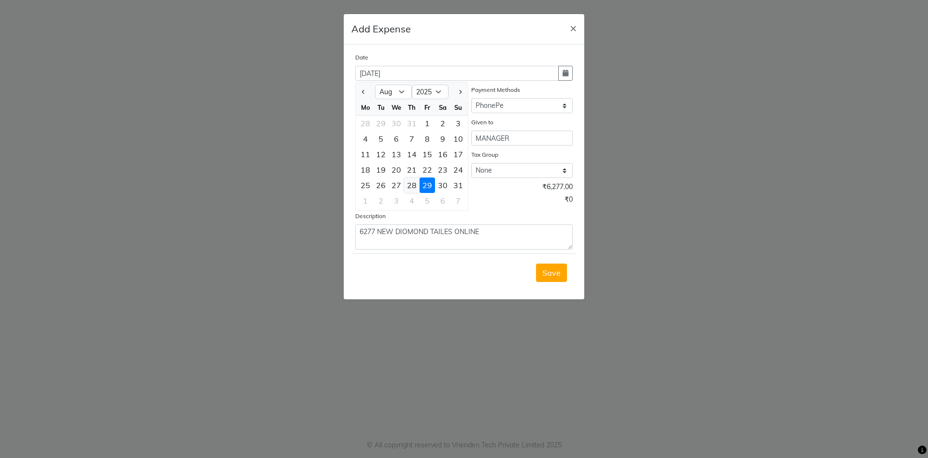
click at [407, 184] on div "28" at bounding box center [411, 184] width 15 height 15
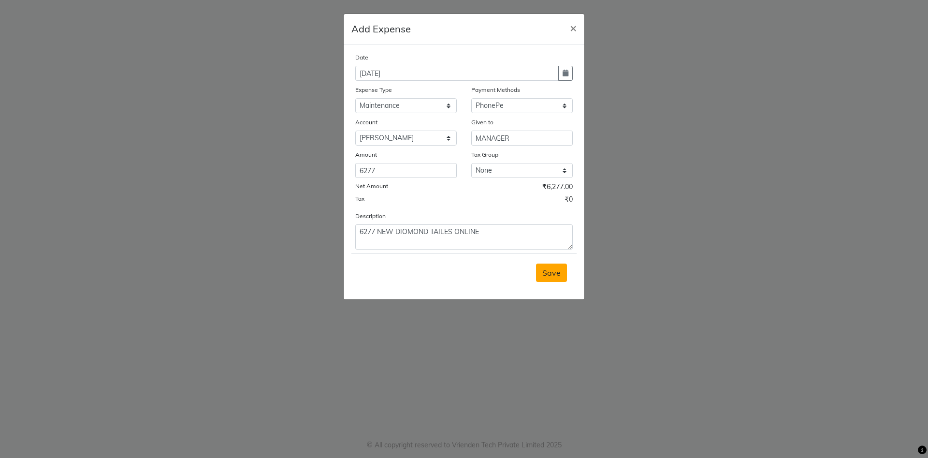
drag, startPoint x: 502, startPoint y: 215, endPoint x: 551, endPoint y: 276, distance: 78.7
click at [551, 276] on form "Date 28-08-2025 Expense Type Select Advance Salary BANK TRANFAR Cash transfer t…" at bounding box center [463, 171] width 225 height 239
click at [551, 276] on span "Save" at bounding box center [551, 273] width 18 height 10
click at [570, 25] on span "×" at bounding box center [573, 27] width 7 height 14
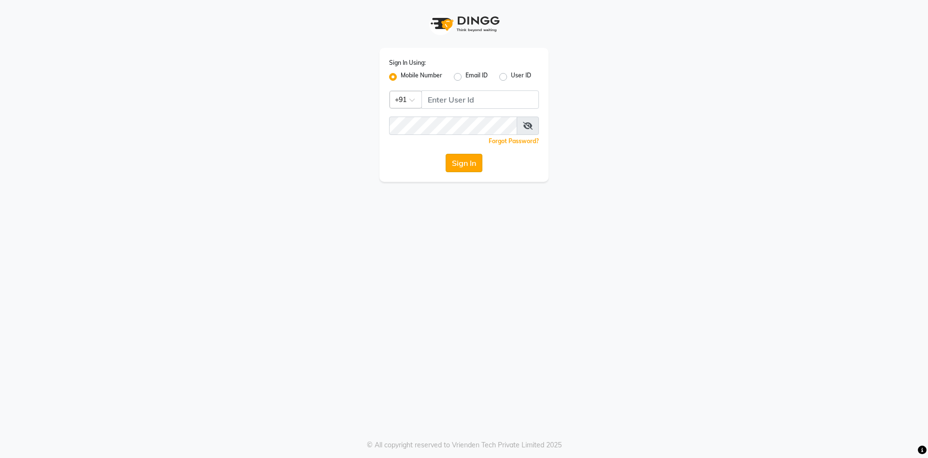
click at [453, 166] on button "Sign In" at bounding box center [464, 163] width 37 height 18
click at [439, 104] on input "Username" at bounding box center [479, 99] width 117 height 18
click at [457, 163] on button "Sign In" at bounding box center [464, 163] width 37 height 18
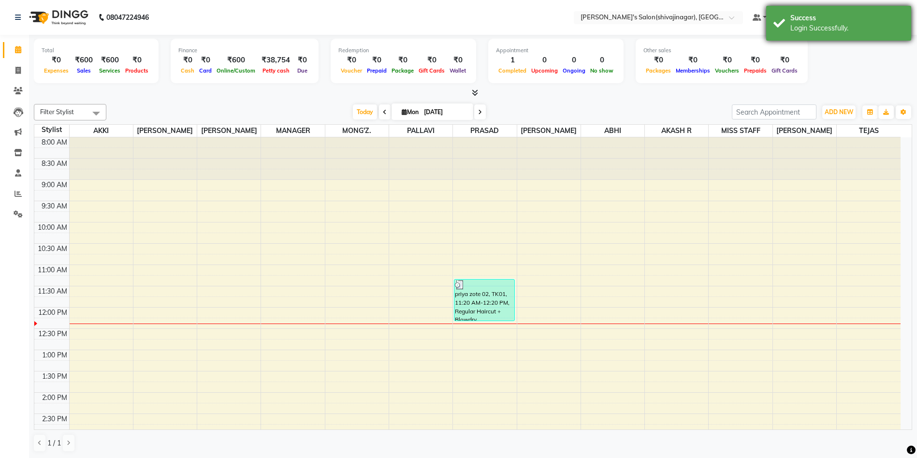
click at [797, 23] on div "Login Successfully." at bounding box center [847, 28] width 114 height 10
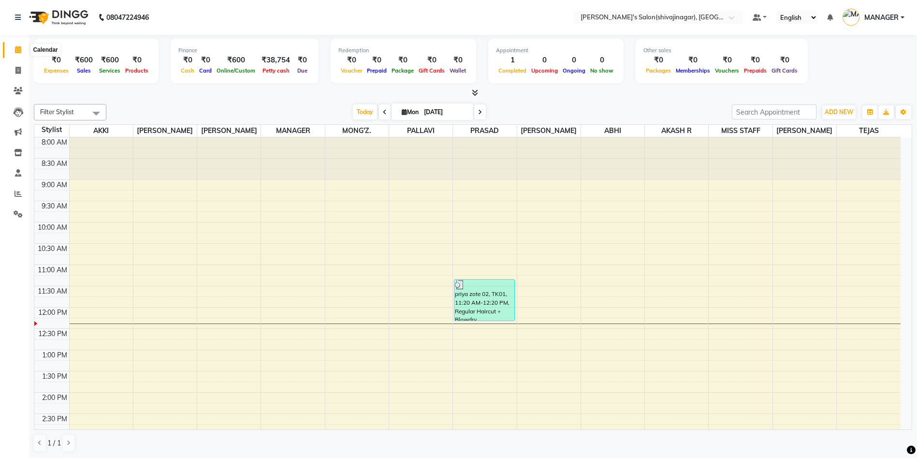
click at [14, 53] on span at bounding box center [18, 49] width 17 height 11
click at [836, 107] on button "ADD NEW Toggle Dropdown" at bounding box center [838, 112] width 33 height 14
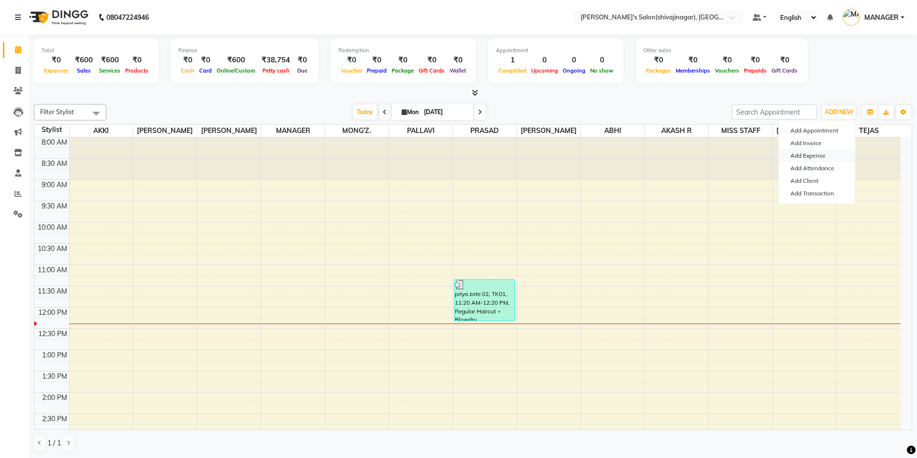
click at [812, 151] on link "Add Expense" at bounding box center [817, 155] width 76 height 13
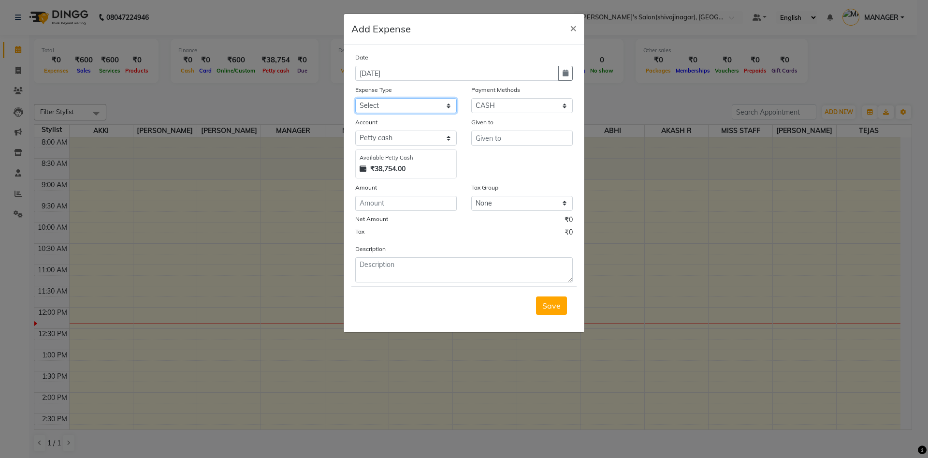
drag, startPoint x: 382, startPoint y: 99, endPoint x: 346, endPoint y: 291, distance: 195.2
click at [346, 291] on div "Date 01-09-2025 Expense Type Select Advance Salary BANK TRANFAR Cash transfer t…" at bounding box center [464, 188] width 241 height 288
click at [562, 76] on button "button" at bounding box center [565, 73] width 14 height 15
click at [366, 85] on button "Previous month" at bounding box center [364, 91] width 8 height 15
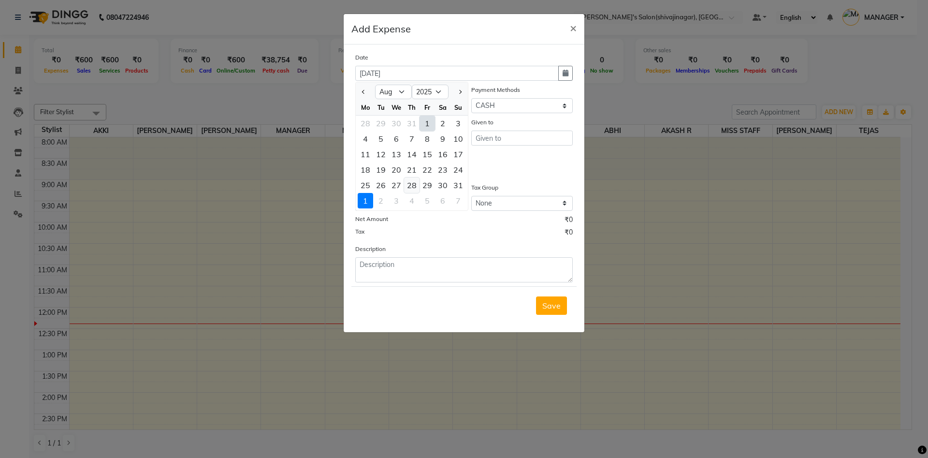
click at [415, 185] on div "28" at bounding box center [411, 184] width 15 height 15
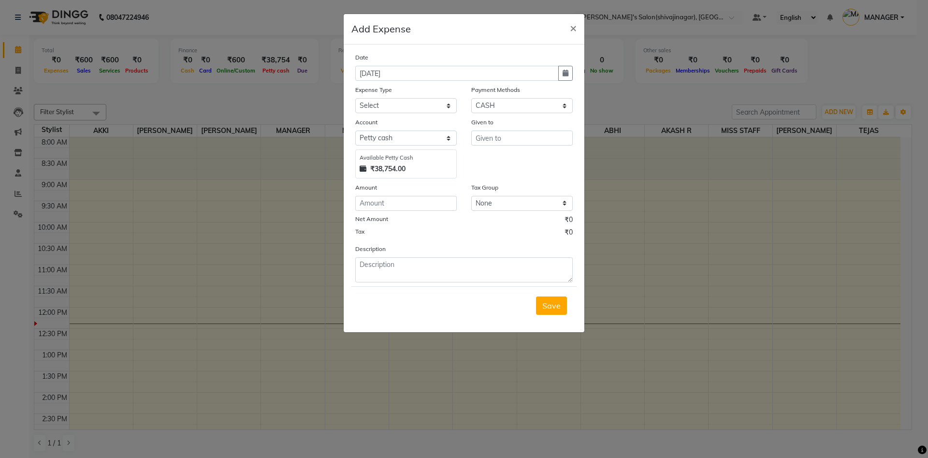
drag, startPoint x: 510, startPoint y: 151, endPoint x: 500, endPoint y: 143, distance: 12.7
click at [500, 143] on div "Given to" at bounding box center [522, 147] width 116 height 61
click at [500, 143] on input "text" at bounding box center [521, 137] width 101 height 15
click at [499, 157] on ngb-highlight "M ANAGER" at bounding box center [503, 159] width 40 height 10
click at [522, 108] on select "Select CARD Voucher Package CASH Points Bank Wallet Prepaid GPay PhonePe PayTM …" at bounding box center [521, 105] width 101 height 15
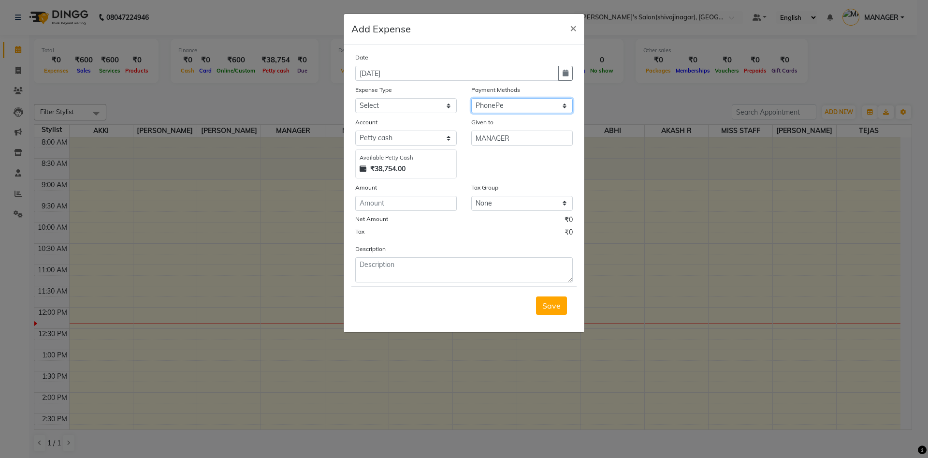
click at [471, 98] on select "Select CARD Voucher Package CASH Points Bank Wallet Prepaid GPay PhonePe PayTM …" at bounding box center [521, 105] width 101 height 15
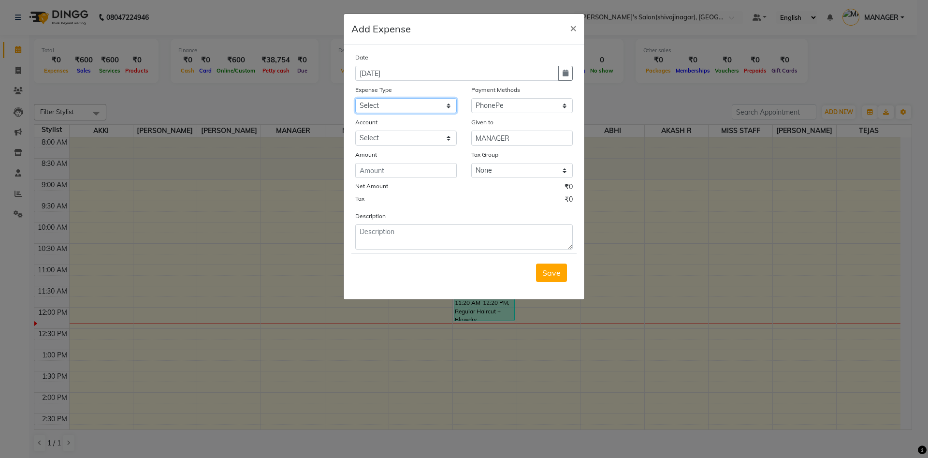
click at [373, 104] on select "Select Advance Salary BANK TRANFAR Cash transfer to hub Client Snacks DISTRIBUT…" at bounding box center [405, 105] width 101 height 15
click at [355, 98] on select "Select Advance Salary BANK TRANFAR Cash transfer to hub Client Snacks DISTRIBUT…" at bounding box center [405, 105] width 101 height 15
click at [377, 171] on input "number" at bounding box center [405, 170] width 101 height 15
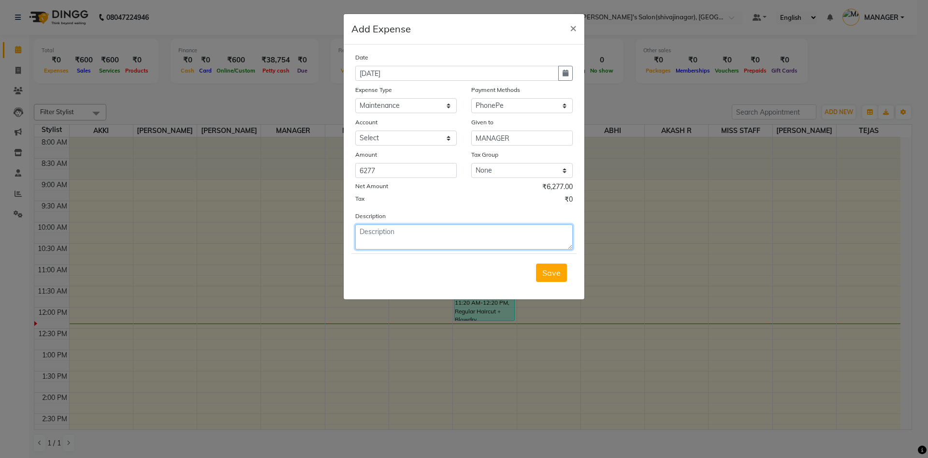
click at [407, 240] on textarea at bounding box center [463, 236] width 217 height 25
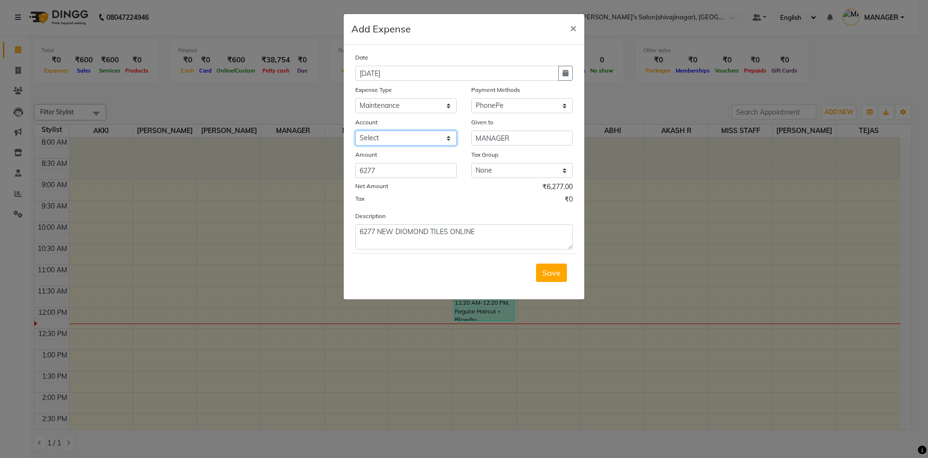
drag, startPoint x: 383, startPoint y: 144, endPoint x: 380, endPoint y: 172, distance: 28.7
click at [380, 172] on div "Date 28-08-2025 Expense Type Select Advance Salary BANK TRANFAR Cash transfer t…" at bounding box center [463, 150] width 217 height 197
click at [355, 130] on select "Select mangesh" at bounding box center [405, 137] width 101 height 15
drag, startPoint x: 521, startPoint y: 205, endPoint x: 556, endPoint y: 276, distance: 79.8
click at [556, 276] on form "Date 28-08-2025 Expense Type Select Advance Salary BANK TRANFAR Cash transfer t…" at bounding box center [463, 171] width 225 height 239
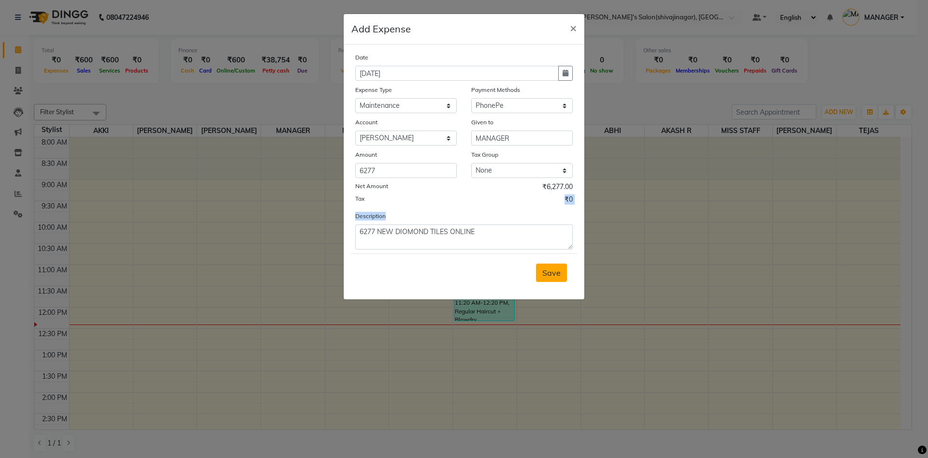
click at [556, 276] on span "Save" at bounding box center [551, 273] width 18 height 10
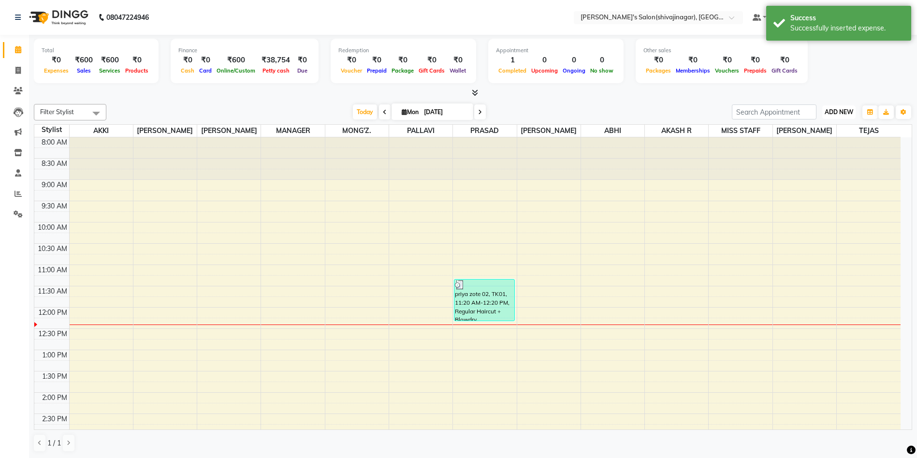
click at [833, 115] on span "ADD NEW" at bounding box center [839, 111] width 29 height 7
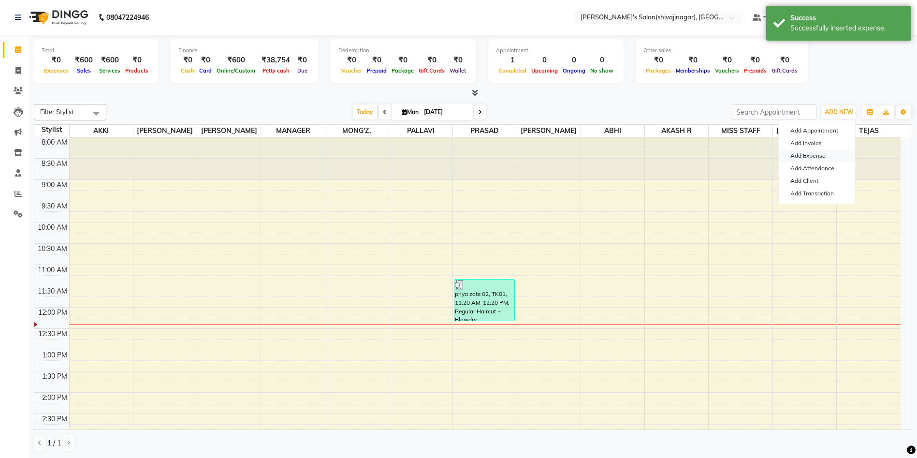
click at [809, 158] on link "Add Expense" at bounding box center [817, 155] width 76 height 13
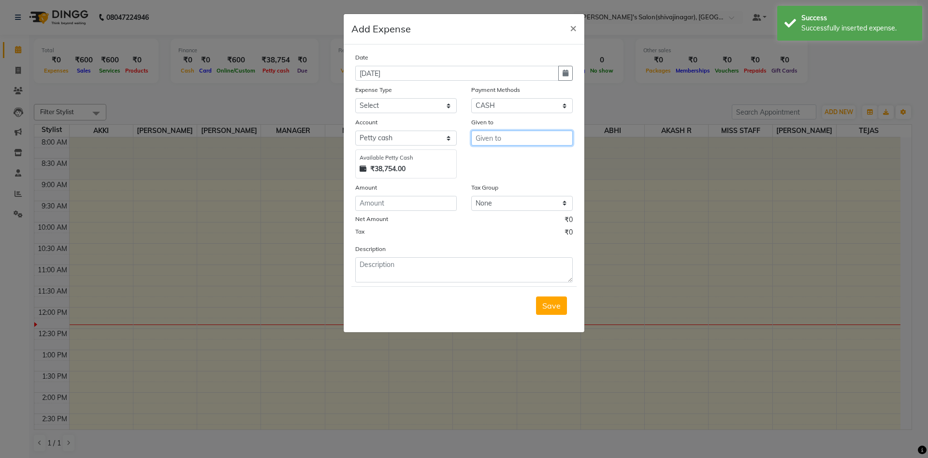
click at [519, 139] on input "text" at bounding box center [521, 137] width 101 height 15
click at [506, 155] on ngb-highlight "M ANAGER" at bounding box center [503, 159] width 40 height 10
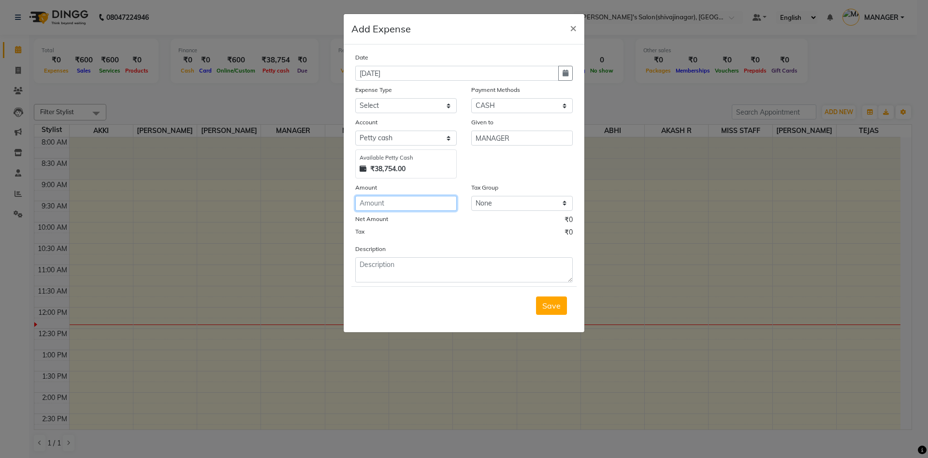
click at [389, 203] on input "number" at bounding box center [405, 203] width 101 height 15
click at [375, 264] on textarea at bounding box center [463, 269] width 217 height 25
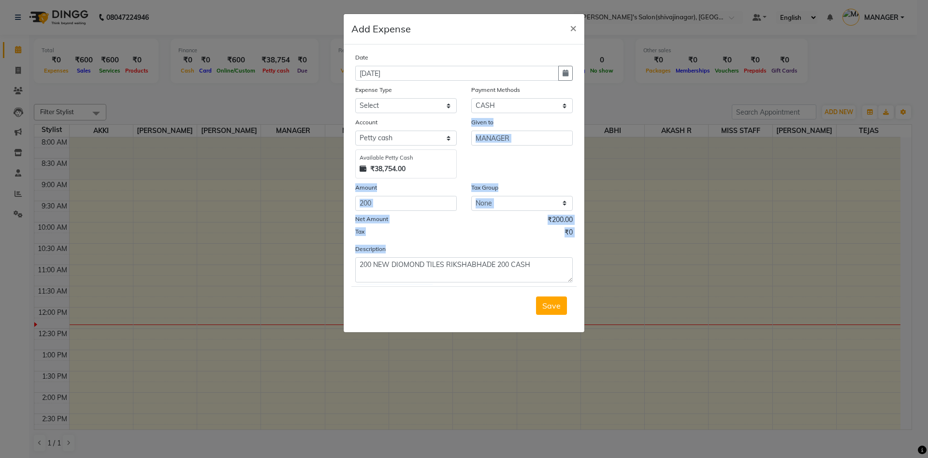
drag, startPoint x: 493, startPoint y: 247, endPoint x: 515, endPoint y: 153, distance: 97.2
click at [515, 153] on div "Date 01-09-2025 Expense Type Select Advance Salary BANK TRANFAR Cash transfer t…" at bounding box center [463, 167] width 217 height 230
click at [515, 153] on div "Given to MANAGER" at bounding box center [522, 147] width 116 height 61
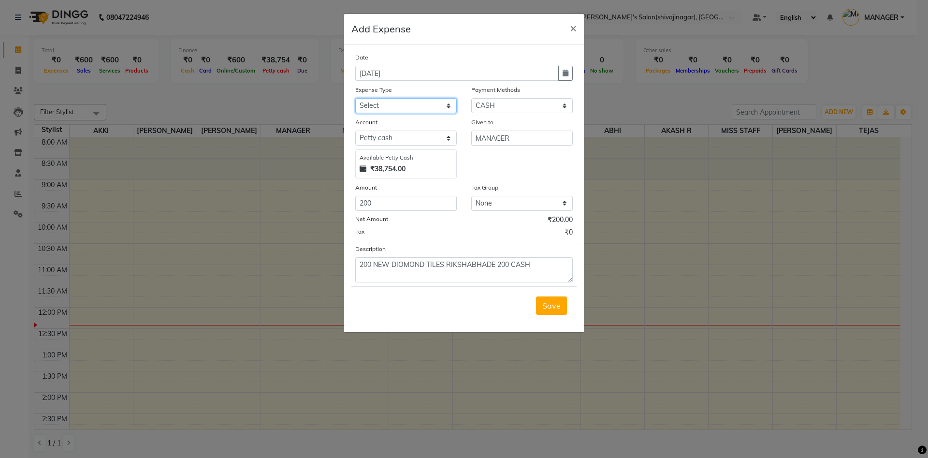
click at [390, 108] on select "Select Advance Salary BANK TRANFAR Cash transfer to hub Client Snacks DISTRIBUT…" at bounding box center [405, 105] width 101 height 15
click at [355, 98] on select "Select Advance Salary BANK TRANFAR Cash transfer to hub Client Snacks DISTRIBUT…" at bounding box center [405, 105] width 101 height 15
click at [500, 162] on div "Given to MANAGER" at bounding box center [522, 147] width 116 height 61
click at [569, 75] on button "button" at bounding box center [565, 73] width 14 height 15
click at [361, 86] on button "Previous month" at bounding box center [364, 91] width 8 height 15
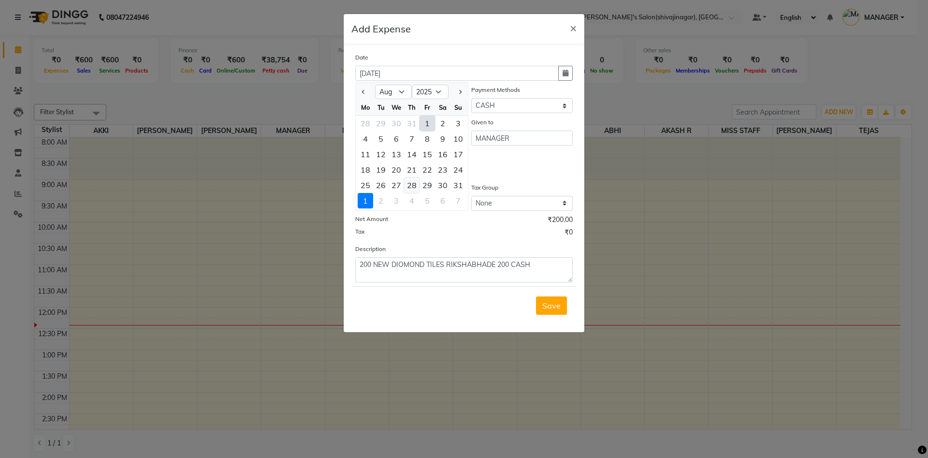
click at [409, 184] on div "28" at bounding box center [411, 184] width 15 height 15
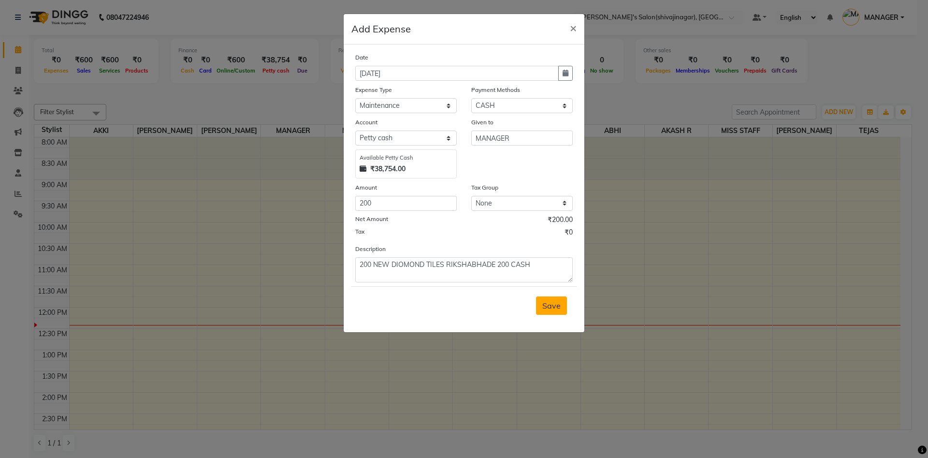
click at [552, 303] on span "Save" at bounding box center [551, 306] width 18 height 10
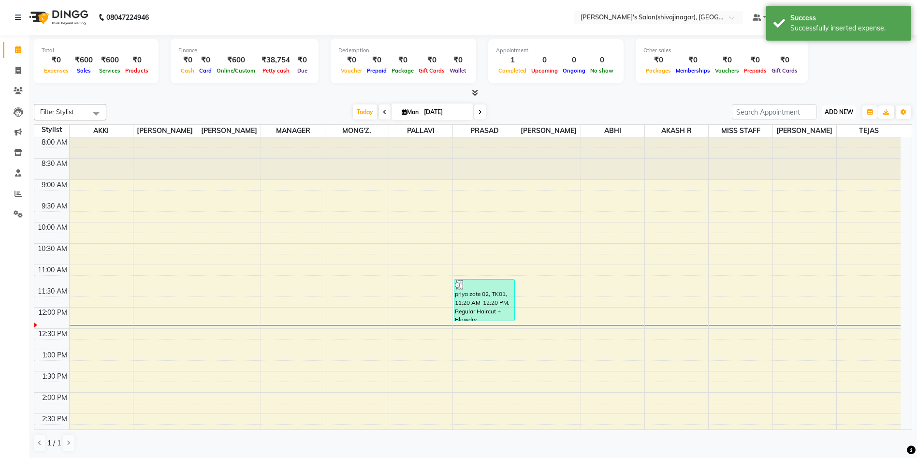
click at [823, 105] on button "ADD NEW Toggle Dropdown" at bounding box center [838, 112] width 33 height 14
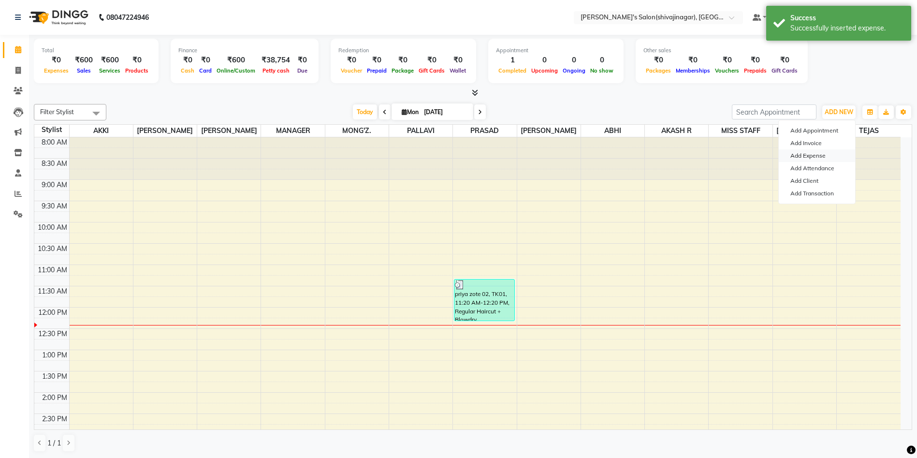
click at [806, 150] on link "Add Expense" at bounding box center [817, 155] width 76 height 13
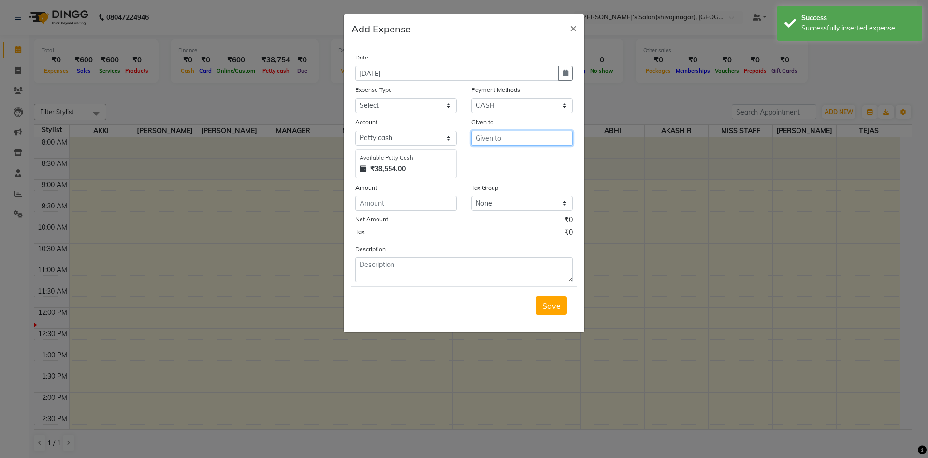
click at [485, 138] on input "text" at bounding box center [521, 137] width 101 height 15
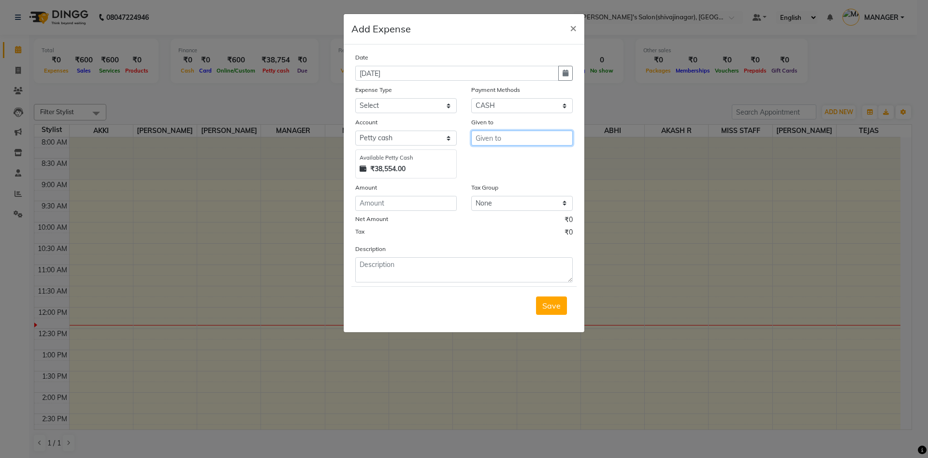
click at [485, 138] on input "text" at bounding box center [521, 137] width 101 height 15
click at [503, 161] on ngb-highlight "M ANAGER" at bounding box center [503, 159] width 40 height 10
click at [375, 202] on input "number" at bounding box center [405, 203] width 101 height 15
click at [388, 268] on textarea at bounding box center [463, 269] width 217 height 25
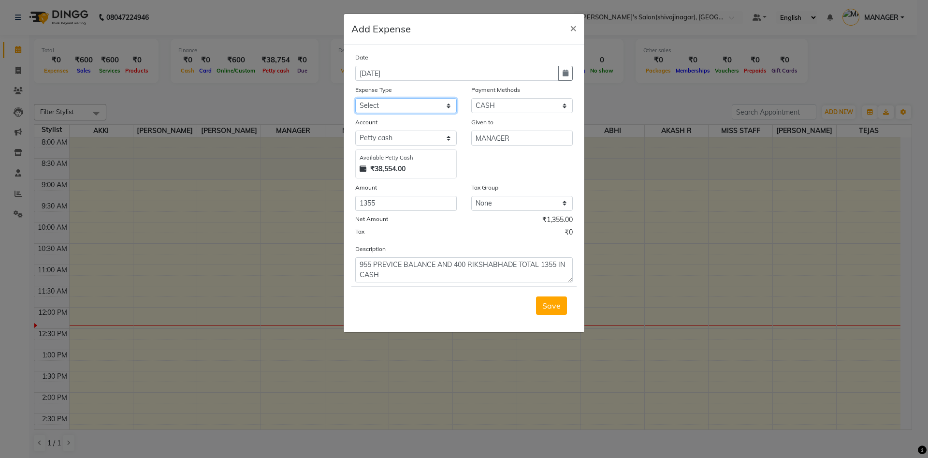
click at [381, 109] on select "Select Advance Salary BANK TRANFAR Cash transfer to hub Client Snacks DISTRIBUT…" at bounding box center [405, 105] width 101 height 15
click at [355, 98] on select "Select Advance Salary BANK TRANFAR Cash transfer to hub Client Snacks DISTRIBUT…" at bounding box center [405, 105] width 101 height 15
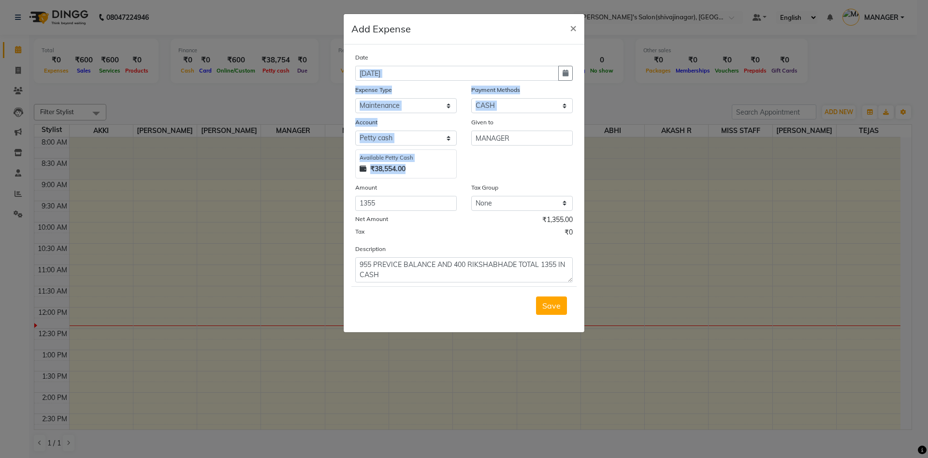
drag, startPoint x: 506, startPoint y: 174, endPoint x: 591, endPoint y: 50, distance: 150.0
click at [591, 50] on ngb-modal-window "Add Expense × Date 01-09-2025 Expense Type Select Advance Salary BANK TRANFAR C…" at bounding box center [464, 229] width 928 height 458
click at [561, 69] on button "button" at bounding box center [565, 73] width 14 height 15
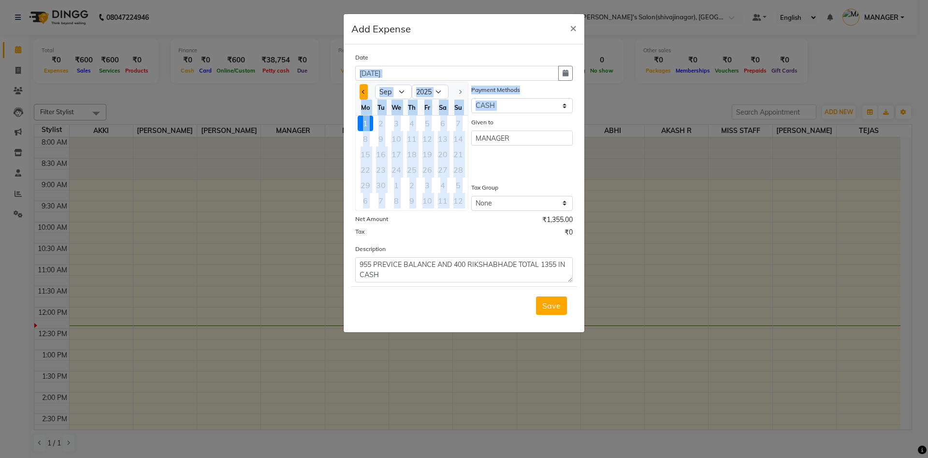
click at [361, 90] on button "Previous month" at bounding box center [364, 91] width 8 height 15
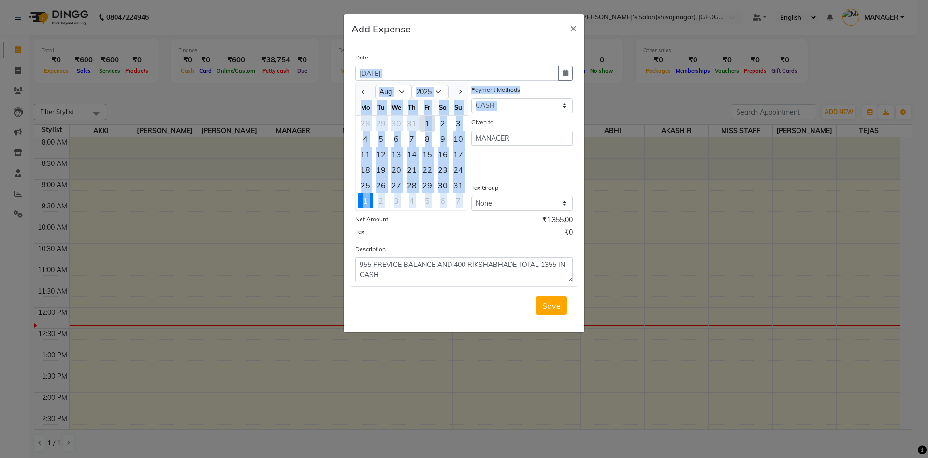
click at [413, 185] on div "28" at bounding box center [411, 184] width 15 height 15
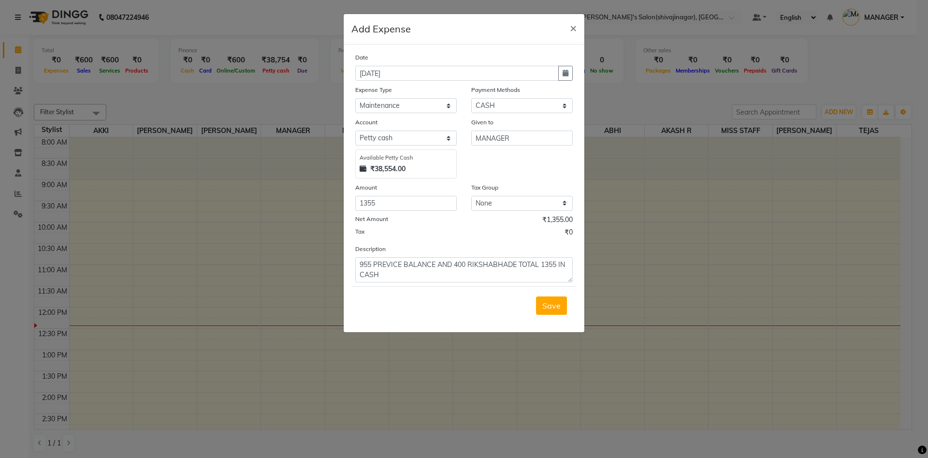
click at [497, 157] on div "Given to MANAGER" at bounding box center [522, 147] width 116 height 61
click at [551, 304] on span "Save" at bounding box center [551, 306] width 18 height 10
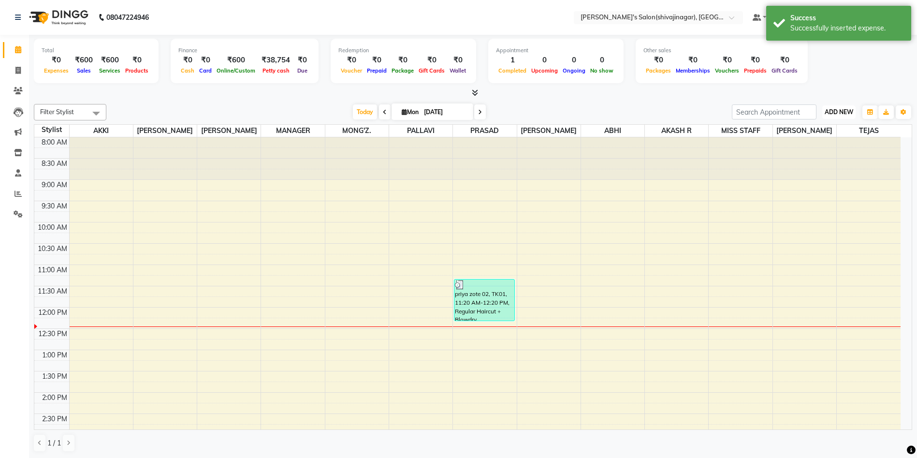
click at [832, 112] on span "ADD NEW" at bounding box center [839, 111] width 29 height 7
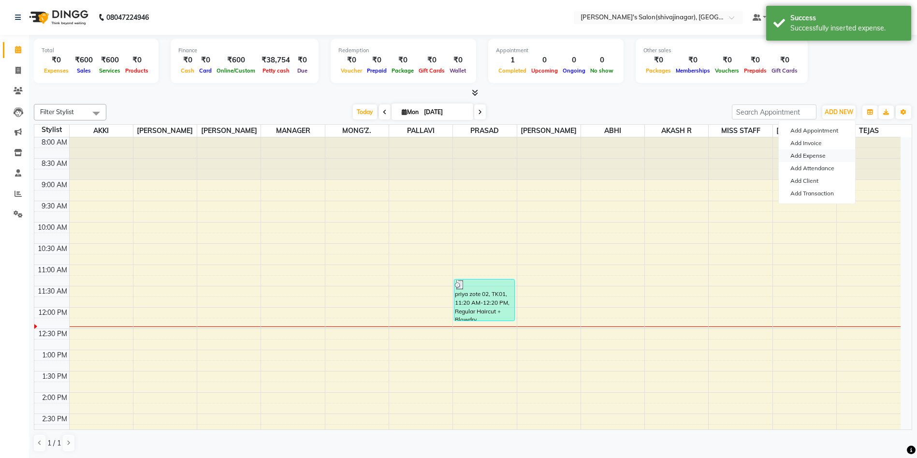
click at [810, 157] on link "Add Expense" at bounding box center [817, 155] width 76 height 13
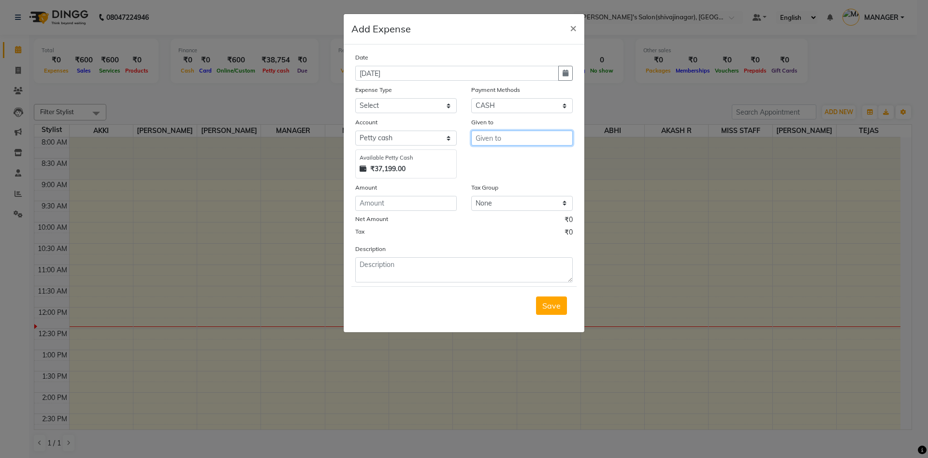
click at [541, 145] on input "text" at bounding box center [521, 137] width 101 height 15
click at [479, 159] on button "M ANAGER" at bounding box center [510, 158] width 76 height 15
click at [386, 101] on select "Select Advance Salary BANK TRANFAR Cash transfer to hub Client Snacks DISTRIBUT…" at bounding box center [405, 105] width 101 height 15
click at [355, 98] on select "Select Advance Salary BANK TRANFAR Cash transfer to hub Client Snacks DISTRIBUT…" at bounding box center [405, 105] width 101 height 15
click at [377, 268] on textarea at bounding box center [463, 269] width 217 height 25
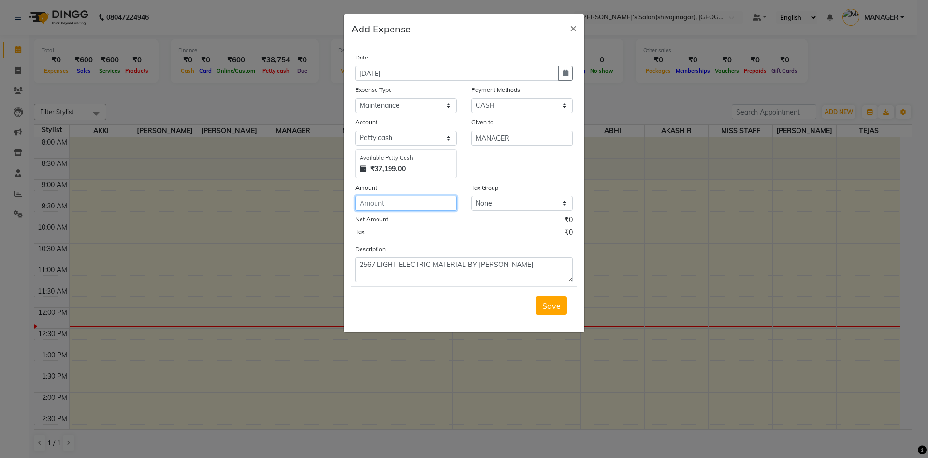
click at [373, 200] on input "number" at bounding box center [405, 203] width 101 height 15
click at [478, 244] on div "Description 2567 LIGHT ELECTRIC MATERIAL BY PONLINE" at bounding box center [464, 263] width 232 height 39
click at [565, 66] on button "button" at bounding box center [565, 73] width 14 height 15
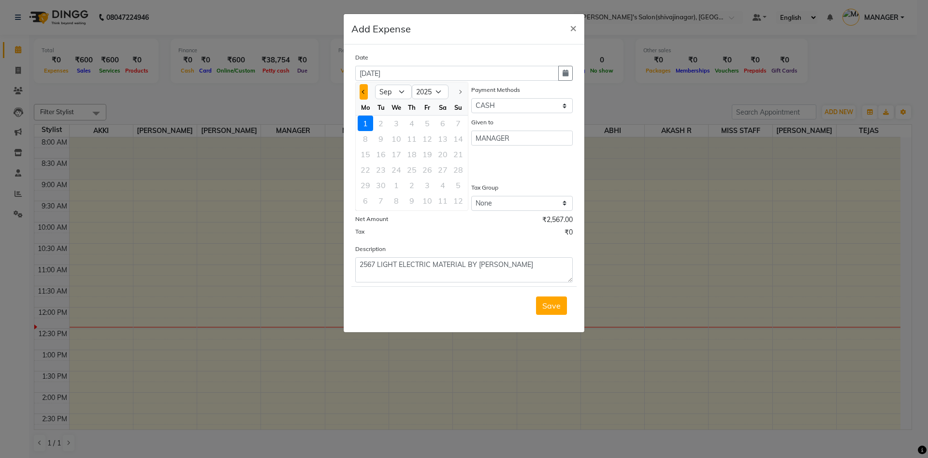
click at [364, 89] on button "Previous month" at bounding box center [364, 91] width 8 height 15
click at [414, 185] on div "28" at bounding box center [411, 184] width 15 height 15
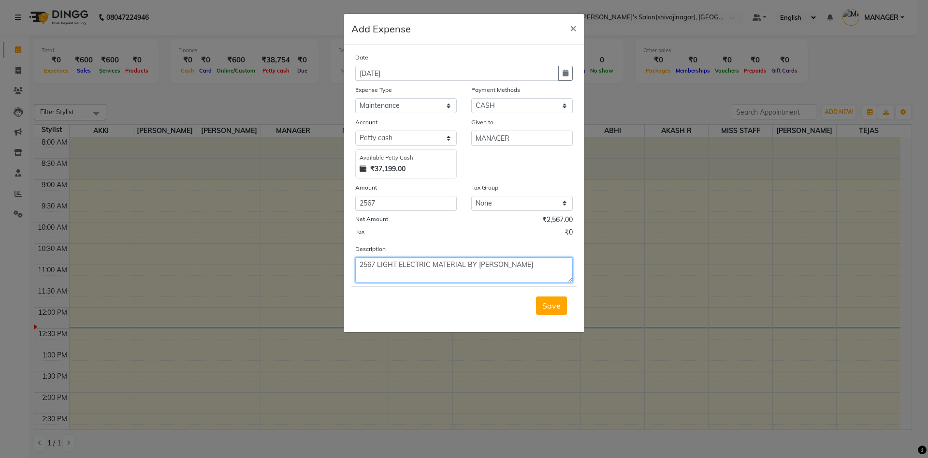
click at [515, 266] on textarea "2567 LIGHT ELECTRIC MATERIAL BY PONLINE" at bounding box center [463, 269] width 217 height 25
click at [449, 231] on div "Tax ₹0" at bounding box center [463, 233] width 217 height 13
click at [498, 106] on select "Select CARD Voucher Package CASH Points Bank Wallet Prepaid GPay PhonePe PayTM …" at bounding box center [521, 105] width 101 height 15
click at [471, 98] on select "Select CARD Voucher Package CASH Points Bank Wallet Prepaid GPay PhonePe PayTM …" at bounding box center [521, 105] width 101 height 15
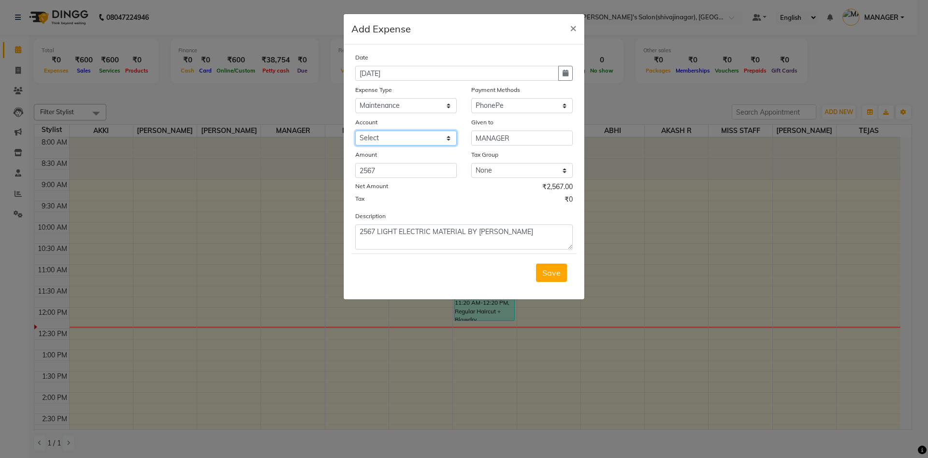
click at [396, 142] on select "Select mangesh" at bounding box center [405, 137] width 101 height 15
click at [355, 130] on select "Select mangesh" at bounding box center [405, 137] width 101 height 15
click at [509, 205] on div "Tax ₹0" at bounding box center [463, 200] width 217 height 13
drag, startPoint x: 549, startPoint y: 272, endPoint x: 480, endPoint y: 231, distance: 80.0
click at [480, 231] on form "Date 28-08-2025 Expense Type Select Advance Salary BANK TRANFAR Cash transfer t…" at bounding box center [463, 171] width 225 height 239
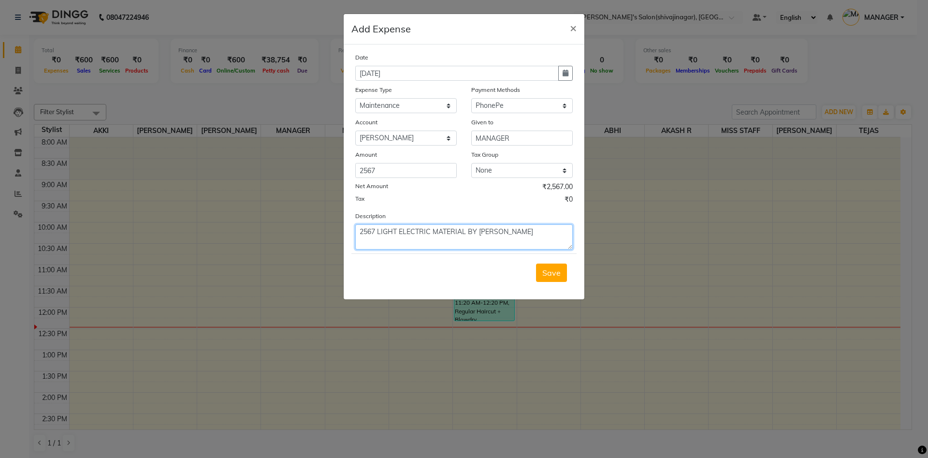
click at [480, 231] on textarea "2567 LIGHT ELECTRIC MATERIAL BY PONLINE" at bounding box center [463, 236] width 217 height 25
click at [543, 270] on span "Save" at bounding box center [551, 273] width 18 height 10
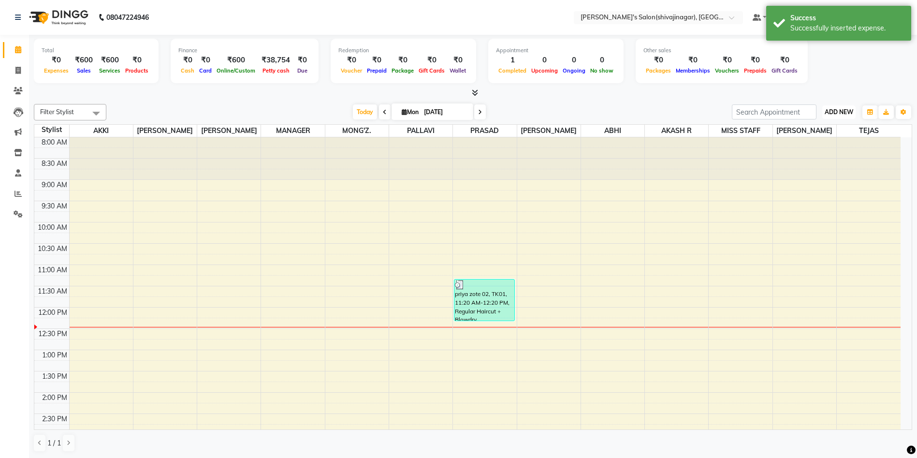
click at [841, 114] on span "ADD NEW" at bounding box center [839, 111] width 29 height 7
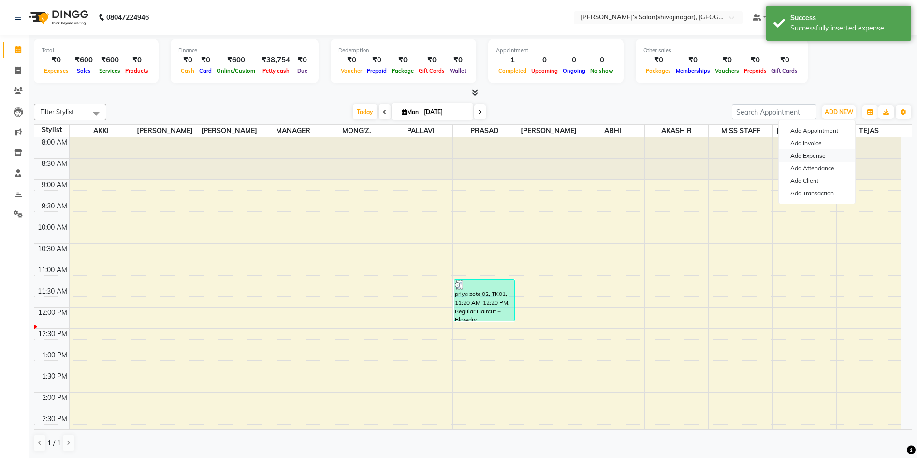
click at [808, 155] on link "Add Expense" at bounding box center [817, 155] width 76 height 13
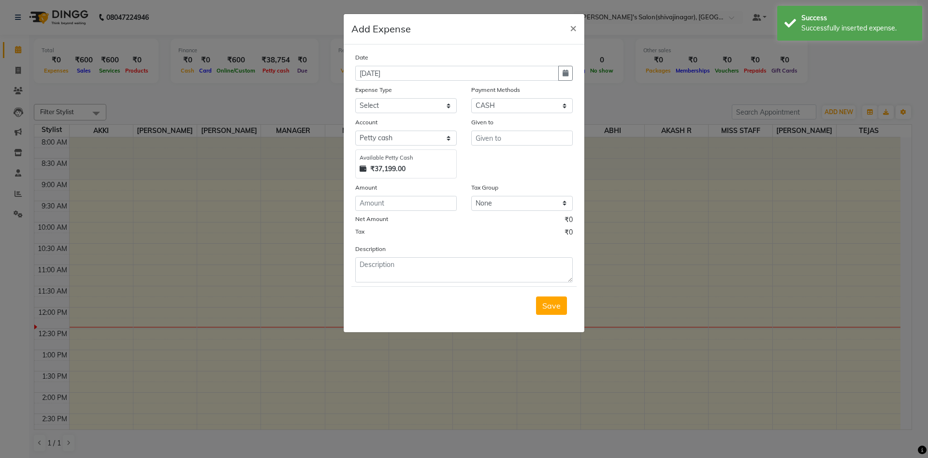
click at [496, 129] on div "Given to" at bounding box center [521, 124] width 101 height 14
click at [485, 136] on input "text" at bounding box center [521, 137] width 101 height 15
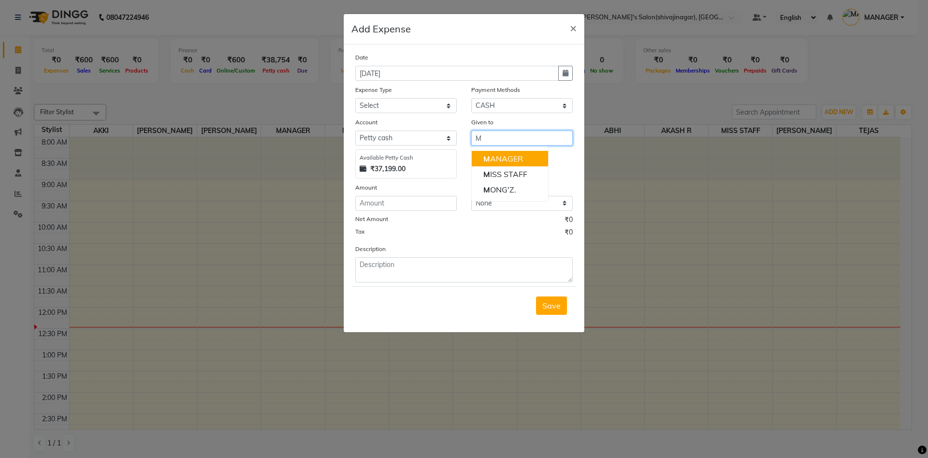
click at [503, 151] on button "M ANAGER" at bounding box center [510, 158] width 76 height 15
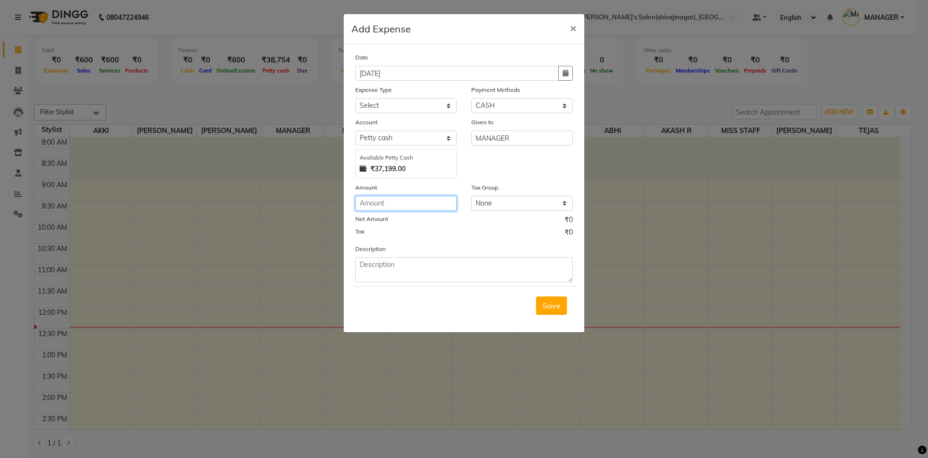
click at [366, 205] on input "number" at bounding box center [405, 203] width 101 height 15
click at [373, 265] on textarea at bounding box center [463, 269] width 217 height 25
click at [497, 110] on select "Select CARD Voucher Package CASH Points Bank Wallet Prepaid GPay PhonePe PayTM …" at bounding box center [521, 105] width 101 height 15
click at [471, 98] on select "Select CARD Voucher Package CASH Points Bank Wallet Prepaid GPay PhonePe PayTM …" at bounding box center [521, 105] width 101 height 15
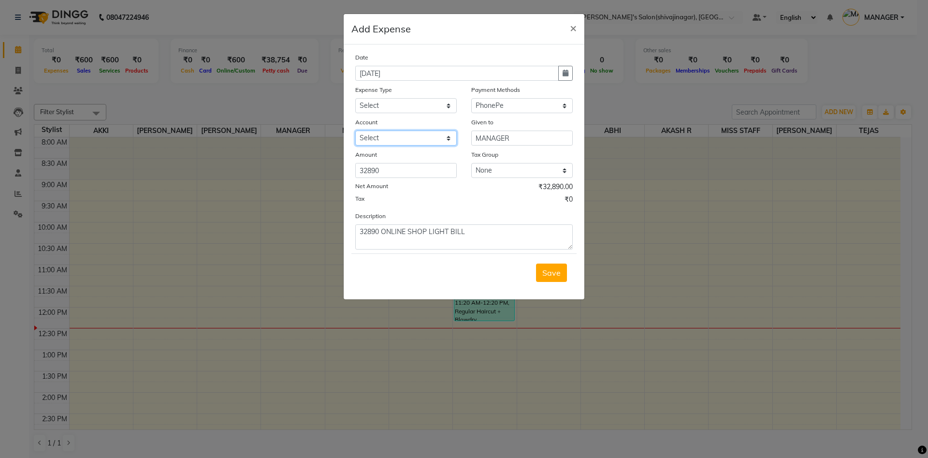
click at [384, 139] on select "Select mangesh" at bounding box center [405, 137] width 101 height 15
click at [355, 130] on select "Select mangesh" at bounding box center [405, 137] width 101 height 15
click at [392, 105] on select "Select Advance Salary BANK TRANFAR Cash transfer to hub Client Snacks DISTRIBUT…" at bounding box center [405, 105] width 101 height 15
click at [355, 98] on select "Select Advance Salary BANK TRANFAR Cash transfer to hub Client Snacks DISTRIBUT…" at bounding box center [405, 105] width 101 height 15
click at [463, 201] on div "Tax ₹0" at bounding box center [463, 200] width 217 height 13
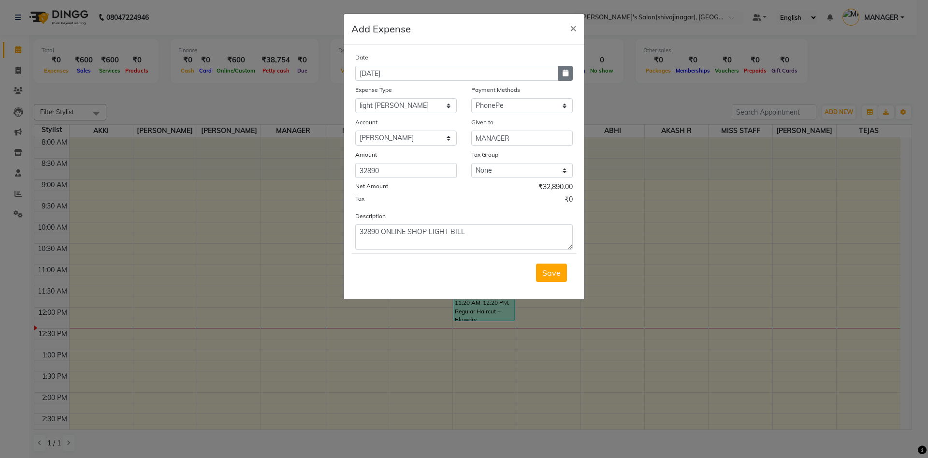
click at [566, 70] on icon "button" at bounding box center [566, 73] width 6 height 7
click at [370, 91] on div at bounding box center [365, 91] width 19 height 15
click at [359, 91] on div at bounding box center [365, 91] width 19 height 15
click at [367, 91] on button "Previous month" at bounding box center [364, 91] width 8 height 15
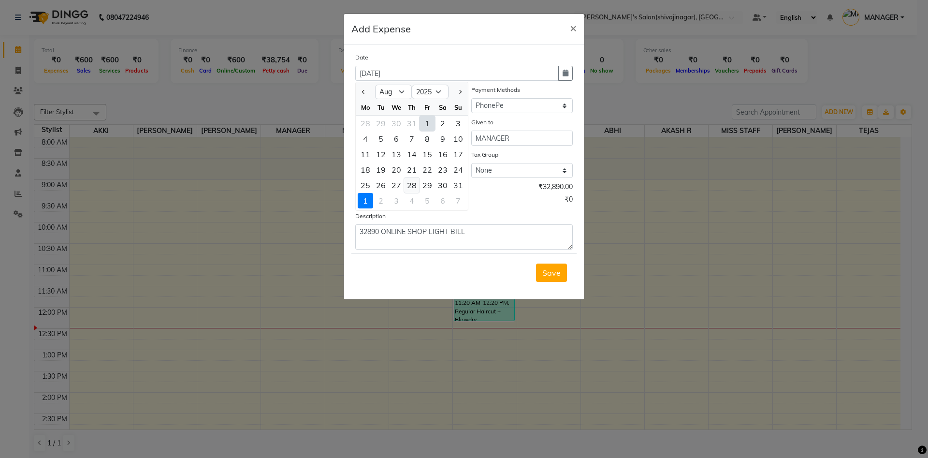
click at [415, 185] on div "28" at bounding box center [411, 184] width 15 height 15
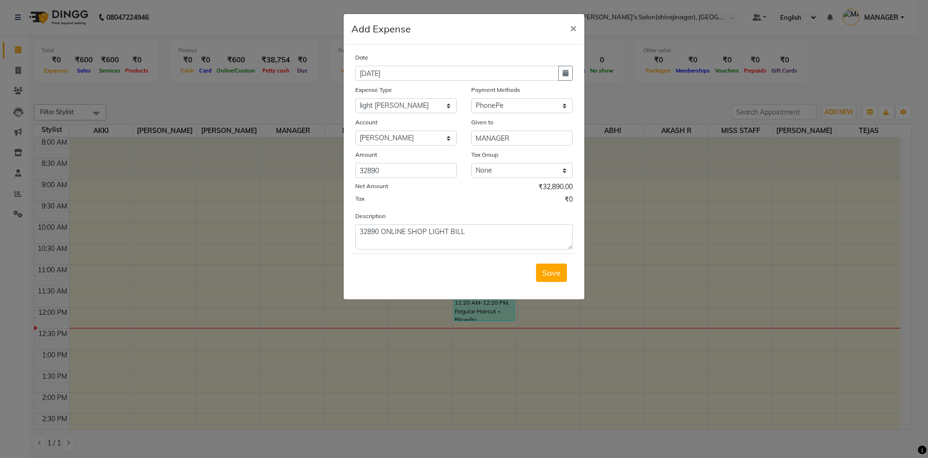
click at [508, 200] on div "Tax ₹0" at bounding box center [463, 200] width 217 height 13
click at [548, 275] on span "Save" at bounding box center [551, 273] width 18 height 10
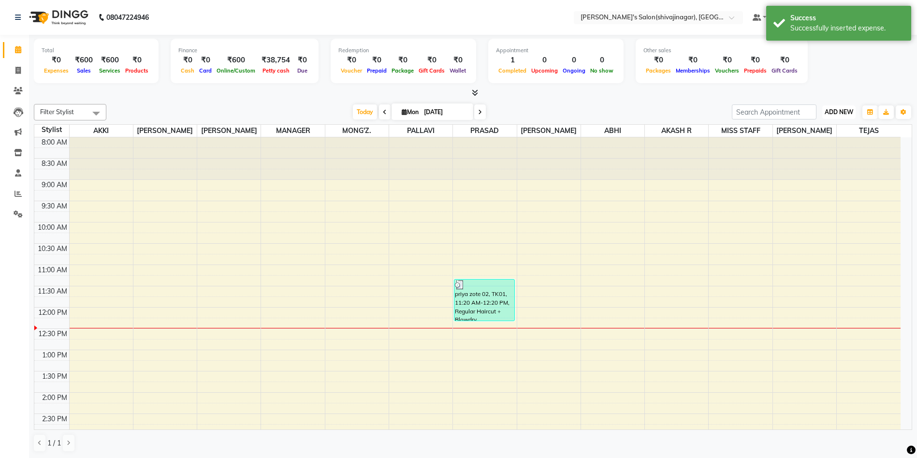
click at [838, 116] on button "ADD NEW Toggle Dropdown" at bounding box center [838, 112] width 33 height 14
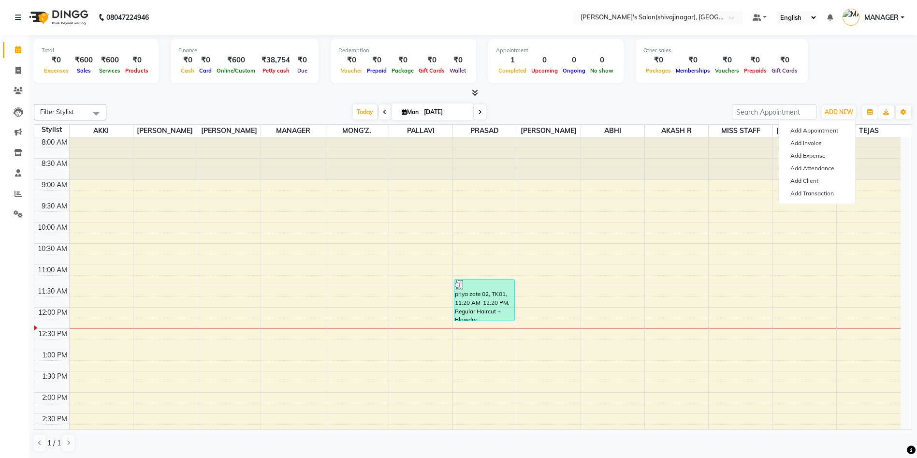
click at [833, 65] on div "Total ₹0 Expenses ₹600 Sales ₹600 Services ₹0 Products Finance ₹0 Cash ₹0 Card …" at bounding box center [473, 62] width 878 height 47
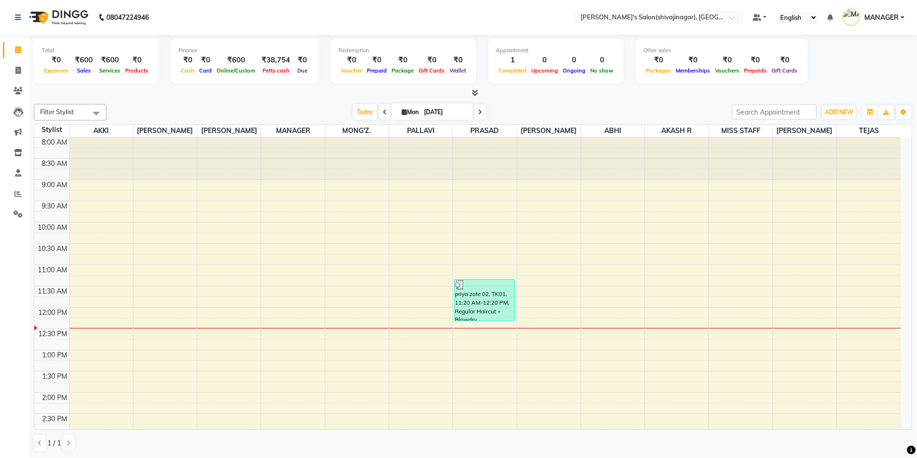
click at [852, 72] on div "Total ₹0 Expenses ₹600 Sales ₹600 Services ₹0 Products Finance ₹0 Cash ₹0 Card …" at bounding box center [473, 62] width 878 height 47
click at [845, 76] on div "Total ₹0 Expenses ₹600 Sales ₹600 Services ₹0 Products Finance ₹0 Cash ₹0 Card …" at bounding box center [473, 62] width 878 height 47
click at [19, 188] on span at bounding box center [18, 193] width 17 height 11
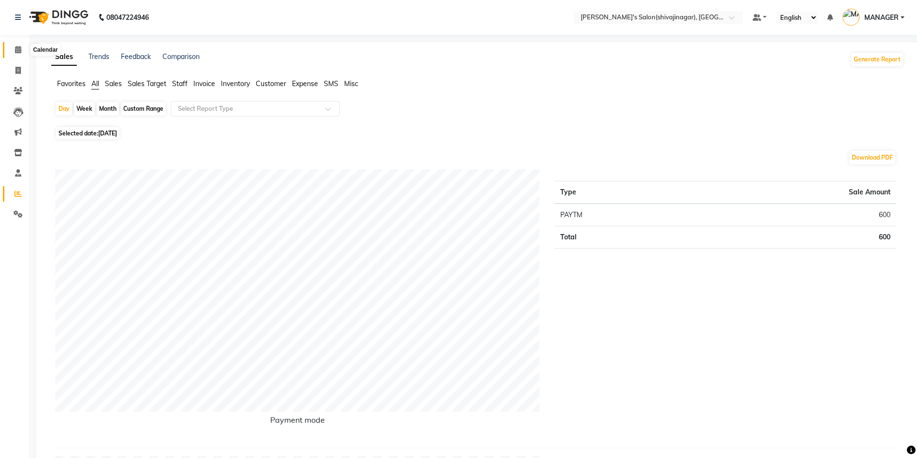
click at [15, 51] on icon at bounding box center [18, 49] width 6 height 7
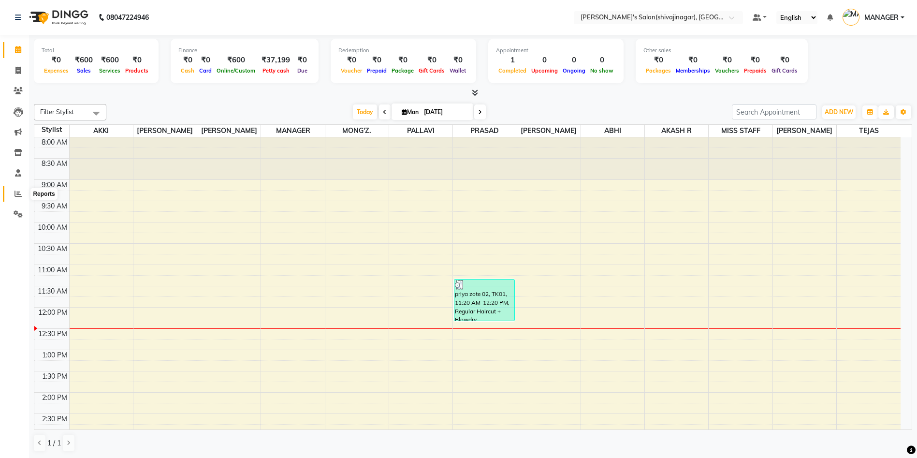
click at [23, 196] on span at bounding box center [18, 193] width 17 height 11
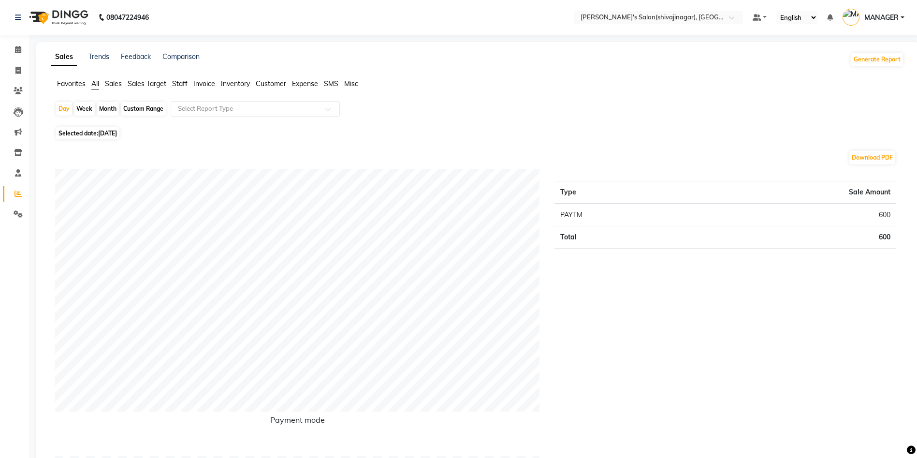
click at [307, 79] on span "Expense" at bounding box center [305, 83] width 26 height 9
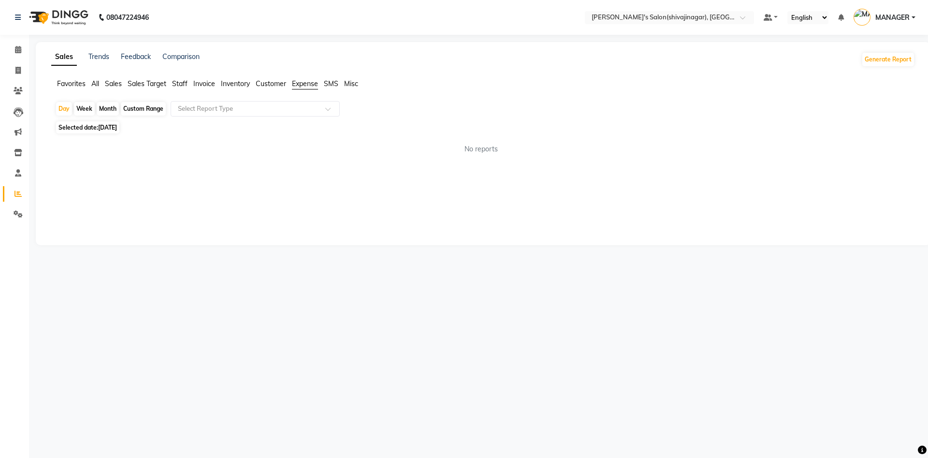
click at [110, 110] on div "Month" at bounding box center [108, 109] width 22 height 14
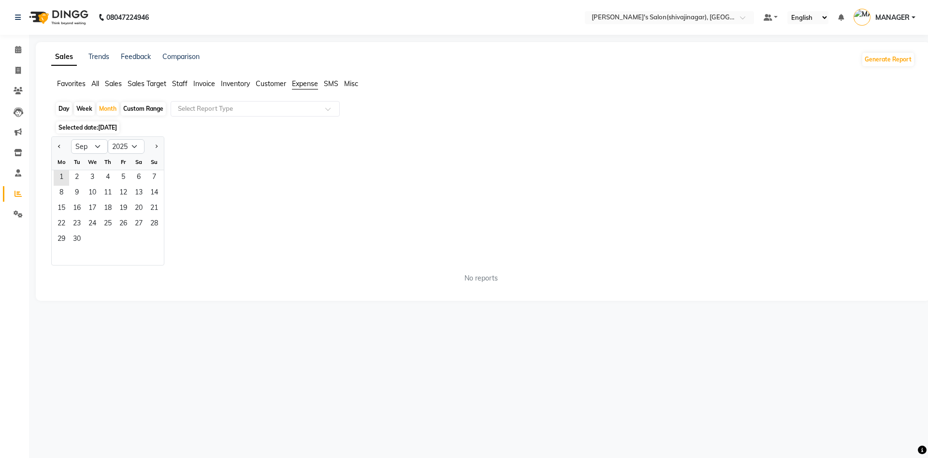
click at [55, 145] on div at bounding box center [61, 146] width 19 height 15
click at [60, 145] on span "Previous month" at bounding box center [59, 146] width 3 height 3
click at [92, 229] on span "20" at bounding box center [92, 224] width 15 height 15
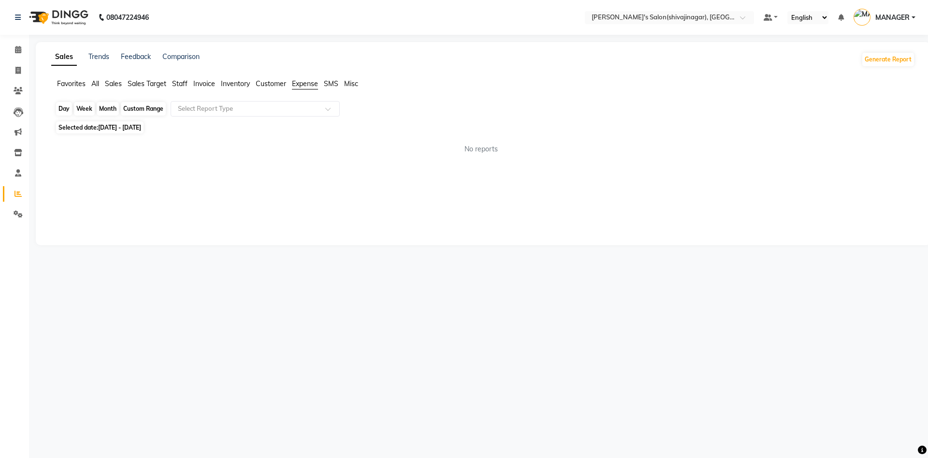
click at [112, 112] on div "Month" at bounding box center [108, 109] width 22 height 14
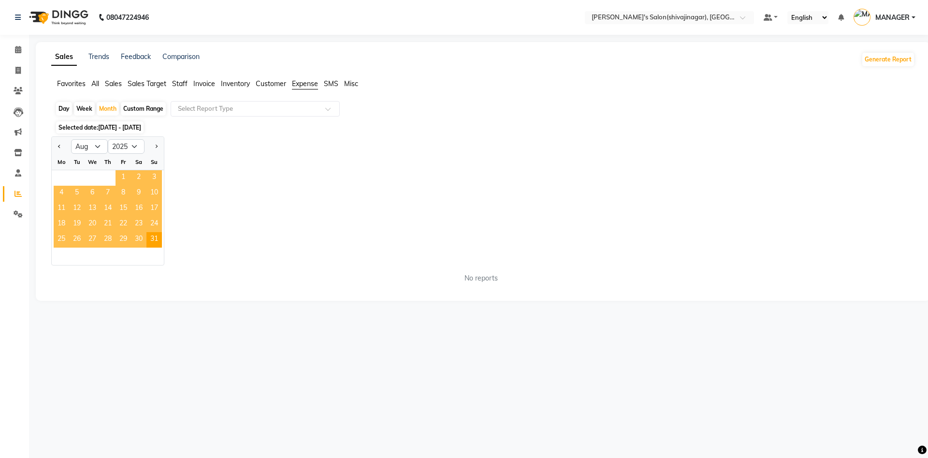
click at [126, 174] on span "1" at bounding box center [123, 177] width 15 height 15
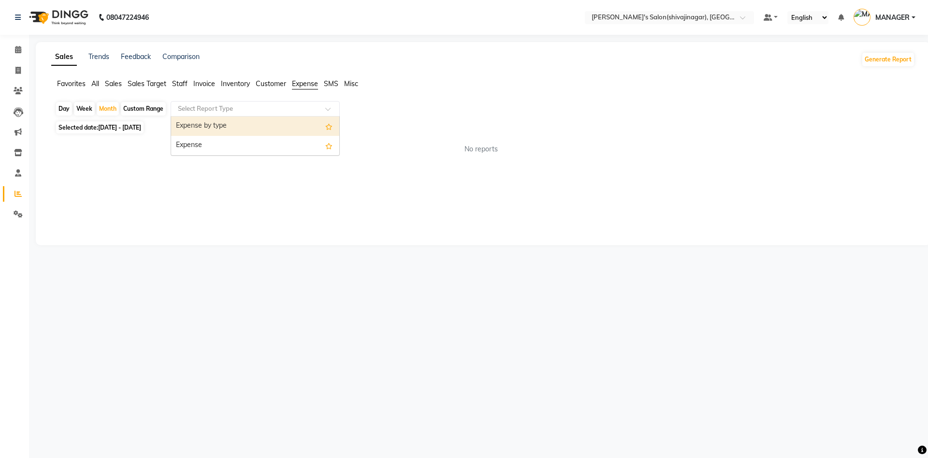
click at [223, 111] on input "text" at bounding box center [245, 109] width 139 height 10
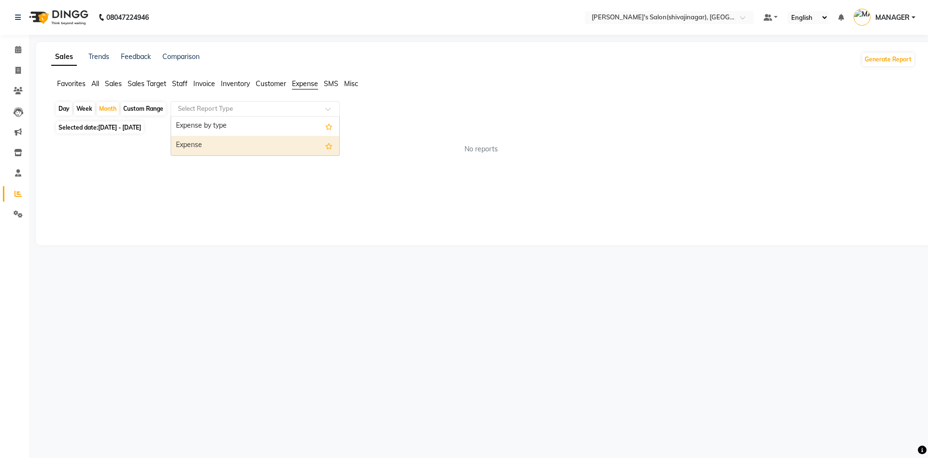
click at [202, 146] on div "Expense" at bounding box center [255, 145] width 168 height 19
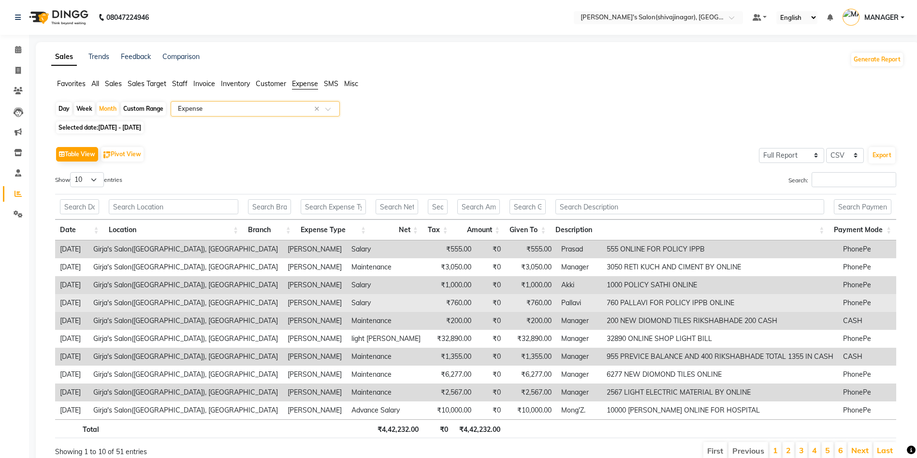
scroll to position [45, 0]
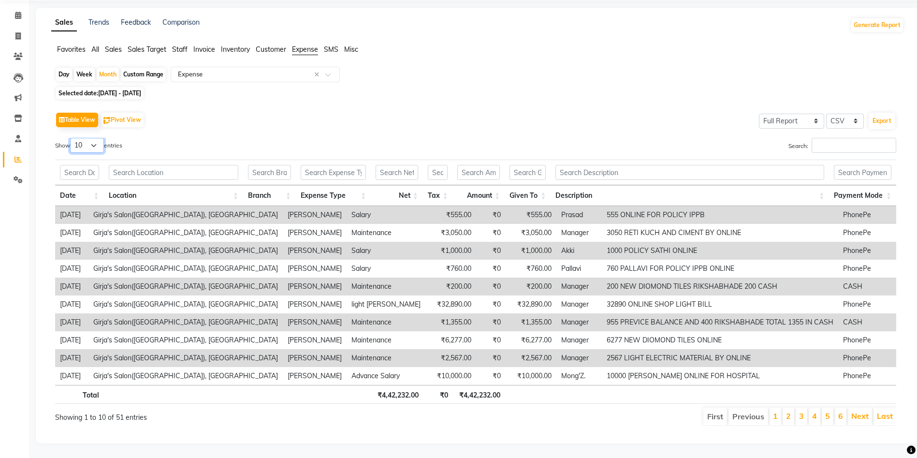
click at [90, 138] on select "10 25 50 100" at bounding box center [87, 145] width 34 height 15
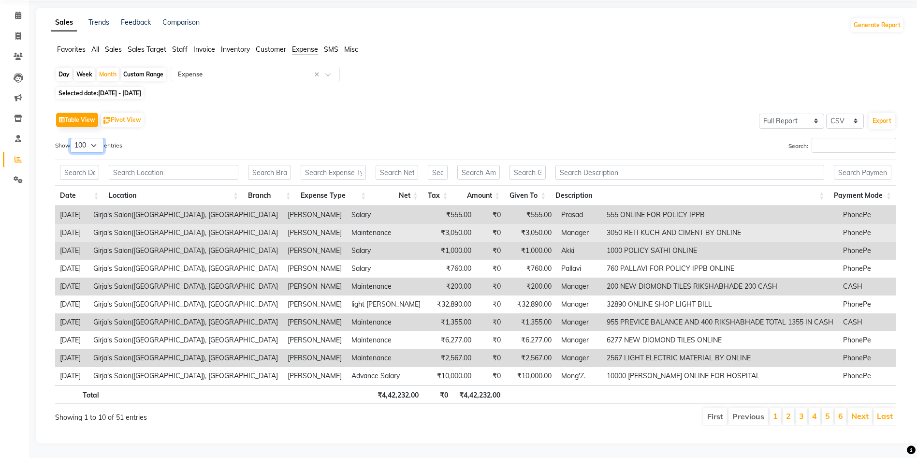
click at [72, 138] on select "10 25 50 100" at bounding box center [87, 145] width 34 height 15
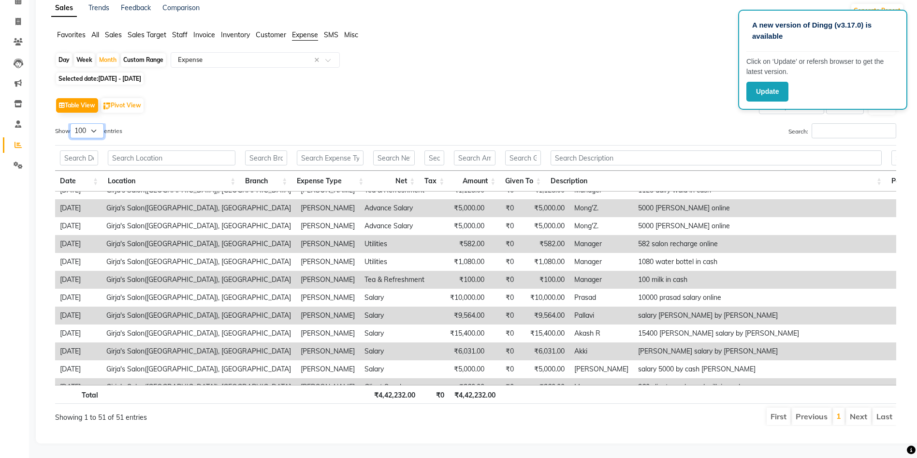
scroll to position [567, 0]
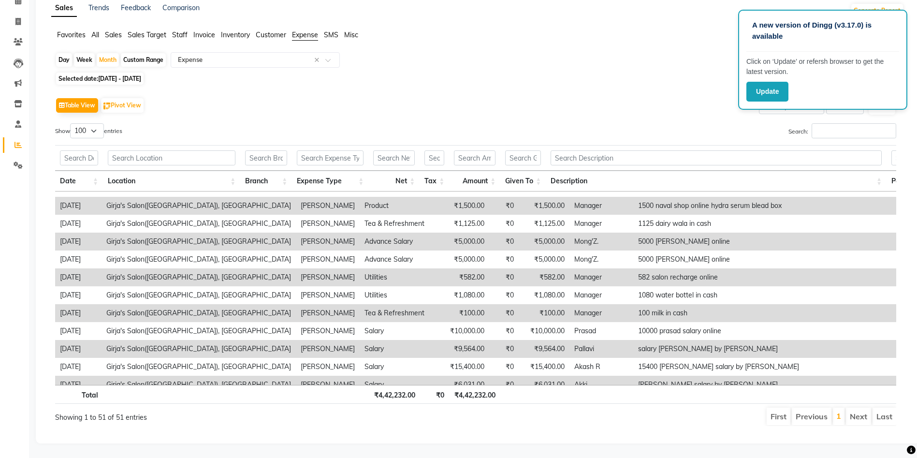
click at [769, 102] on div "A new version of Dingg (v3.17.0) is available Click on ‘Update’ or refersh brow…" at bounding box center [822, 60] width 169 height 100
click at [769, 93] on button "Update" at bounding box center [767, 92] width 42 height 20
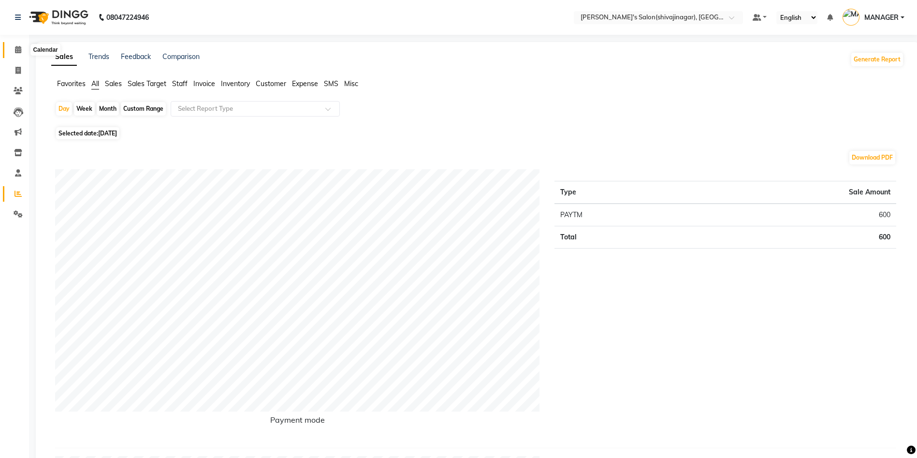
click at [23, 50] on span at bounding box center [18, 49] width 17 height 11
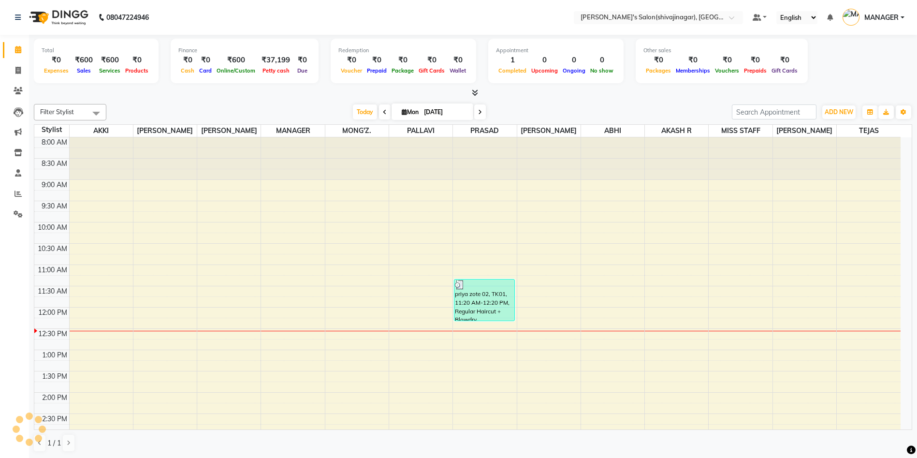
click at [211, 100] on div "Filter Stylist Select All AKKI [PERSON_NAME] MANAGER MONG'Z. PALLAVI [PERSON_NA…" at bounding box center [473, 278] width 878 height 356
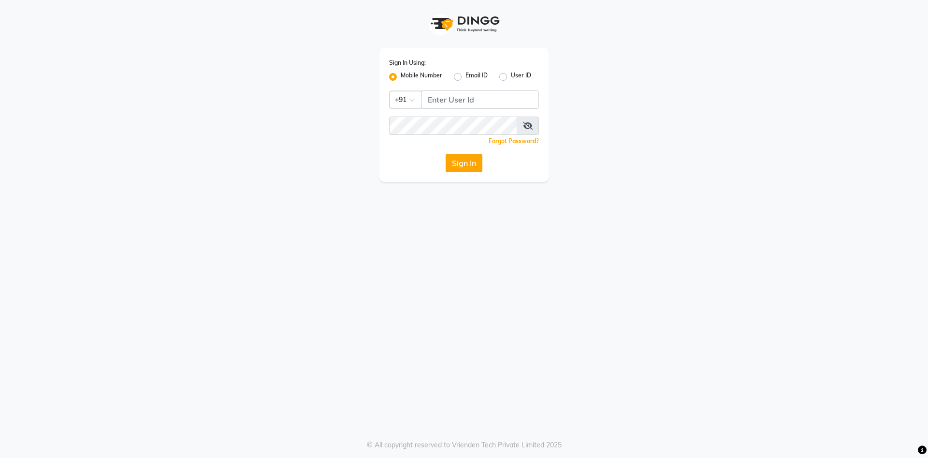
click at [459, 159] on button "Sign In" at bounding box center [464, 163] width 37 height 18
click at [467, 101] on input "Username" at bounding box center [479, 99] width 117 height 18
type input "7888029666"
click at [463, 164] on button "Sign In" at bounding box center [464, 163] width 37 height 18
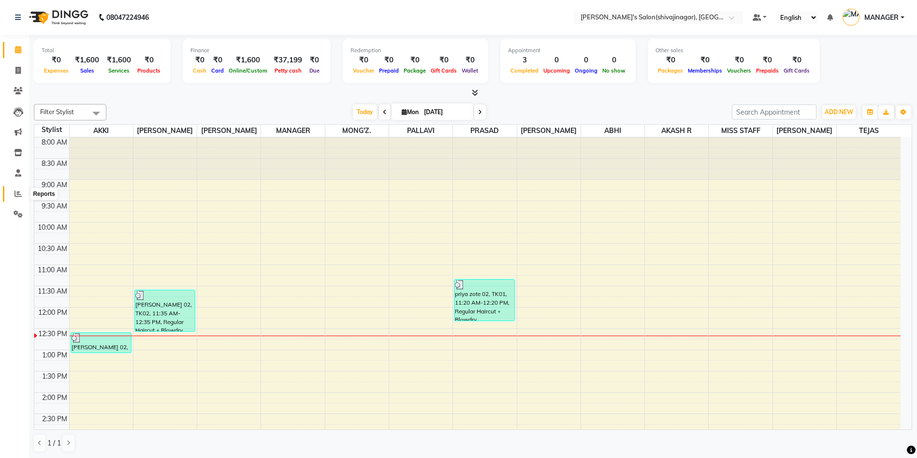
click at [18, 196] on icon at bounding box center [17, 193] width 7 height 7
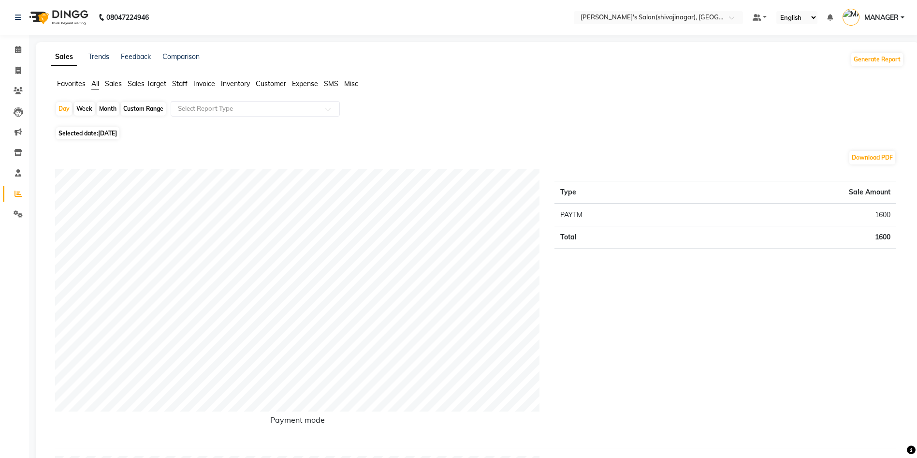
click at [303, 84] on span "Expense" at bounding box center [305, 83] width 26 height 9
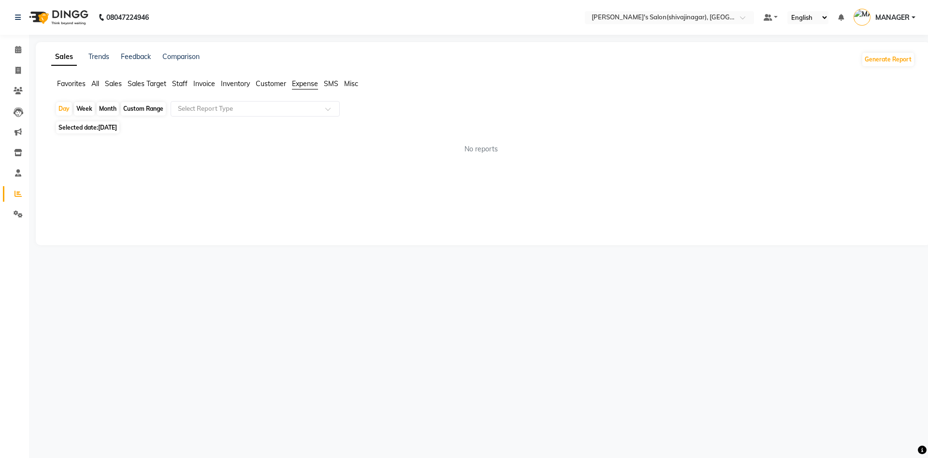
click at [141, 112] on div "Custom Range" at bounding box center [143, 109] width 45 height 14
select select "9"
select select "2025"
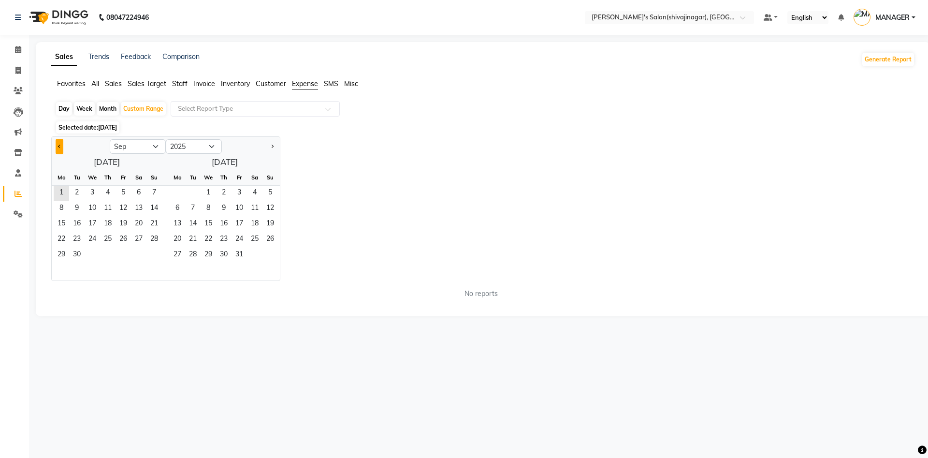
click at [58, 146] on span "Previous month" at bounding box center [59, 146] width 3 height 3
click at [116, 188] on span "1" at bounding box center [123, 193] width 15 height 15
click at [59, 147] on span "Previous month" at bounding box center [59, 146] width 3 height 3
click at [152, 204] on span "13" at bounding box center [153, 208] width 15 height 15
click at [273, 145] on button "Next month" at bounding box center [272, 146] width 8 height 15
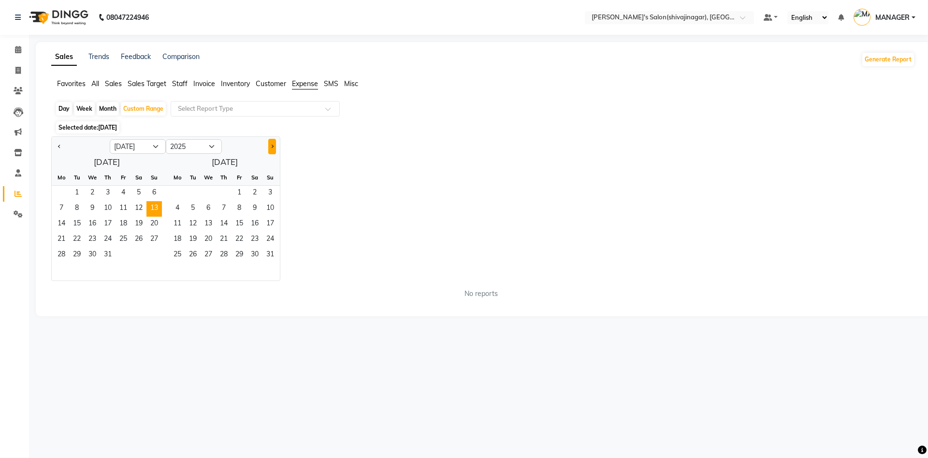
select select "8"
click at [183, 193] on span "1" at bounding box center [177, 193] width 15 height 15
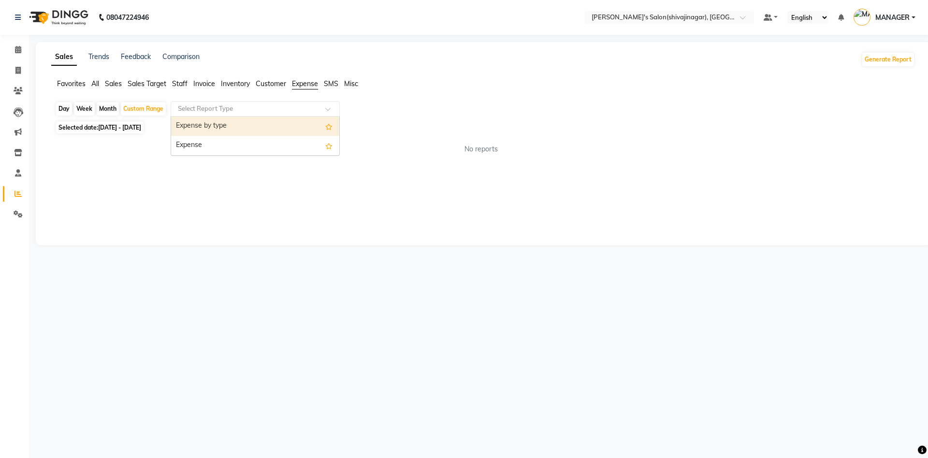
click at [222, 111] on input "text" at bounding box center [245, 109] width 139 height 10
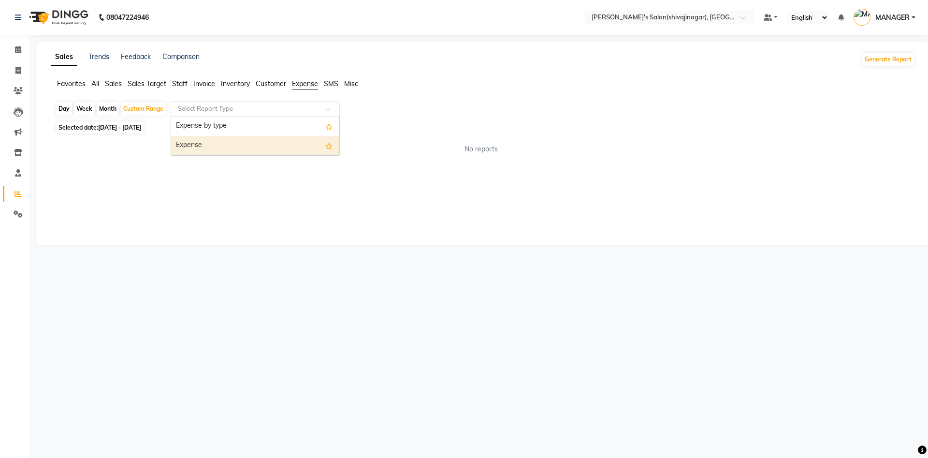
click at [191, 146] on div "Expense" at bounding box center [255, 145] width 168 height 19
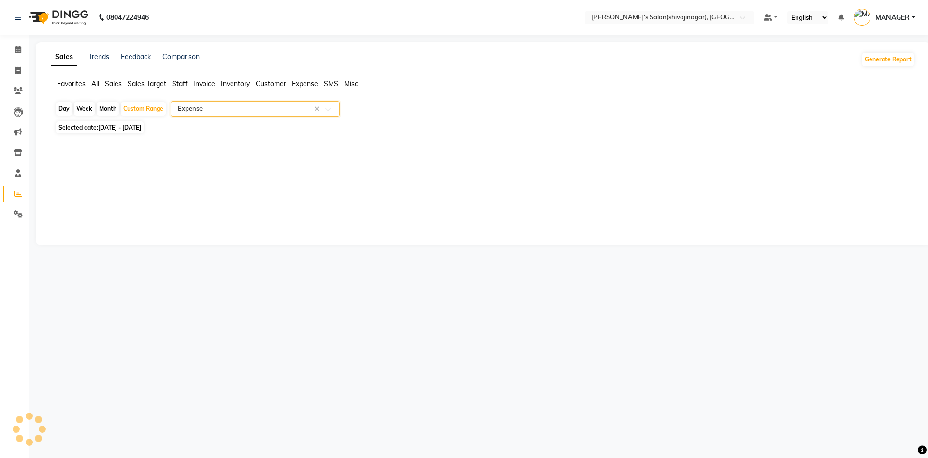
select select "full_report"
select select "csv"
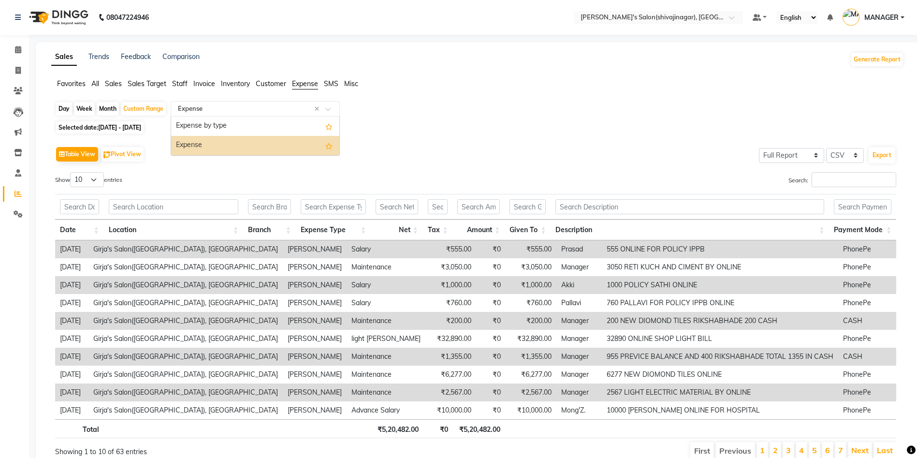
click at [236, 109] on input "text" at bounding box center [245, 109] width 139 height 10
click at [232, 128] on div "Expense by type" at bounding box center [255, 125] width 168 height 19
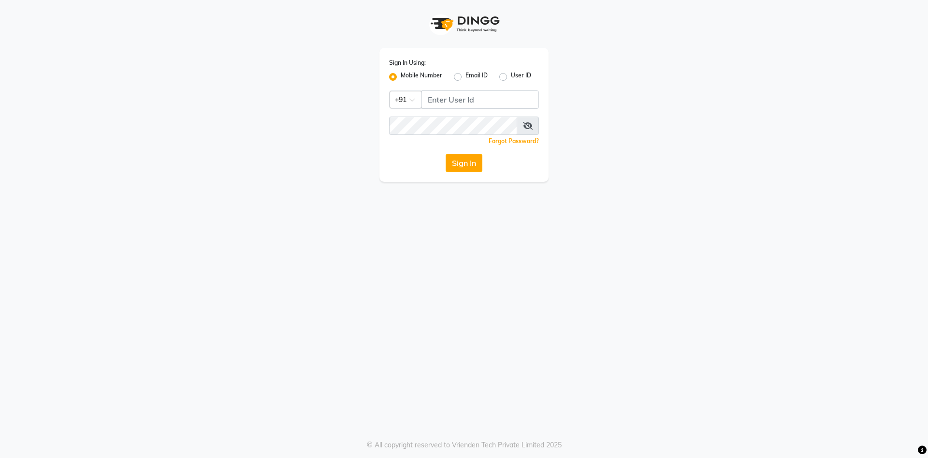
click at [439, 109] on div "Sign In Using: Mobile Number Email ID User ID Country Code × +91 Remember me Fo…" at bounding box center [463, 115] width 169 height 134
click at [440, 98] on input "Username" at bounding box center [479, 99] width 117 height 18
type input "7888029666"
click at [475, 170] on button "Sign In" at bounding box center [464, 163] width 37 height 18
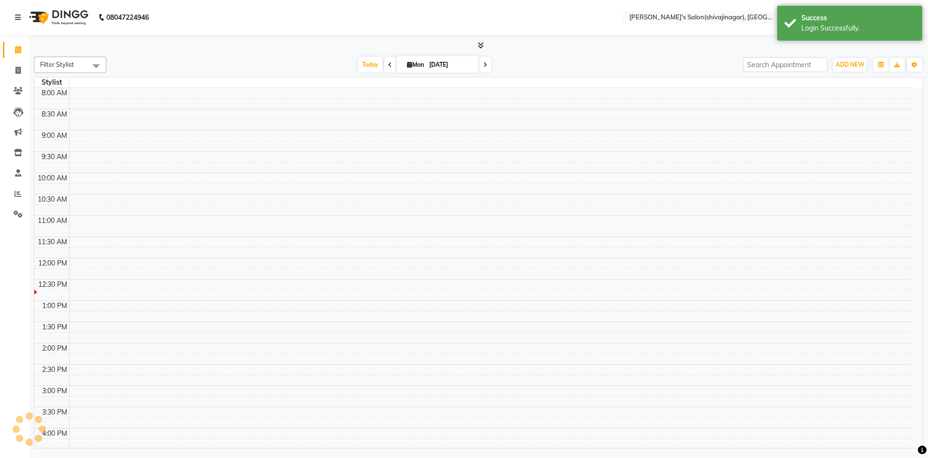
select select "en"
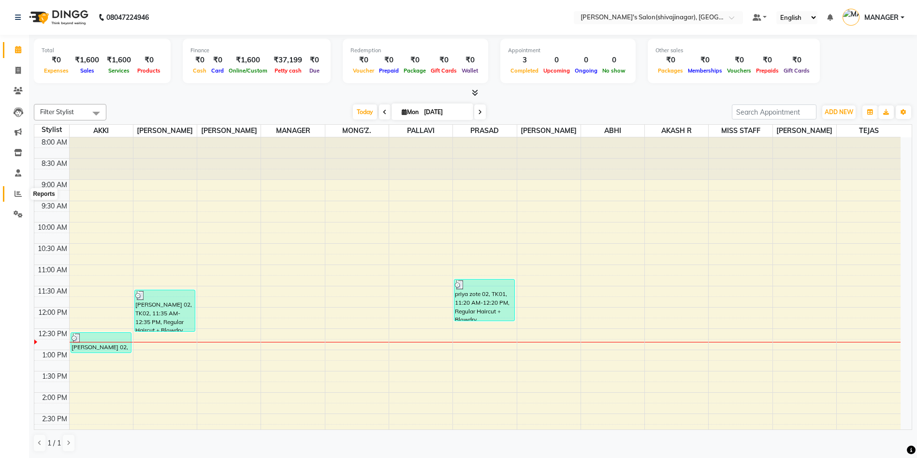
click at [20, 190] on icon at bounding box center [17, 193] width 7 height 7
